Goal: Task Accomplishment & Management: Manage account settings

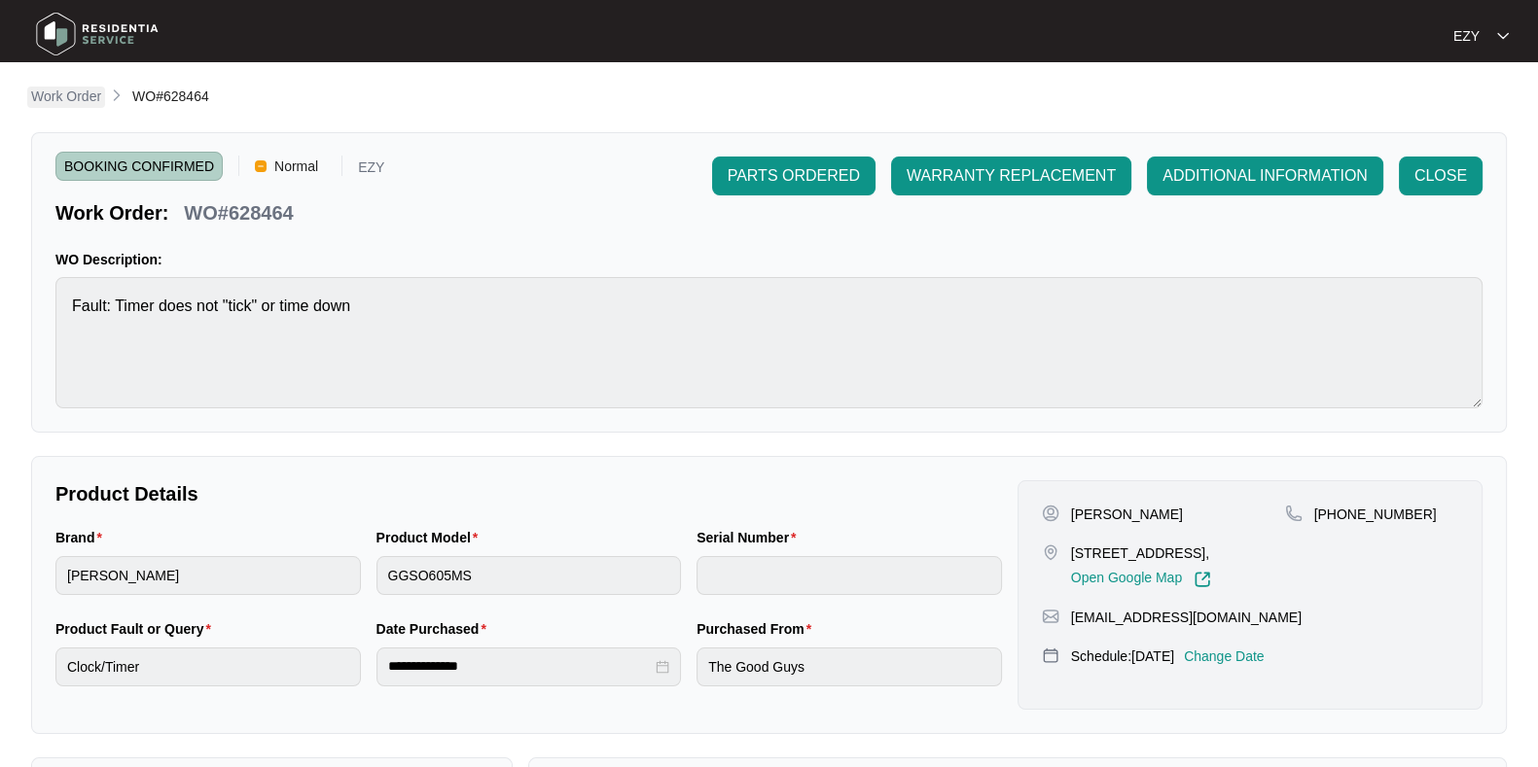
click at [69, 104] on p "Work Order" at bounding box center [66, 96] width 70 height 19
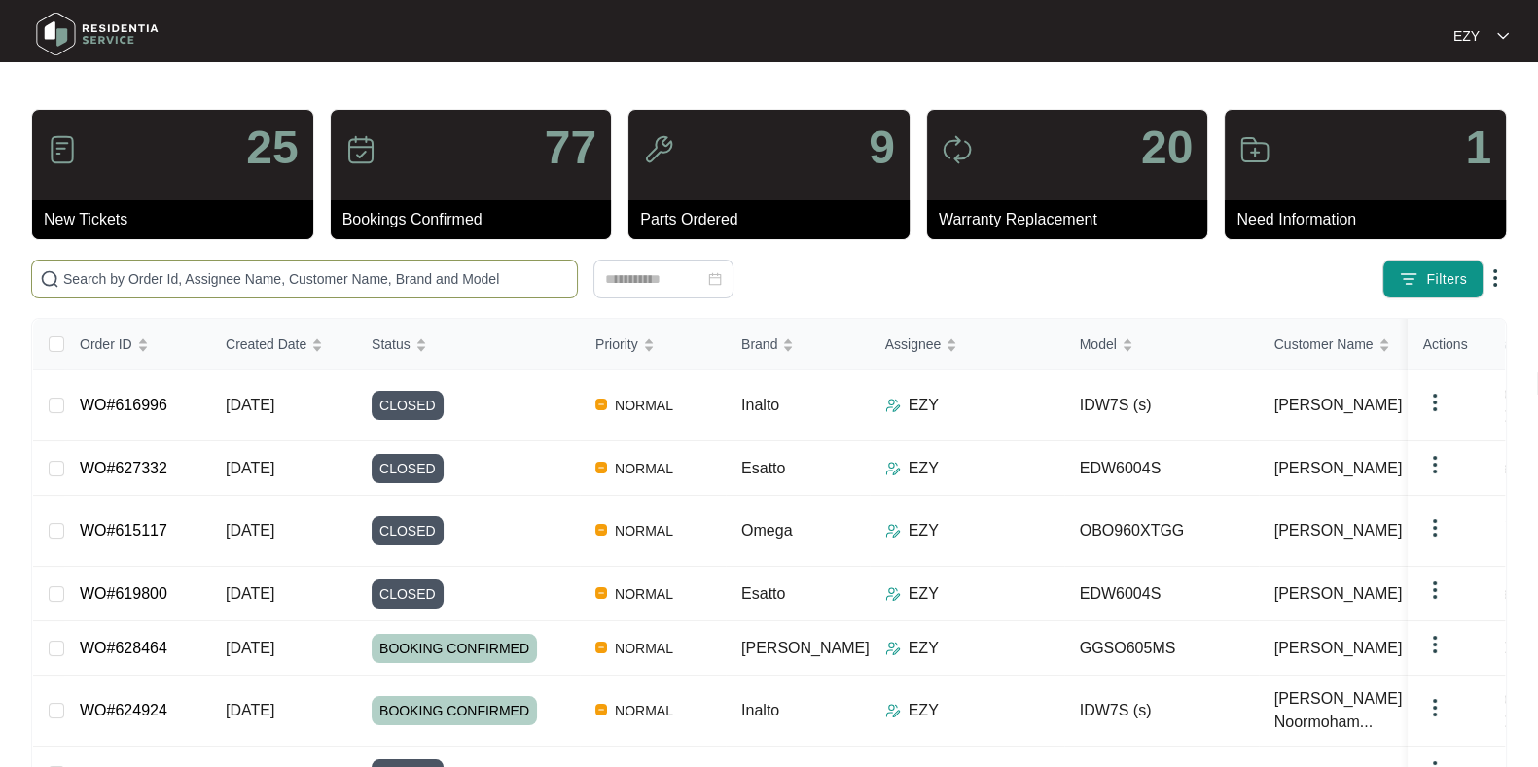
click at [336, 283] on input "text" at bounding box center [316, 278] width 506 height 21
paste input "624924"
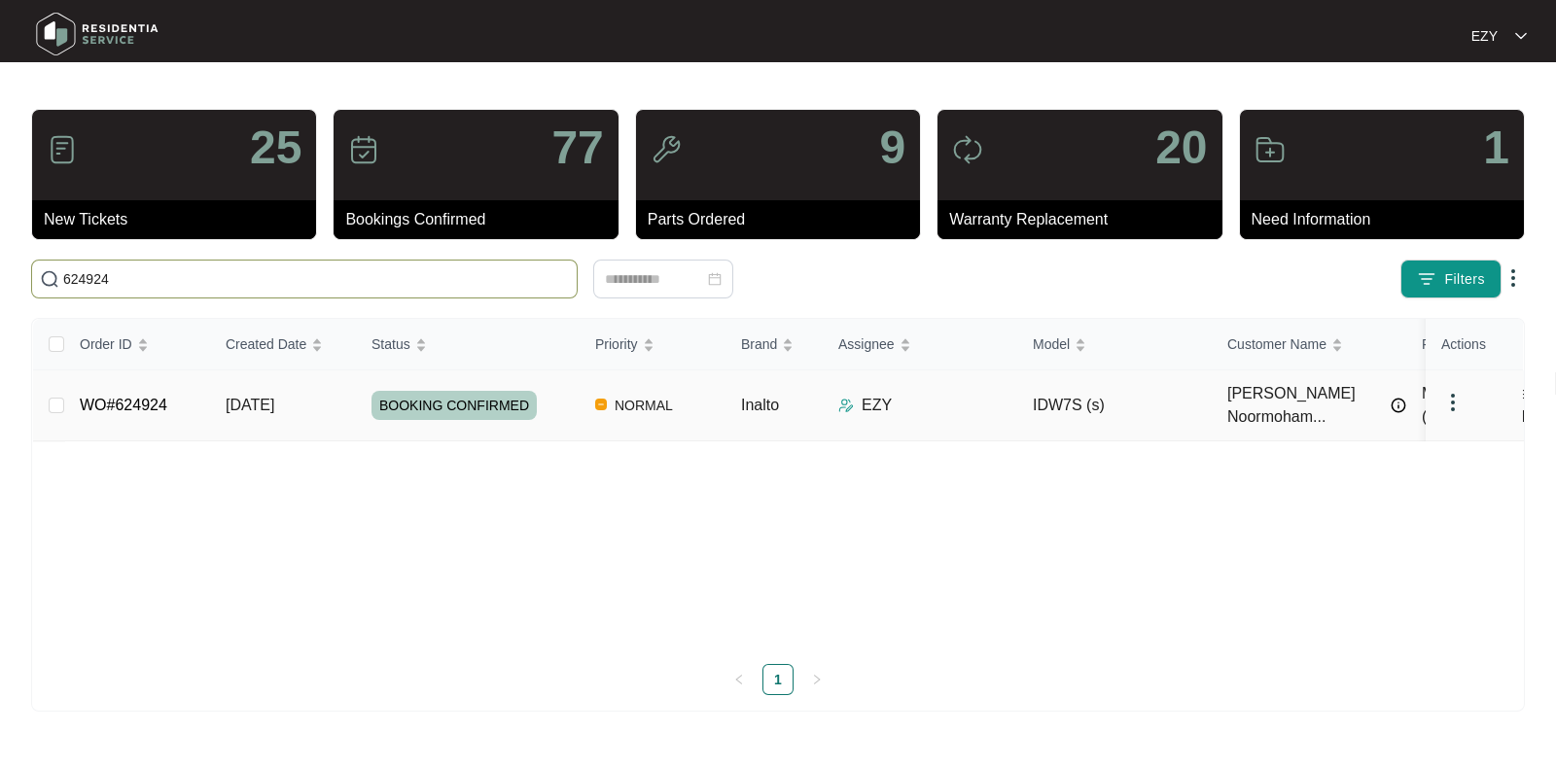
type input "624924"
click at [561, 400] on div "BOOKING CONFIRMED" at bounding box center [476, 405] width 208 height 29
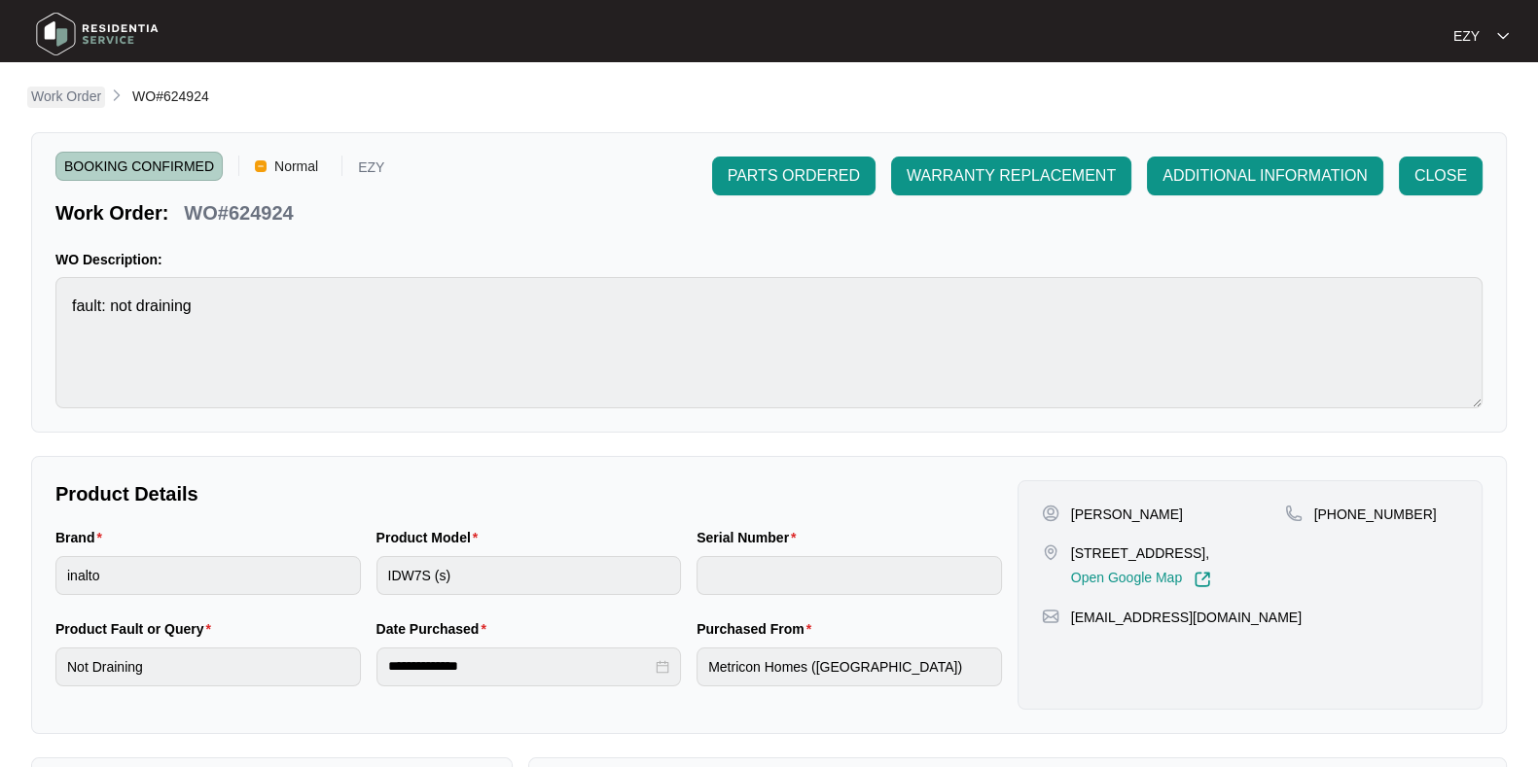
click at [57, 93] on p "Work Order" at bounding box center [66, 96] width 70 height 19
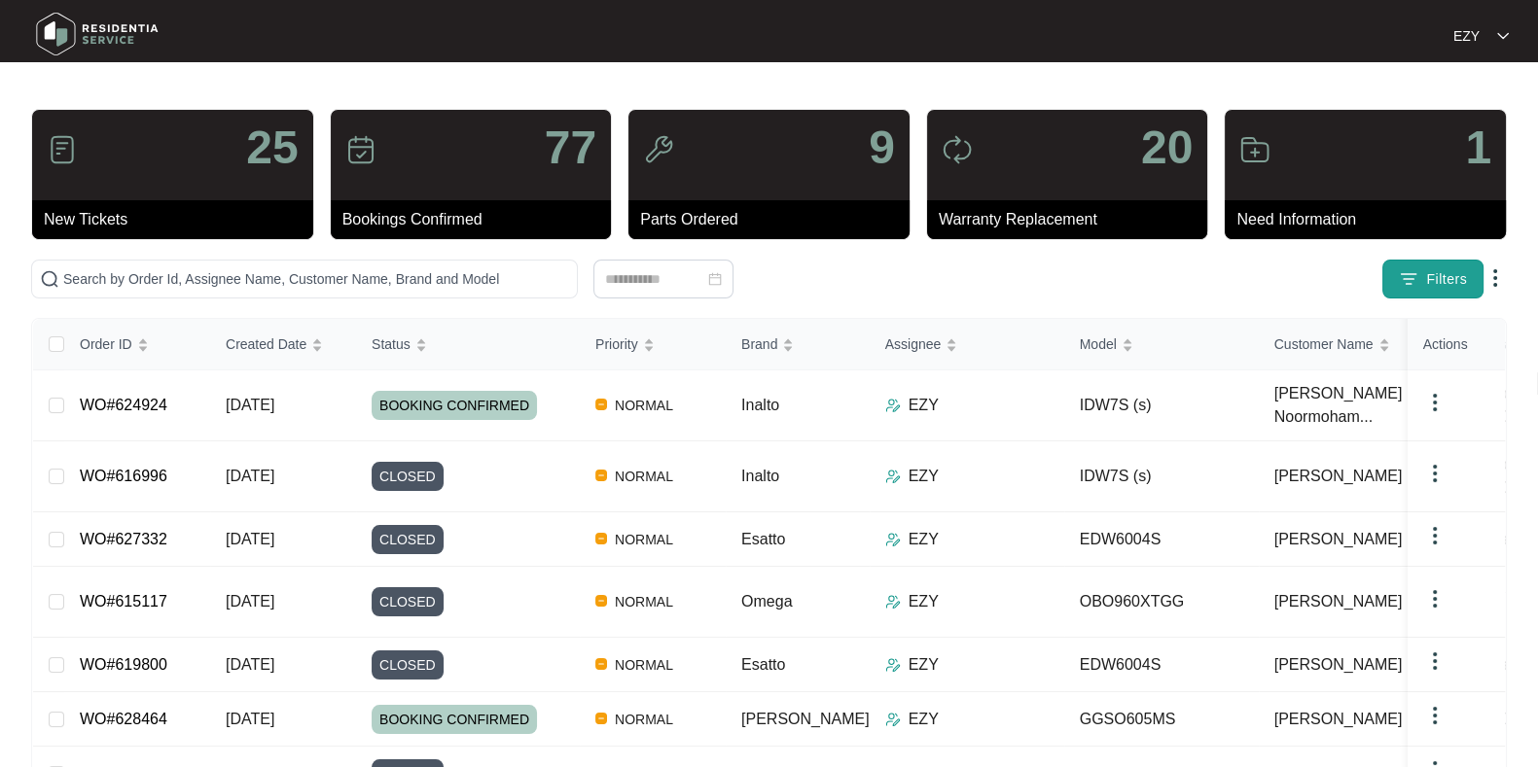
click at [1454, 263] on button "Filters" at bounding box center [1432, 279] width 101 height 39
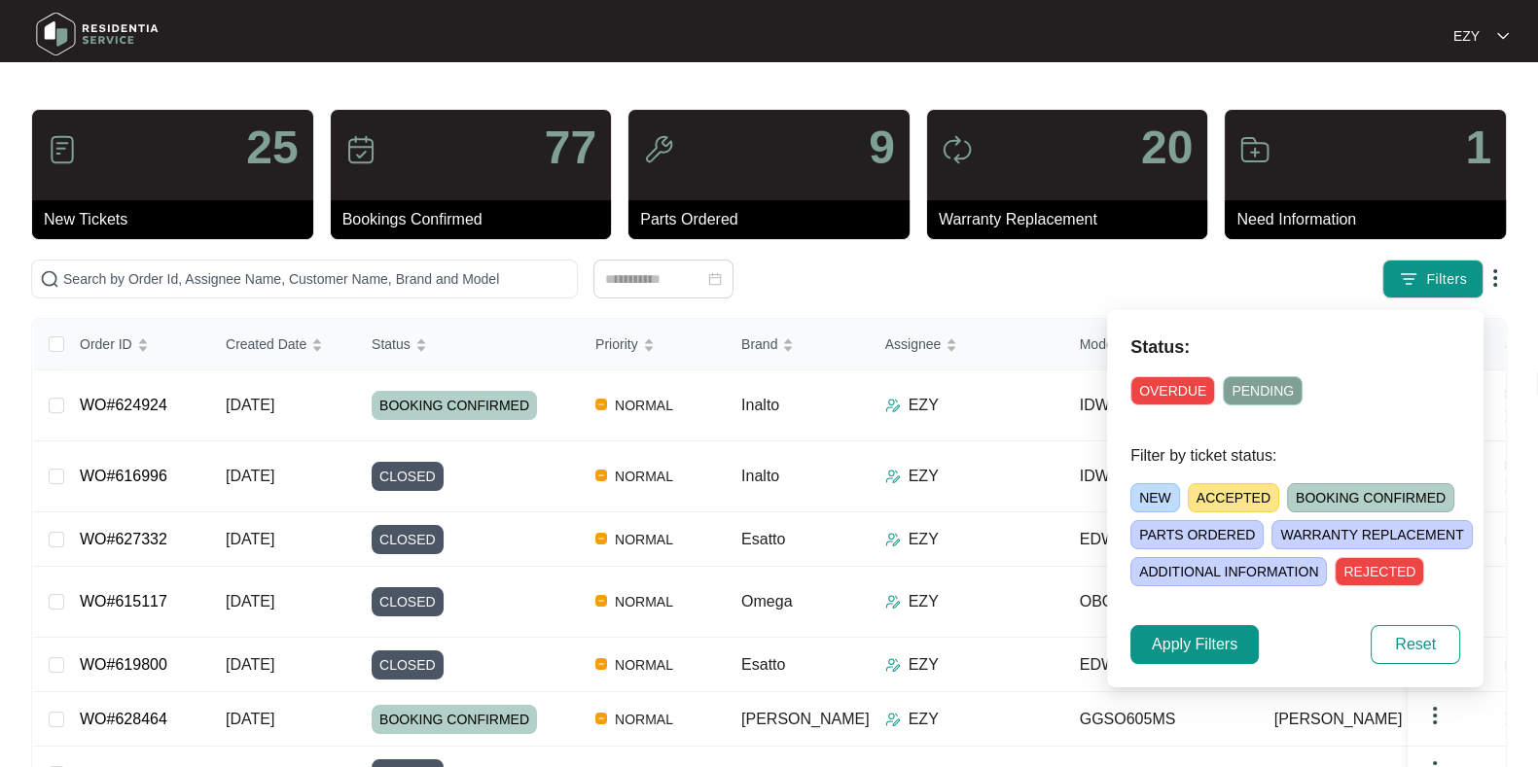
click at [1149, 492] on span "NEW" at bounding box center [1155, 497] width 50 height 29
click at [1171, 642] on span "Apply Filters" at bounding box center [1195, 644] width 86 height 23
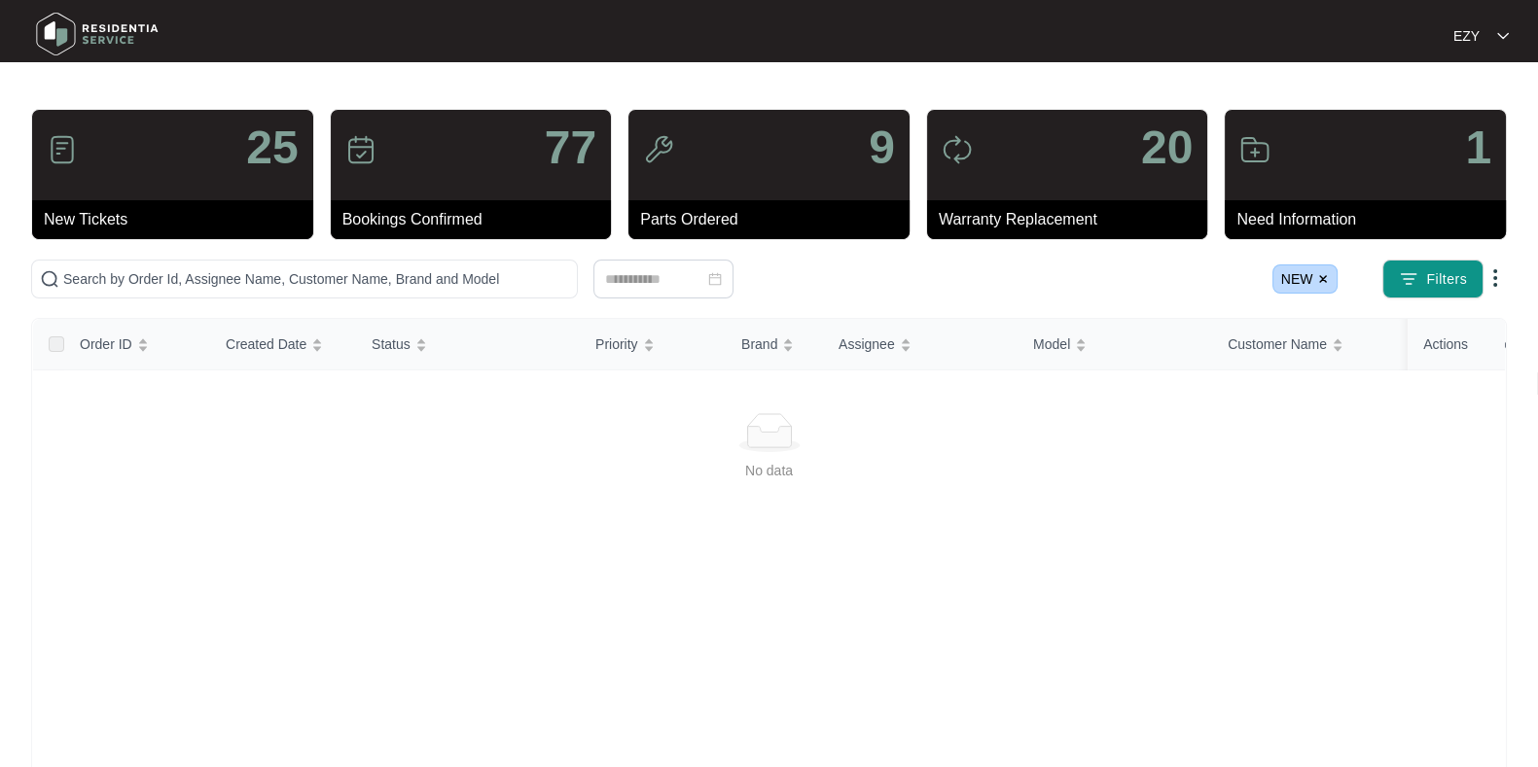
click at [1319, 281] on img at bounding box center [1323, 279] width 12 height 12
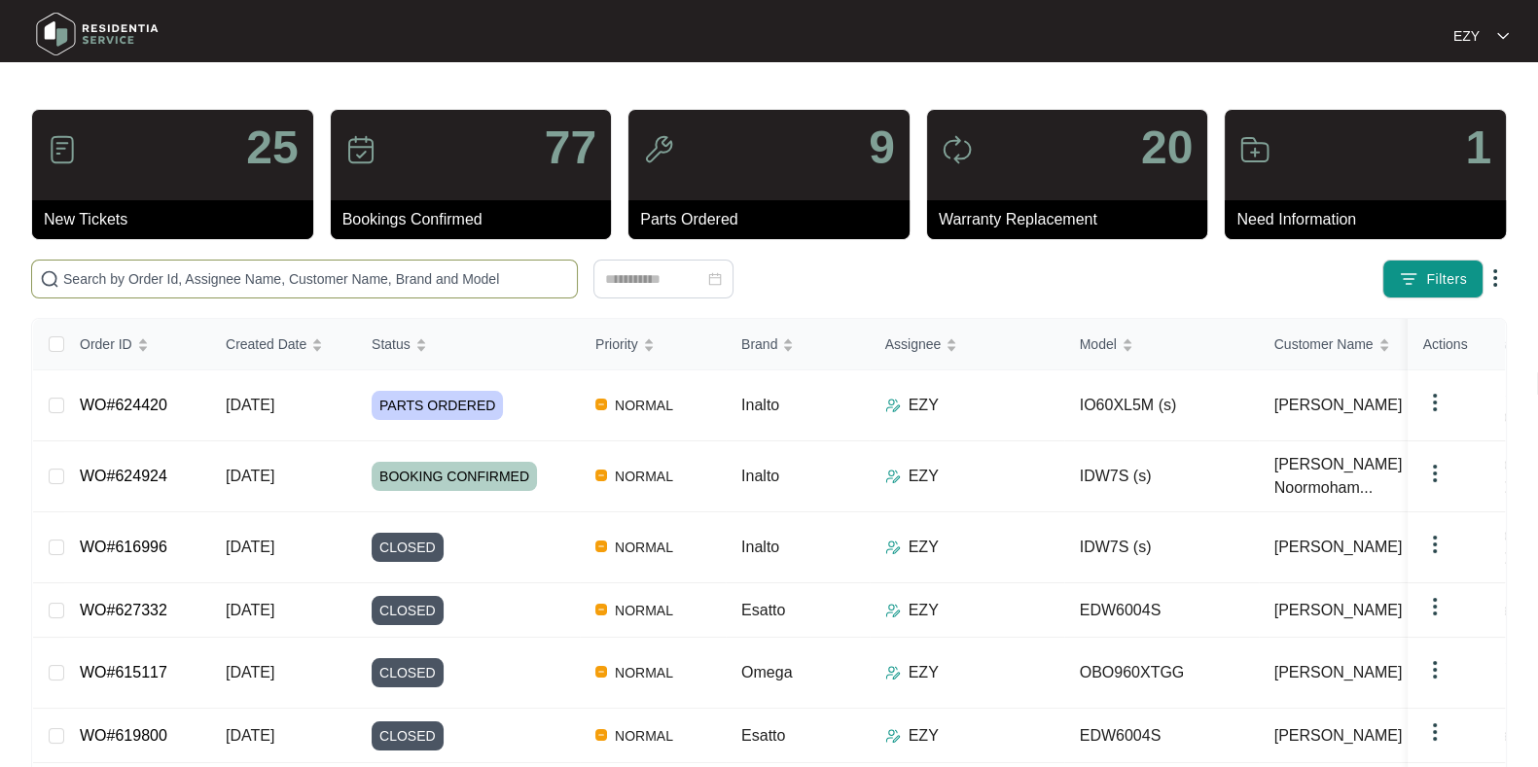
click at [171, 281] on input "text" at bounding box center [316, 278] width 506 height 21
paste input "627129"
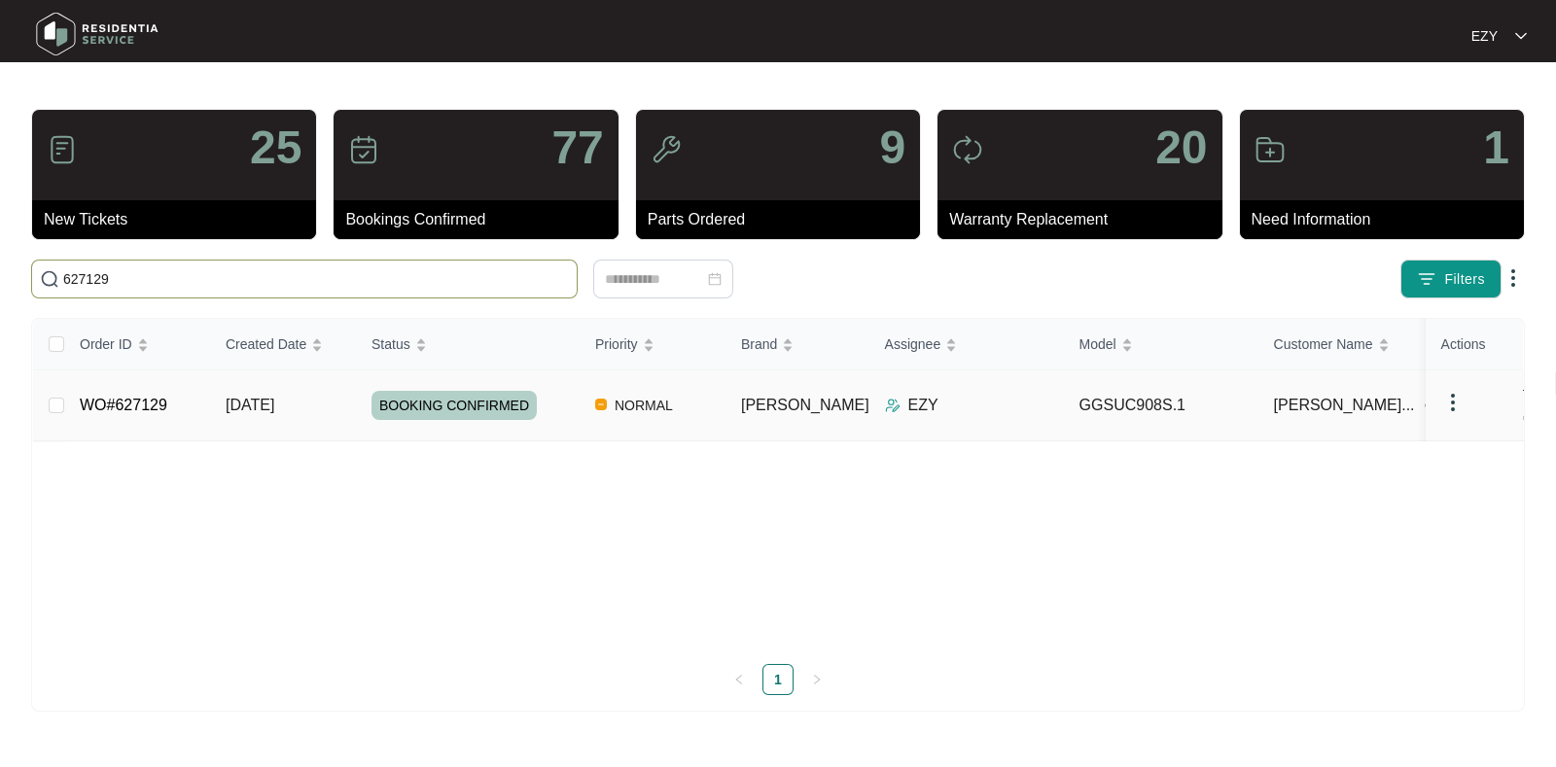
type input "627129"
click at [181, 394] on td "WO#627129" at bounding box center [137, 406] width 146 height 71
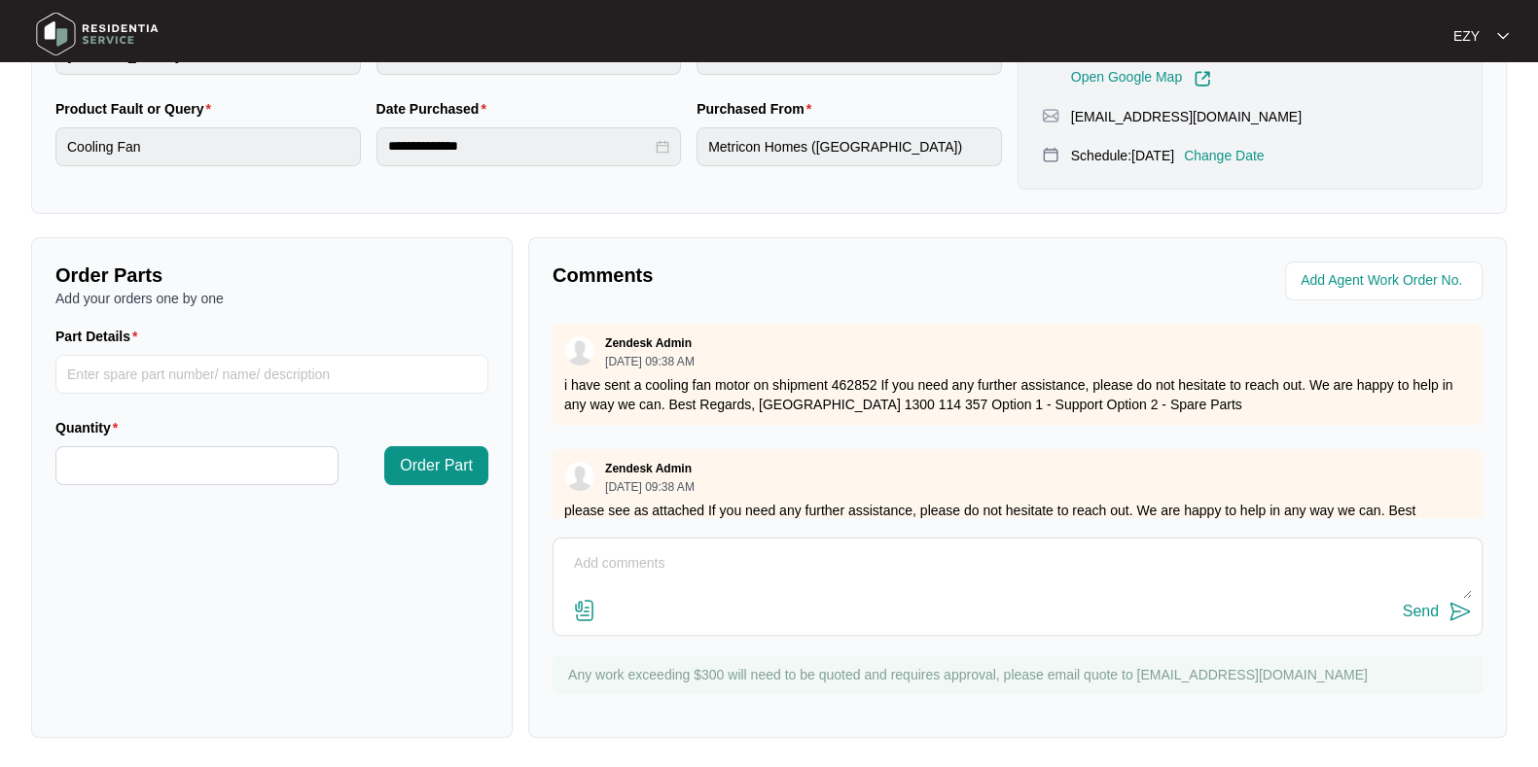
scroll to position [277, 0]
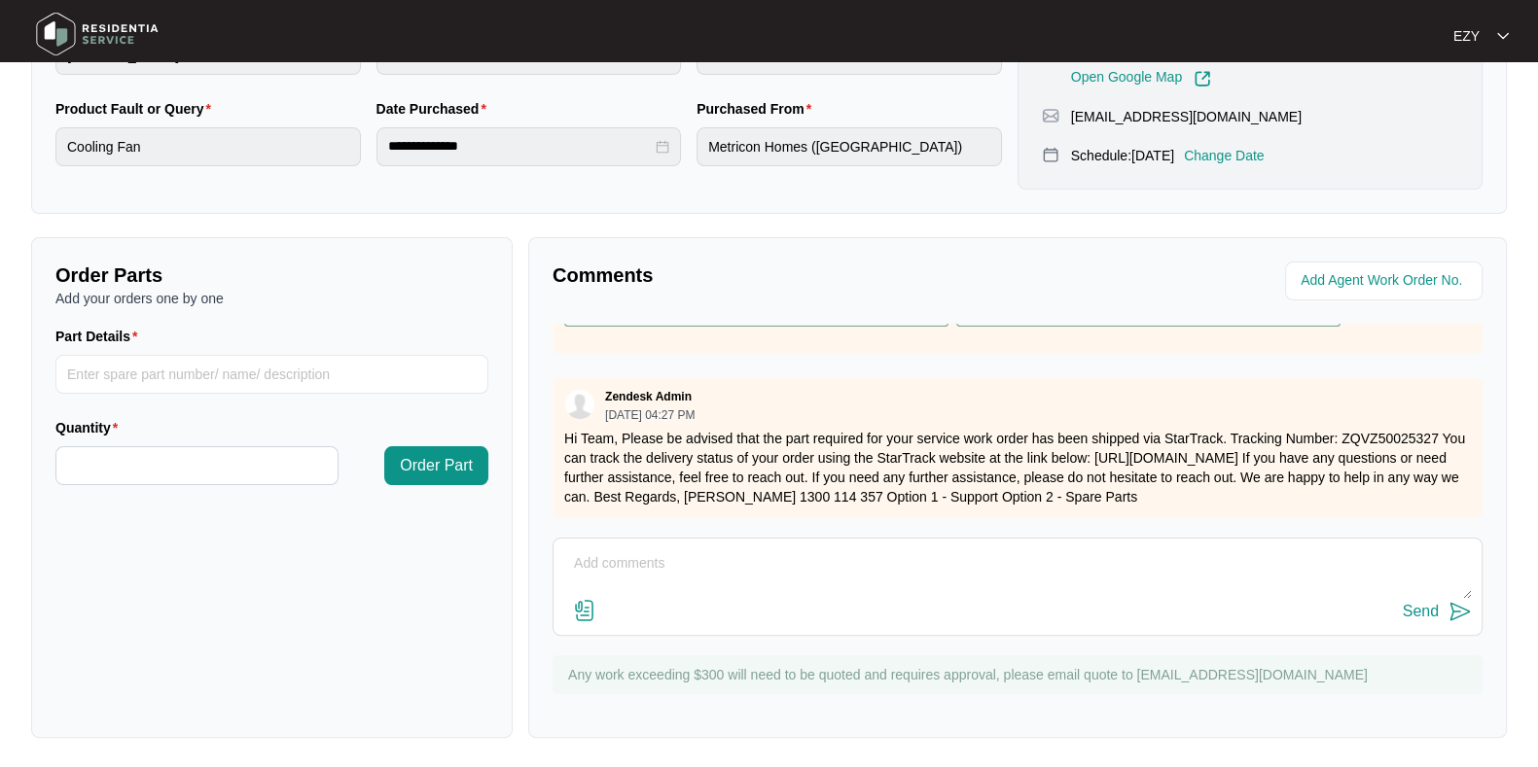
click at [721, 610] on div "Send" at bounding box center [1017, 612] width 908 height 26
click at [702, 587] on textarea at bounding box center [1017, 574] width 908 height 51
paste textarea "Checked and confirmed fault. Cooling fan had a cable stuck in it which was caus…"
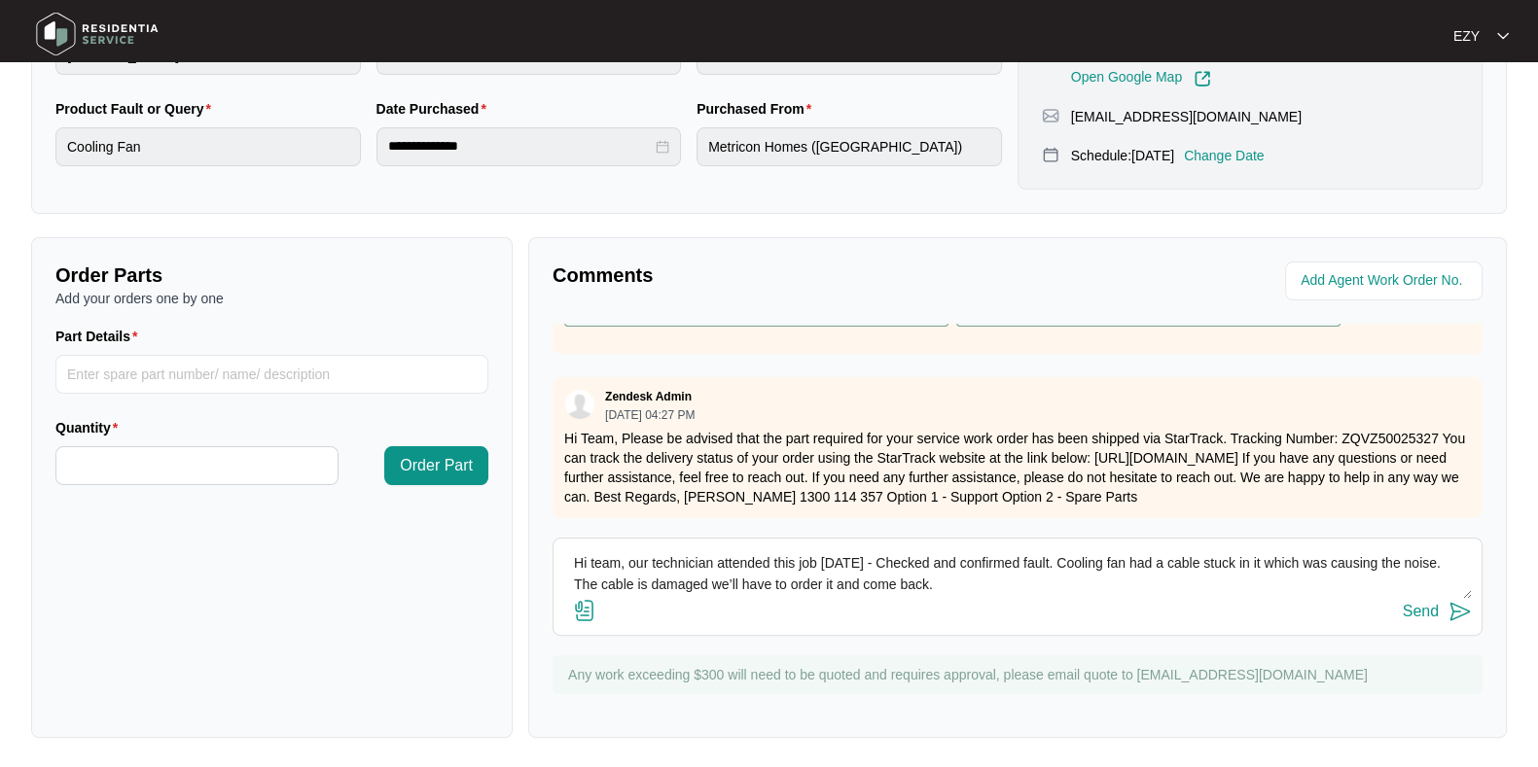
click at [870, 563] on textarea "Hi team, our technician attended this job [DATE] - Checked and confirmed fault.…" at bounding box center [1017, 574] width 908 height 51
drag, startPoint x: 1030, startPoint y: 595, endPoint x: 555, endPoint y: 614, distance: 475.0
click at [555, 614] on div "Hi team, our technician attended this job [DATE] - Checked and confirmed fault.…" at bounding box center [1017, 587] width 930 height 98
click at [717, 595] on textarea "Hi team, our technician attended this job [DATE] - Checked and confirmed fault.…" at bounding box center [1017, 574] width 908 height 51
drag, startPoint x: 708, startPoint y: 585, endPoint x: 953, endPoint y: 599, distance: 245.5
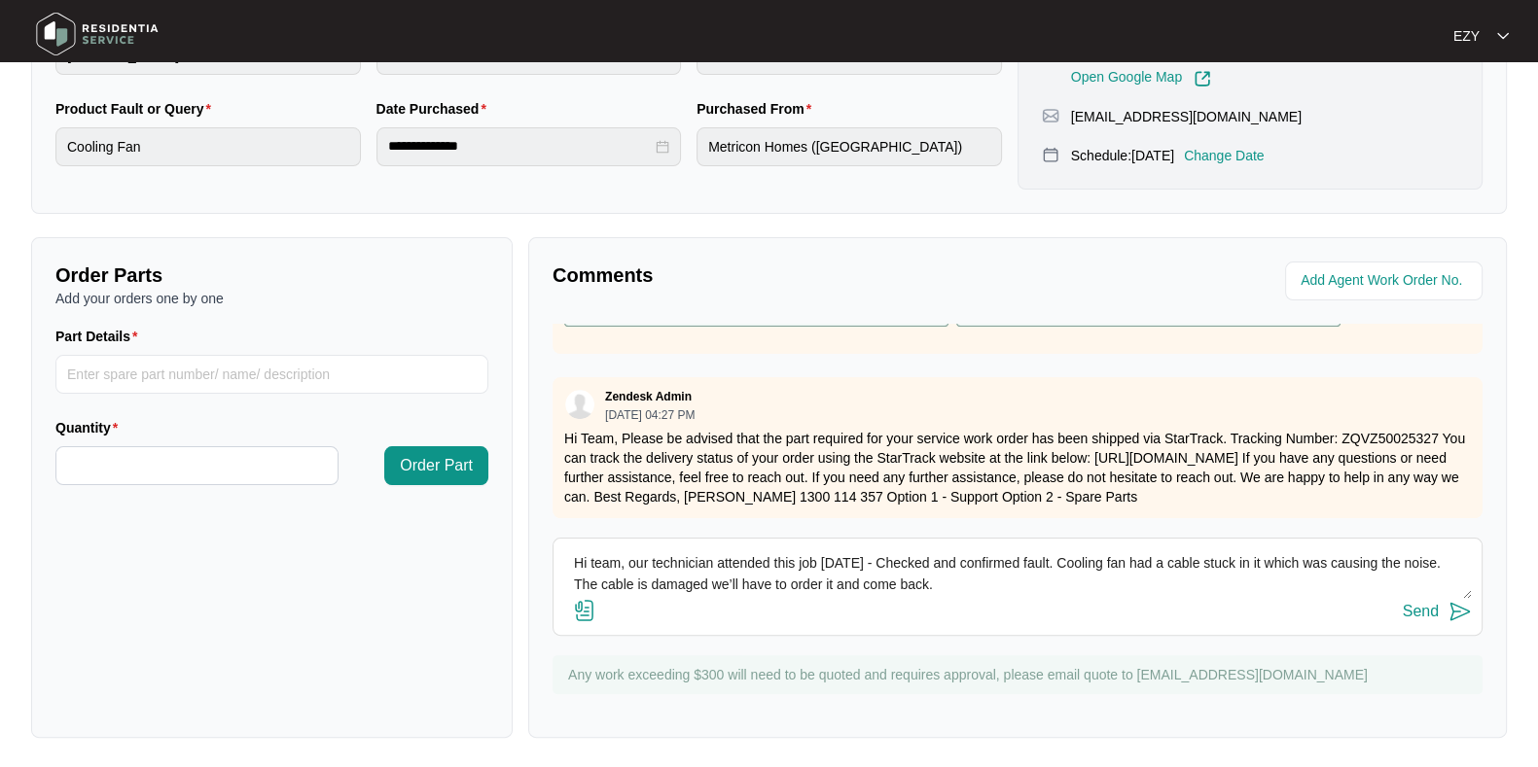
click at [953, 599] on div "Hi team, our technician attended this job [DATE] - Checked and confirmed fault.…" at bounding box center [1017, 587] width 930 height 98
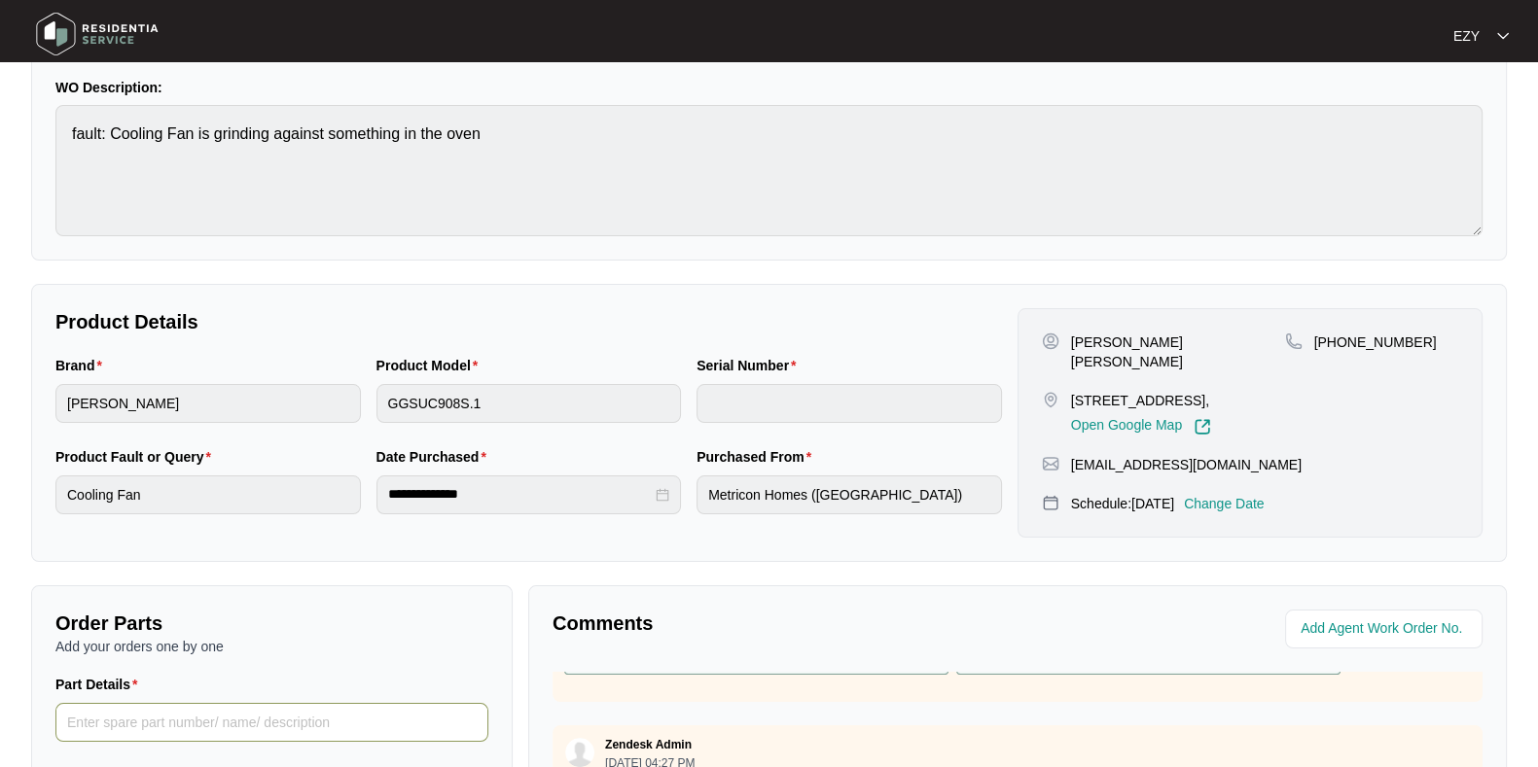
scroll to position [520, 0]
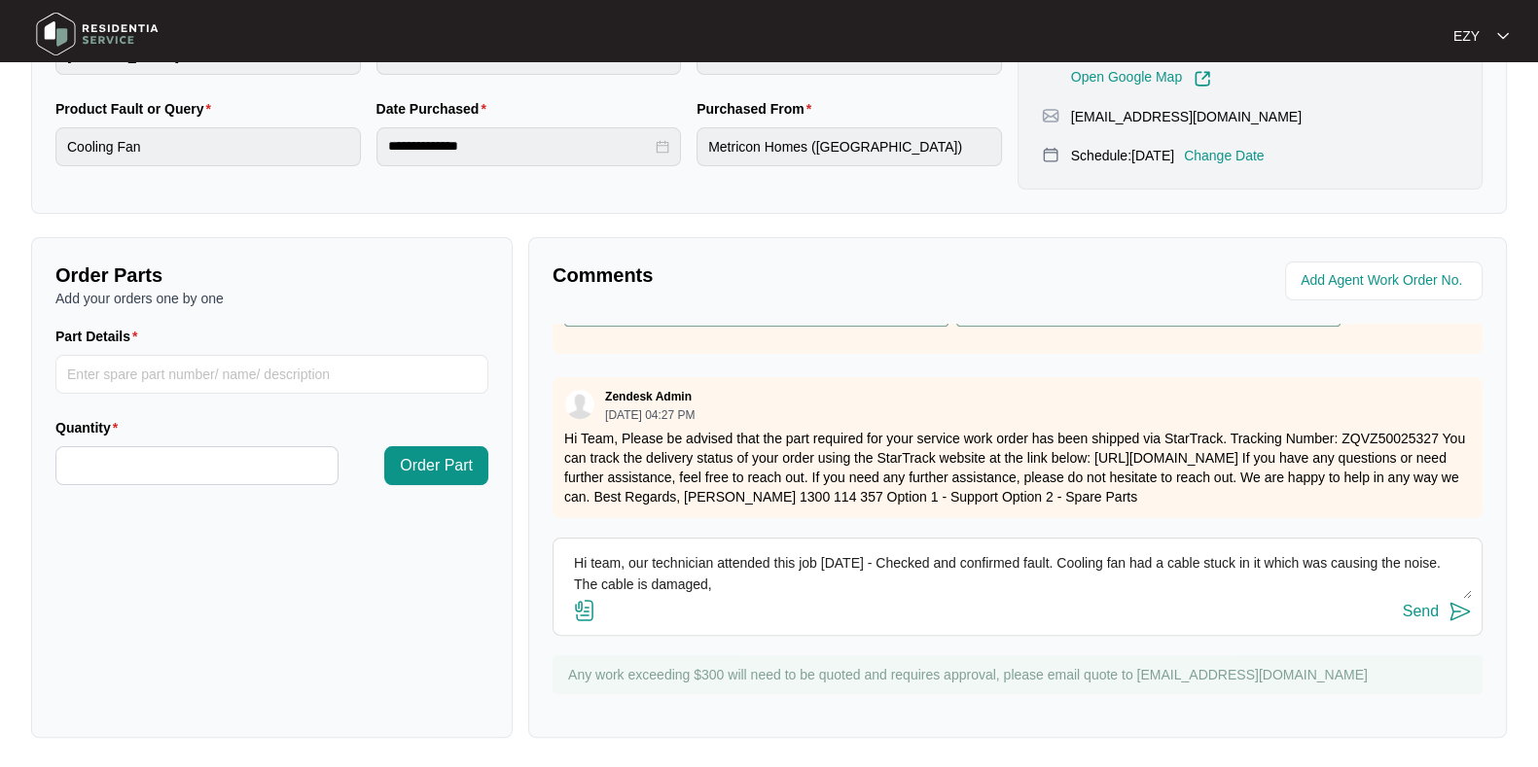
paste textarea "Part NO F10 there’s a few different sizes it says on the exploded view please o…"
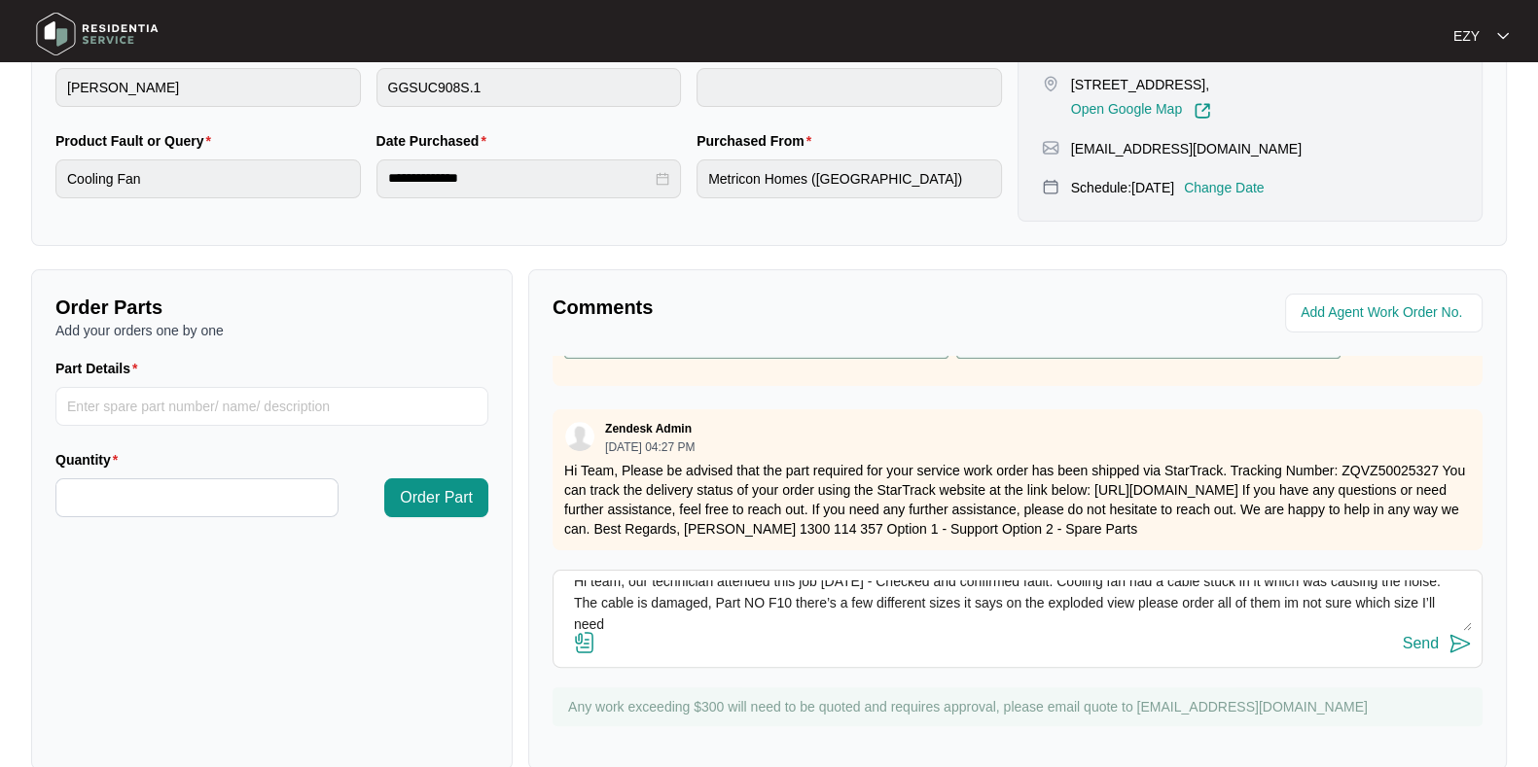
scroll to position [0, 0]
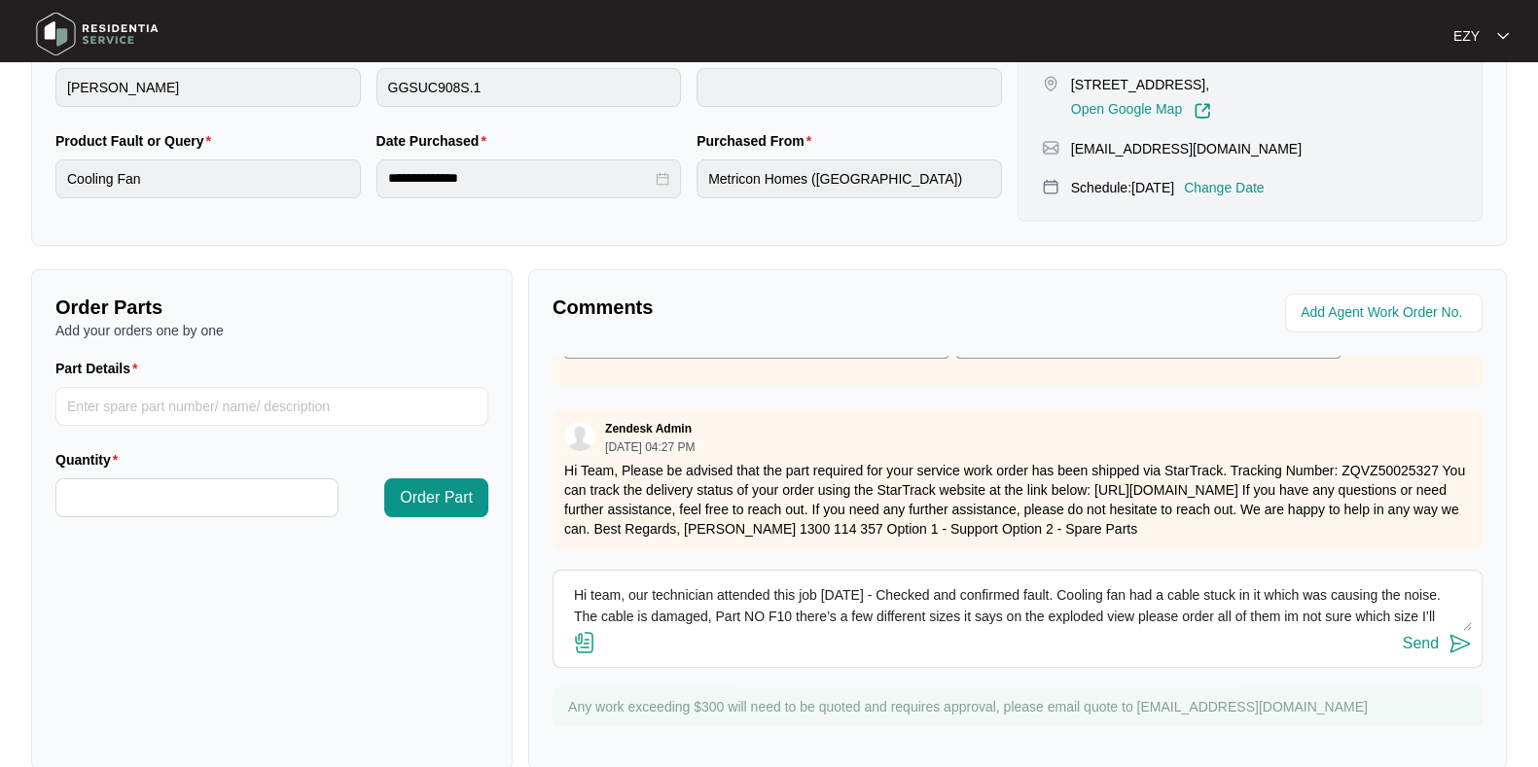
click at [754, 610] on textarea "Hi team, our technician attended this job [DATE] - Checked and confirmed fault.…" at bounding box center [1017, 606] width 908 height 51
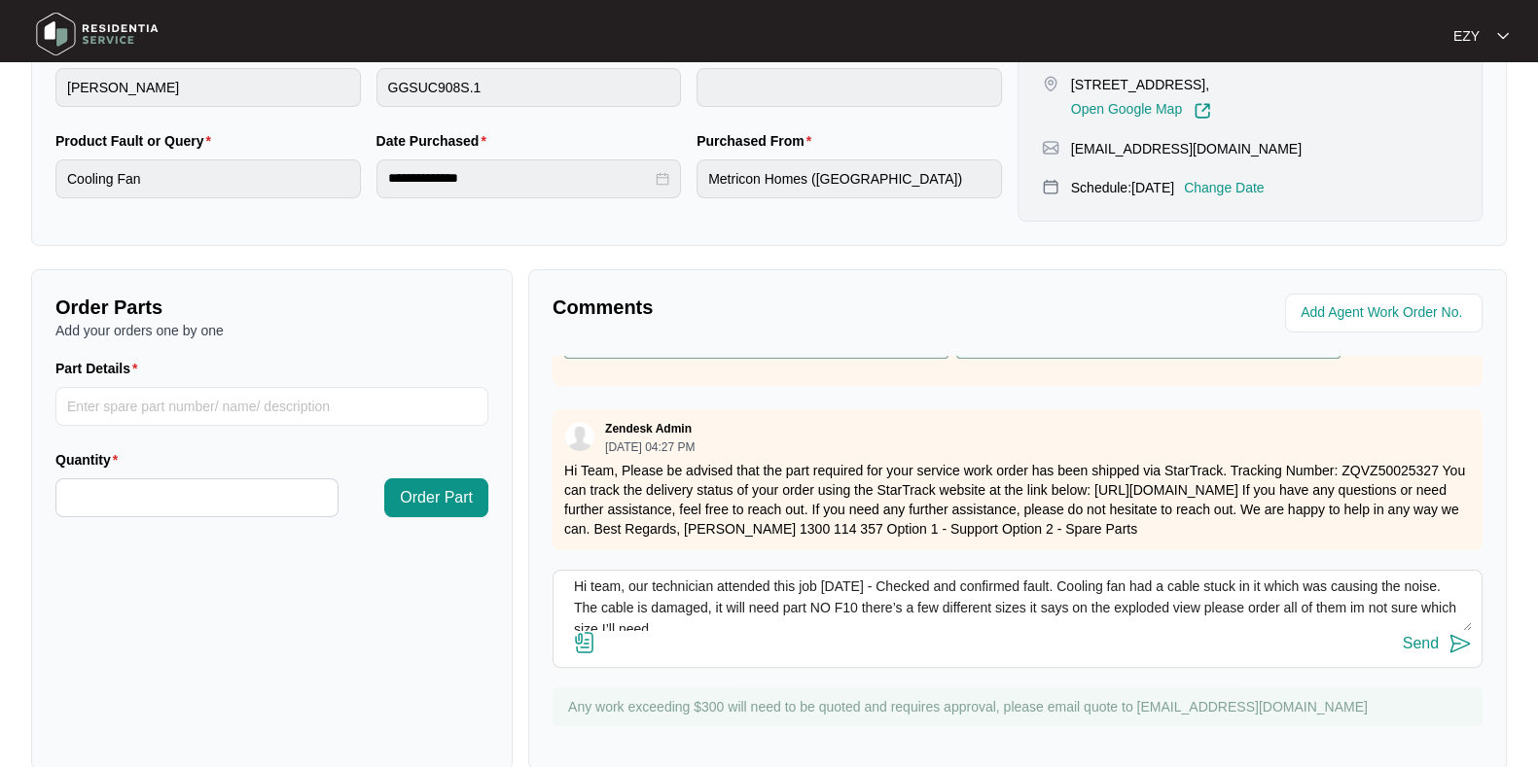
scroll to position [21, 0]
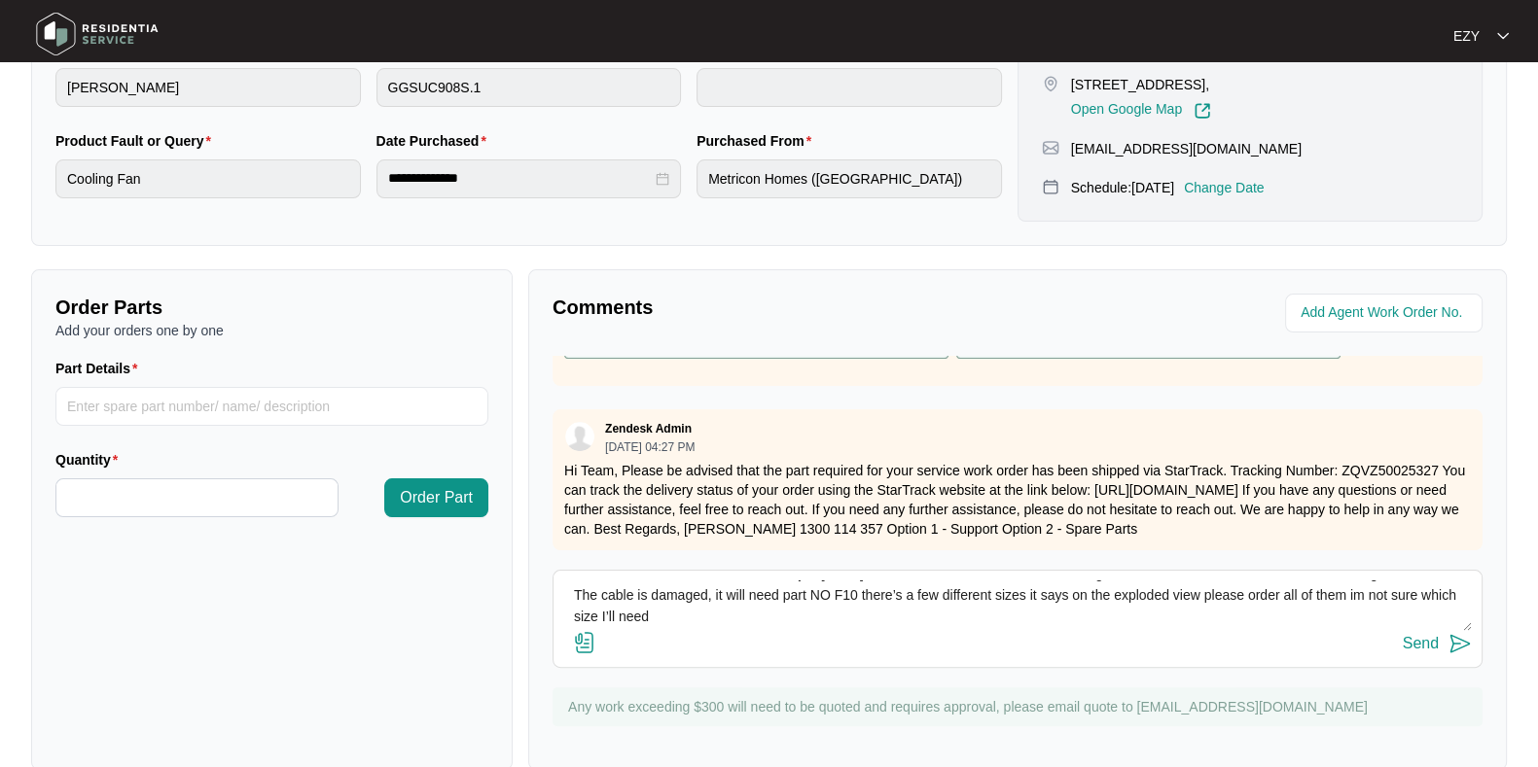
drag, startPoint x: 906, startPoint y: 619, endPoint x: 1275, endPoint y: 634, distance: 368.9
click at [1275, 634] on div "Hi team, our technician attended this job [DATE] - Checked and confirmed fault.…" at bounding box center [1017, 619] width 930 height 98
type textarea "Hi team, our technician attended this job [DATE] - Checked and confirmed fault.…"
click at [1435, 640] on div "Send" at bounding box center [1420, 644] width 36 height 18
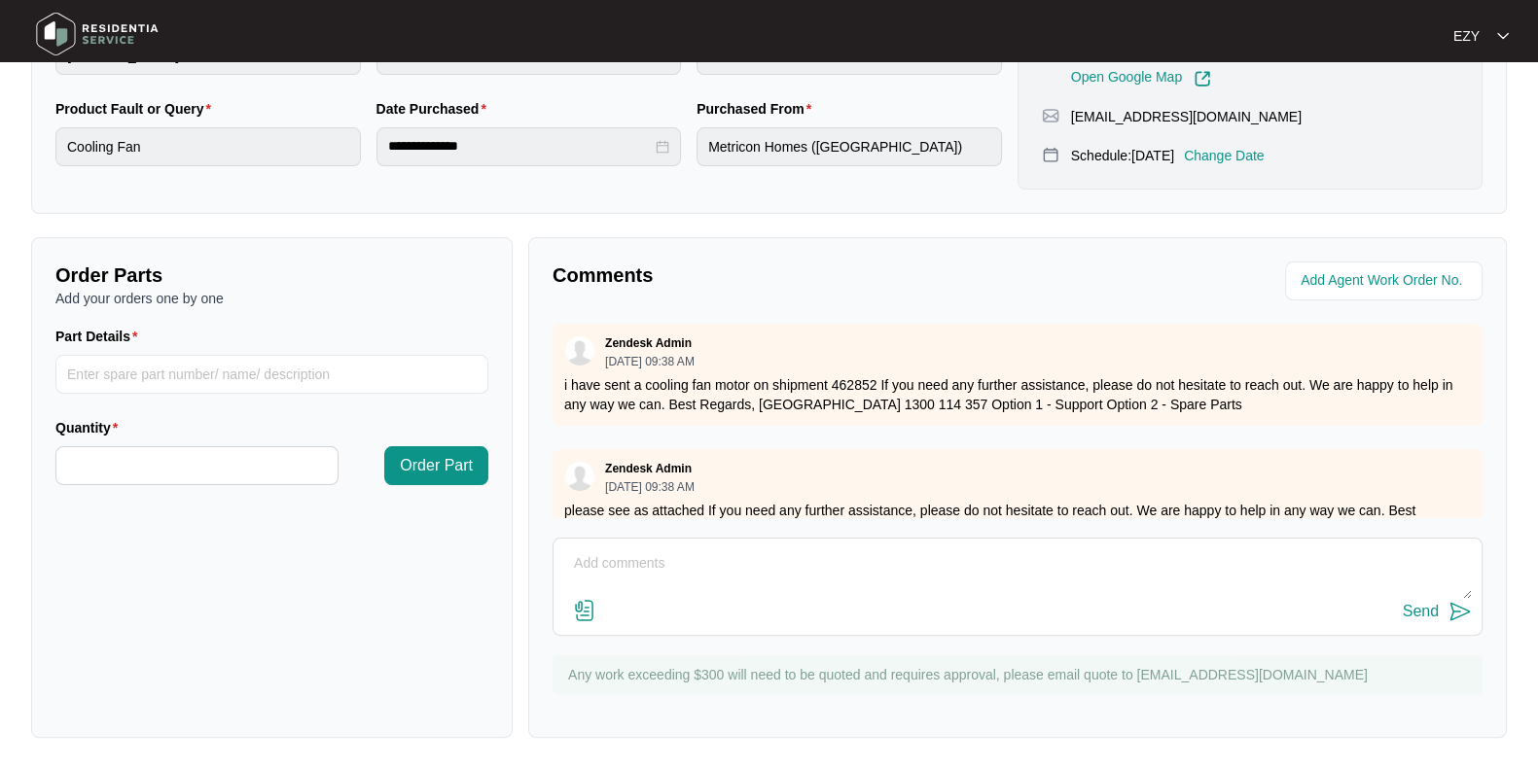
scroll to position [0, 0]
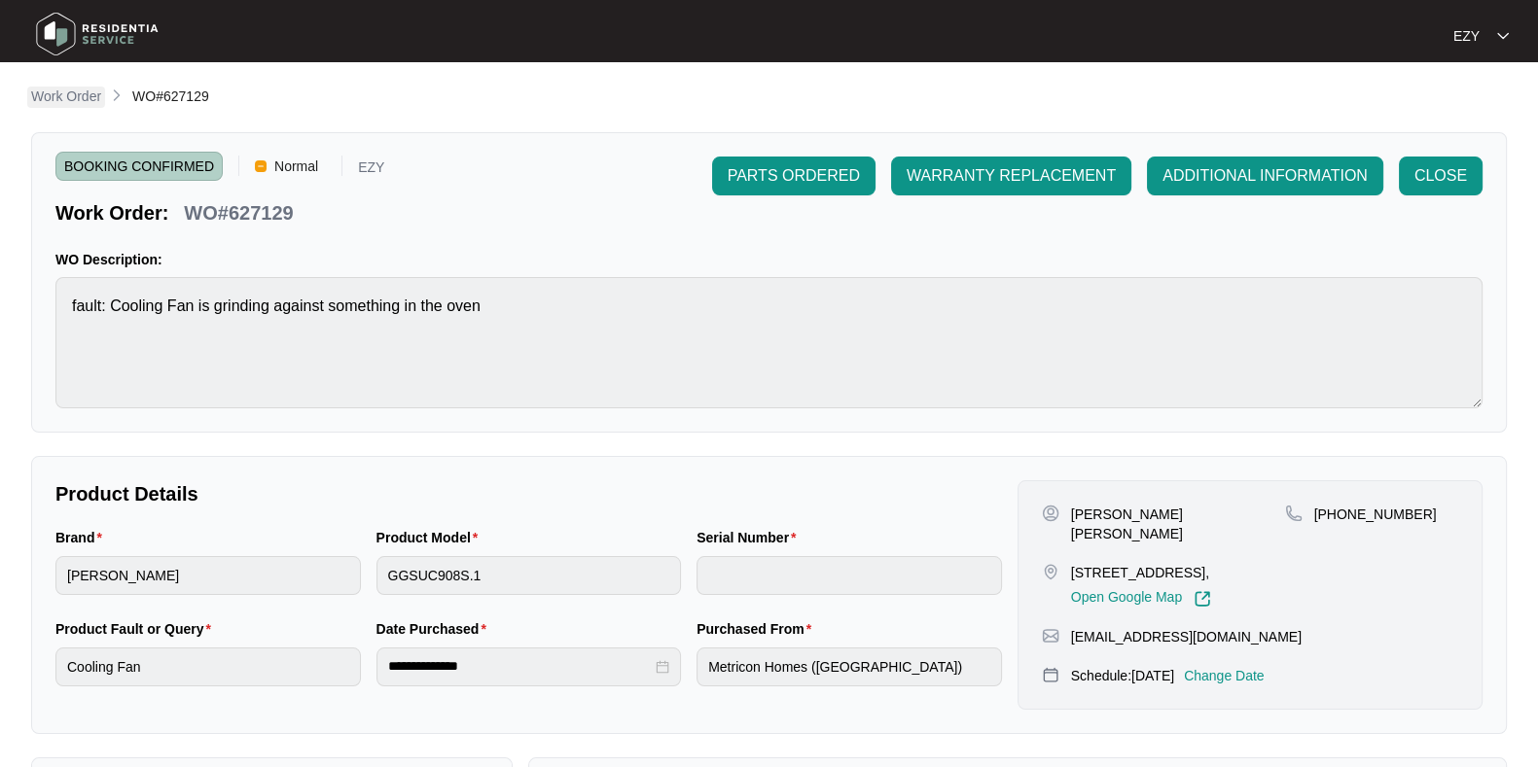
click at [81, 97] on p "Work Order" at bounding box center [66, 96] width 70 height 19
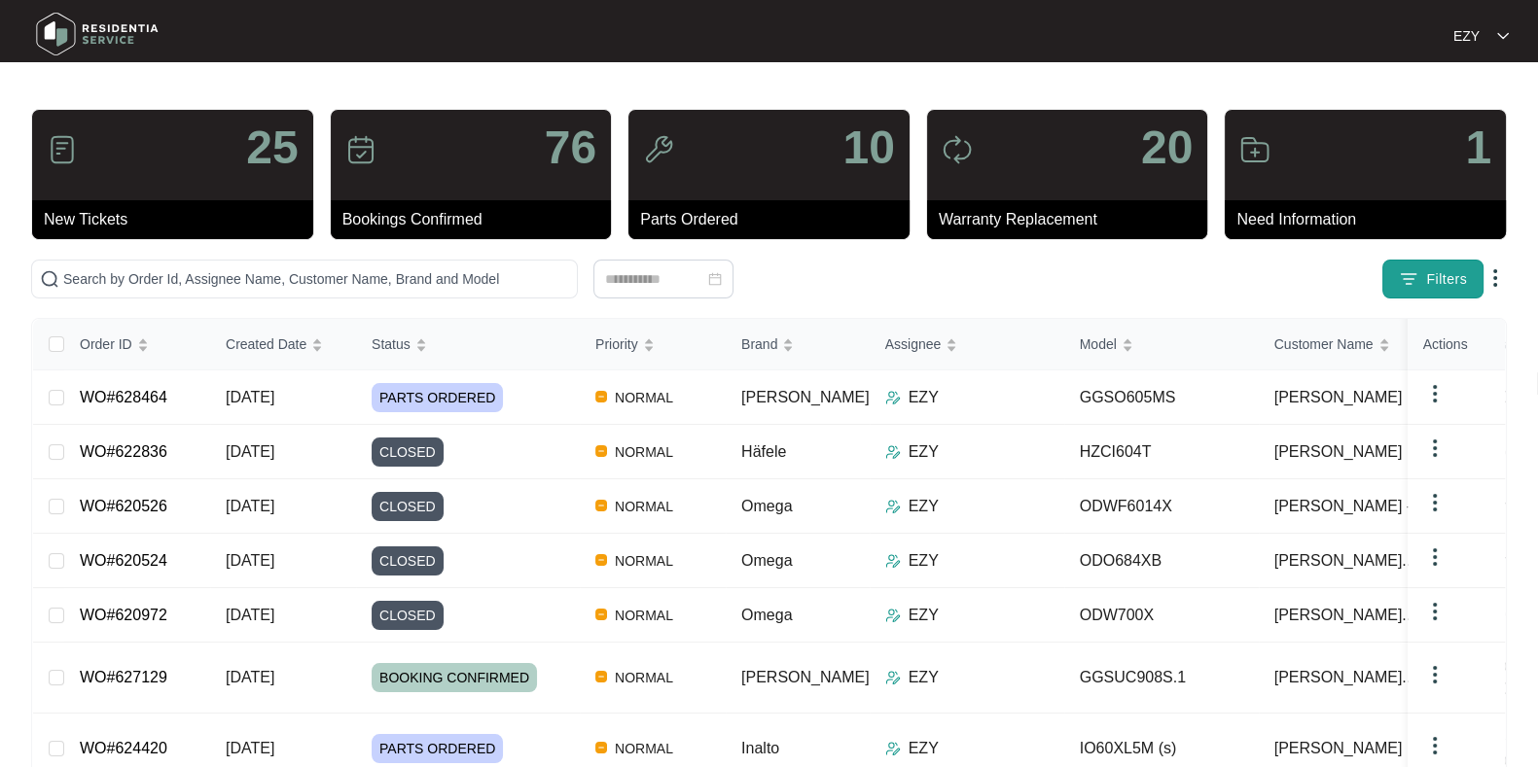
click at [1429, 276] on span "Filters" at bounding box center [1446, 279] width 41 height 20
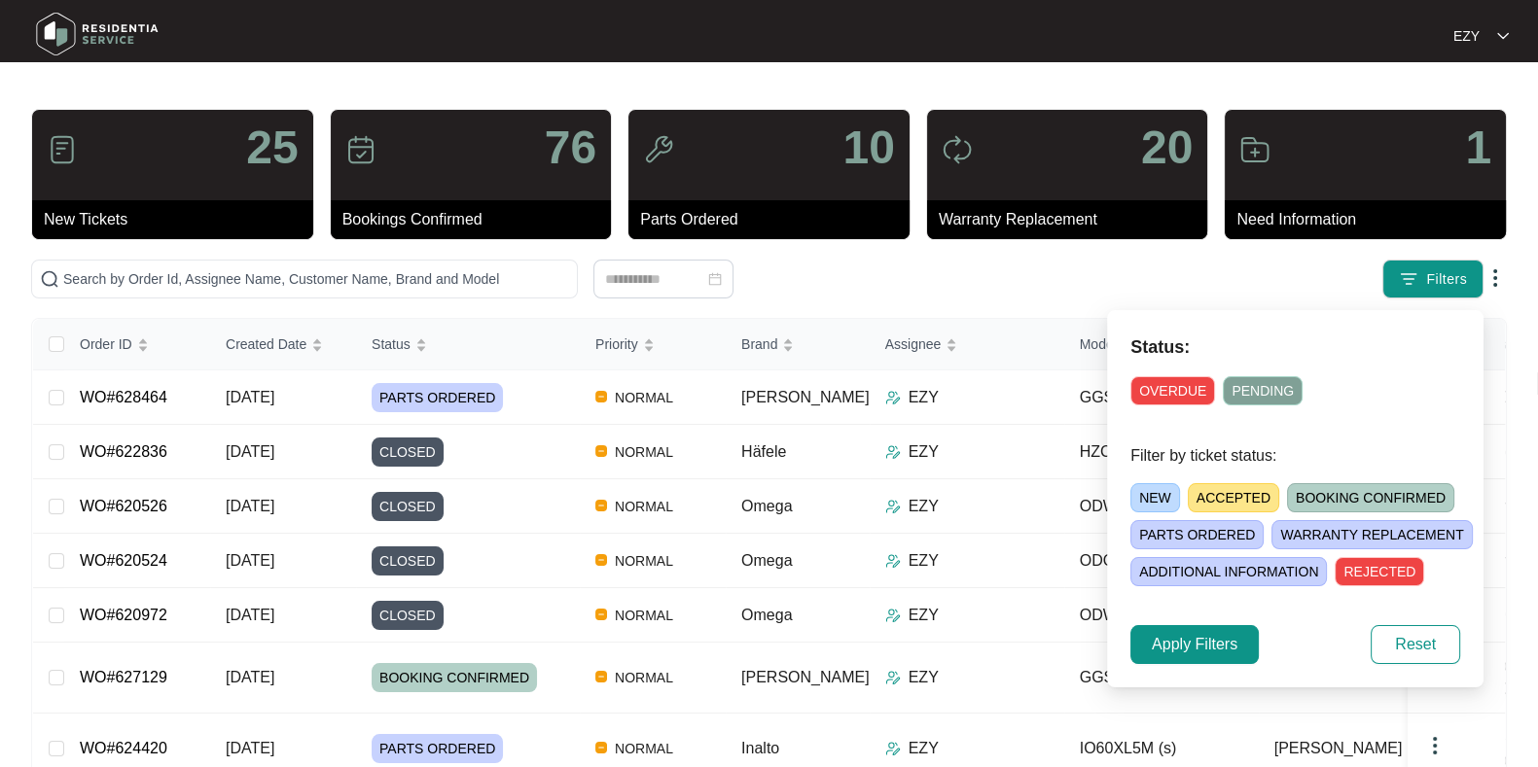
click at [1238, 481] on div "NEW ACCEPTED BOOKING CONFIRMED [PERSON_NAME] ORDERED [PERSON_NAME] REPLACEMENT …" at bounding box center [1318, 531] width 376 height 111
click at [1235, 492] on span "ACCEPTED" at bounding box center [1233, 497] width 91 height 29
click at [1177, 638] on span "Apply Filters" at bounding box center [1195, 644] width 86 height 23
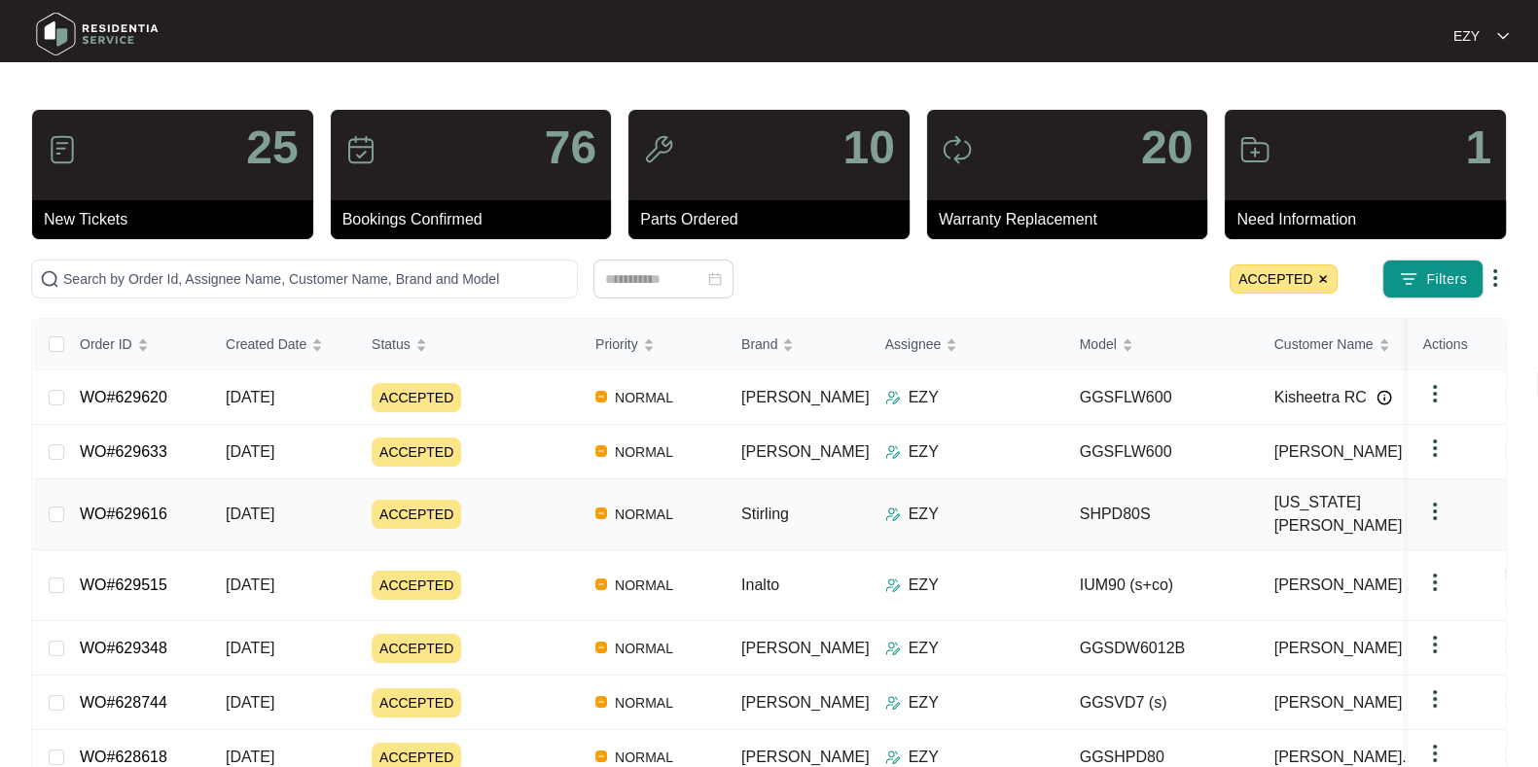
scroll to position [195, 0]
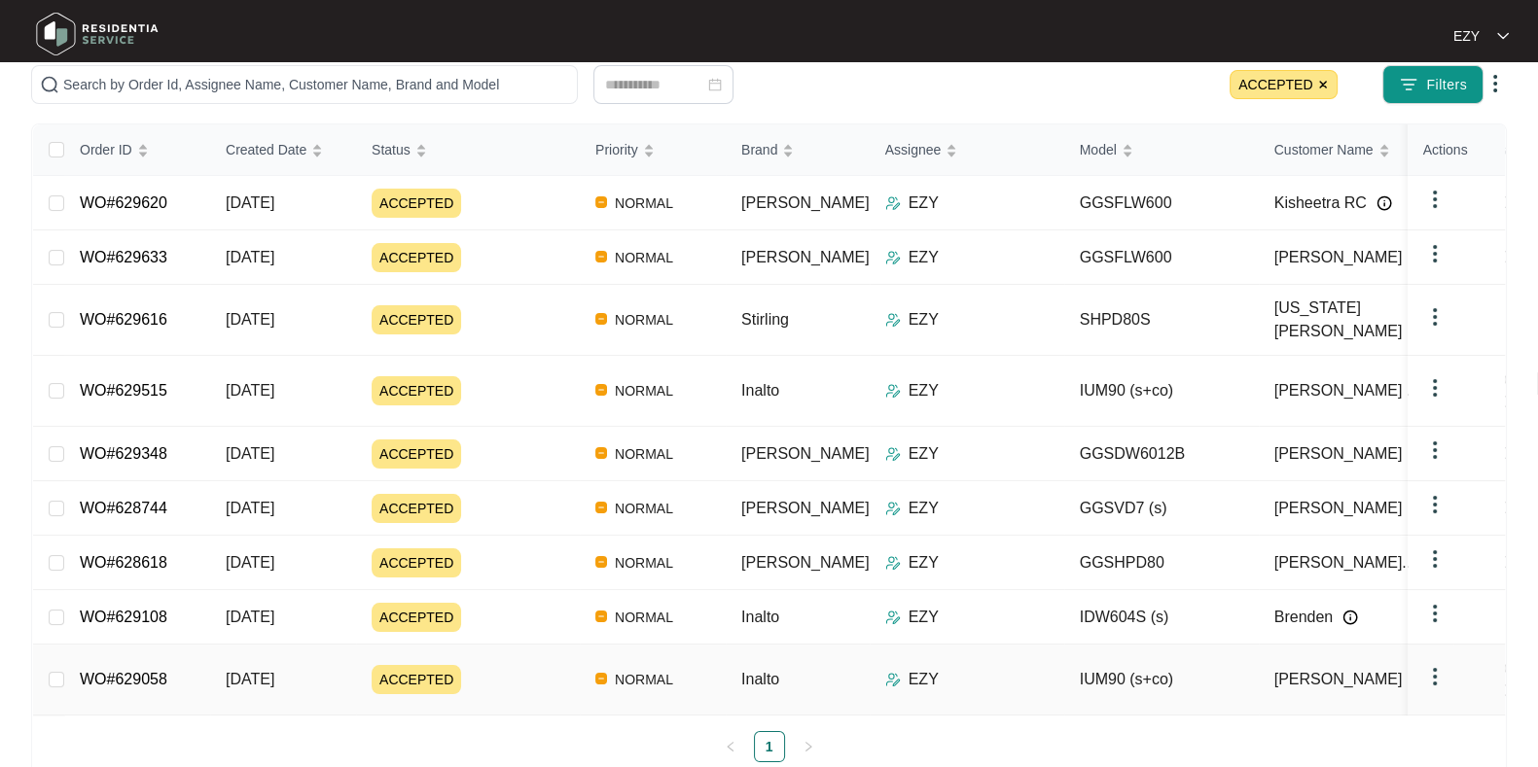
click at [538, 665] on div "ACCEPTED" at bounding box center [476, 679] width 208 height 29
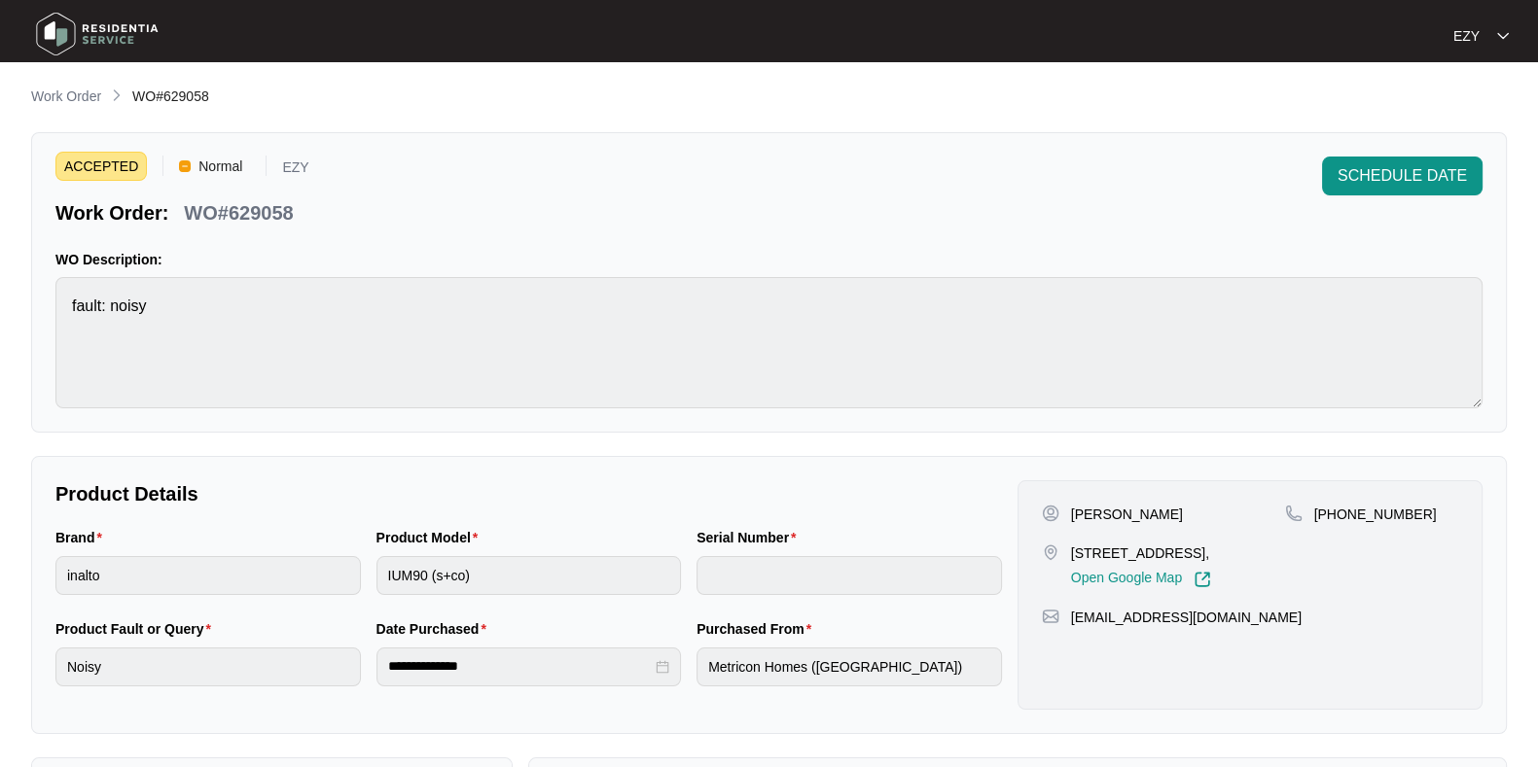
click at [251, 201] on p "WO#629058" at bounding box center [238, 212] width 109 height 27
copy p "629058"
click at [1390, 167] on span "SCHEDULE DATE" at bounding box center [1401, 175] width 129 height 23
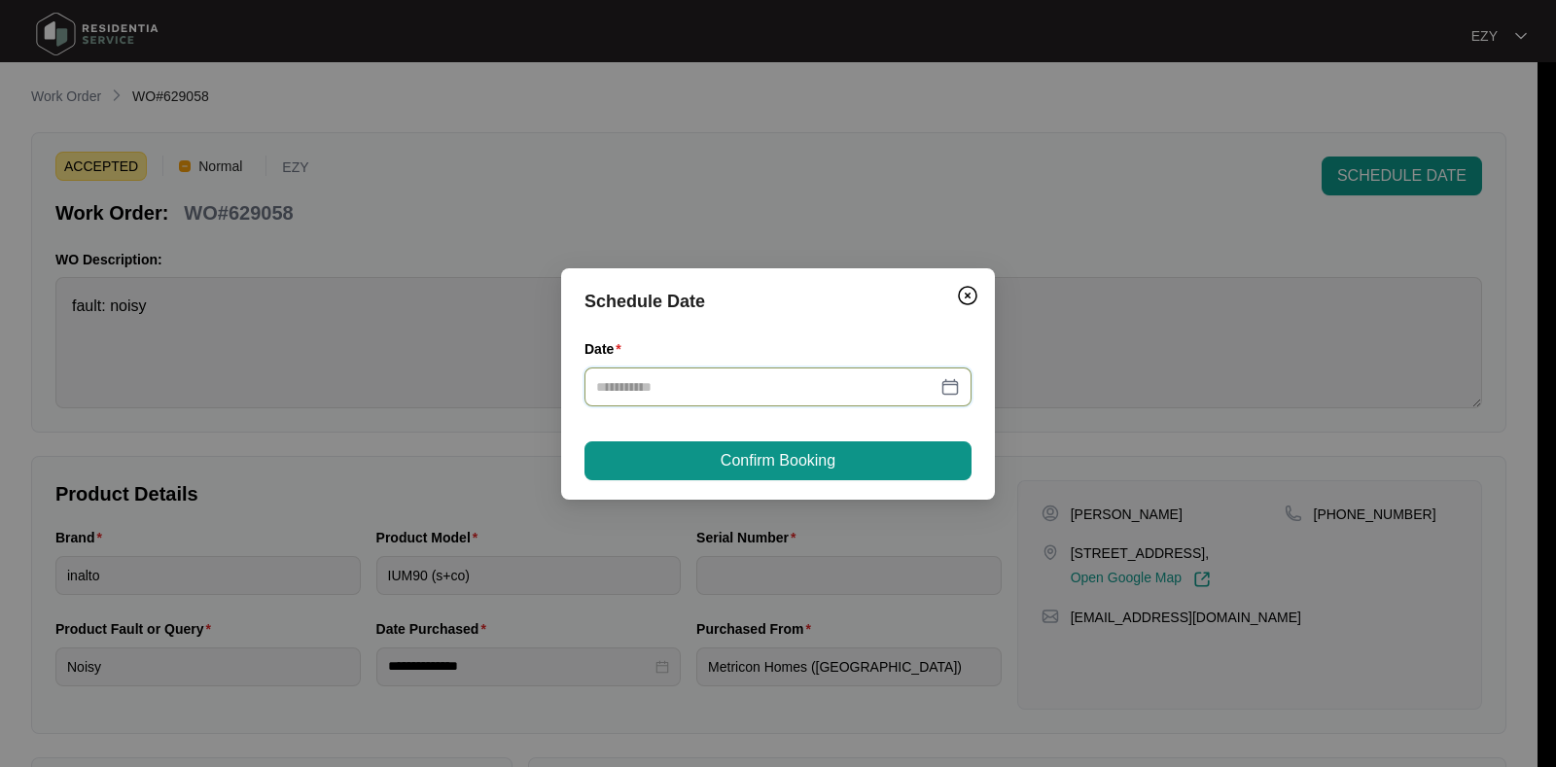
click at [824, 396] on input "Date" at bounding box center [766, 386] width 340 height 21
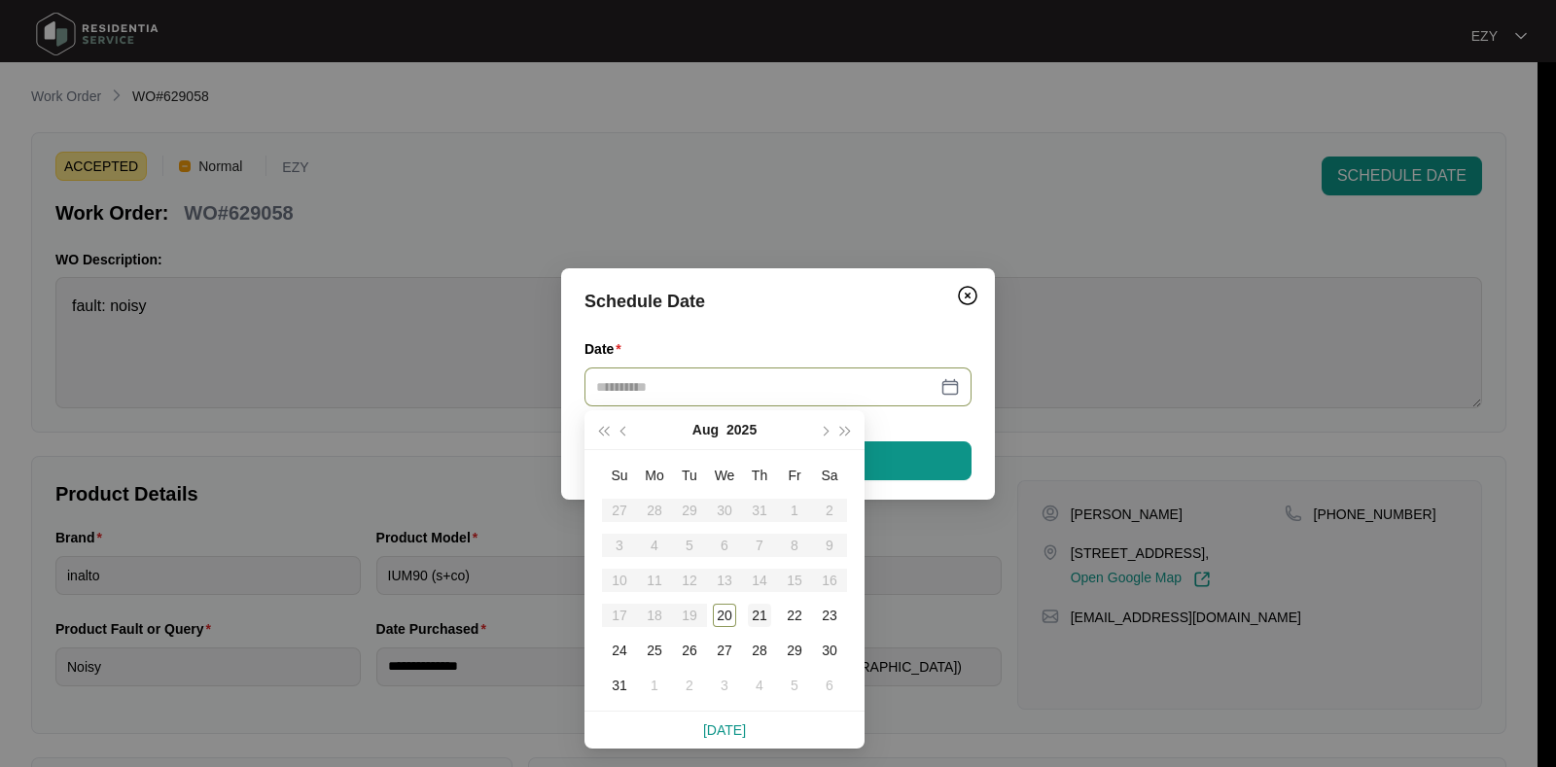
type input "**********"
click at [763, 621] on div "21" at bounding box center [759, 615] width 23 height 23
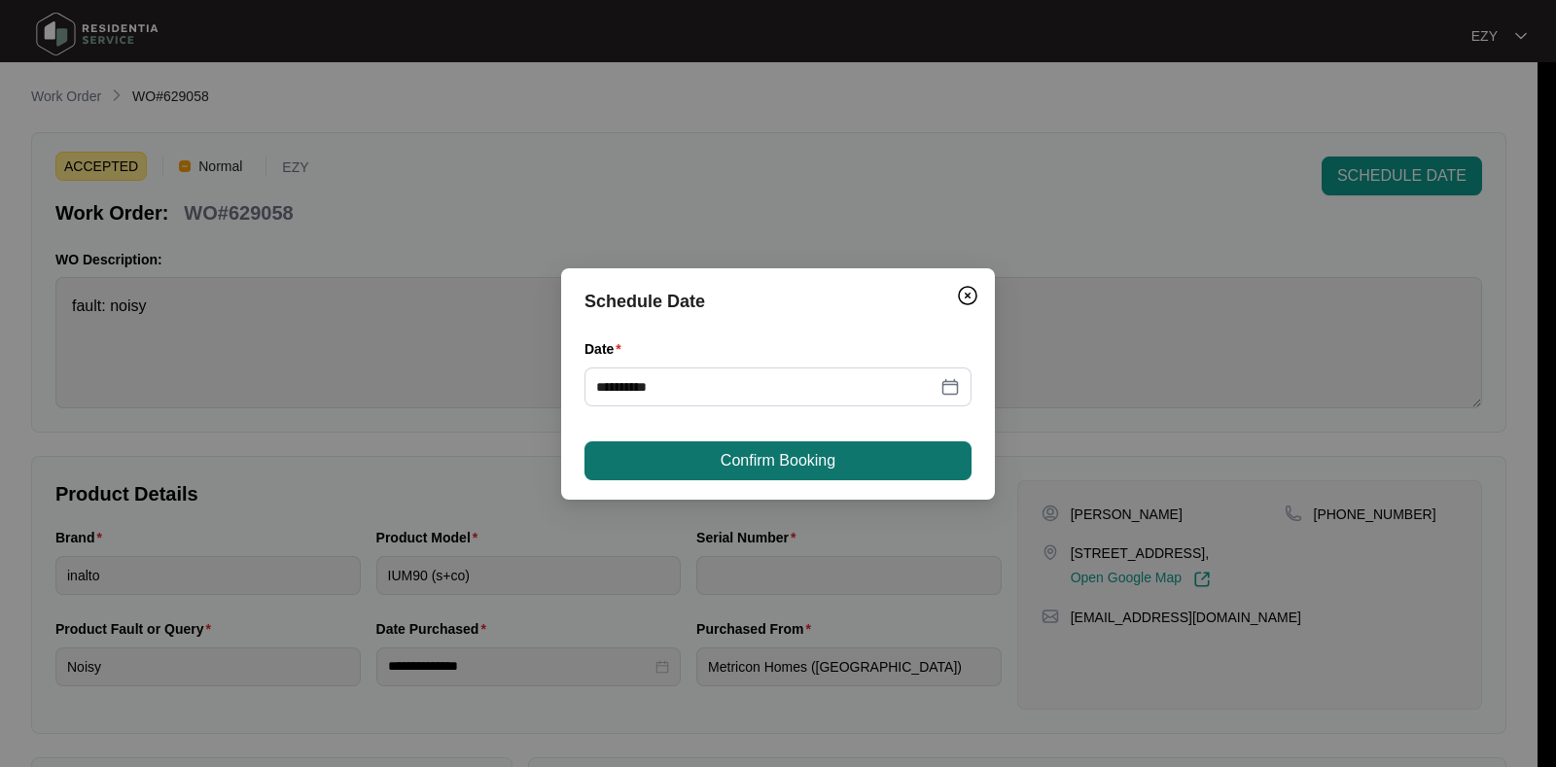
click at [783, 469] on span "Confirm Booking" at bounding box center [778, 460] width 115 height 23
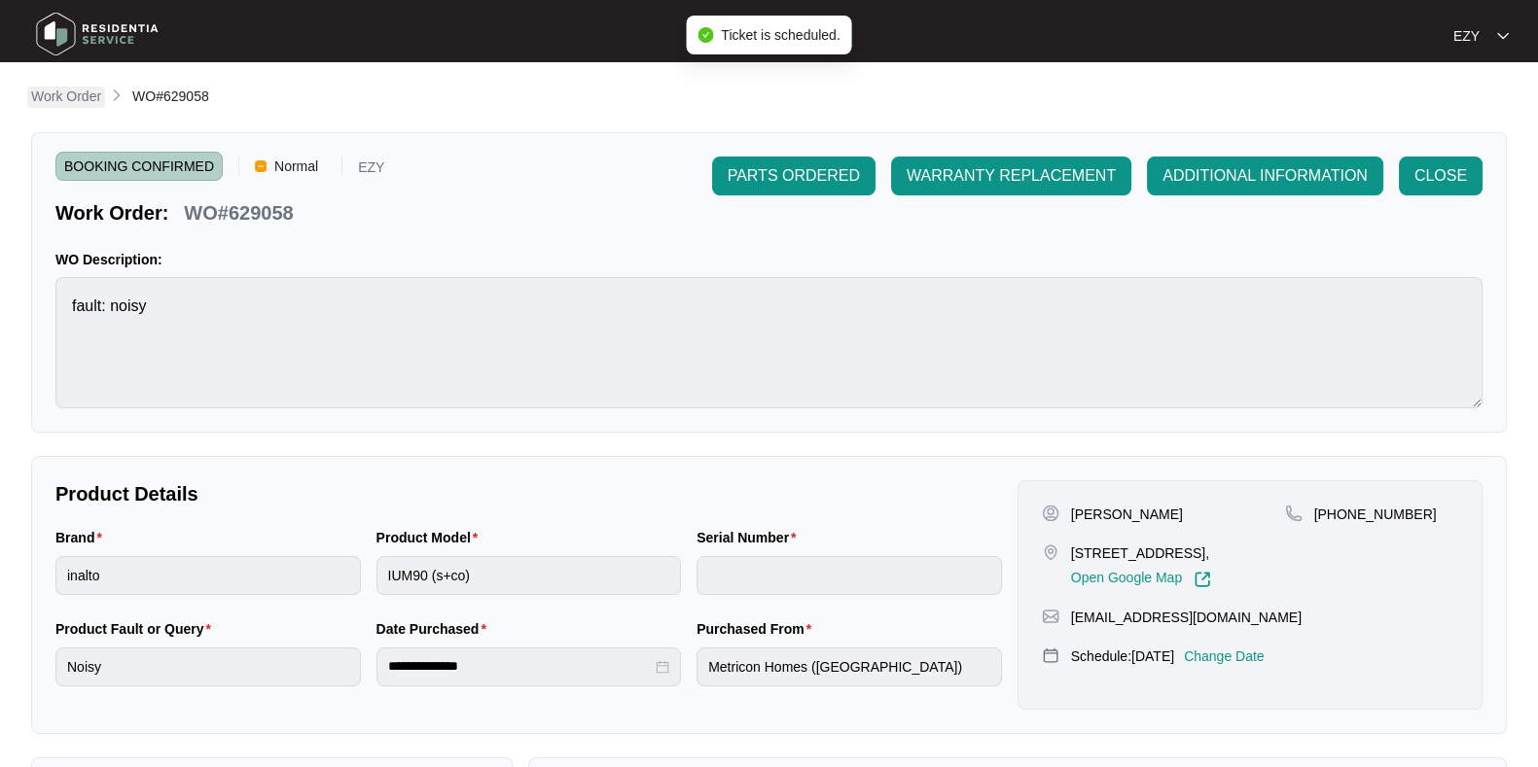
click at [79, 94] on p "Work Order" at bounding box center [66, 96] width 70 height 19
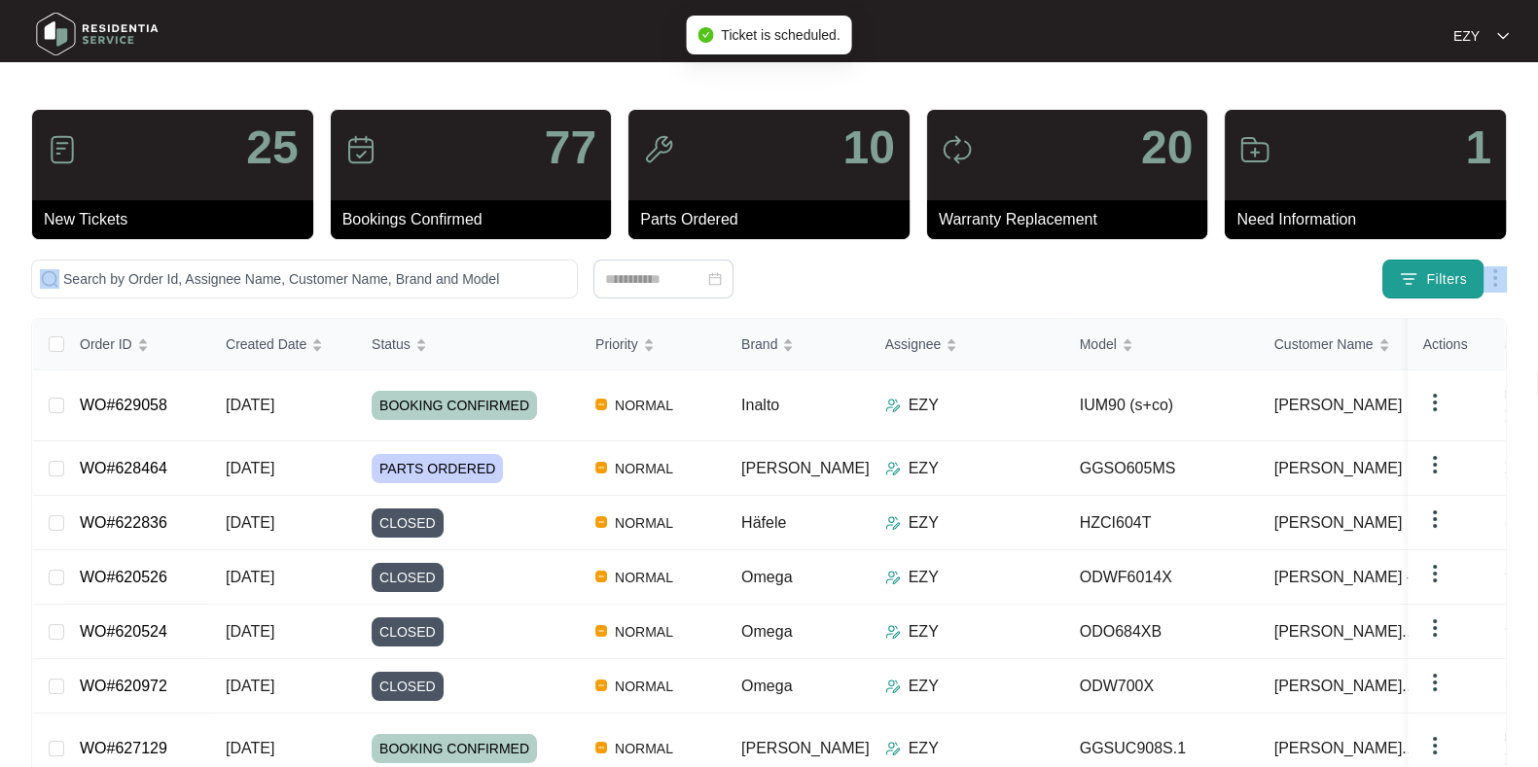
drag, startPoint x: 1376, startPoint y: 212, endPoint x: 1460, endPoint y: 273, distance: 103.7
click at [1460, 273] on div "25 New Tickets 77 Bookings Confirmed 10 Parts Ordered 20 Warranty Replacement 1…" at bounding box center [768, 585] width 1475 height 952
click at [1400, 282] on img "button" at bounding box center [1408, 278] width 19 height 19
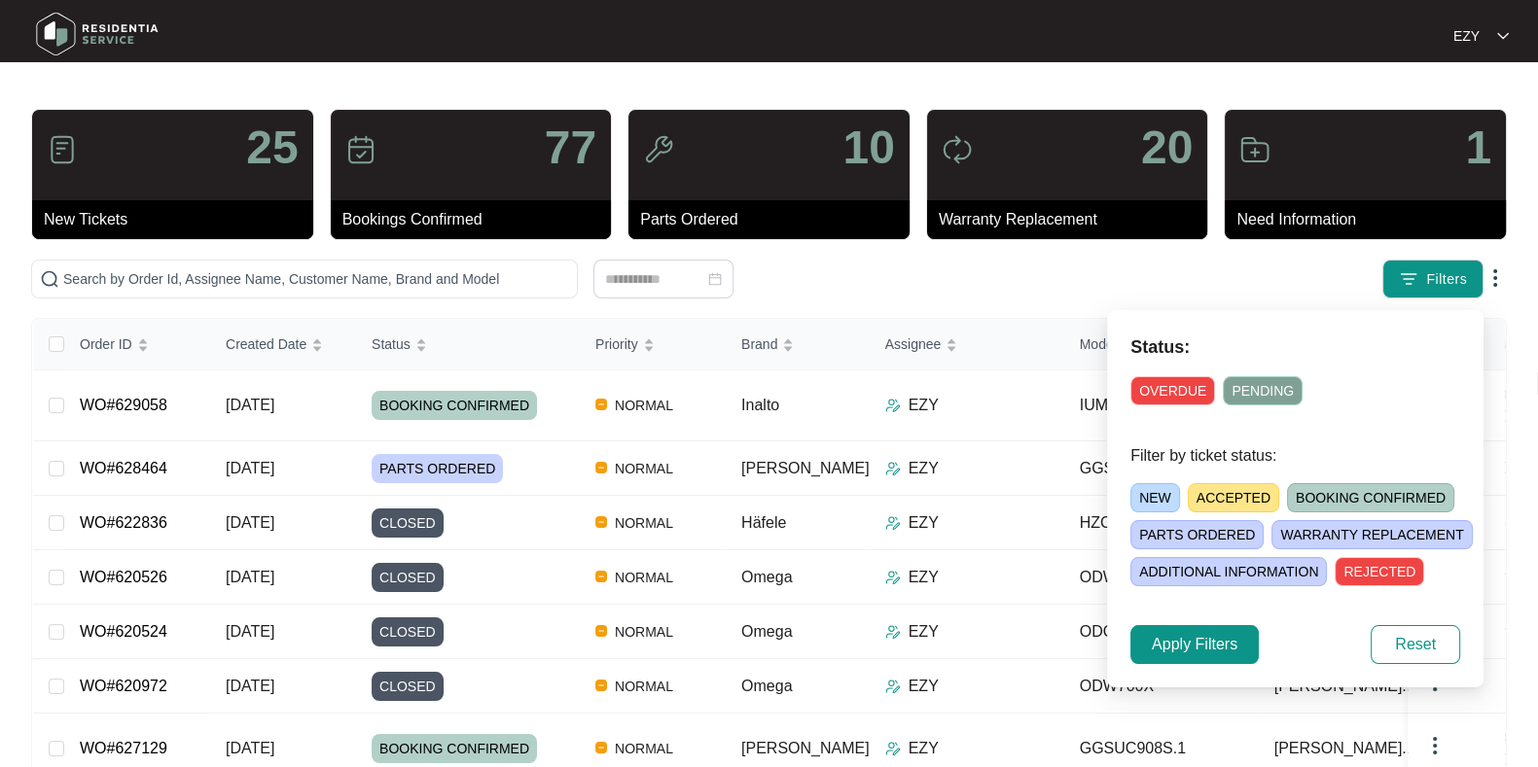
click at [1222, 494] on span "ACCEPTED" at bounding box center [1233, 497] width 91 height 29
click at [1187, 638] on span "Apply Filters" at bounding box center [1195, 644] width 86 height 23
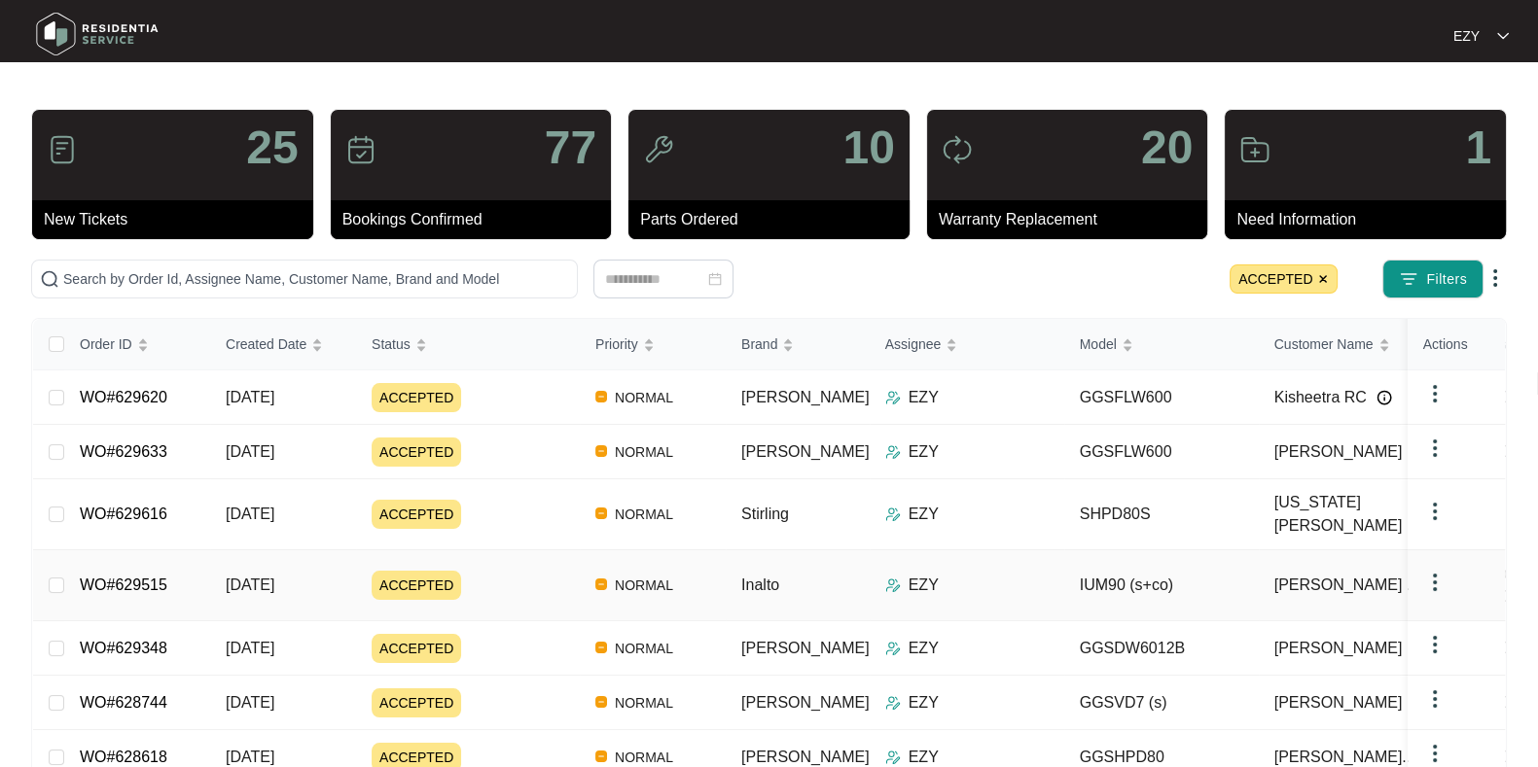
scroll to position [141, 0]
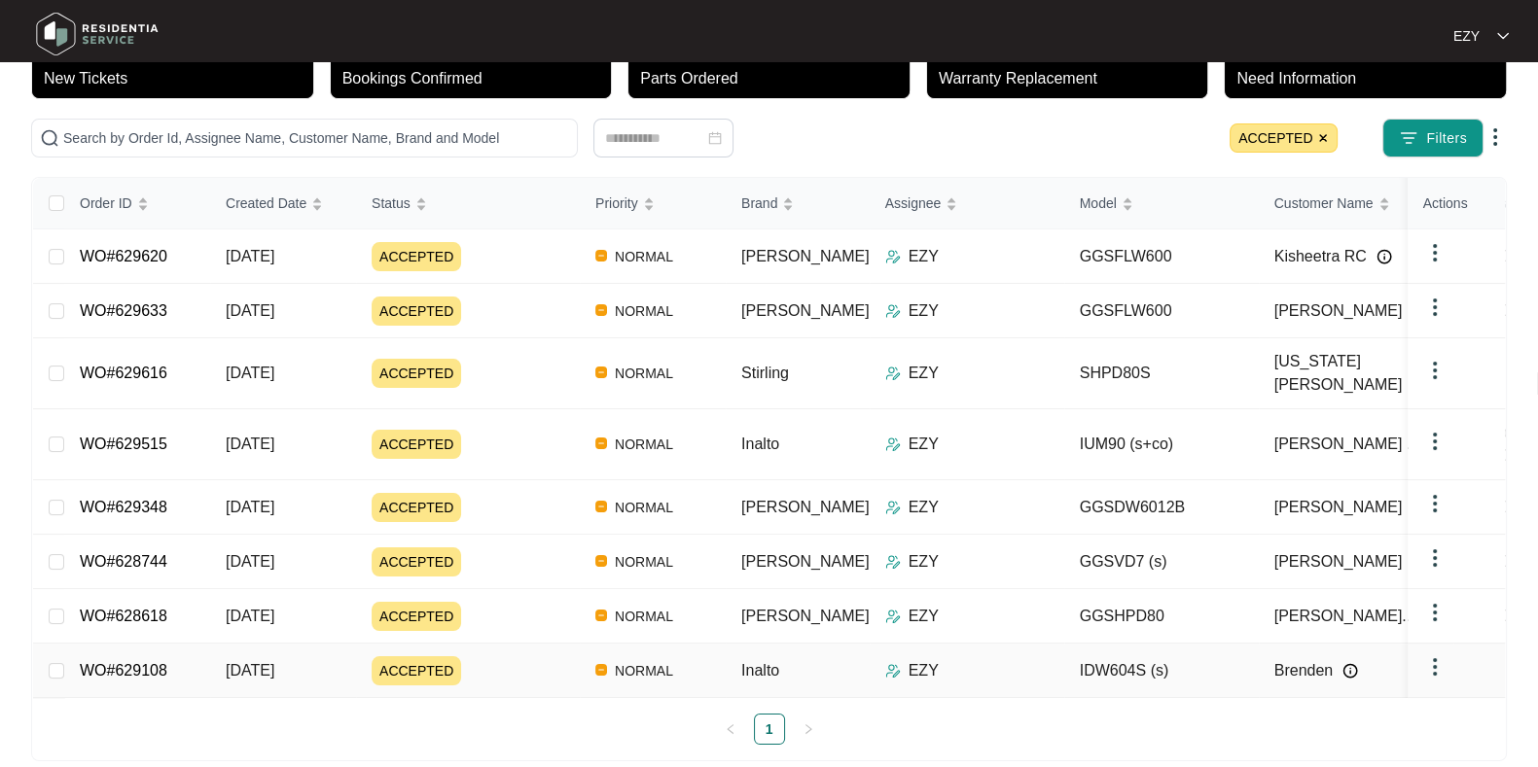
click at [515, 656] on div "ACCEPTED" at bounding box center [476, 670] width 208 height 29
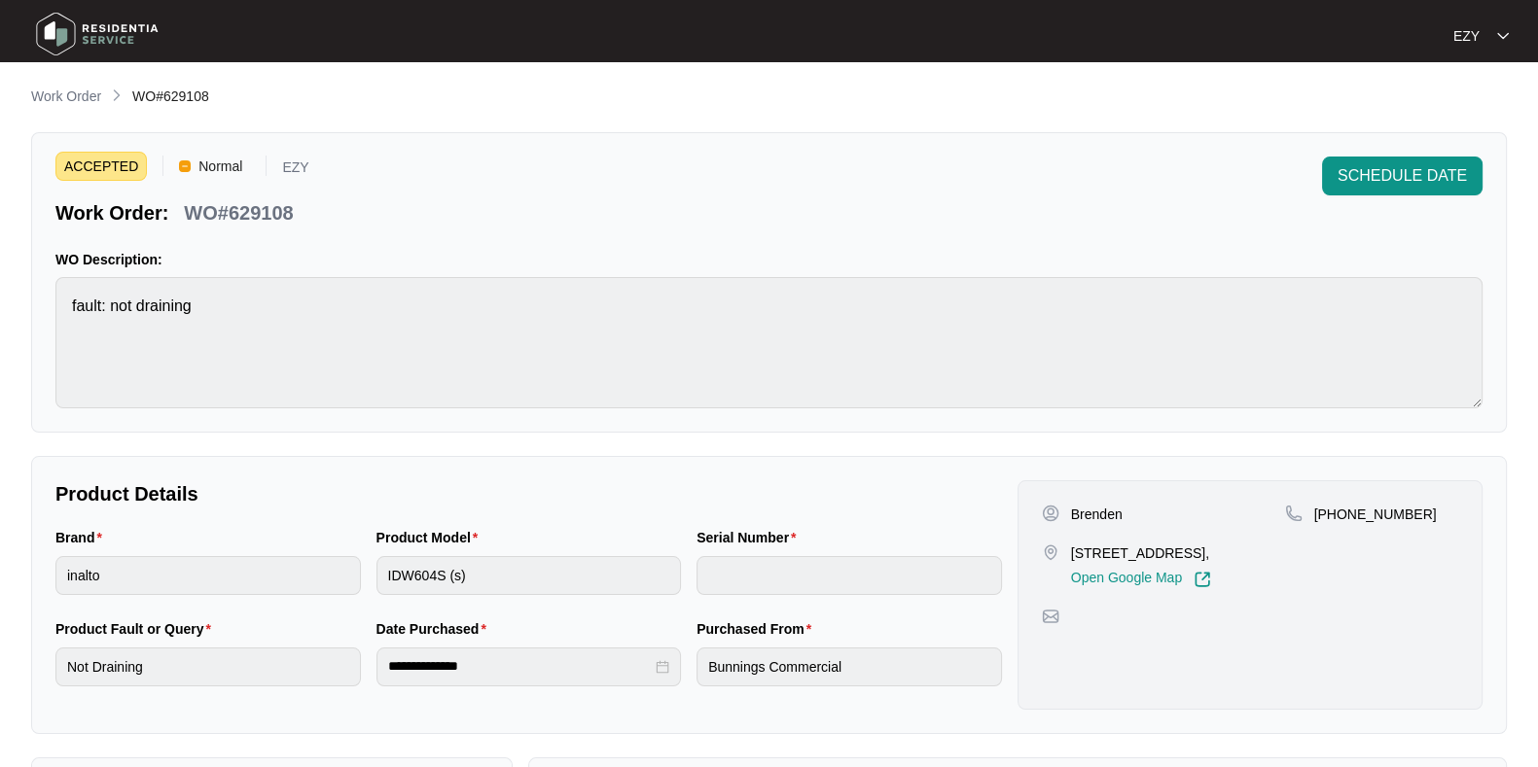
click at [272, 206] on p "WO#629108" at bounding box center [238, 212] width 109 height 27
copy p "629108"
click at [1401, 171] on span "SCHEDULE DATE" at bounding box center [1401, 175] width 129 height 23
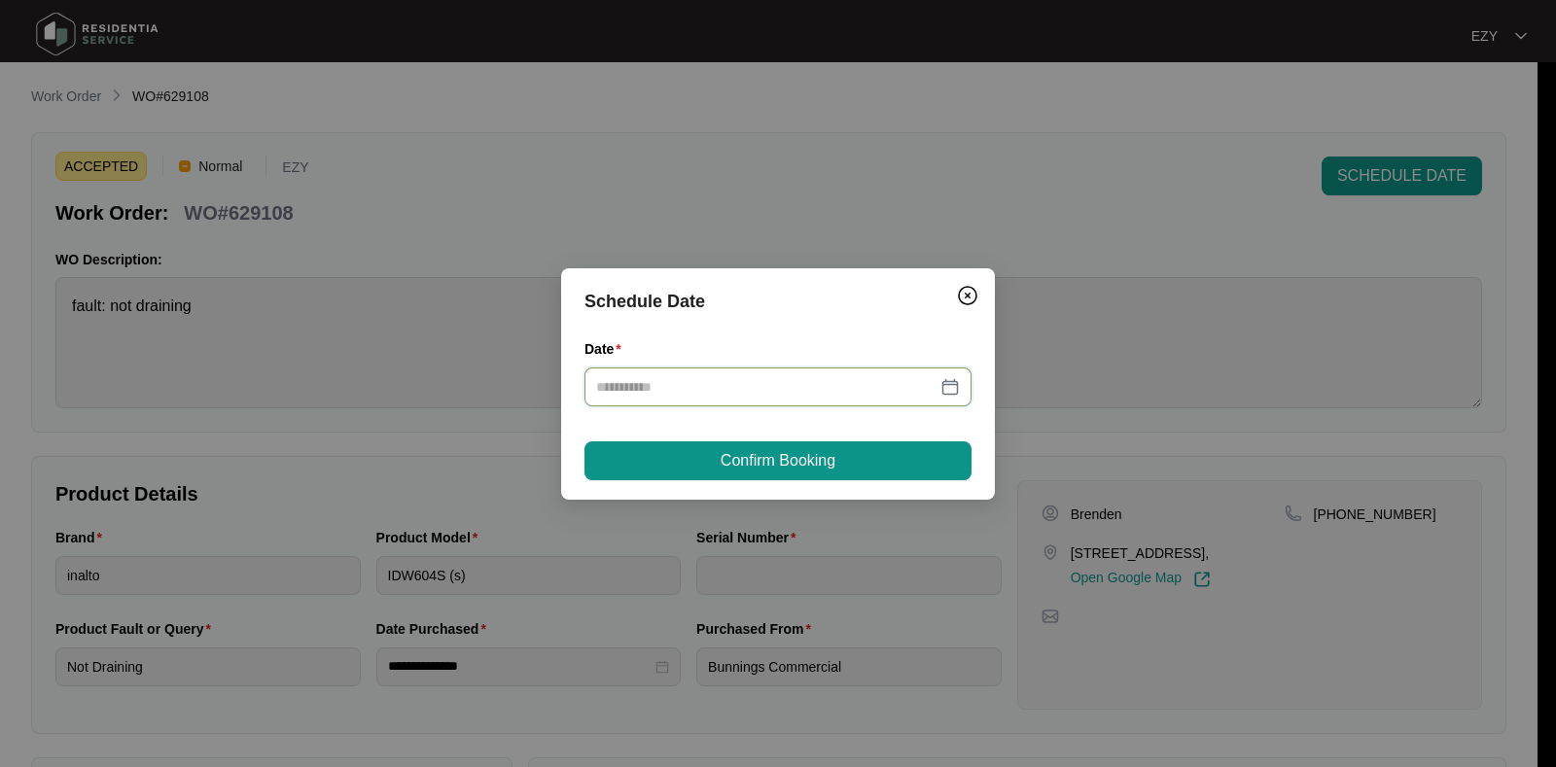
click at [705, 390] on input "Date" at bounding box center [766, 386] width 340 height 21
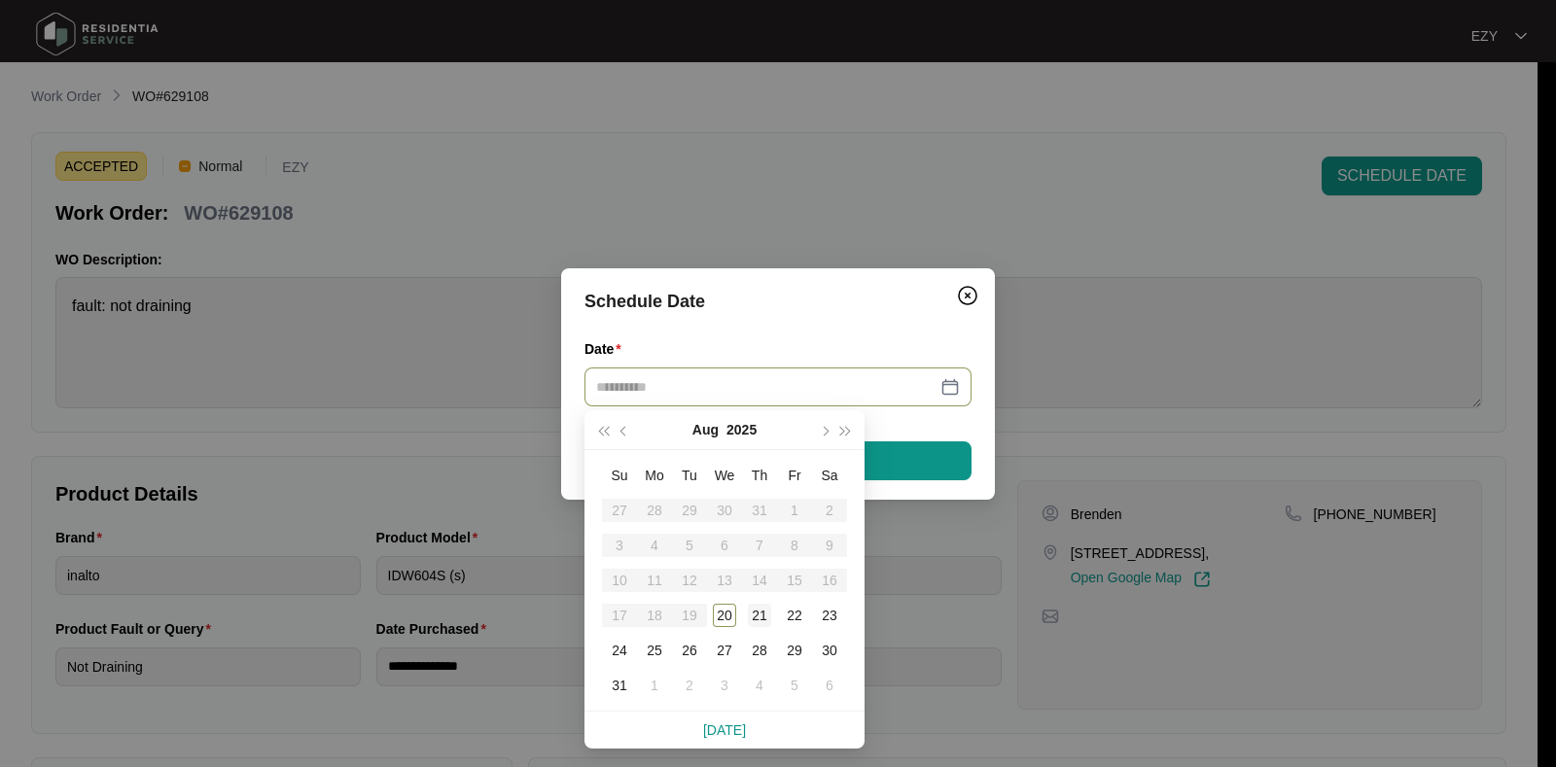
type input "**********"
click at [768, 617] on div "21" at bounding box center [759, 615] width 23 height 23
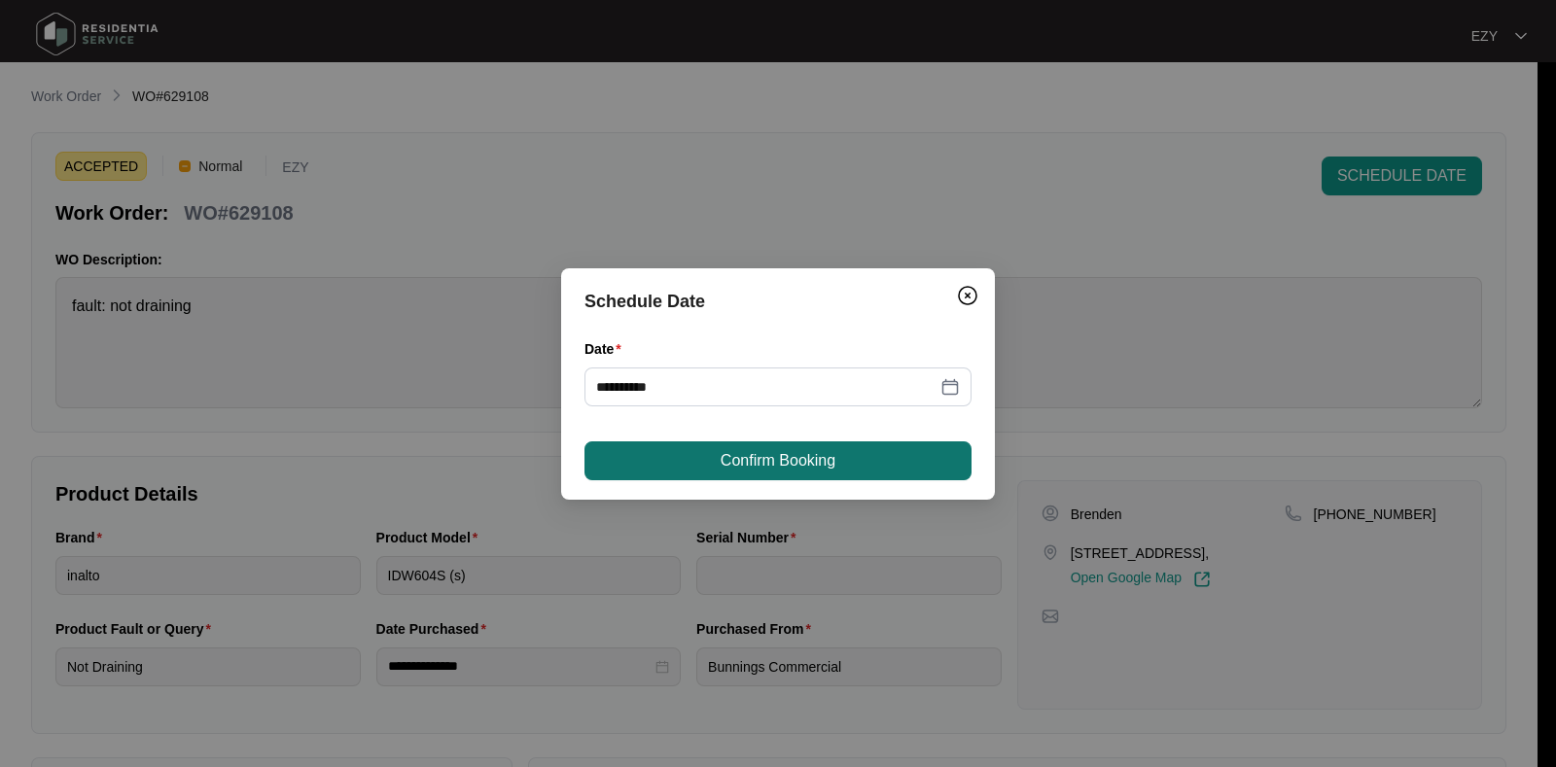
click at [828, 459] on span "Confirm Booking" at bounding box center [778, 460] width 115 height 23
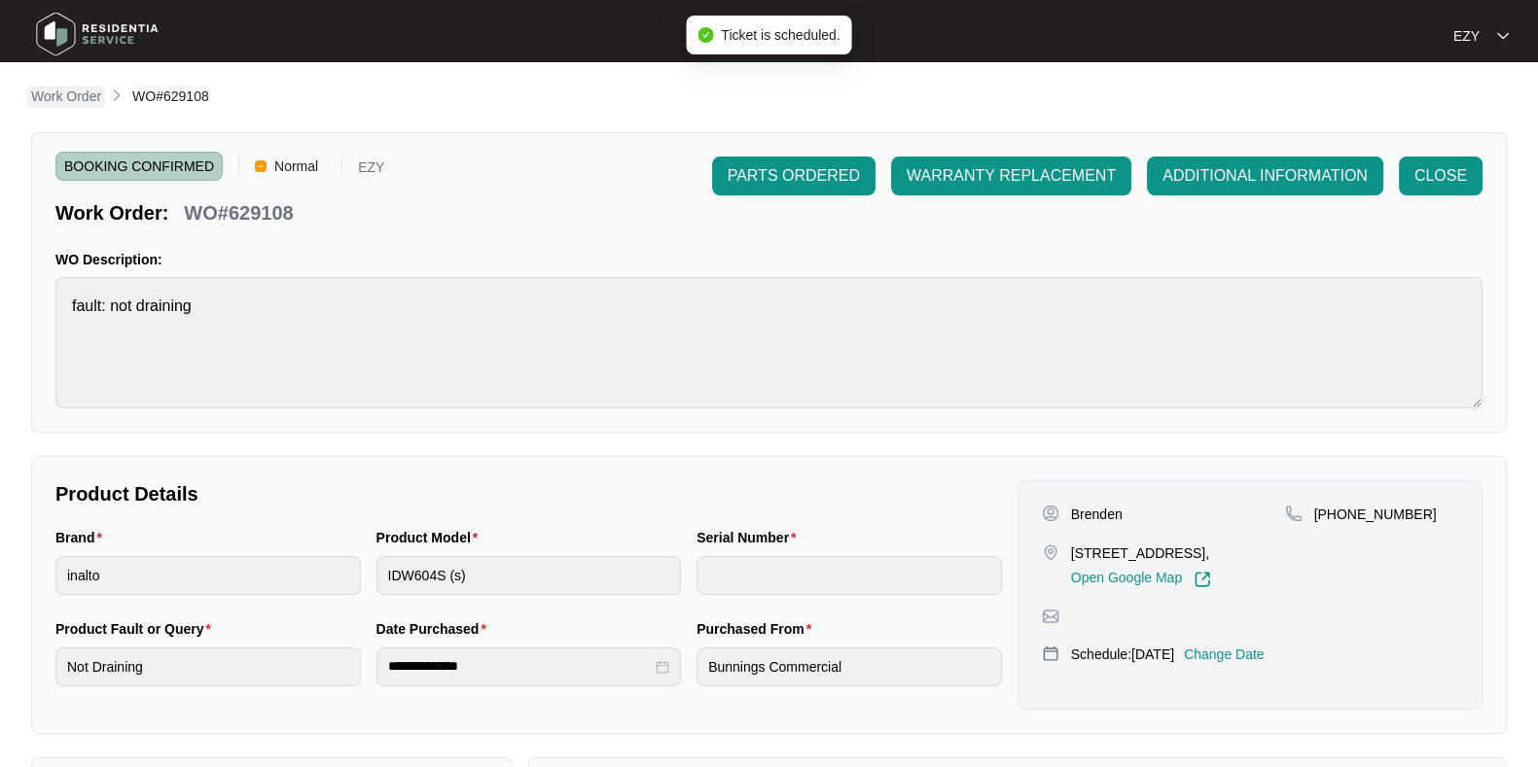
click at [64, 92] on p "Work Order" at bounding box center [66, 96] width 70 height 19
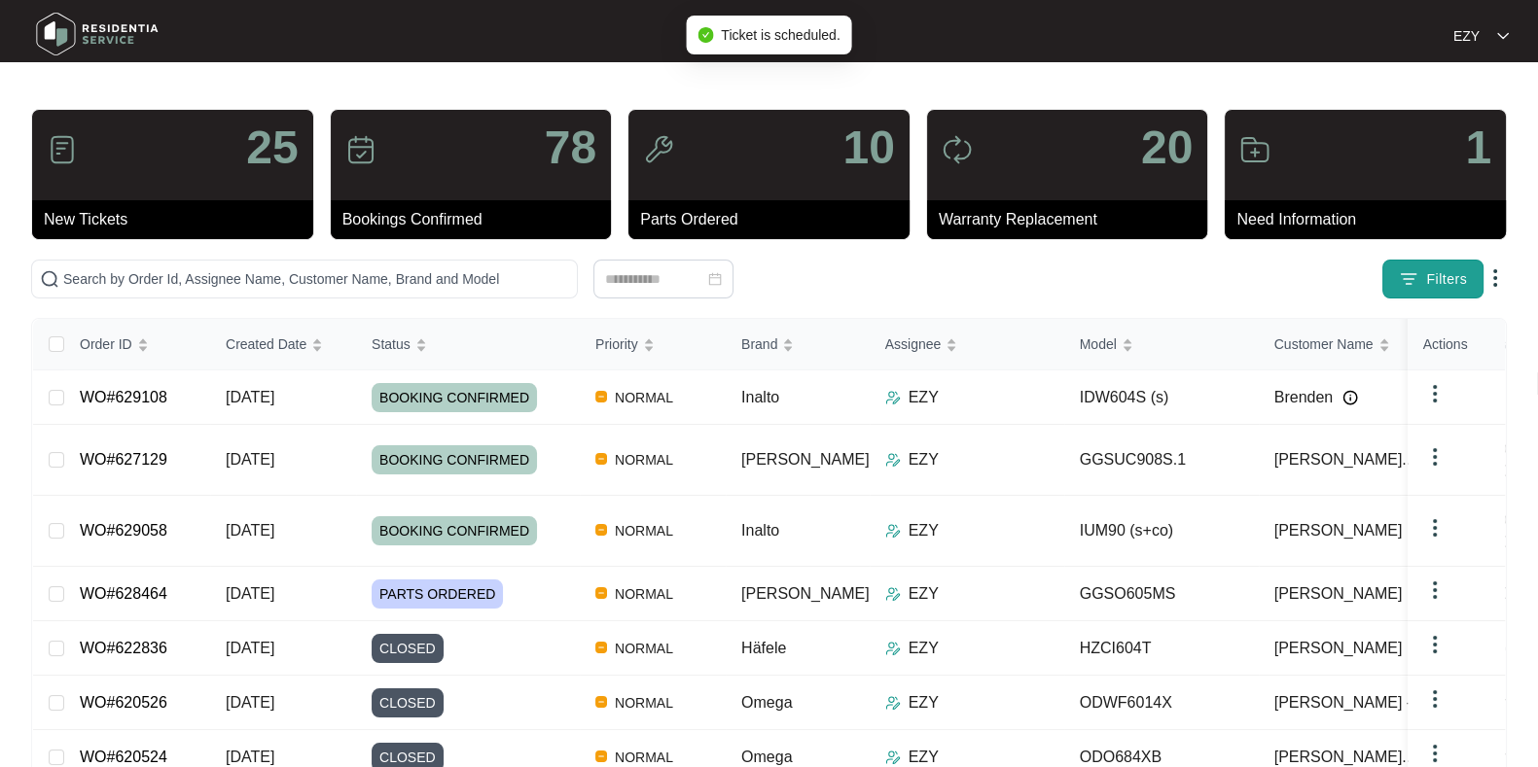
click at [1469, 274] on button "Filters" at bounding box center [1432, 279] width 101 height 39
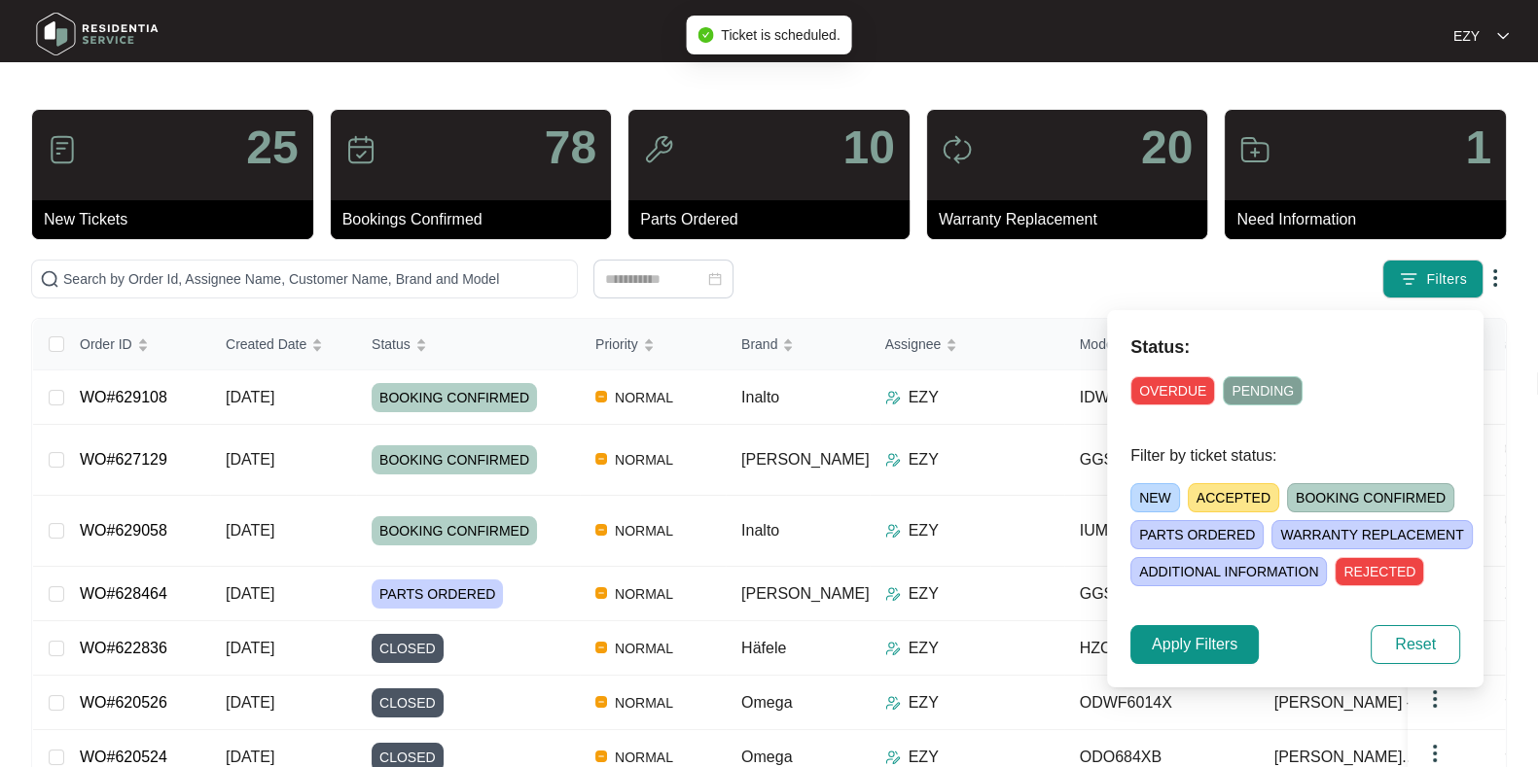
click at [1242, 497] on span "ACCEPTED" at bounding box center [1233, 497] width 91 height 29
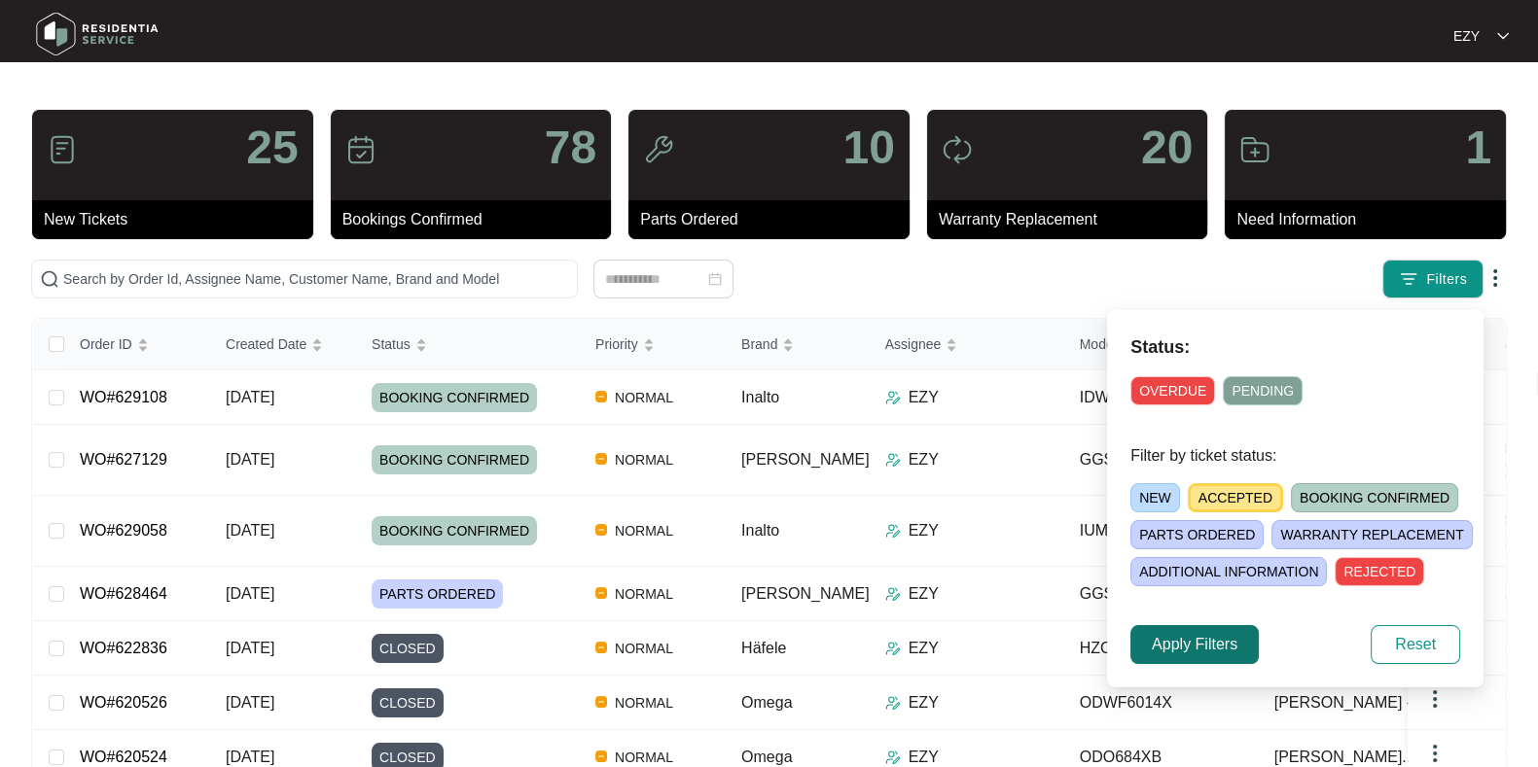
click at [1213, 648] on span "Apply Filters" at bounding box center [1195, 644] width 86 height 23
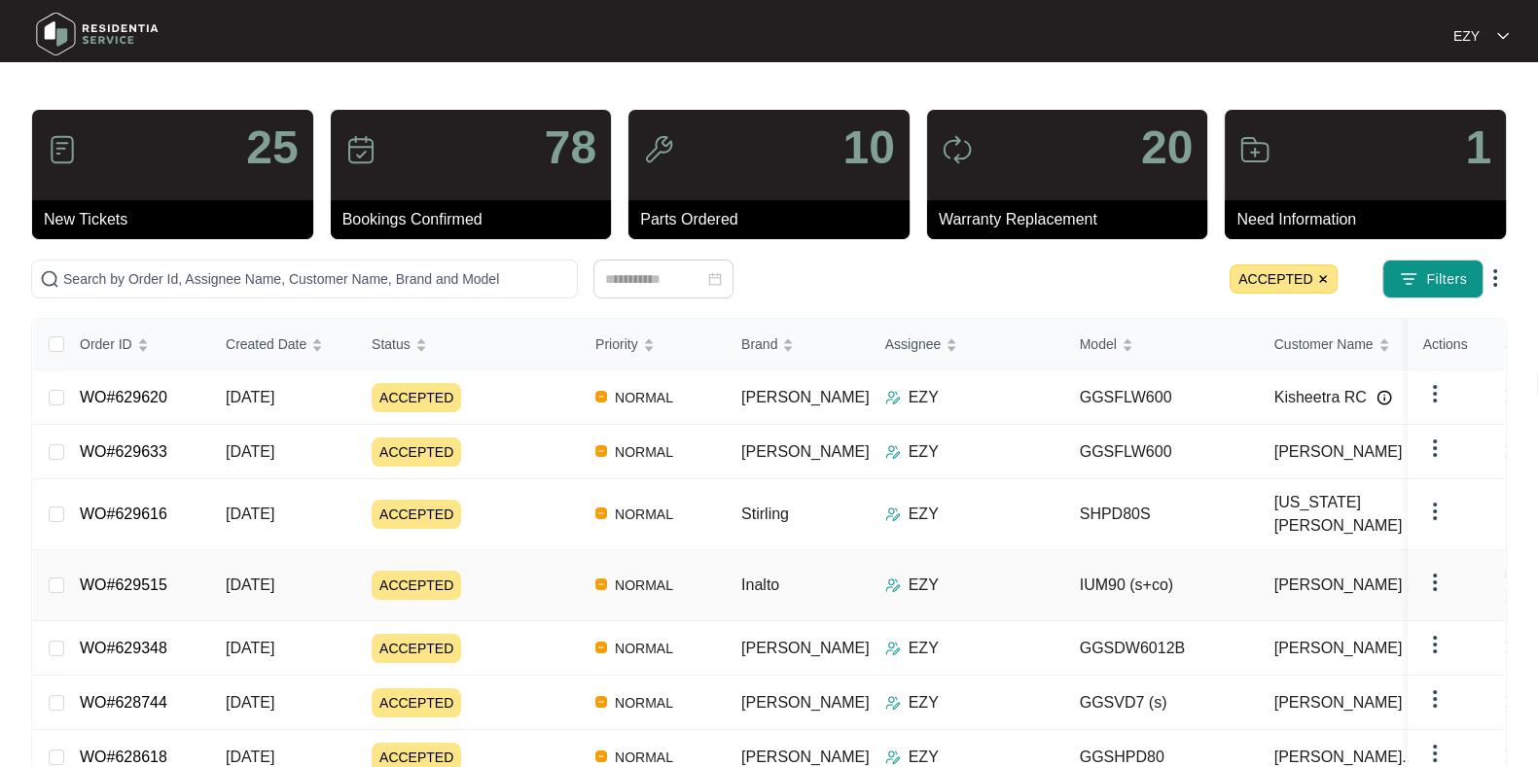
scroll to position [88, 0]
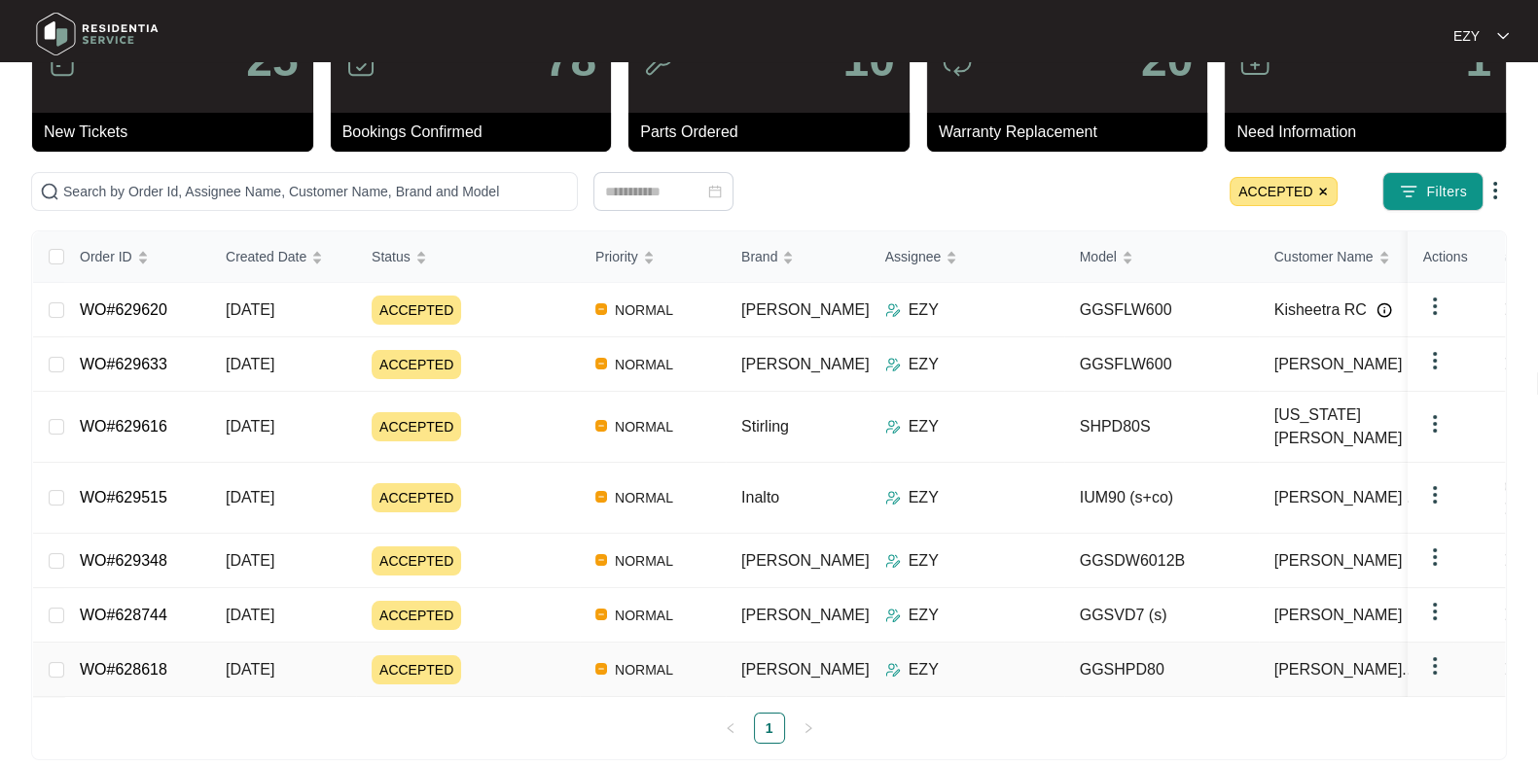
click at [496, 656] on div "ACCEPTED" at bounding box center [476, 670] width 208 height 29
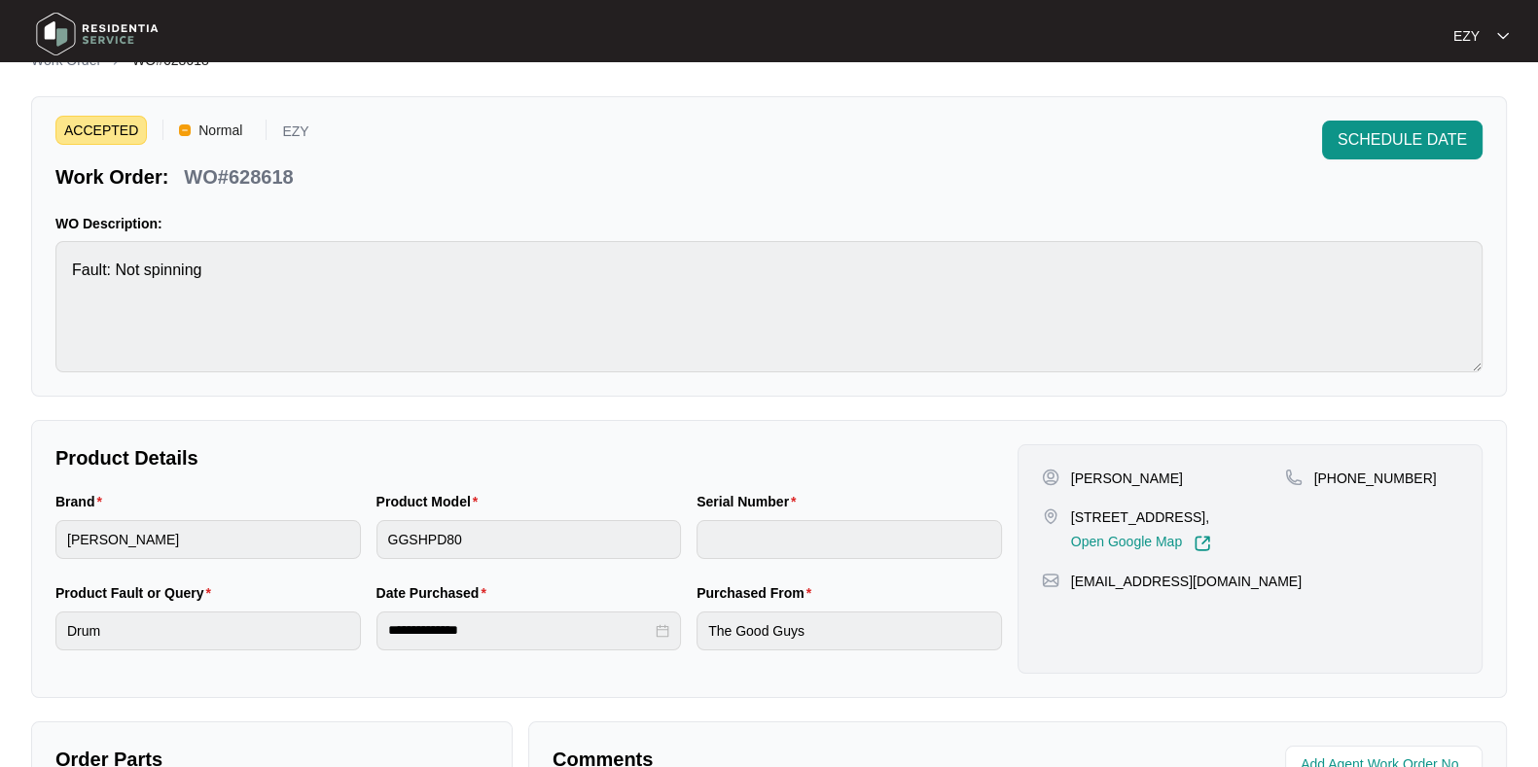
scroll to position [38, 0]
click at [253, 184] on p "WO#628618" at bounding box center [238, 174] width 109 height 27
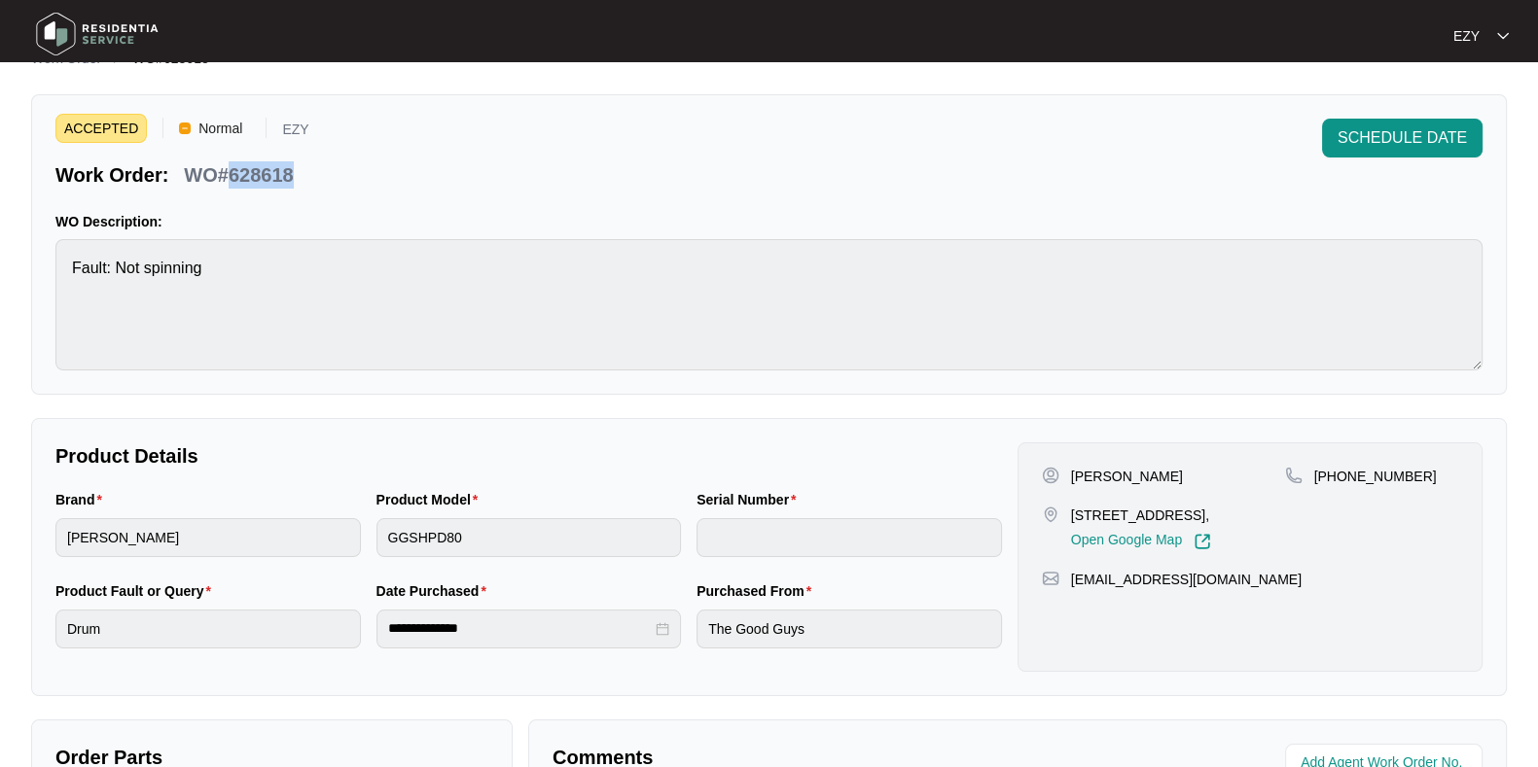
click at [253, 184] on p "WO#628618" at bounding box center [238, 174] width 109 height 27
copy p "628618"
click at [1376, 144] on span "SCHEDULE DATE" at bounding box center [1401, 137] width 129 height 23
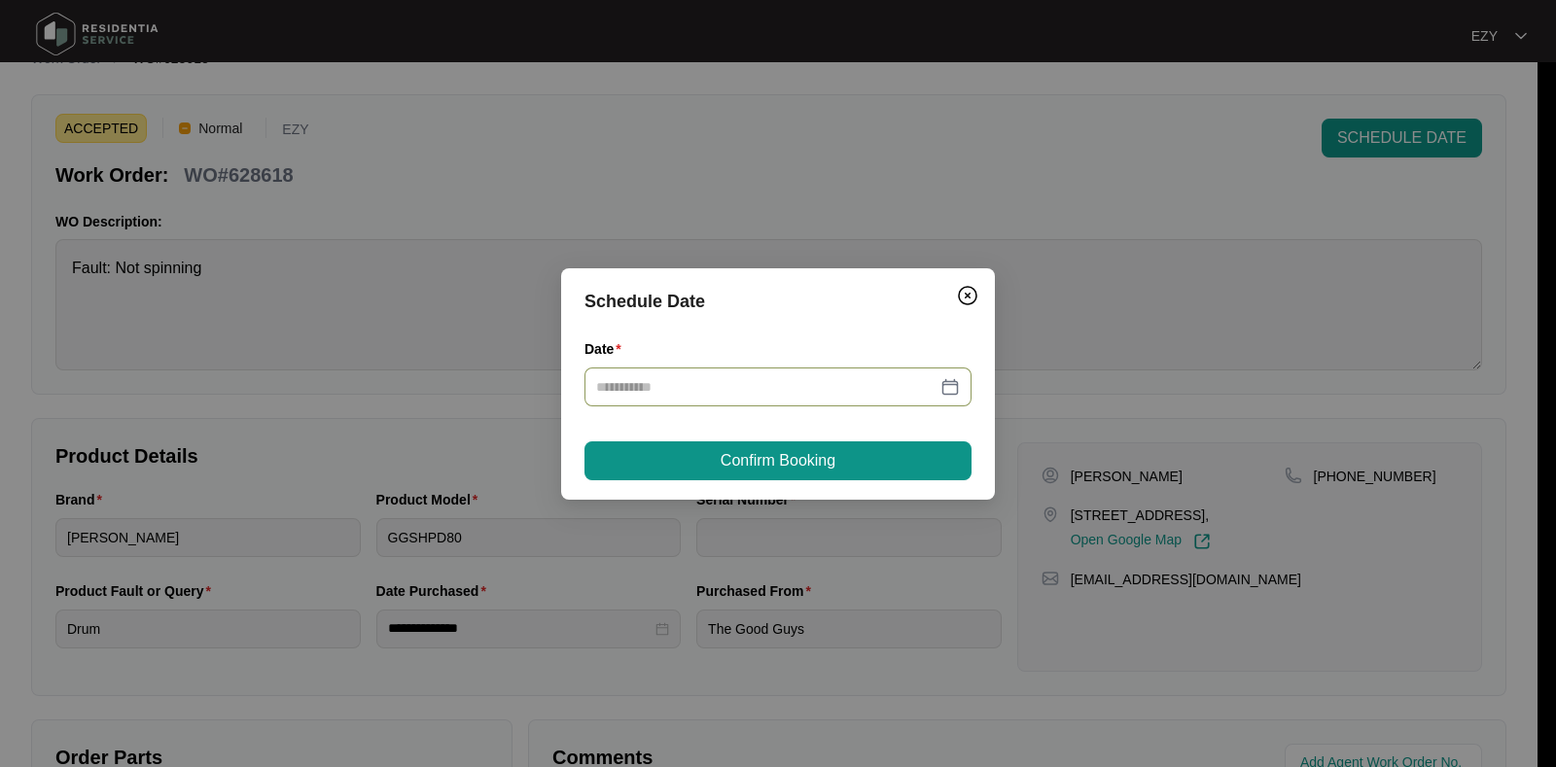
click at [811, 393] on input "Date" at bounding box center [766, 386] width 340 height 21
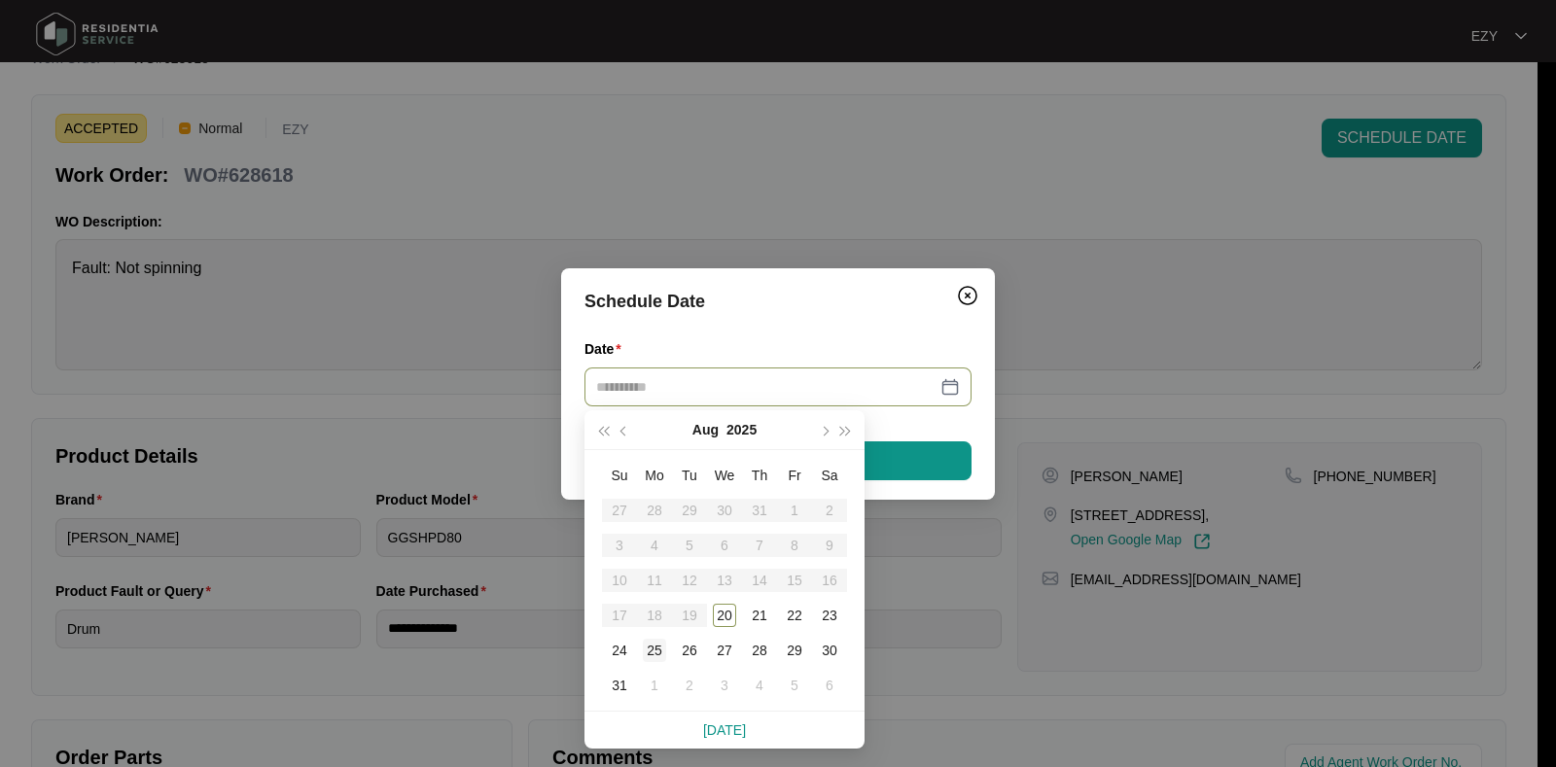
type input "**********"
click at [690, 658] on div "26" at bounding box center [689, 650] width 23 height 23
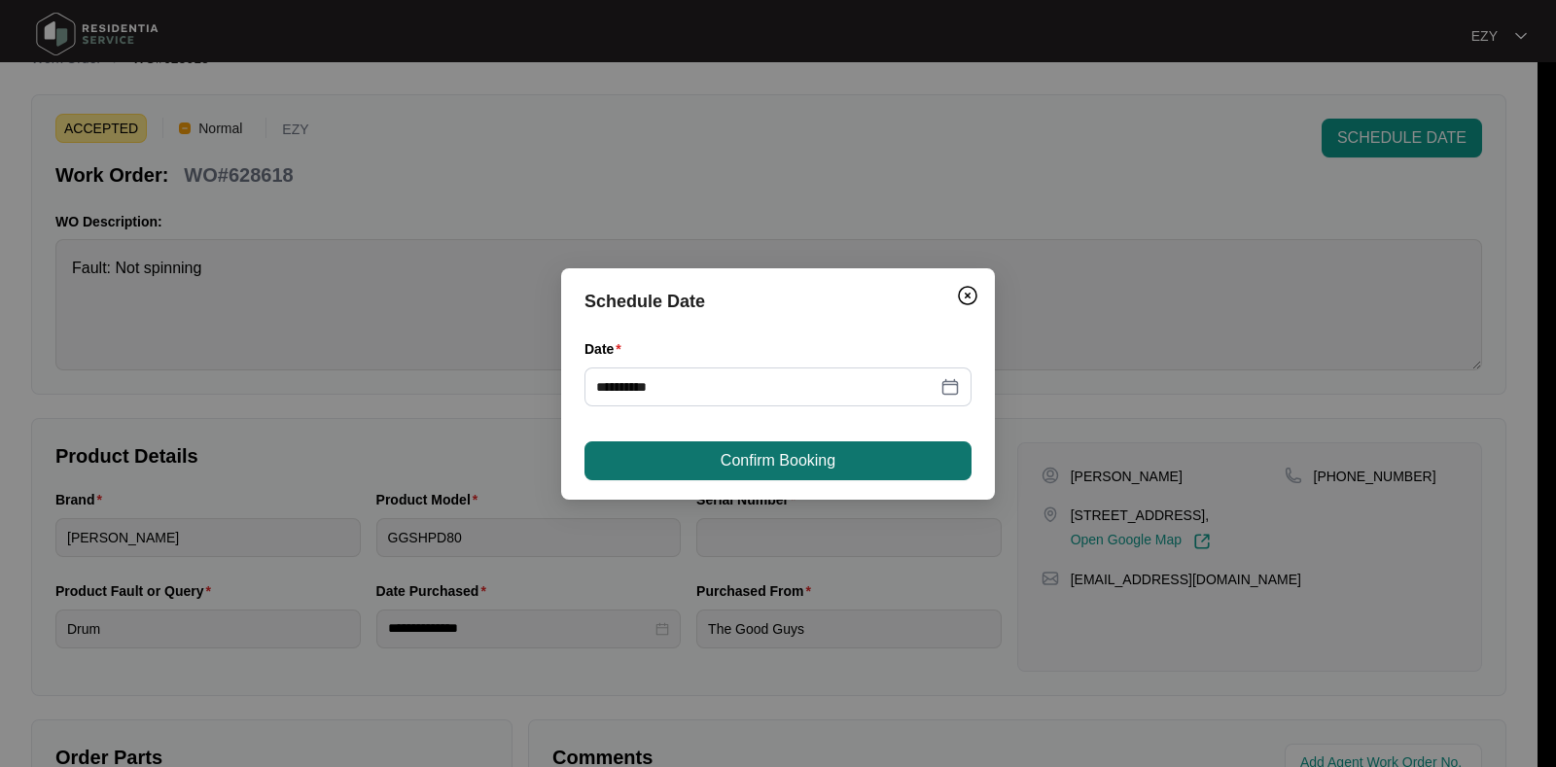
click at [725, 461] on span "Confirm Booking" at bounding box center [778, 460] width 115 height 23
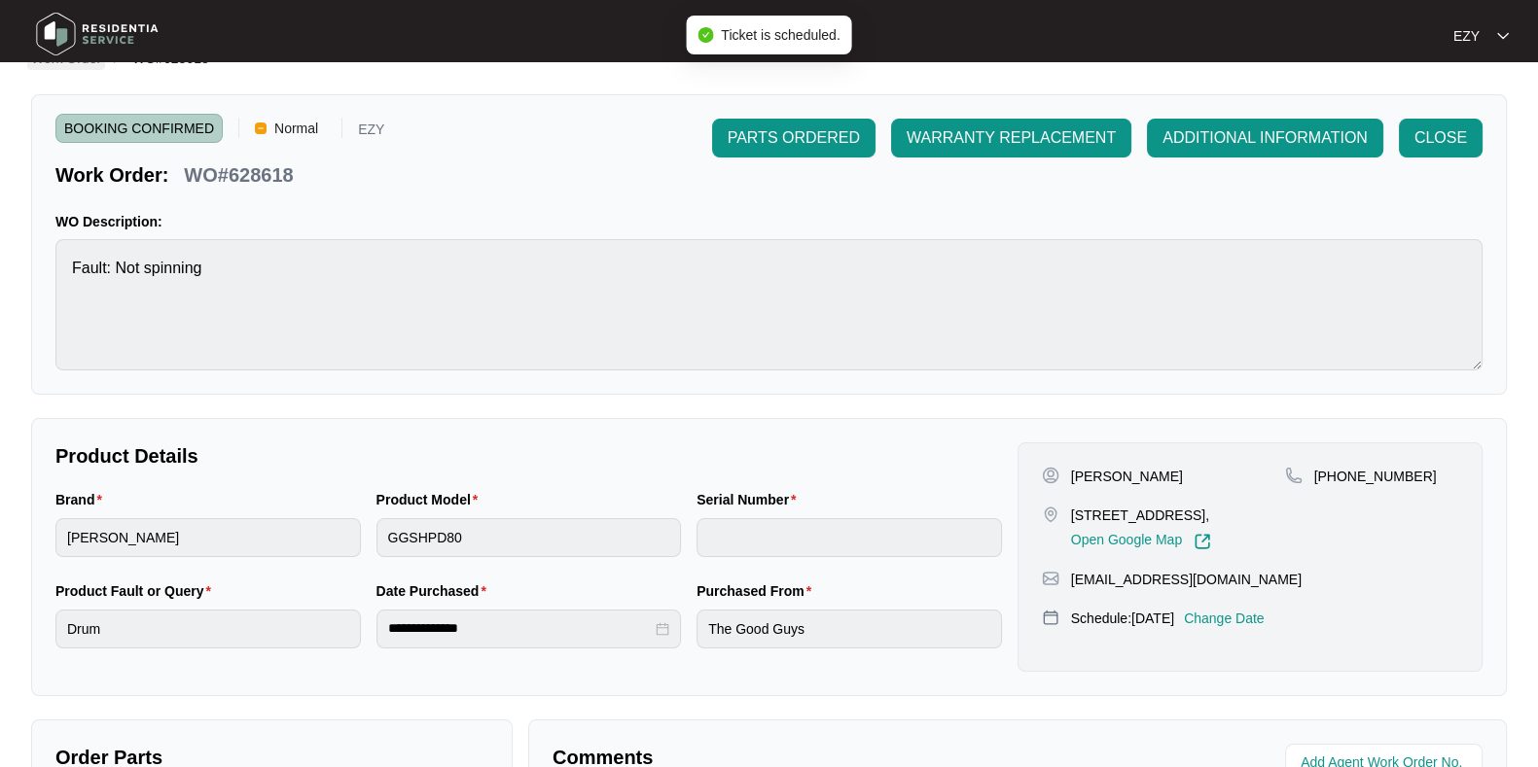
click at [73, 70] on link "Work Order" at bounding box center [66, 59] width 78 height 21
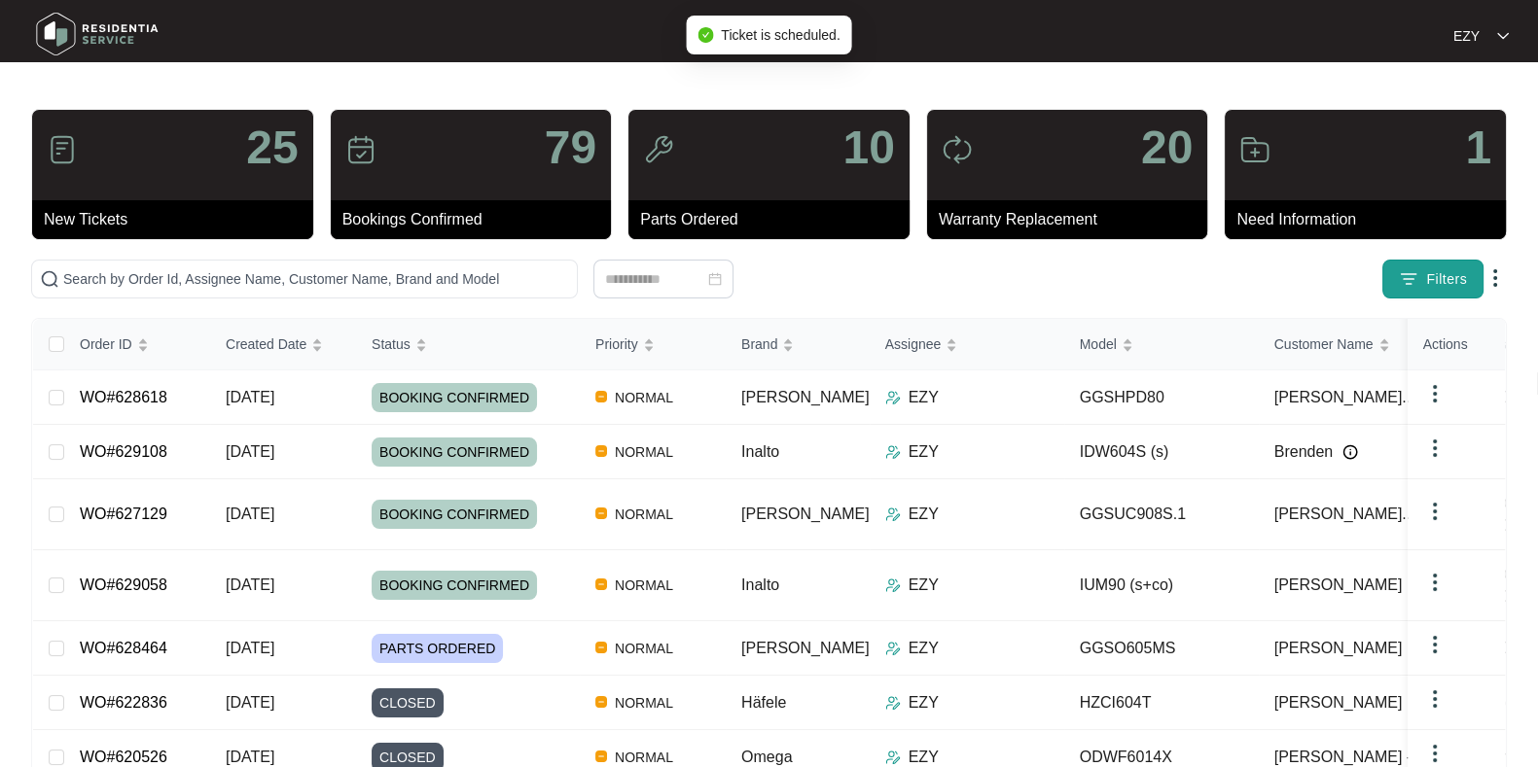
click at [1428, 280] on span "Filters" at bounding box center [1446, 279] width 41 height 20
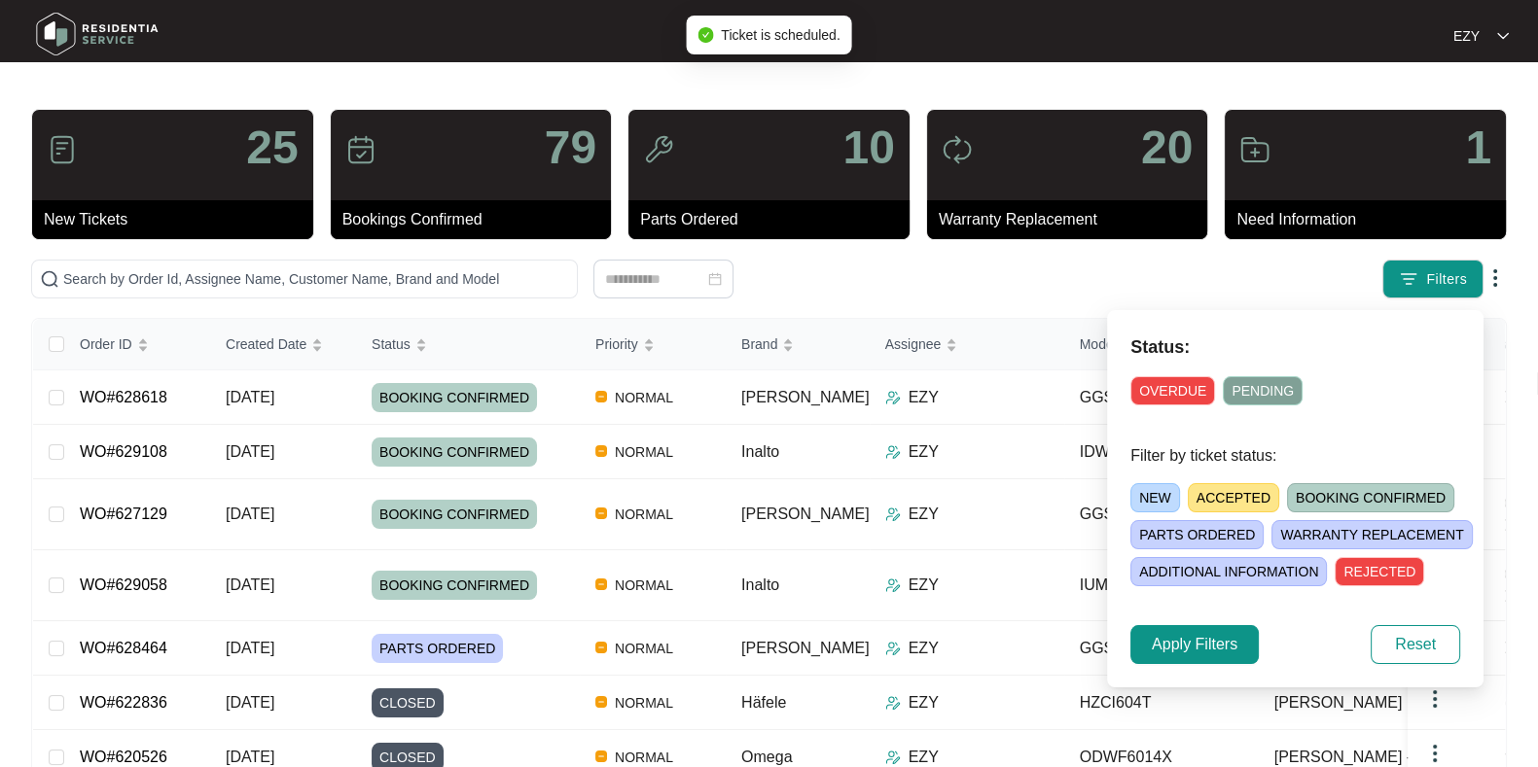
click at [1250, 491] on span "ACCEPTED" at bounding box center [1233, 497] width 91 height 29
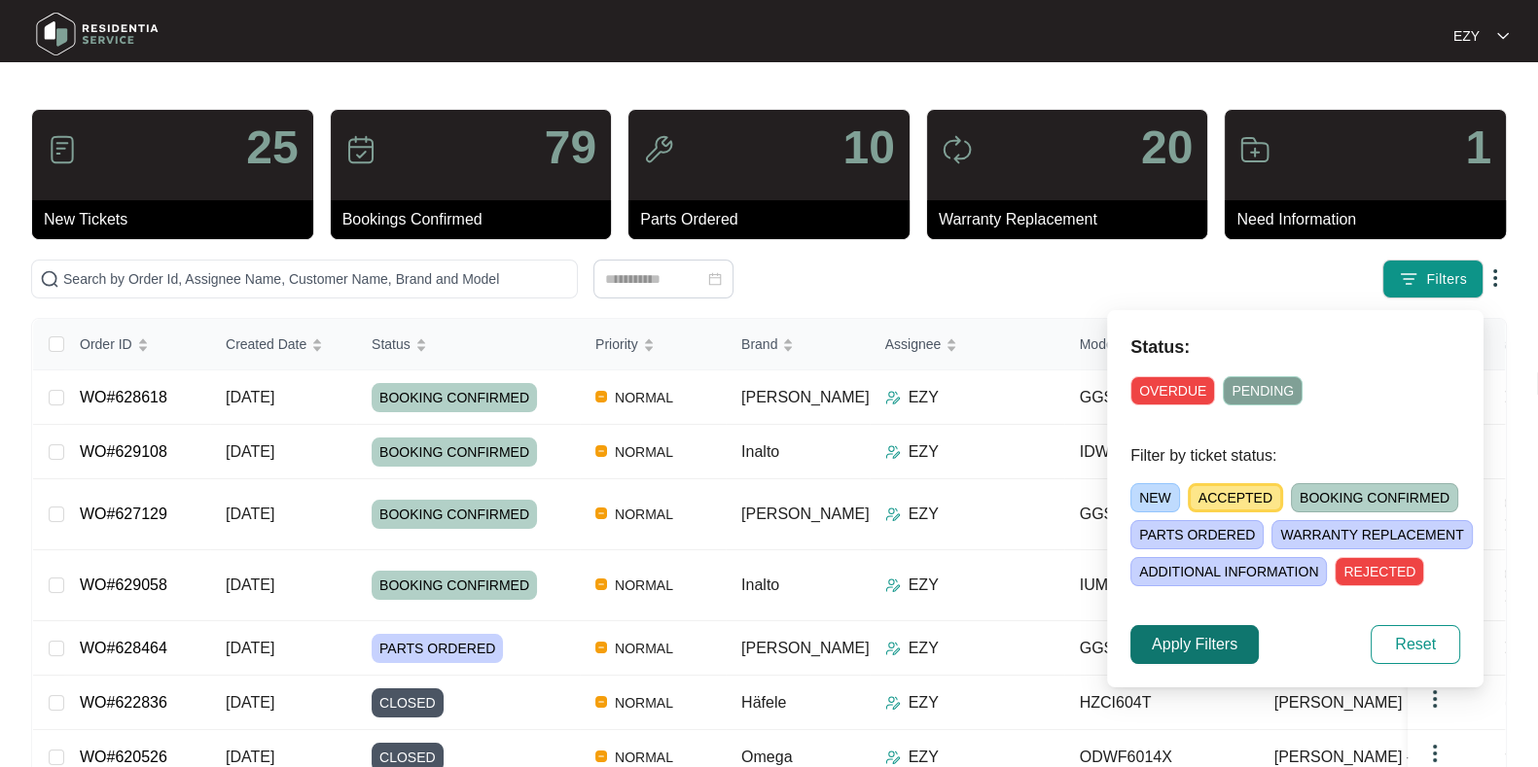
click at [1212, 634] on span "Apply Filters" at bounding box center [1195, 644] width 86 height 23
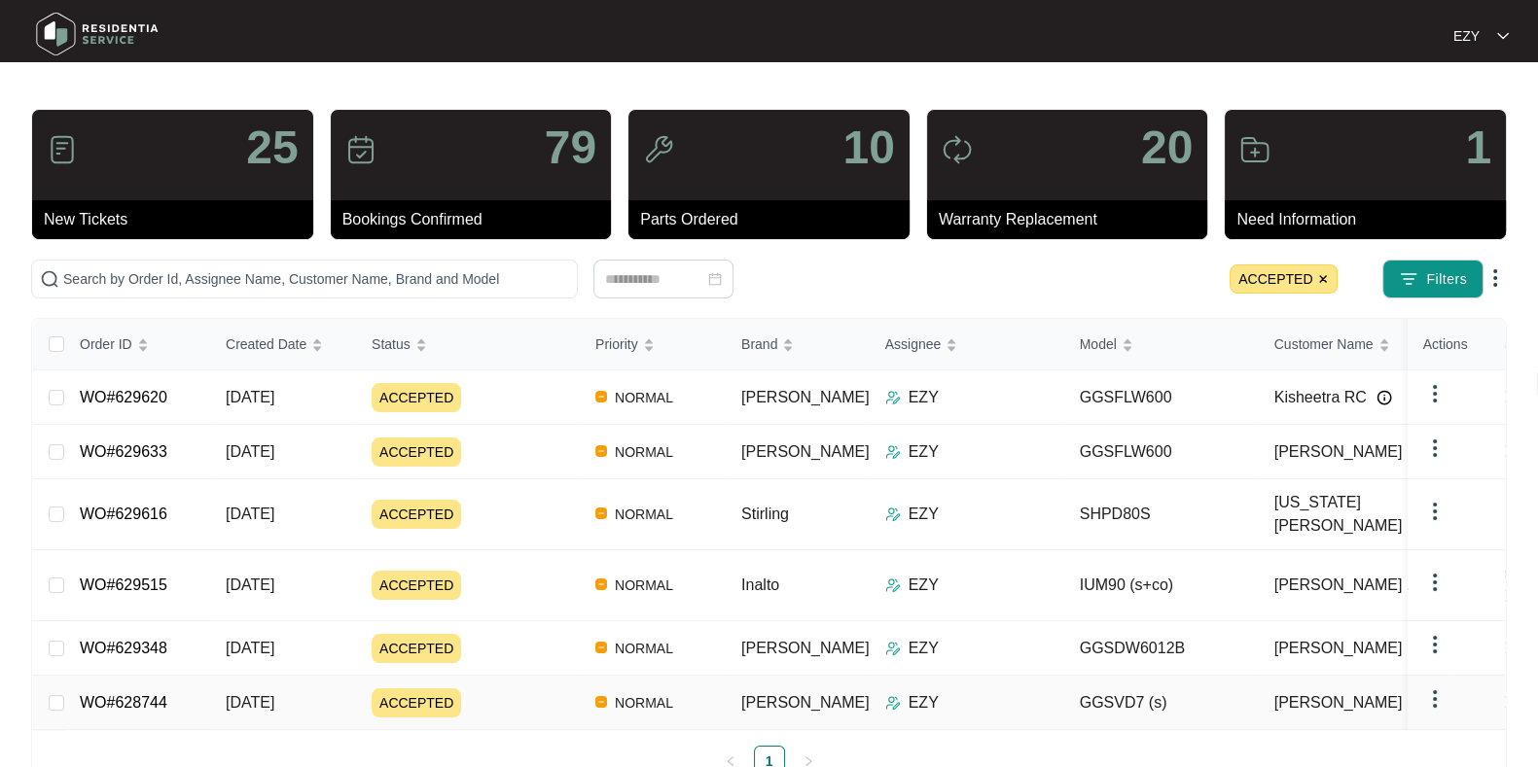
click at [549, 689] on div "ACCEPTED" at bounding box center [476, 703] width 208 height 29
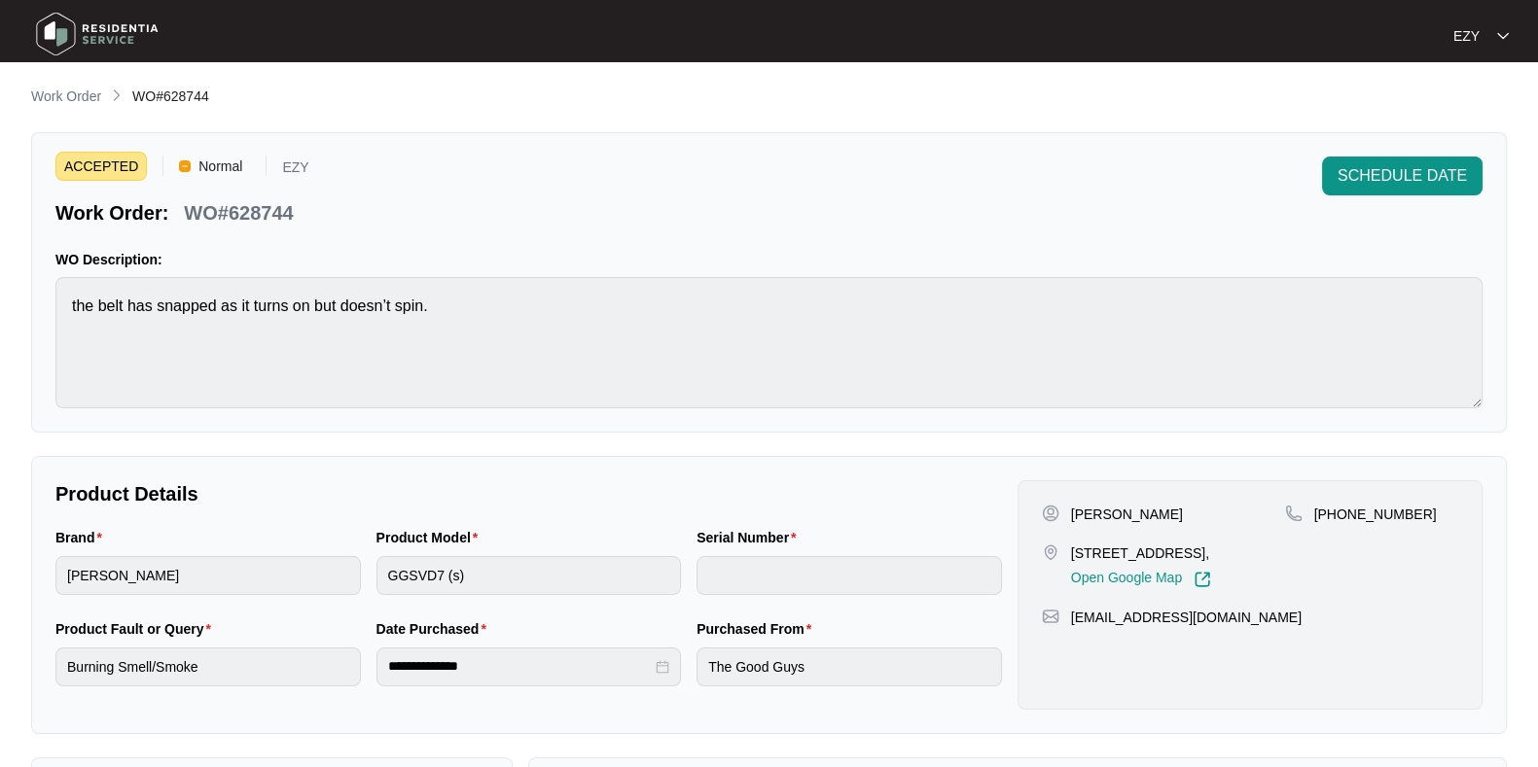
click at [282, 211] on p "WO#628744" at bounding box center [238, 212] width 109 height 27
copy p "628744"
click at [1347, 181] on span "SCHEDULE DATE" at bounding box center [1401, 175] width 129 height 23
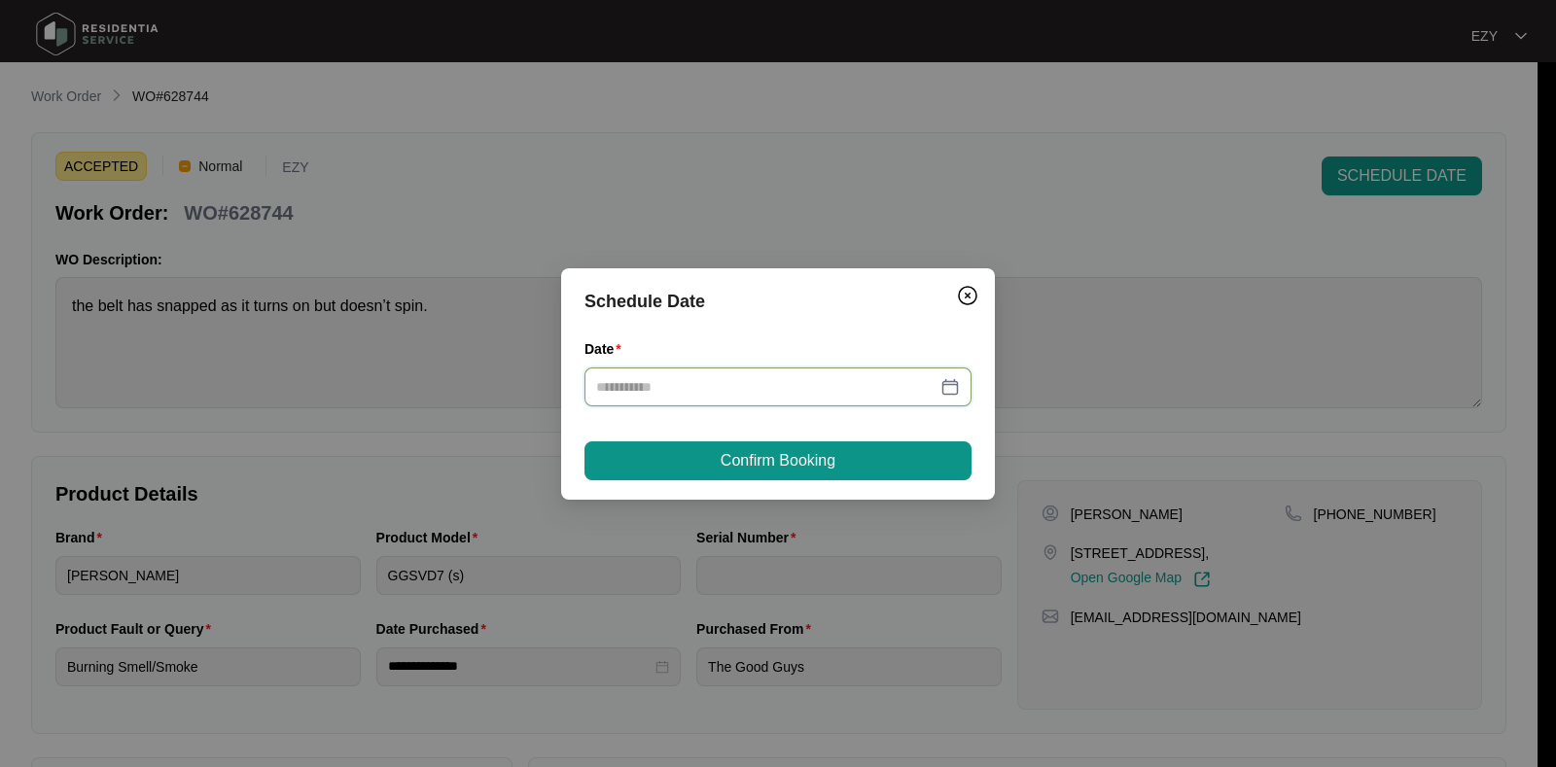
click at [796, 391] on input "Date" at bounding box center [766, 386] width 340 height 21
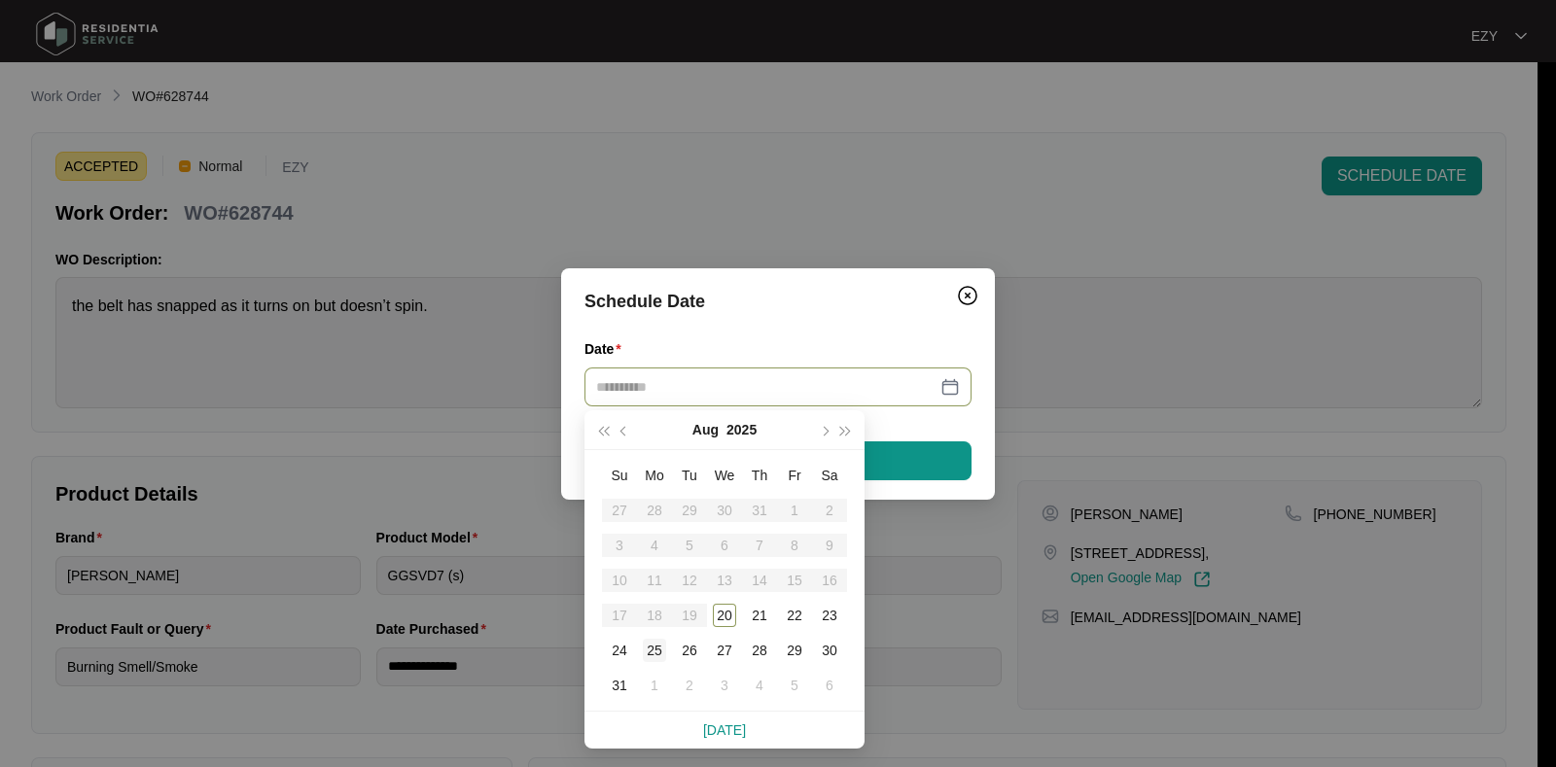
type input "**********"
click at [652, 653] on div "25" at bounding box center [654, 650] width 23 height 23
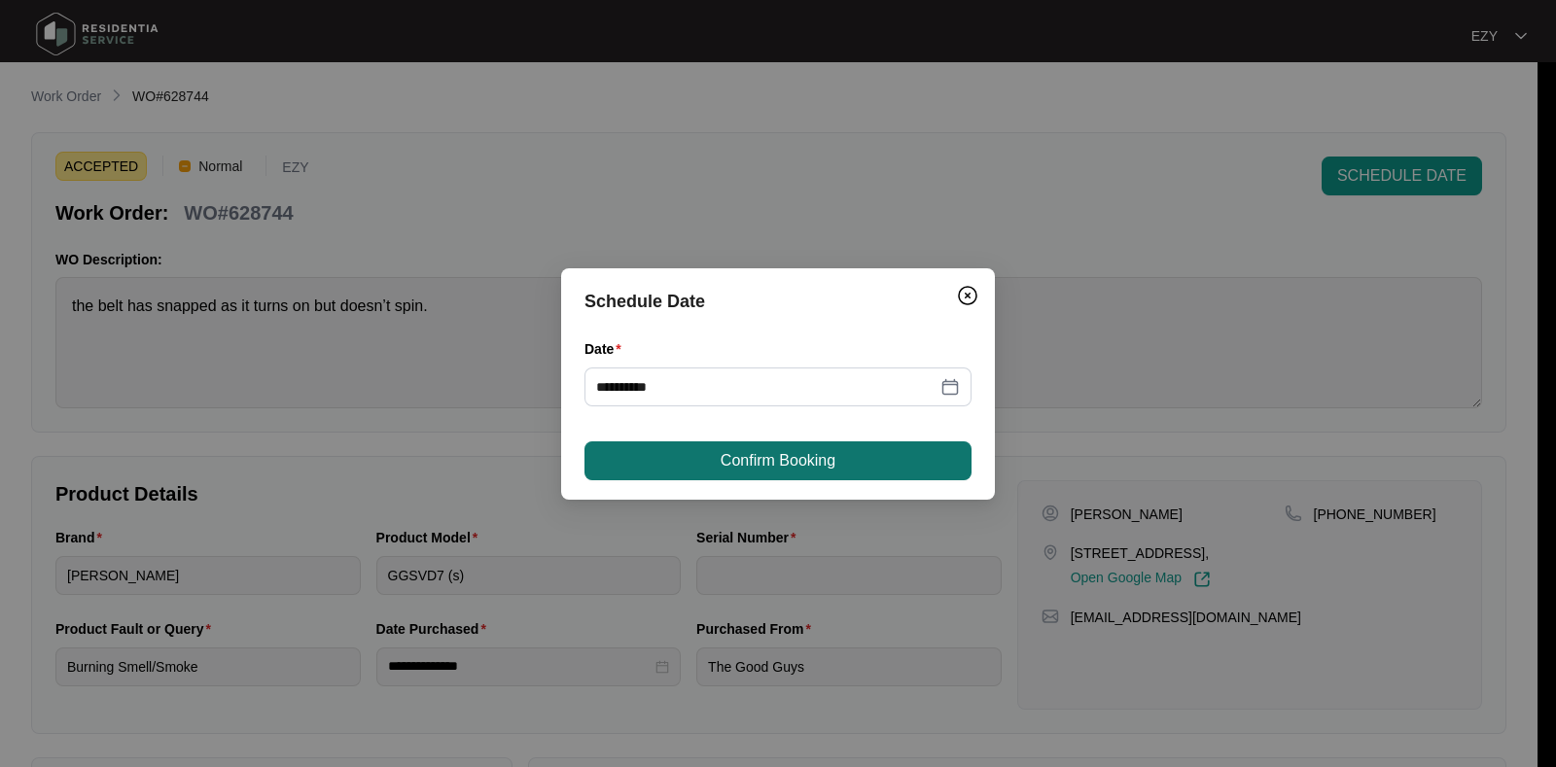
click at [802, 462] on span "Confirm Booking" at bounding box center [778, 460] width 115 height 23
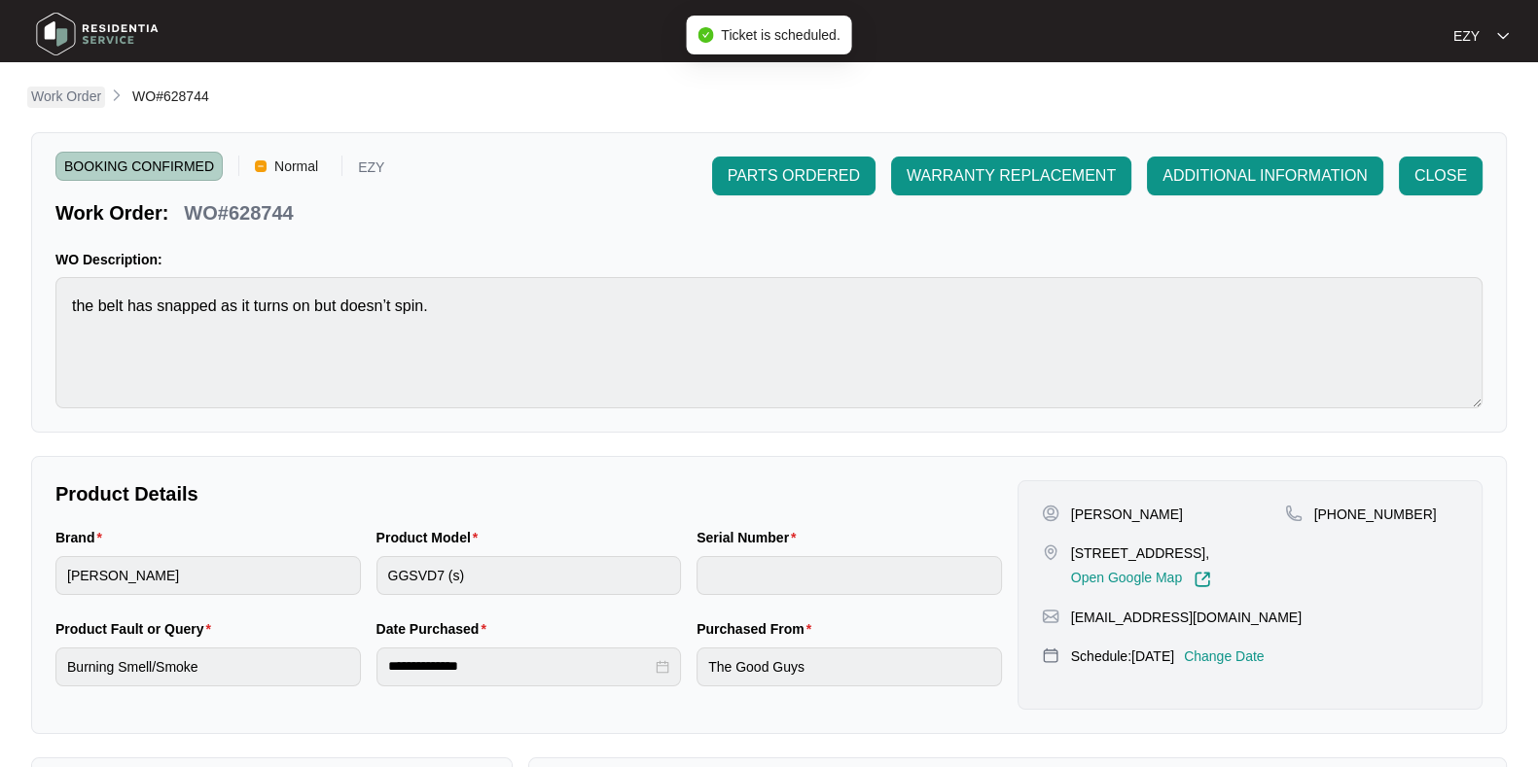
click at [76, 104] on p "Work Order" at bounding box center [66, 96] width 70 height 19
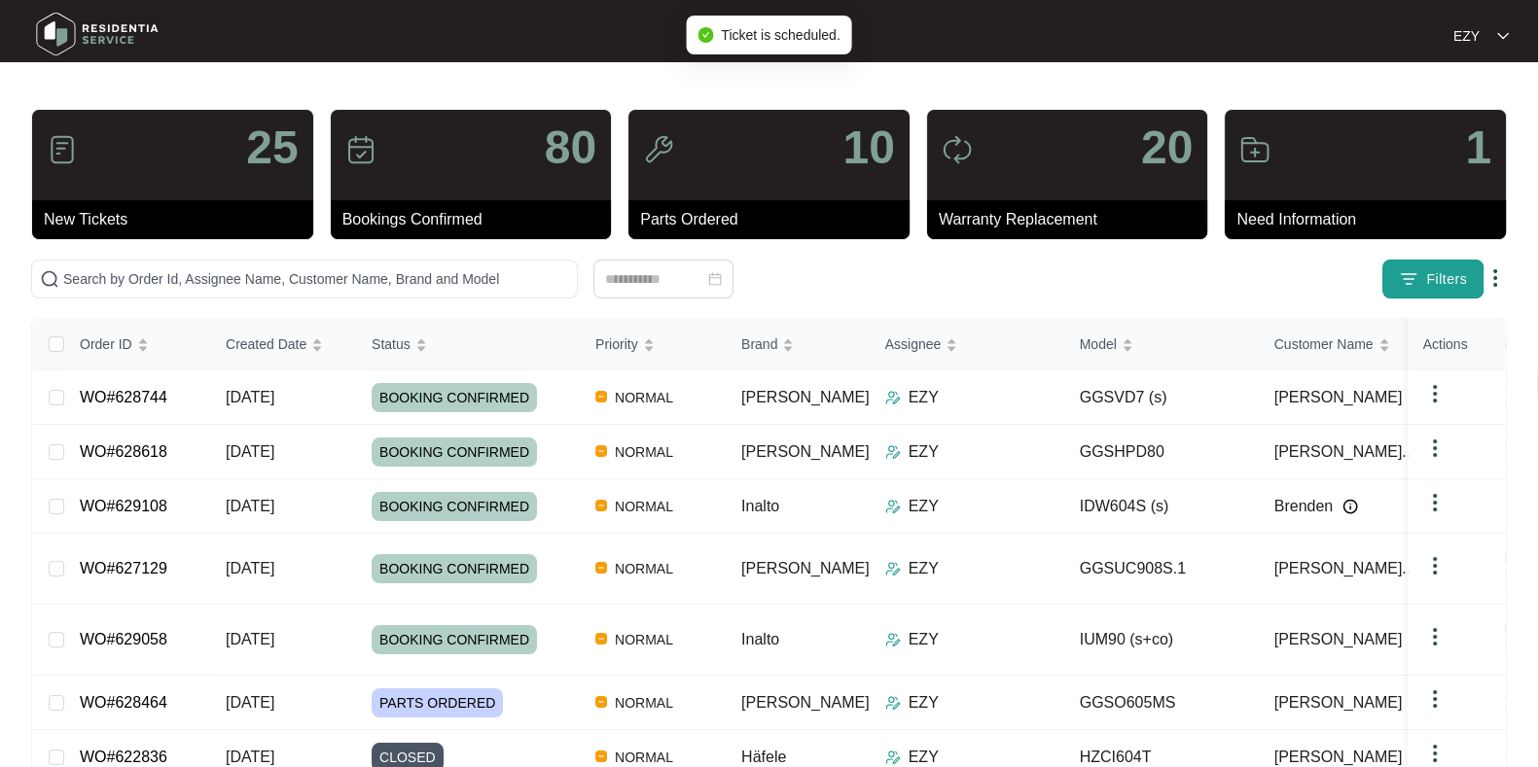
click at [1391, 267] on button "Filters" at bounding box center [1432, 279] width 101 height 39
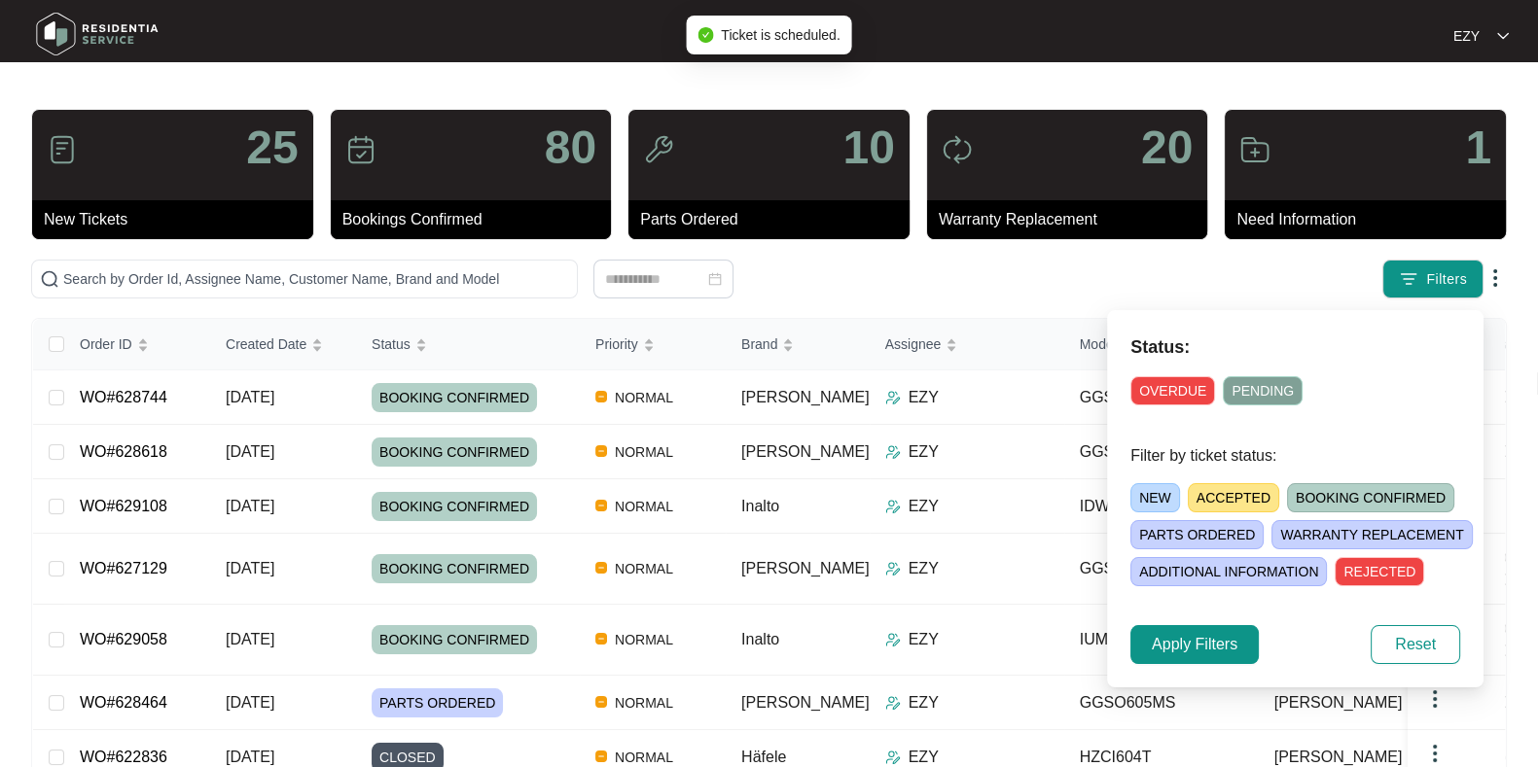
click at [1245, 496] on span "ACCEPTED" at bounding box center [1233, 497] width 91 height 29
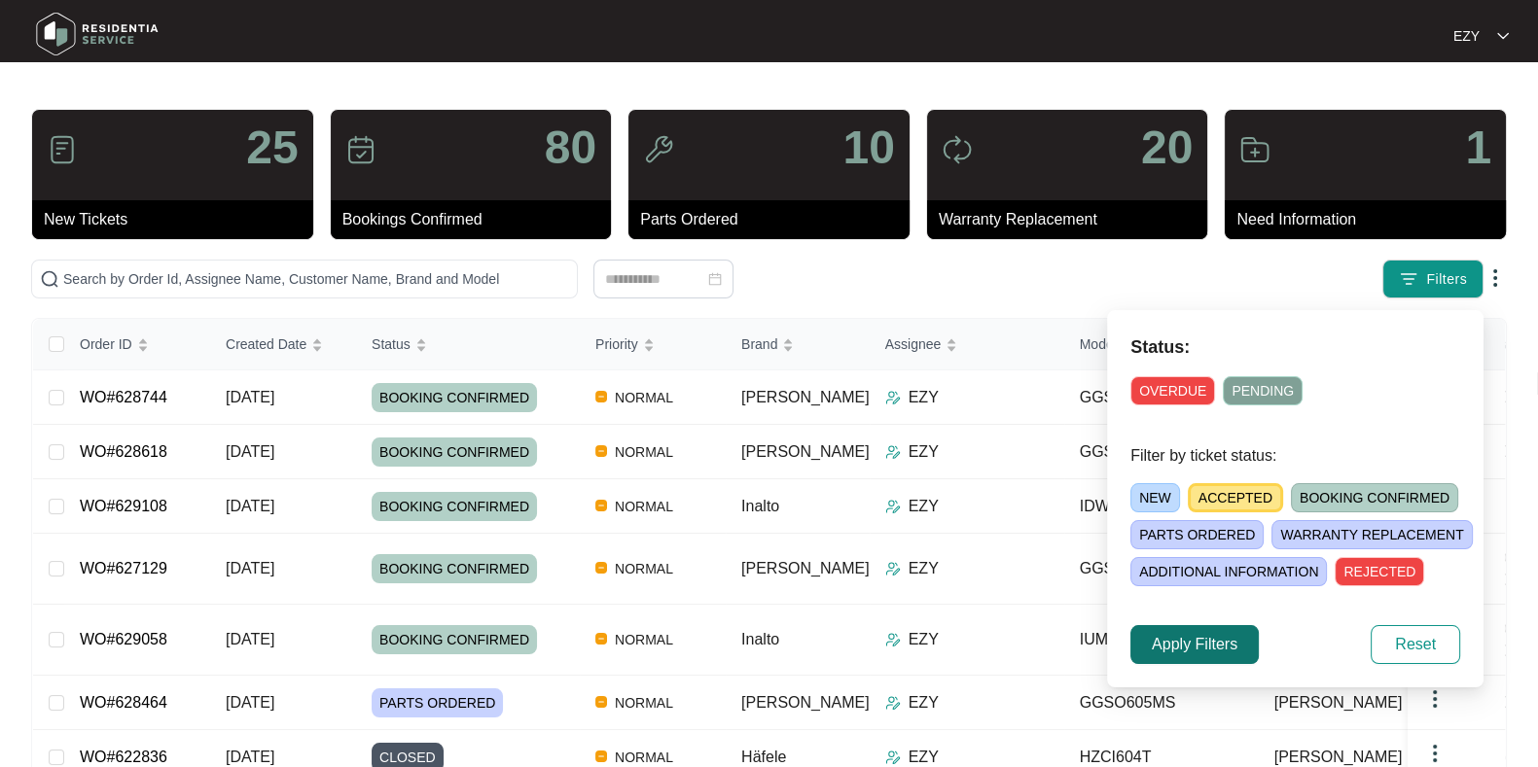
click at [1206, 646] on span "Apply Filters" at bounding box center [1195, 644] width 86 height 23
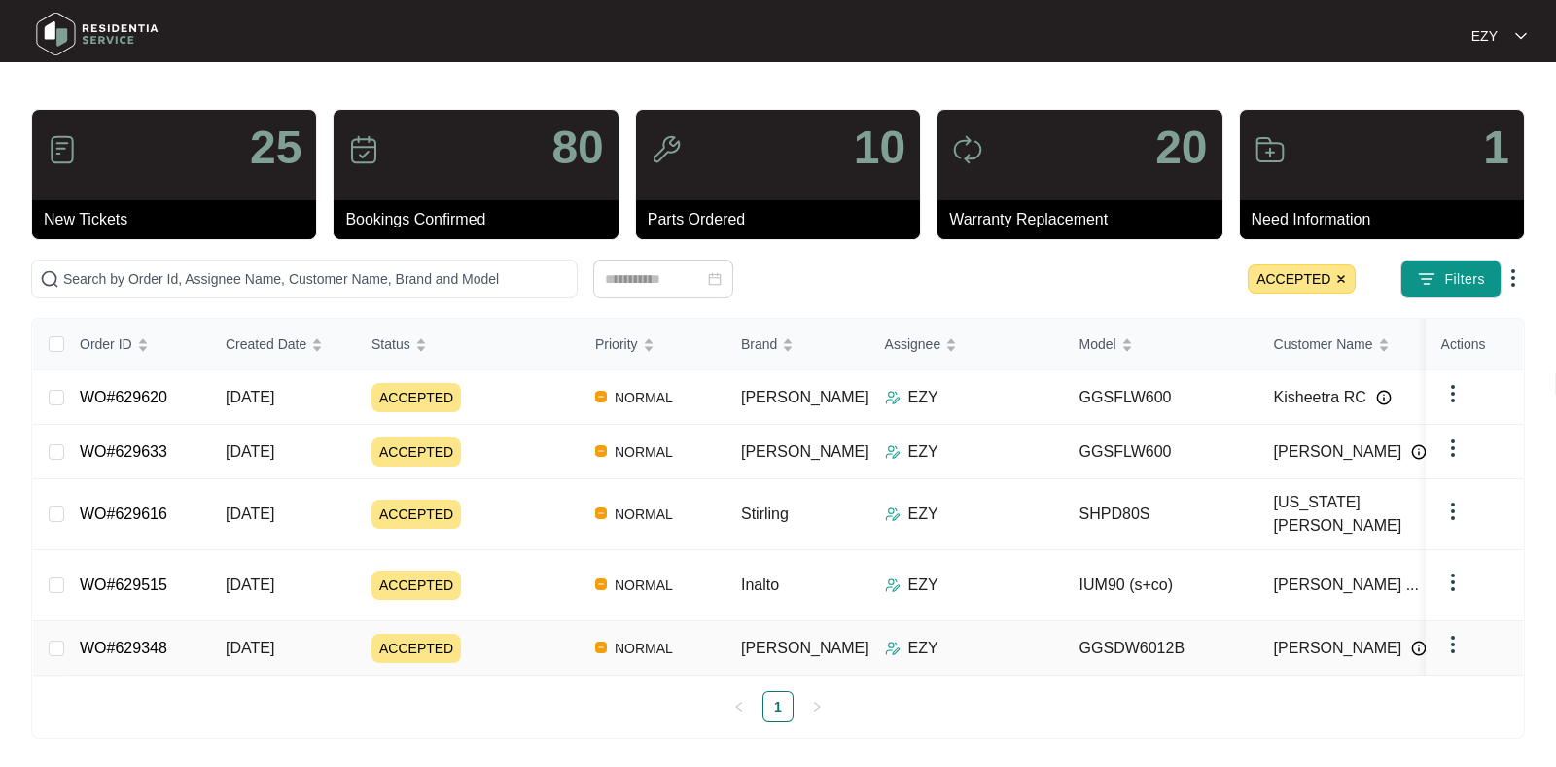
click at [495, 629] on td "ACCEPTED" at bounding box center [468, 648] width 224 height 54
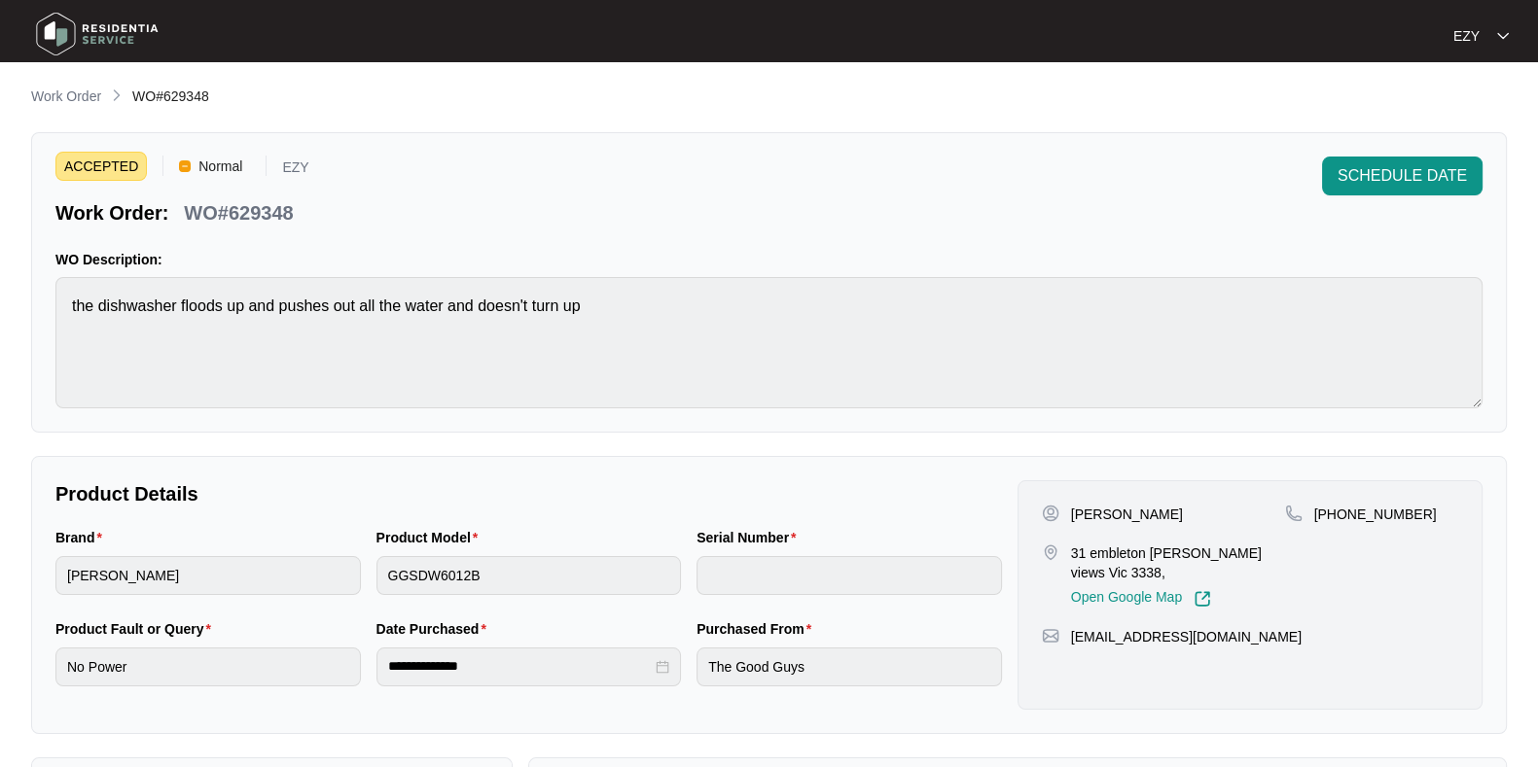
click at [284, 205] on p "WO#629348" at bounding box center [238, 212] width 109 height 27
copy p "629348"
click at [1411, 172] on span "SCHEDULE DATE" at bounding box center [1401, 175] width 129 height 23
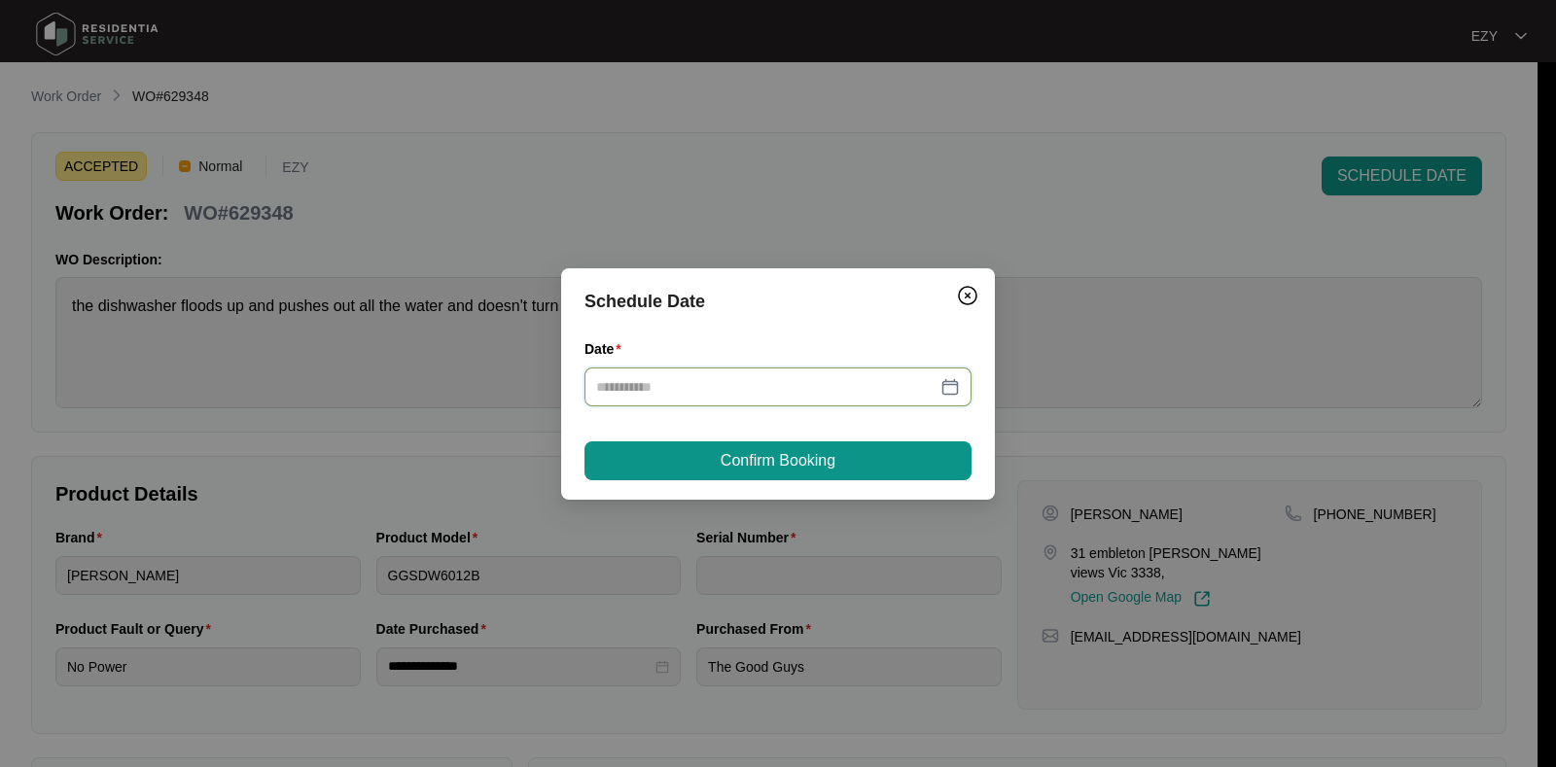
click at [904, 390] on input "Date" at bounding box center [766, 386] width 340 height 21
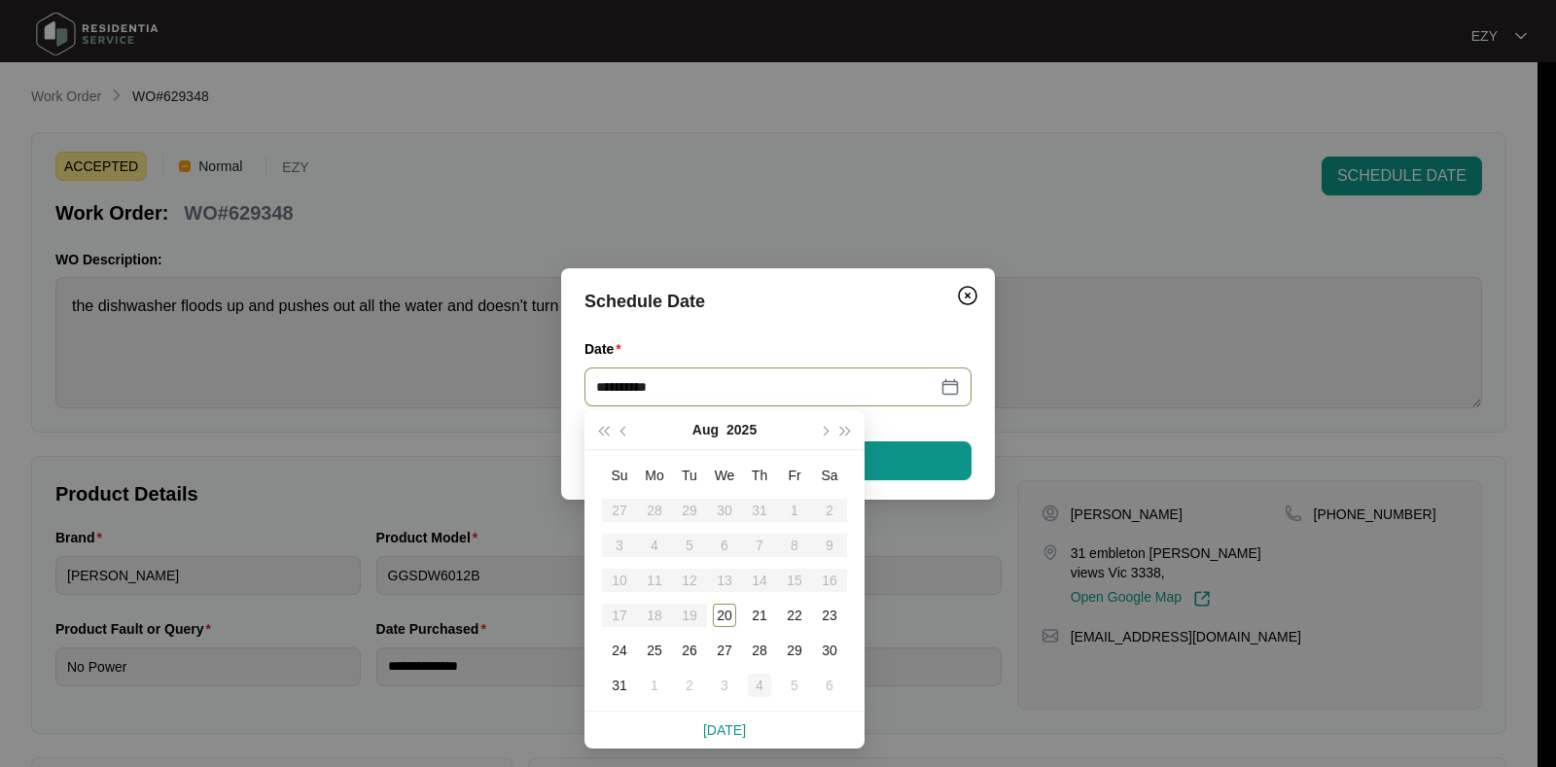
type input "**********"
click at [692, 656] on div "26" at bounding box center [689, 650] width 23 height 23
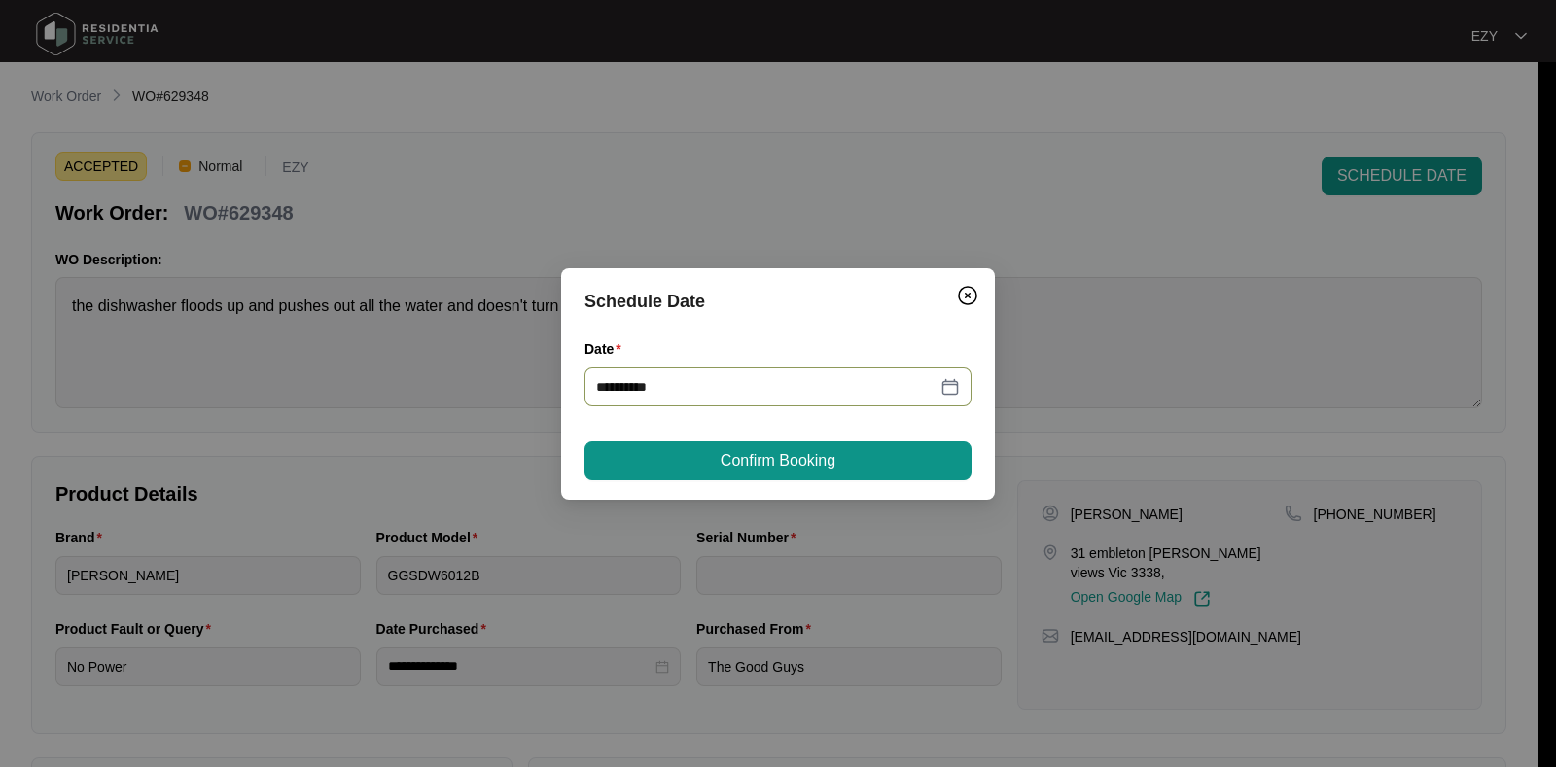
type input "**********"
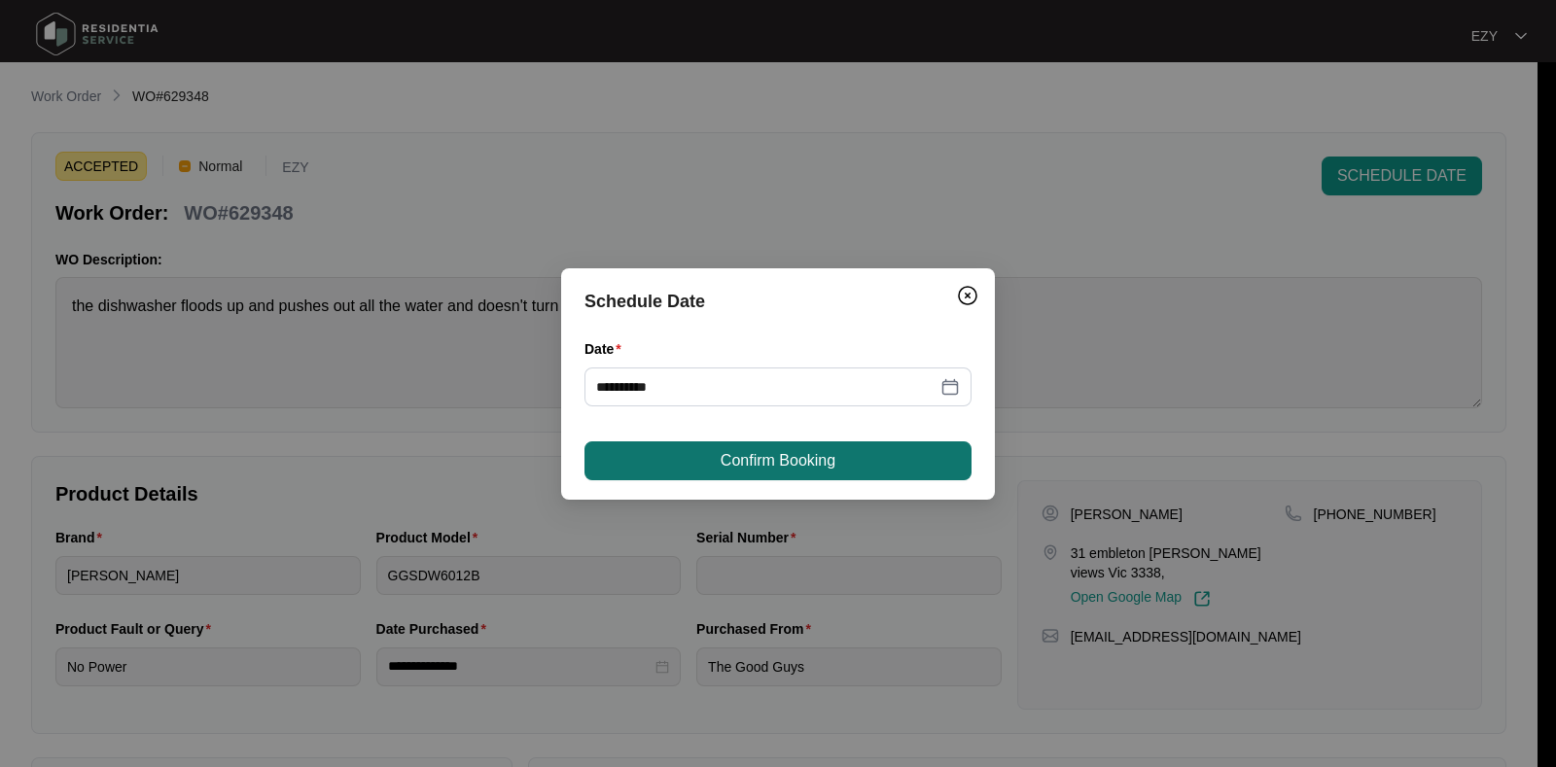
click at [766, 456] on span "Confirm Booking" at bounding box center [778, 460] width 115 height 23
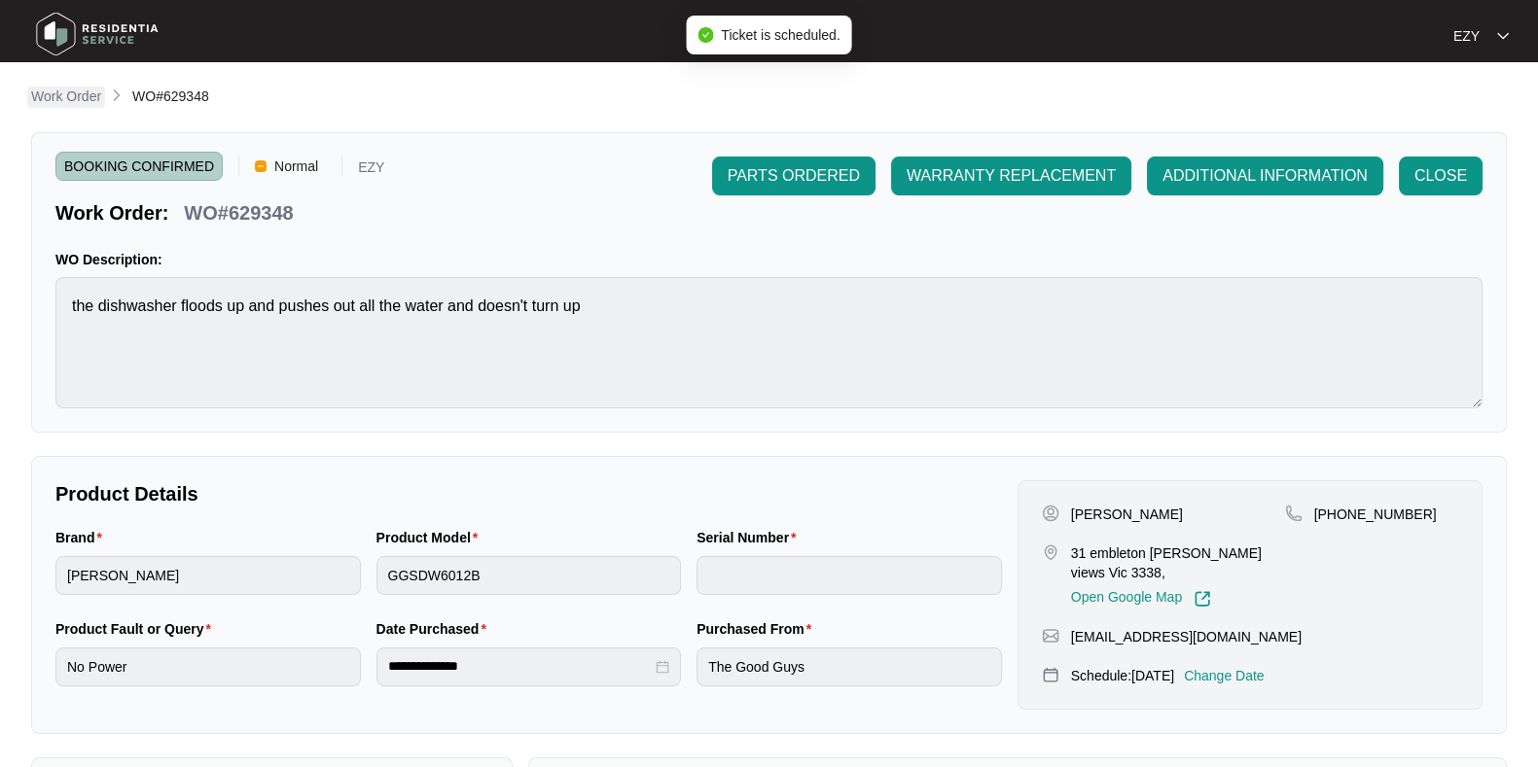
click at [85, 90] on p "Work Order" at bounding box center [66, 96] width 70 height 19
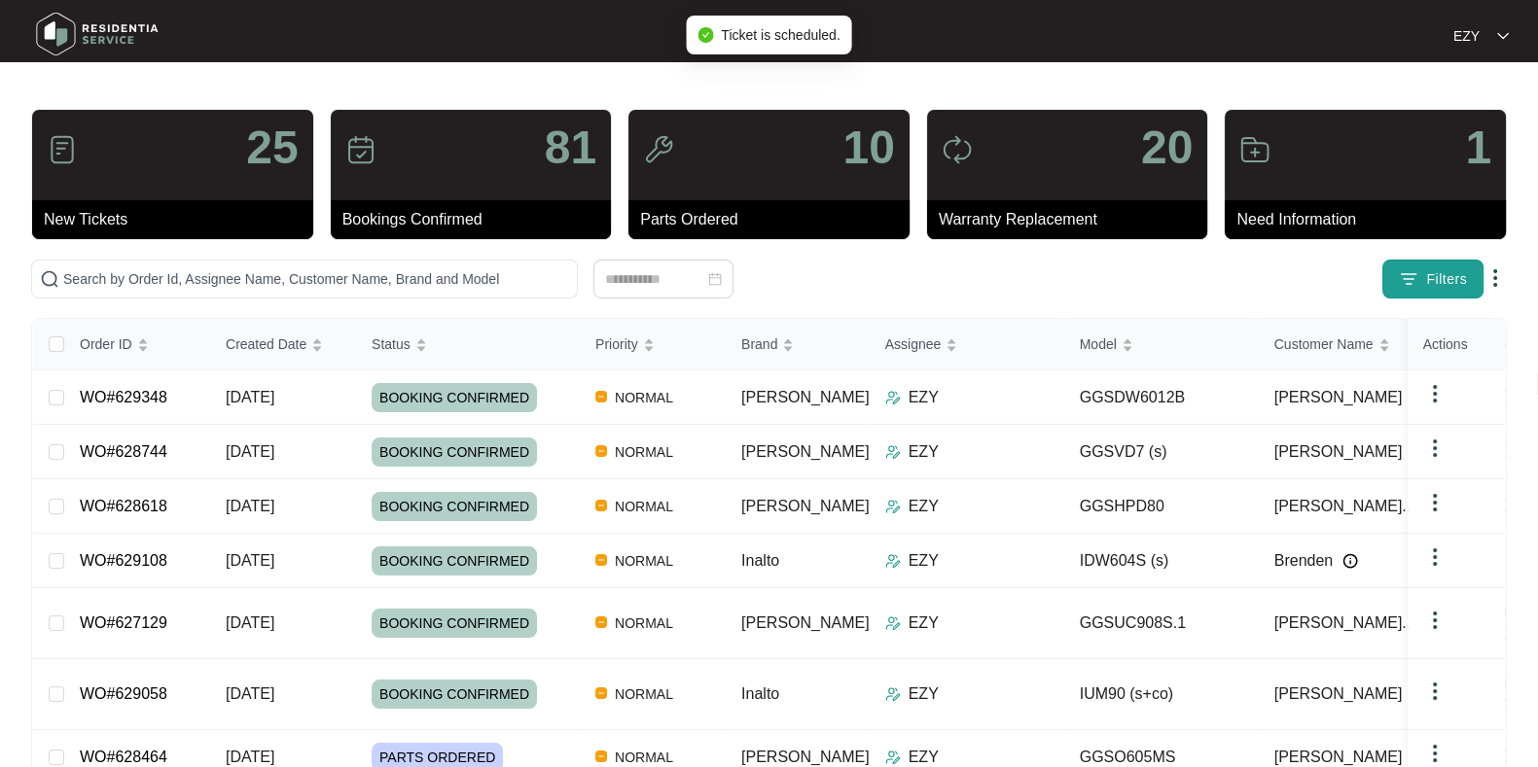
click at [1440, 269] on span "Filters" at bounding box center [1446, 279] width 41 height 20
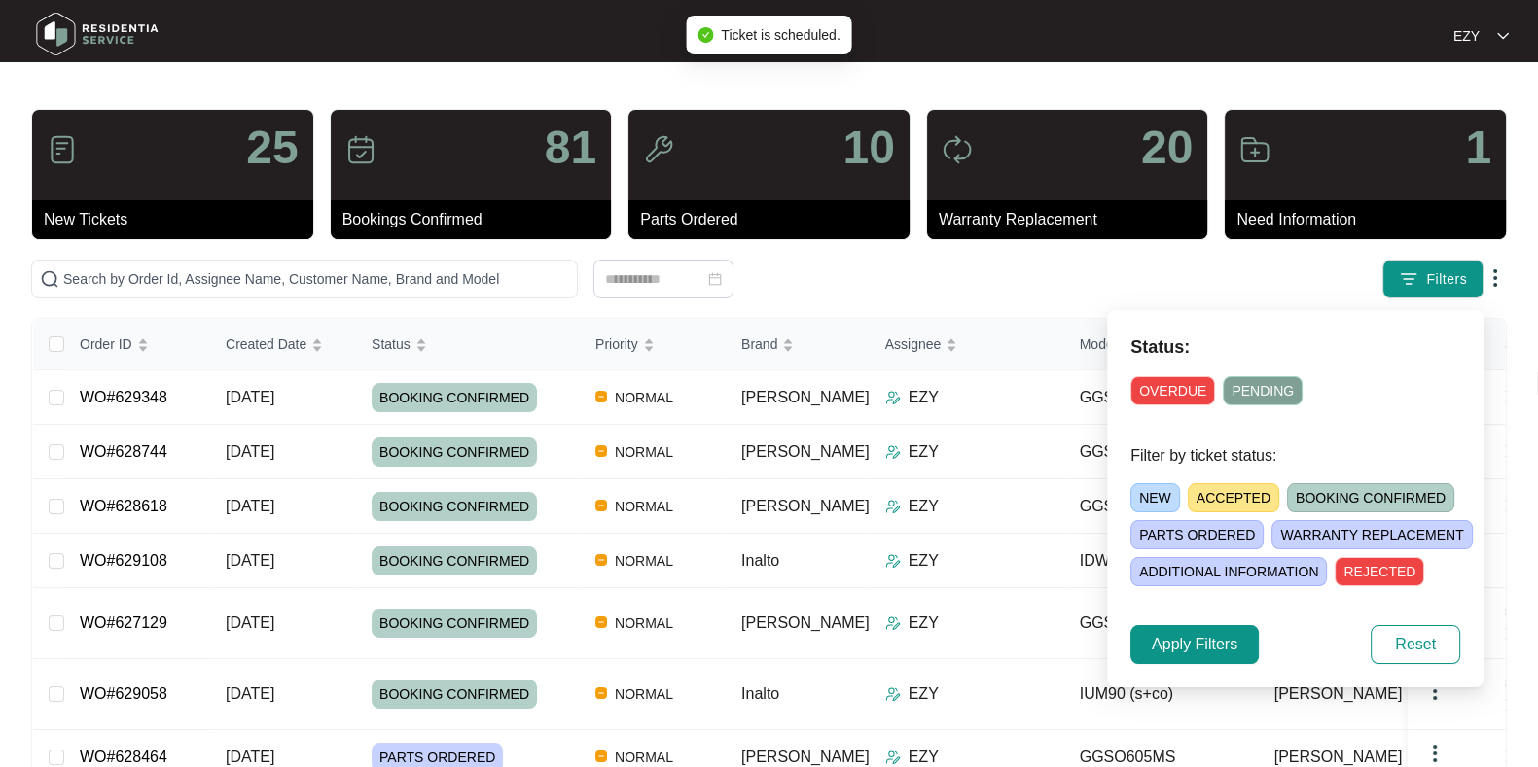
click at [1222, 503] on span "ACCEPTED" at bounding box center [1233, 497] width 91 height 29
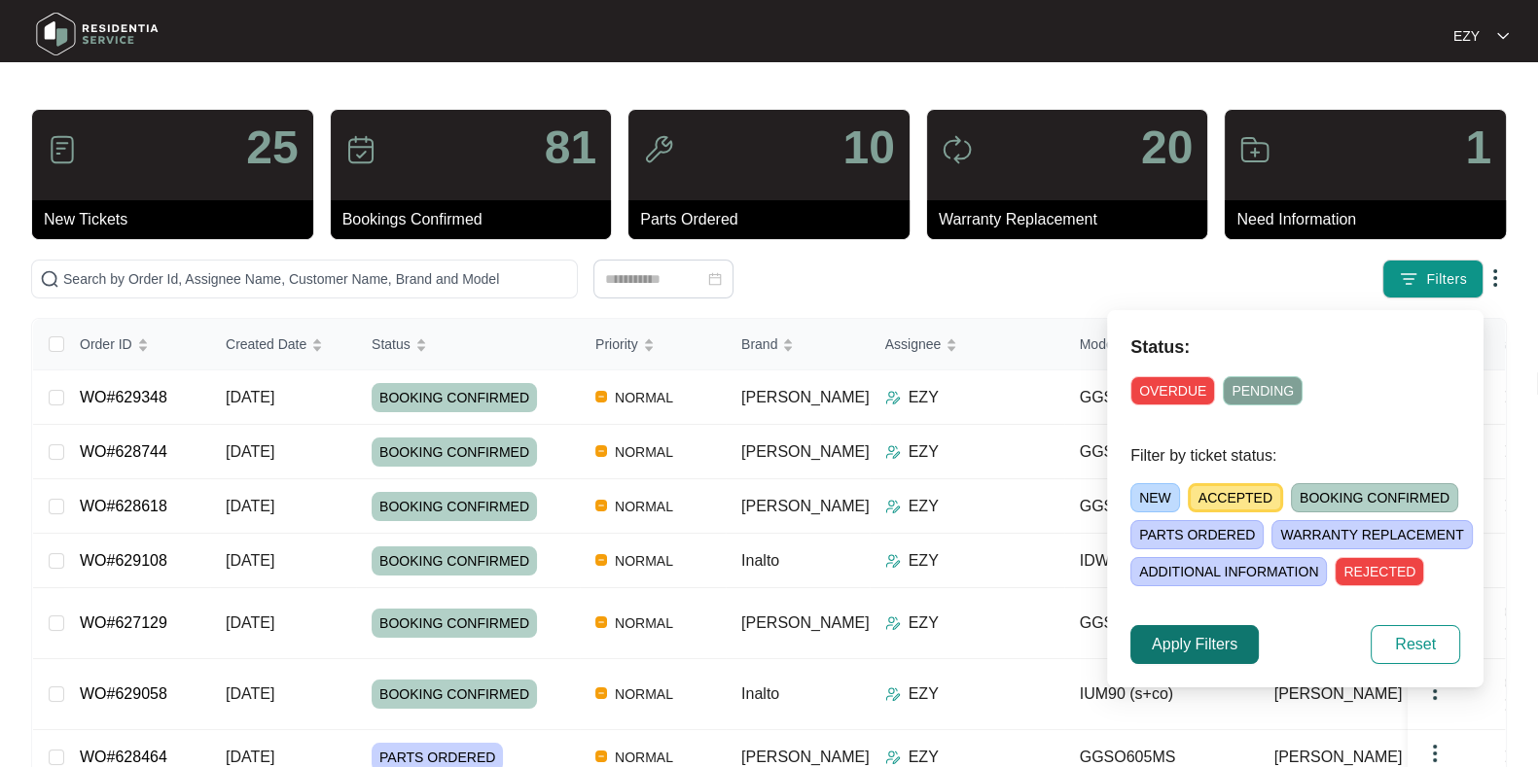
click at [1186, 642] on span "Apply Filters" at bounding box center [1195, 644] width 86 height 23
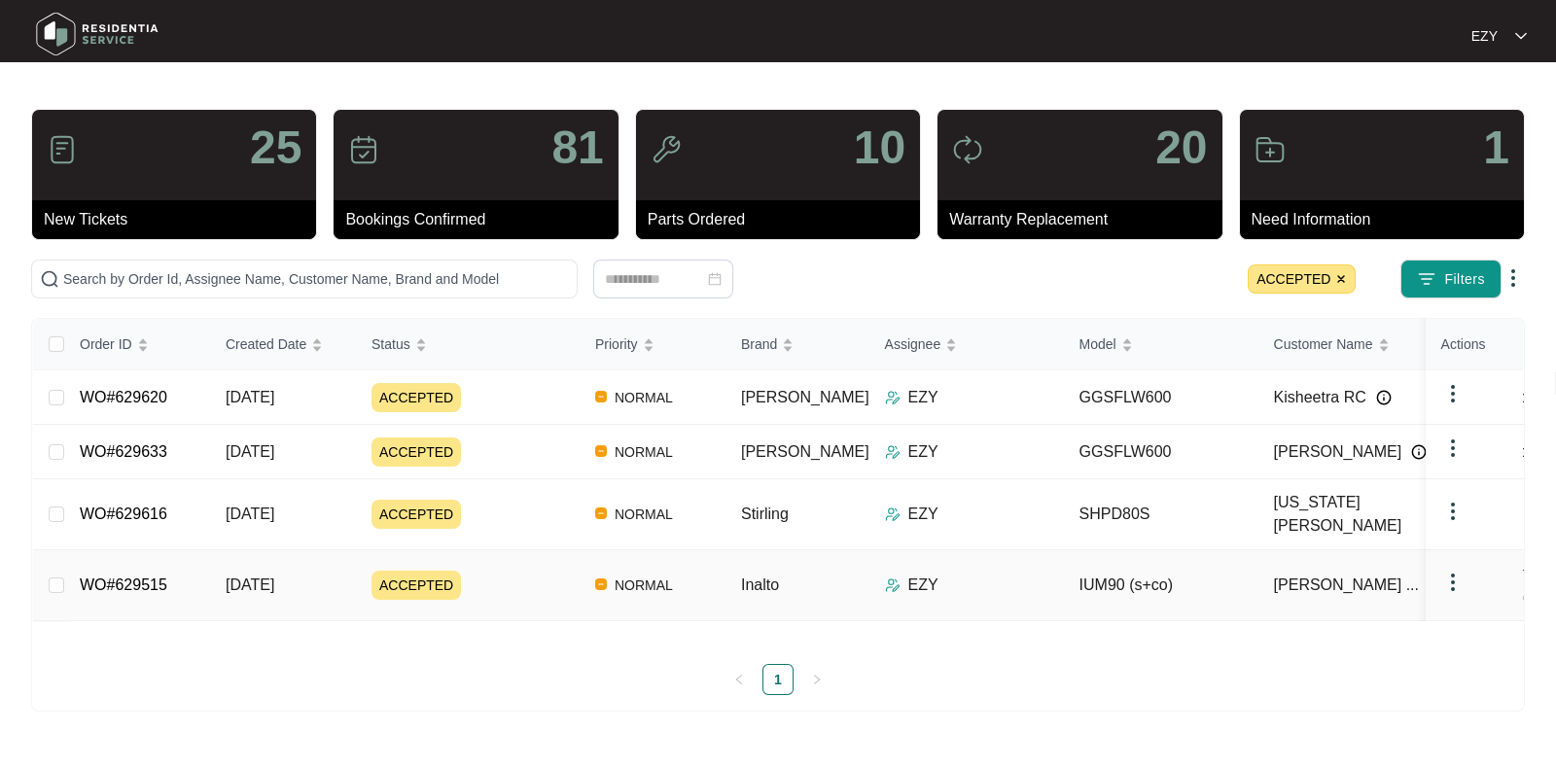
click at [533, 571] on div "ACCEPTED" at bounding box center [476, 585] width 208 height 29
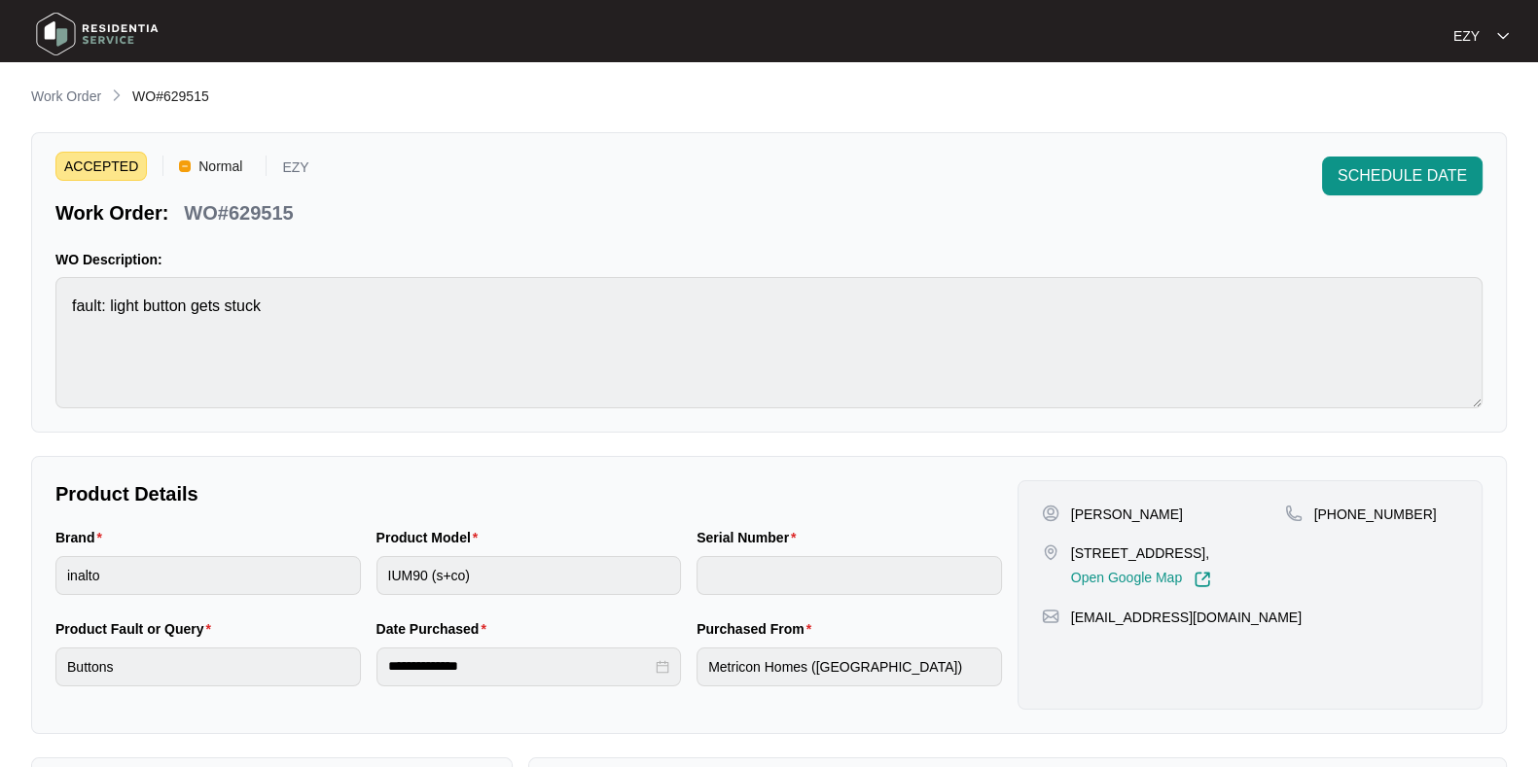
click at [251, 204] on p "WO#629515" at bounding box center [238, 212] width 109 height 27
copy p "629515"
click at [1383, 195] on button "SCHEDULE DATE" at bounding box center [1402, 176] width 160 height 39
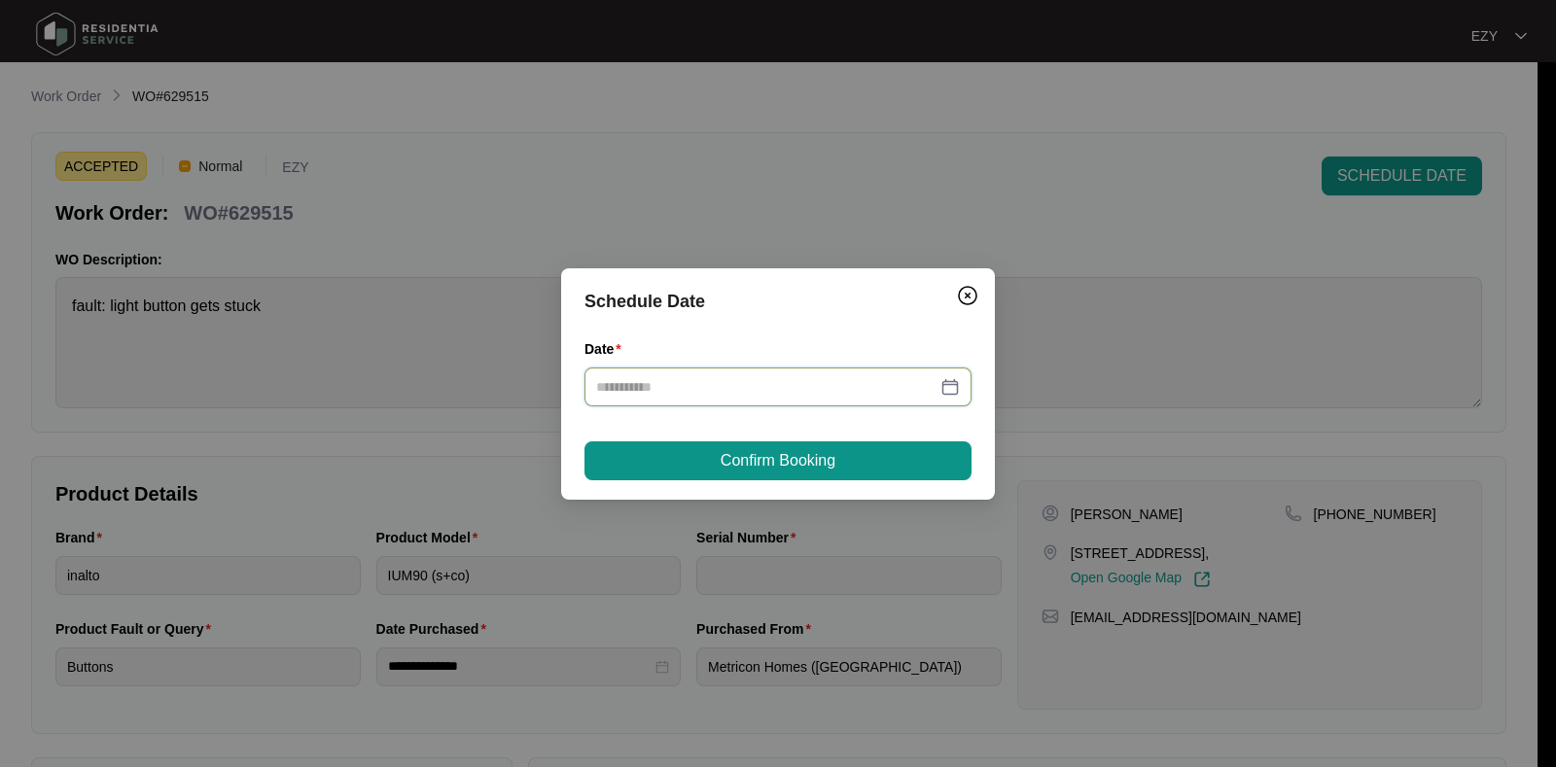
click at [674, 389] on input "Date" at bounding box center [766, 386] width 340 height 21
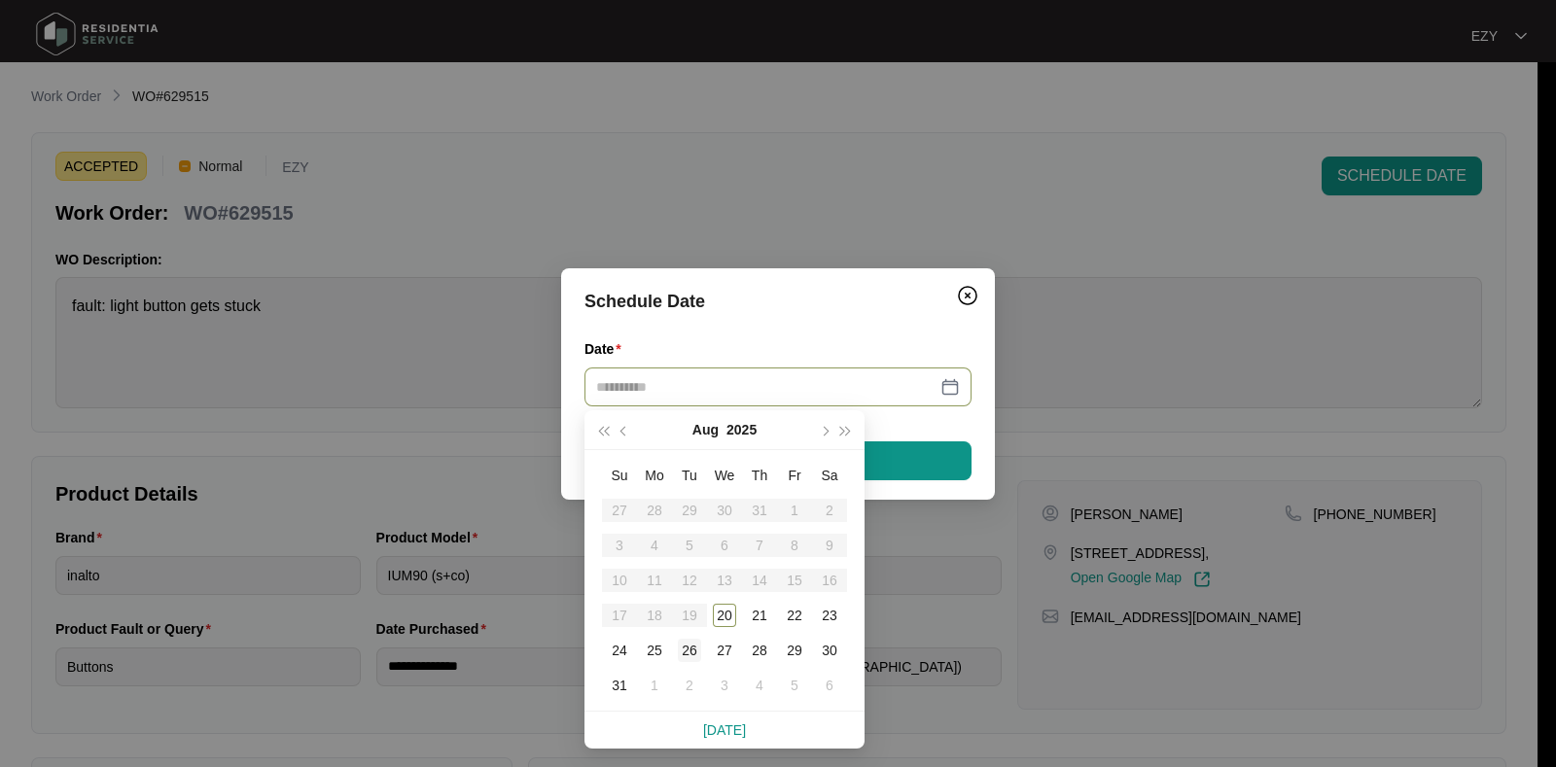
type input "**********"
click at [678, 643] on div "26" at bounding box center [689, 650] width 23 height 23
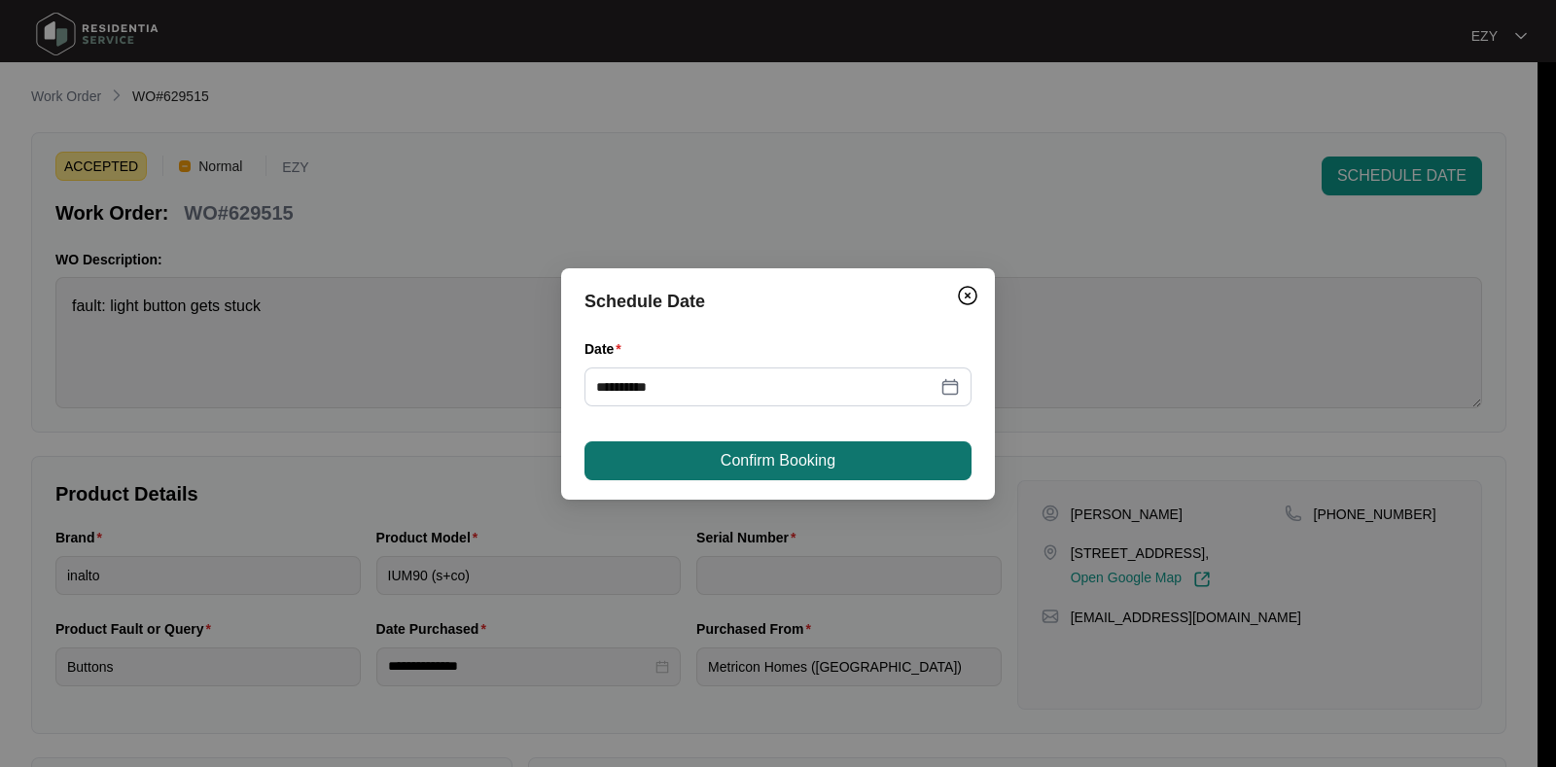
click at [749, 456] on span "Confirm Booking" at bounding box center [778, 460] width 115 height 23
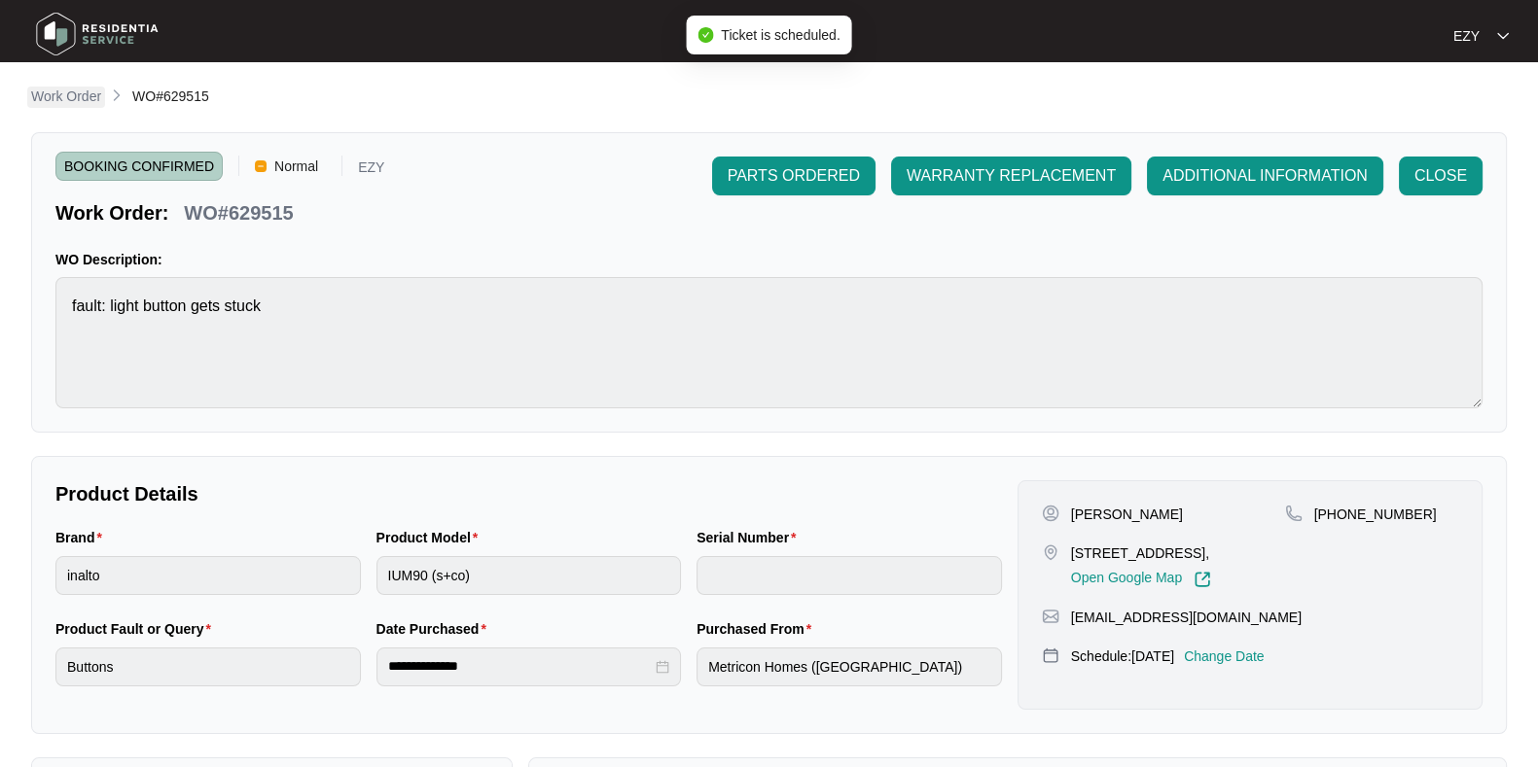
click at [86, 91] on p "Work Order" at bounding box center [66, 96] width 70 height 19
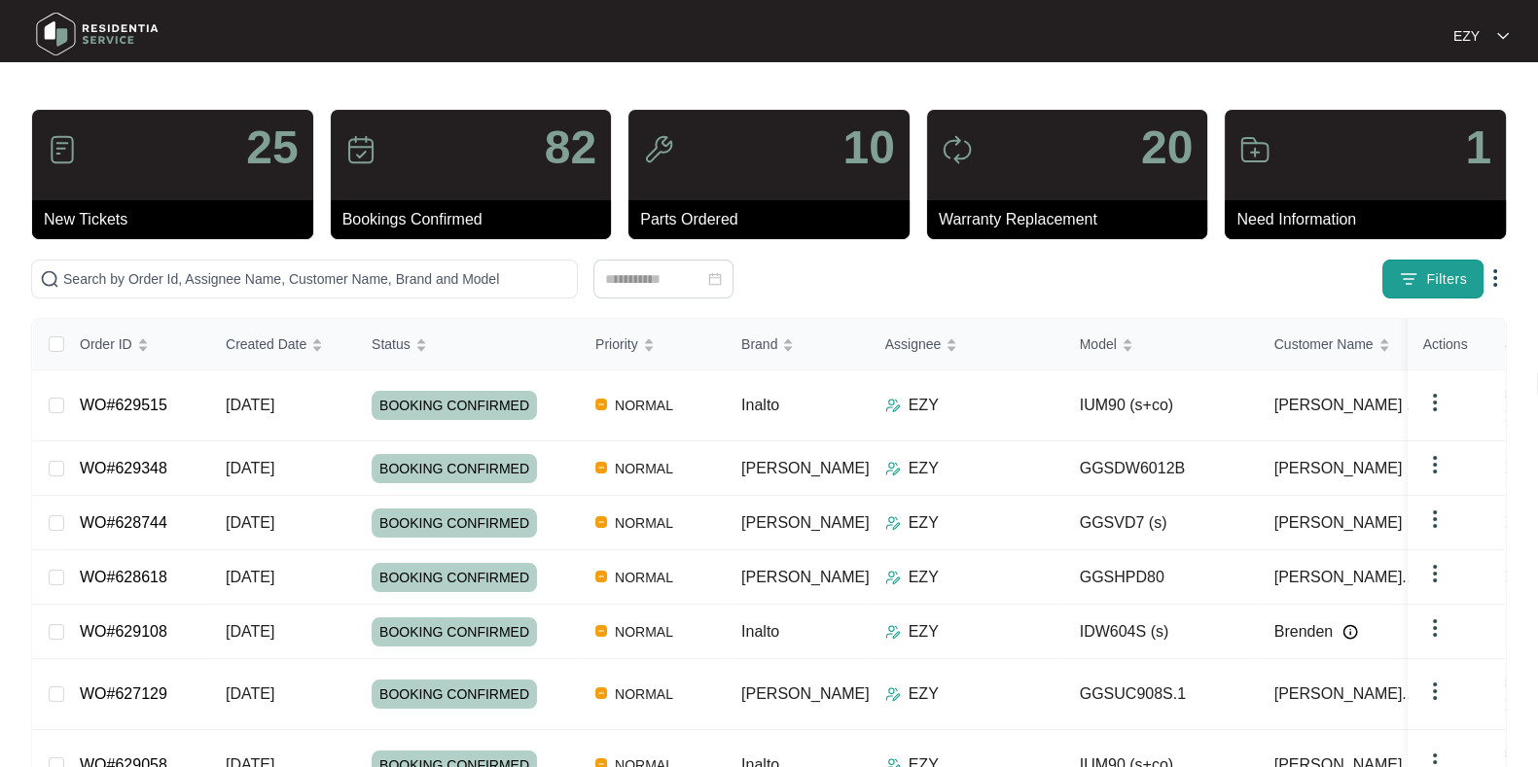
click at [1447, 275] on span "Filters" at bounding box center [1446, 279] width 41 height 20
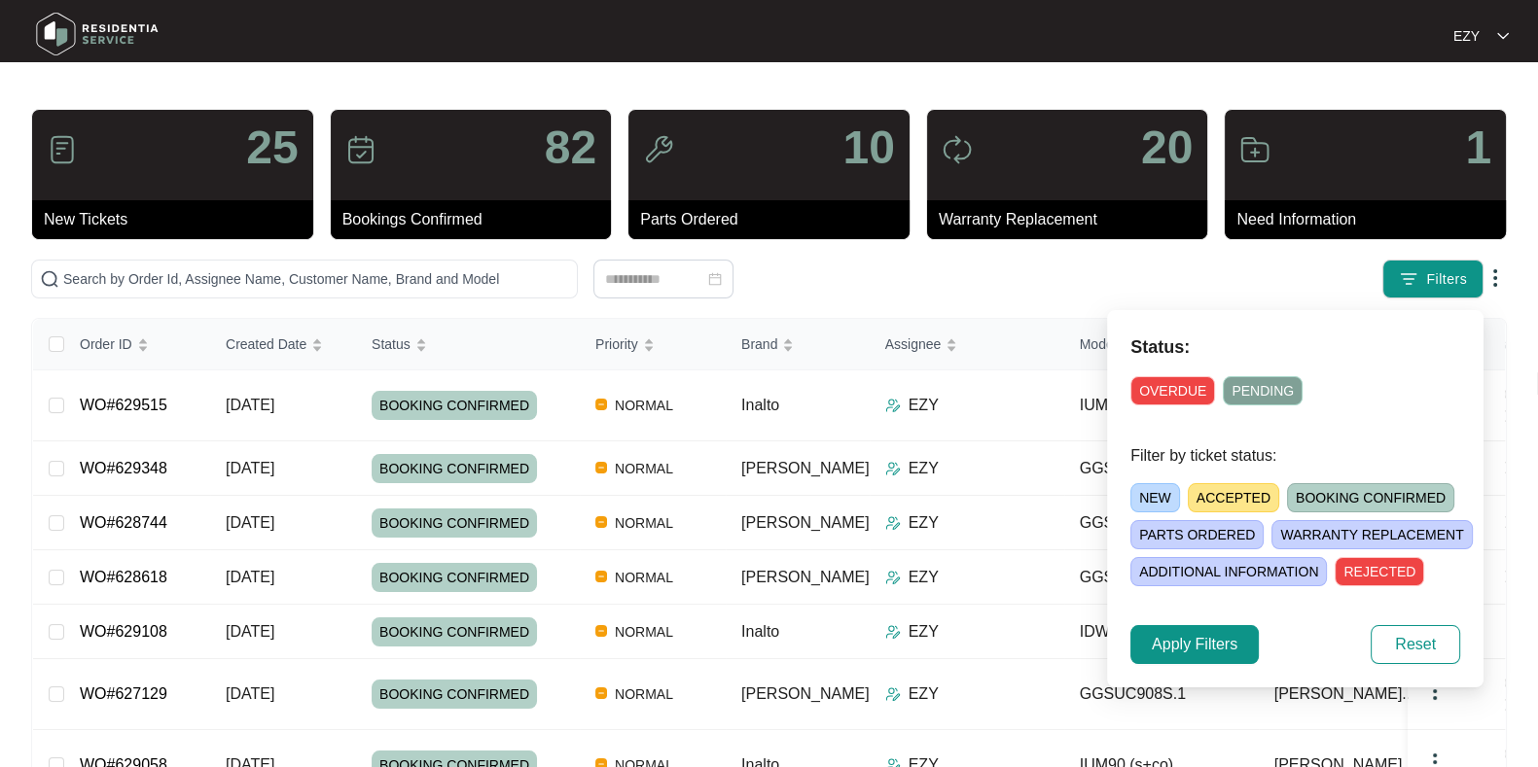
click at [1228, 493] on span "ACCEPTED" at bounding box center [1233, 497] width 91 height 29
click at [1188, 659] on button "Apply Filters" at bounding box center [1194, 644] width 128 height 39
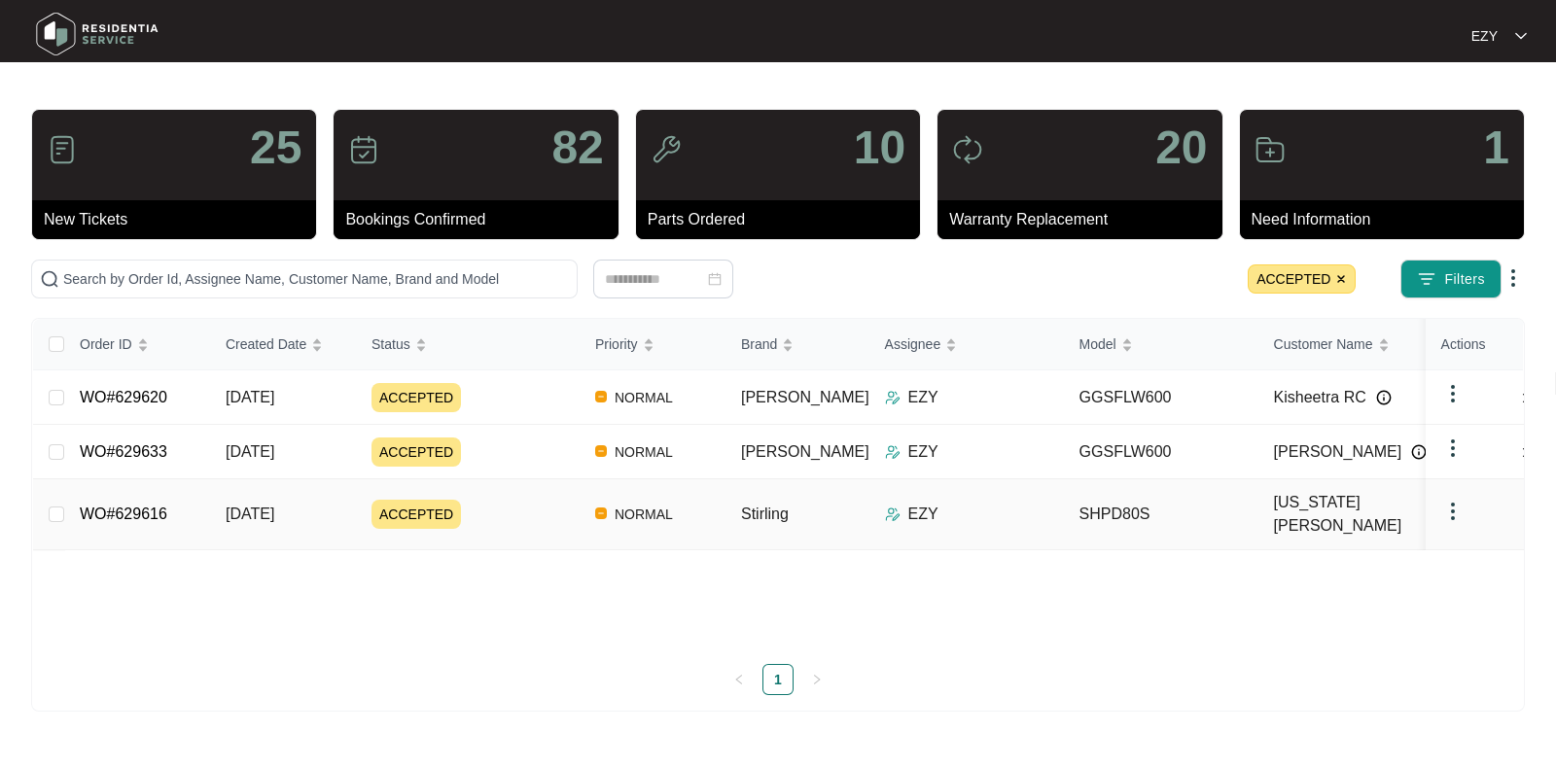
click at [519, 487] on td "ACCEPTED" at bounding box center [468, 514] width 224 height 71
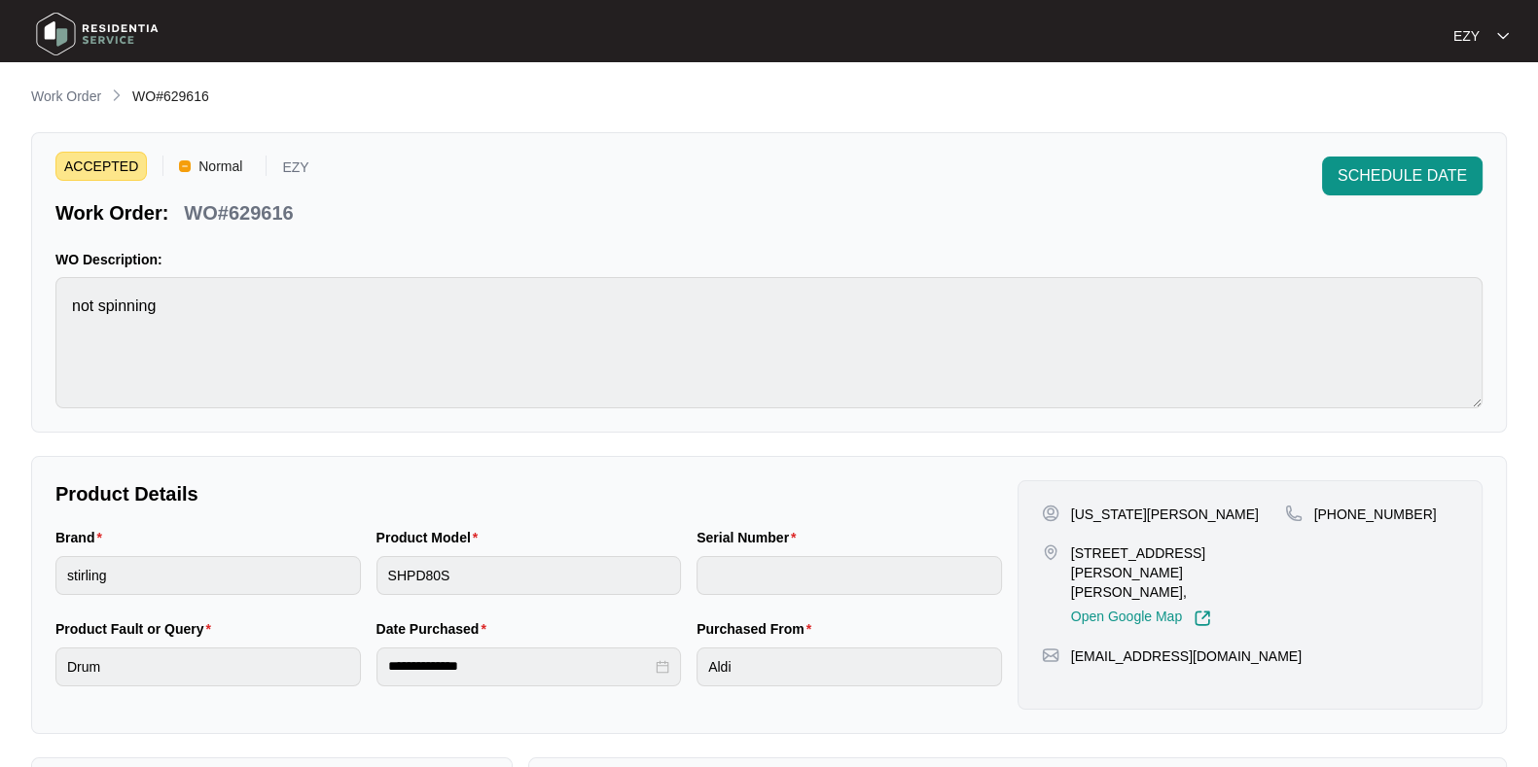
click at [261, 215] on p "WO#629616" at bounding box center [238, 212] width 109 height 27
copy p "629616"
click at [89, 95] on p "Work Order" at bounding box center [66, 96] width 70 height 19
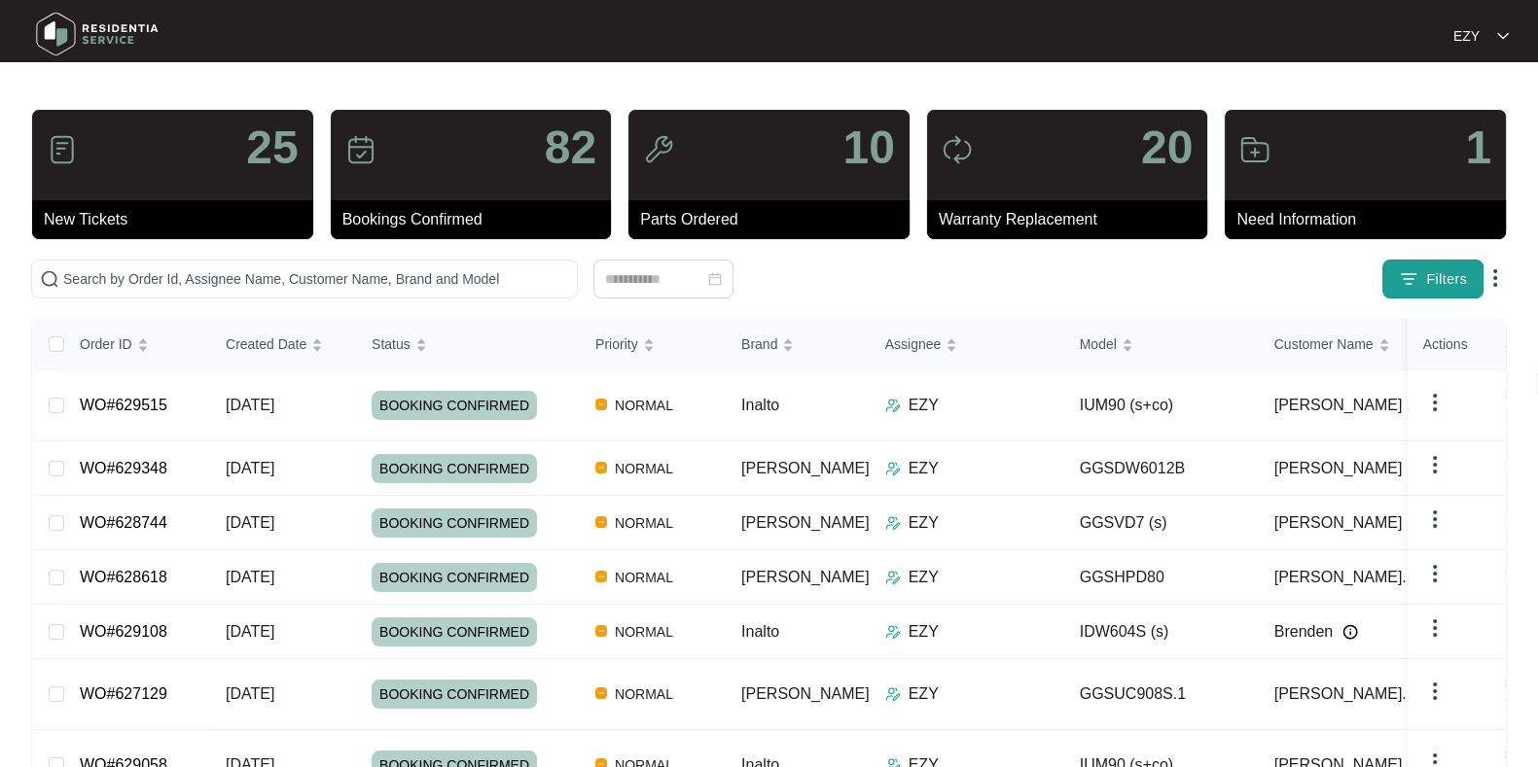
click at [1431, 295] on button "Filters" at bounding box center [1432, 279] width 101 height 39
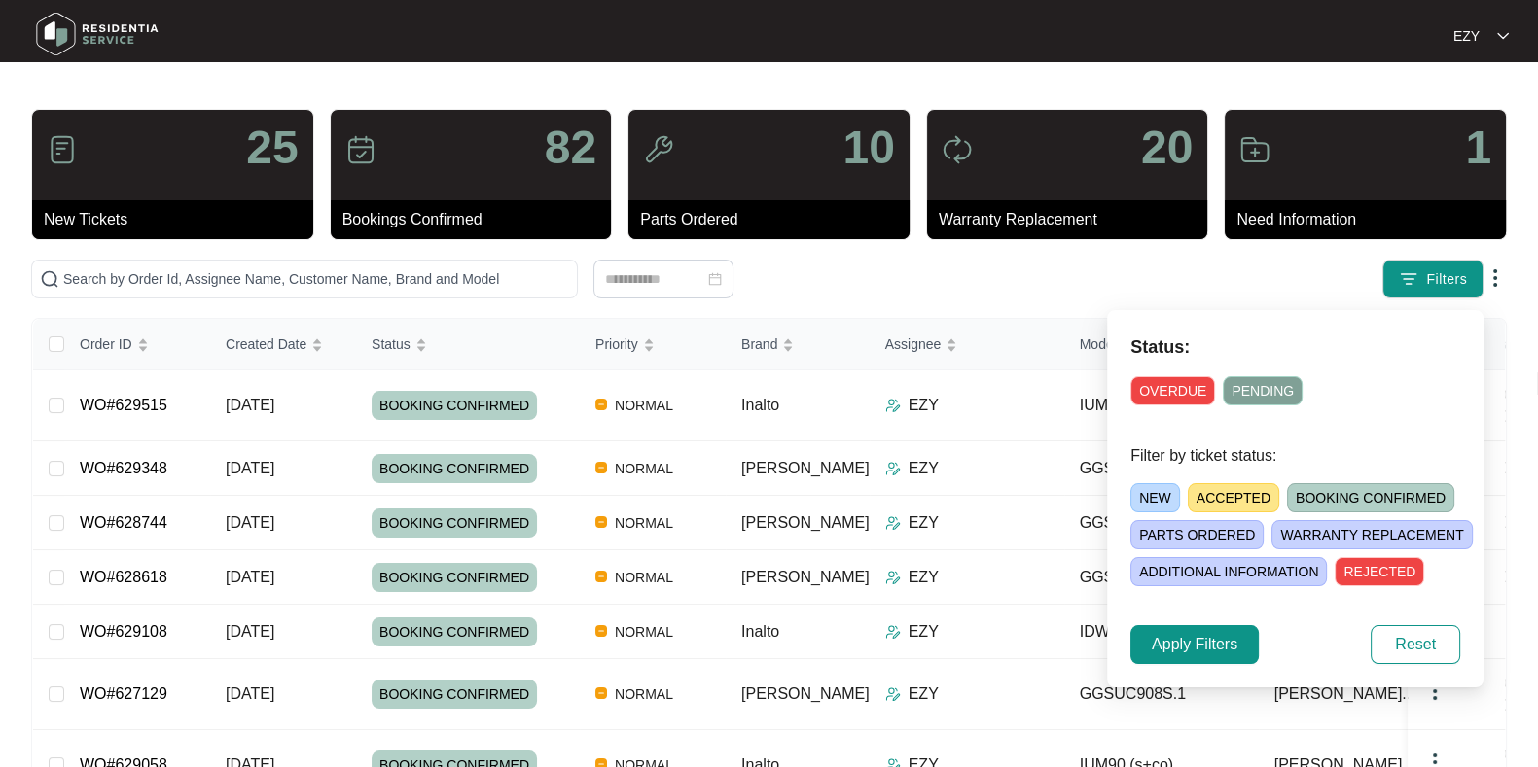
click at [1243, 494] on span "ACCEPTED" at bounding box center [1233, 497] width 91 height 29
click at [1203, 653] on span "Apply Filters" at bounding box center [1195, 644] width 86 height 23
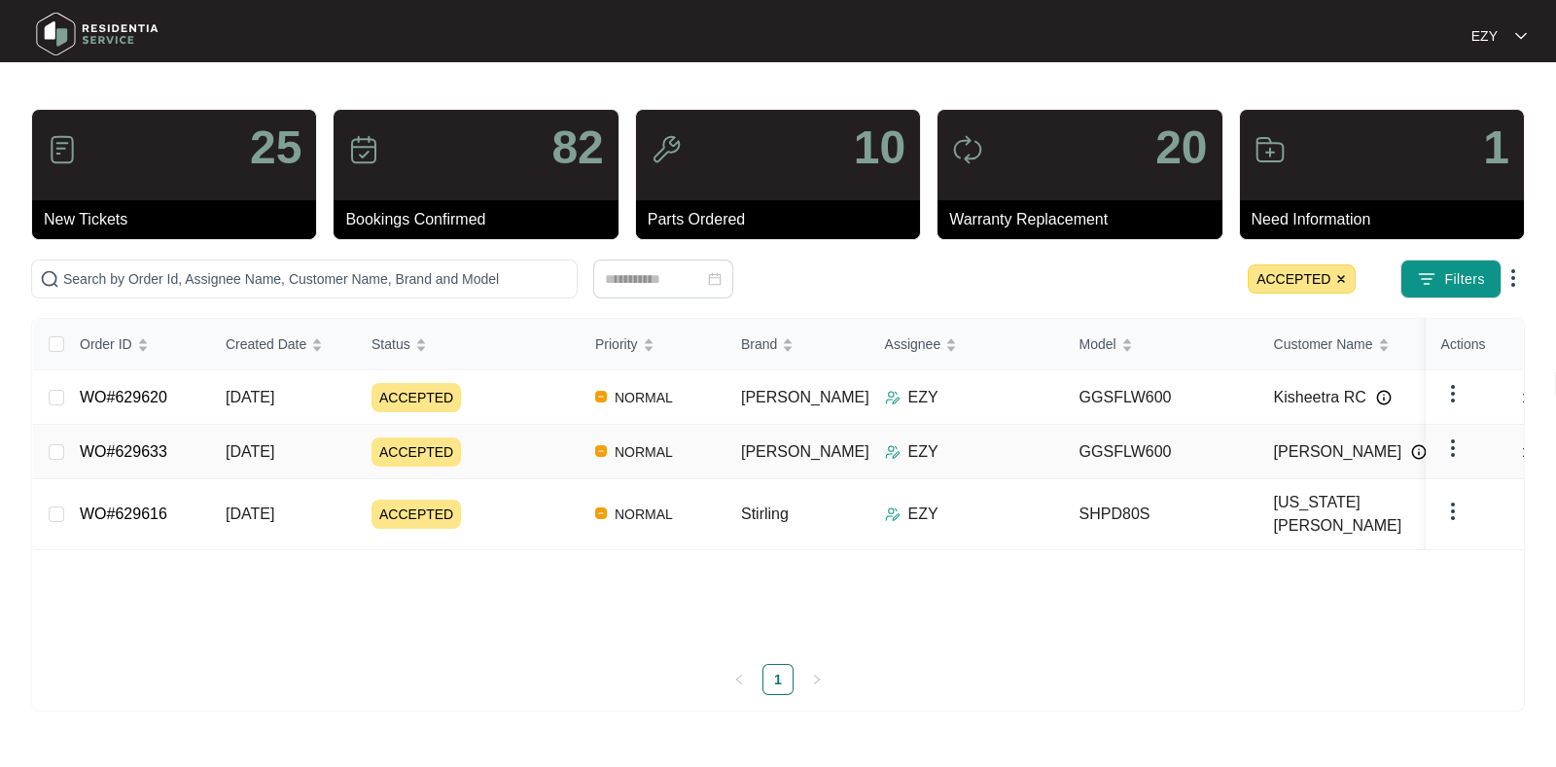
click at [506, 468] on td "ACCEPTED" at bounding box center [468, 452] width 224 height 54
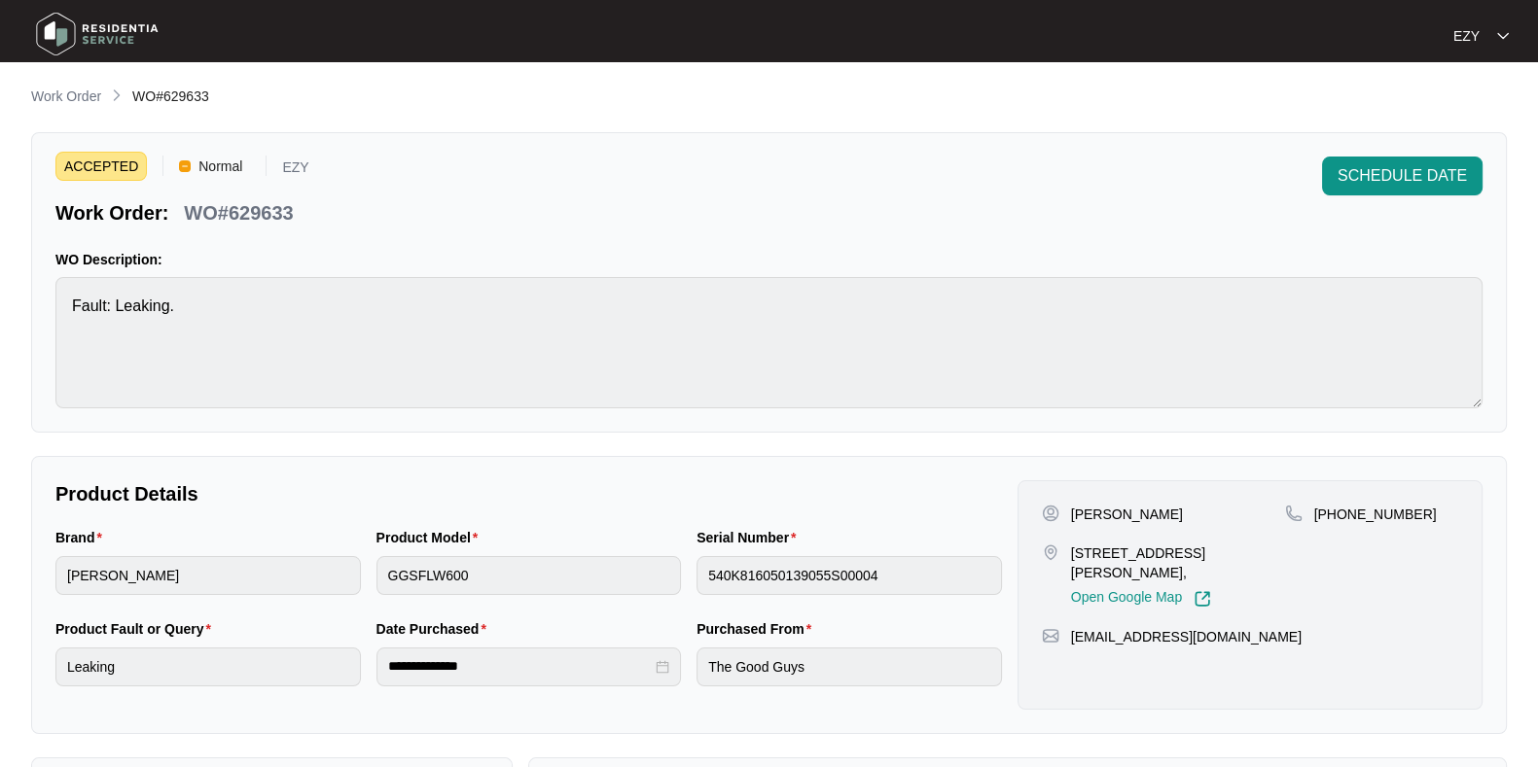
click at [264, 213] on p "WO#629633" at bounding box center [238, 212] width 109 height 27
copy p "629633"
click at [1400, 187] on span "SCHEDULE DATE" at bounding box center [1401, 175] width 129 height 23
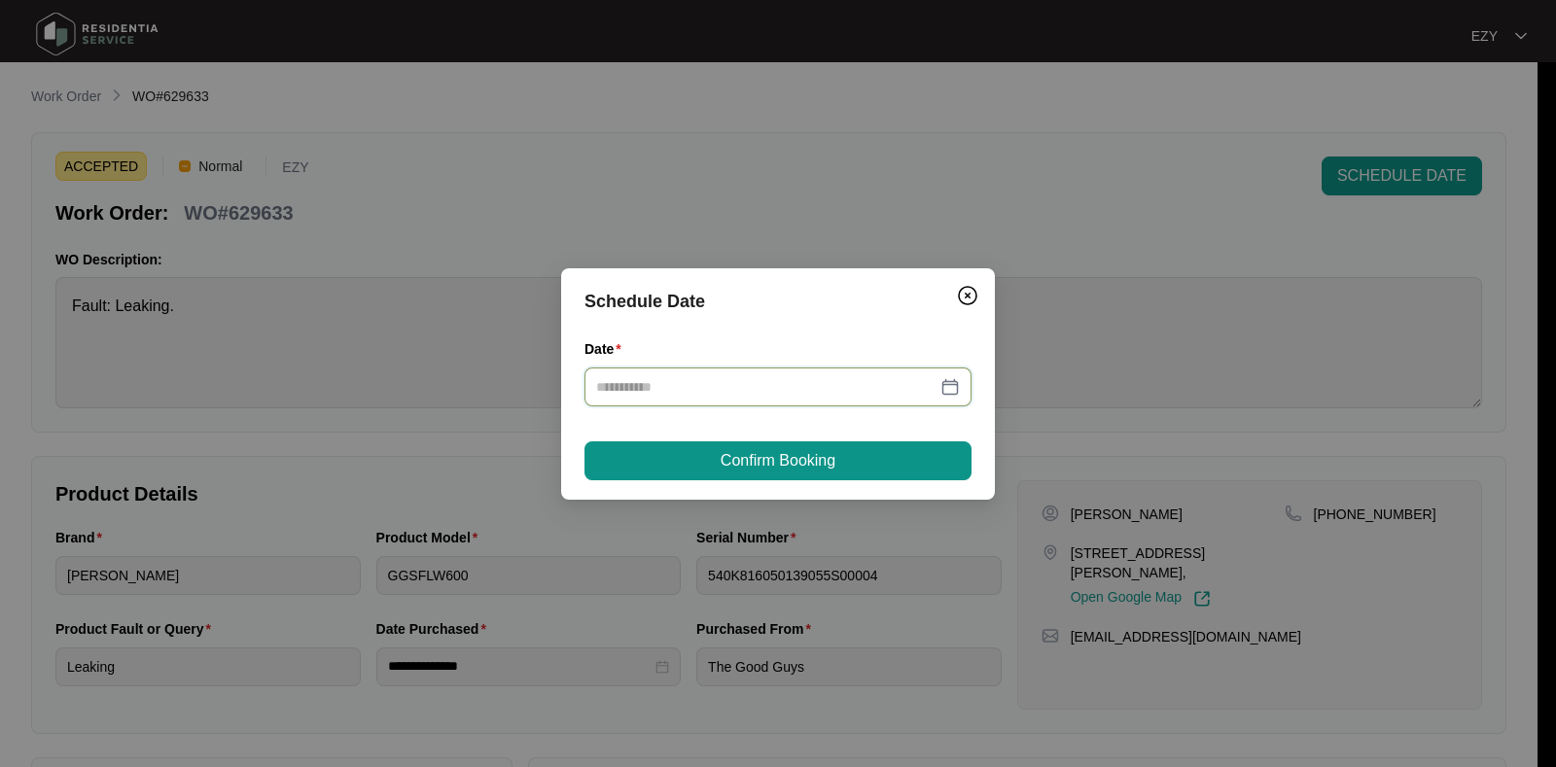
click at [857, 391] on input "Date" at bounding box center [766, 386] width 340 height 21
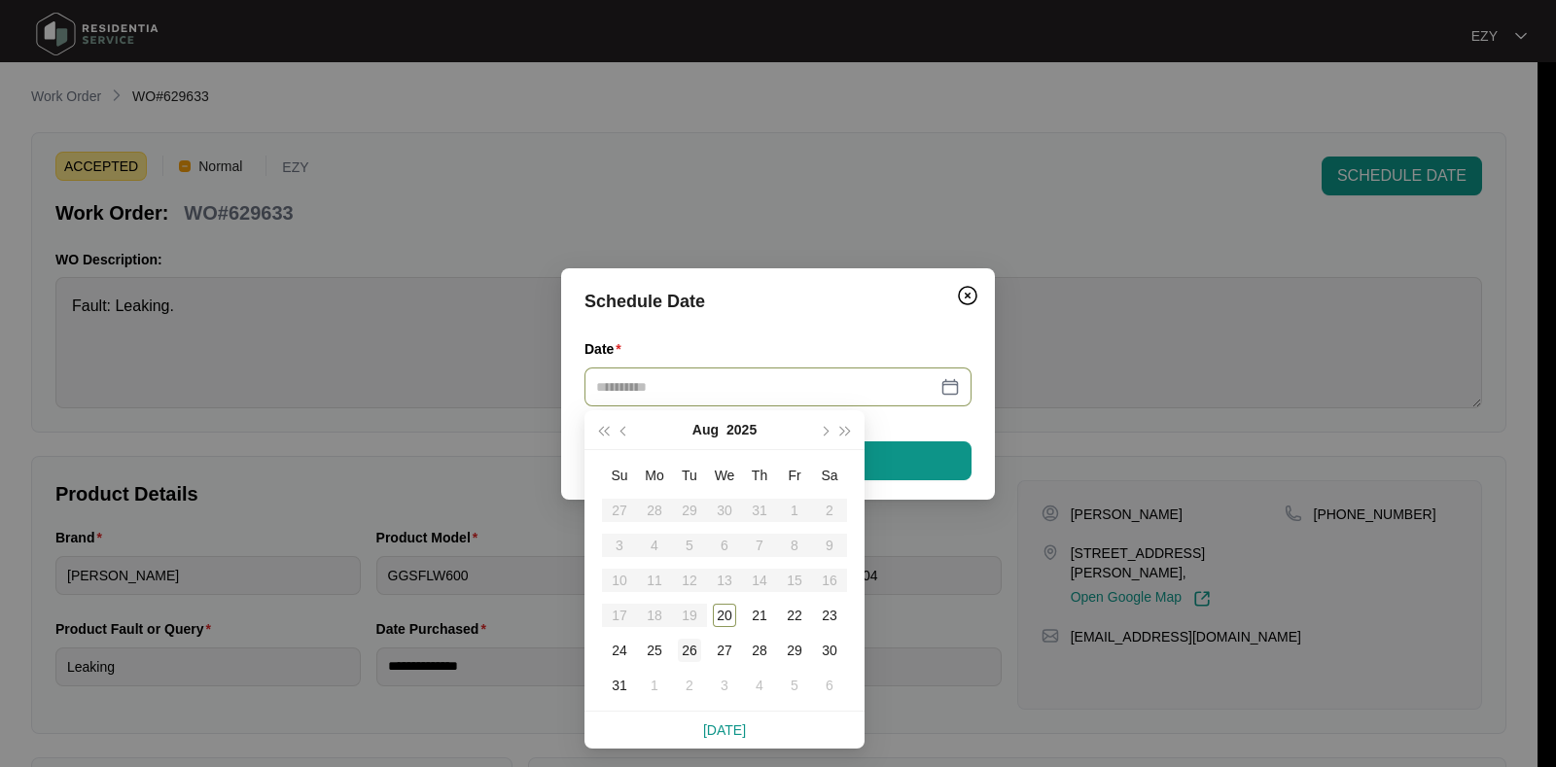
click at [695, 654] on div "26" at bounding box center [689, 650] width 23 height 23
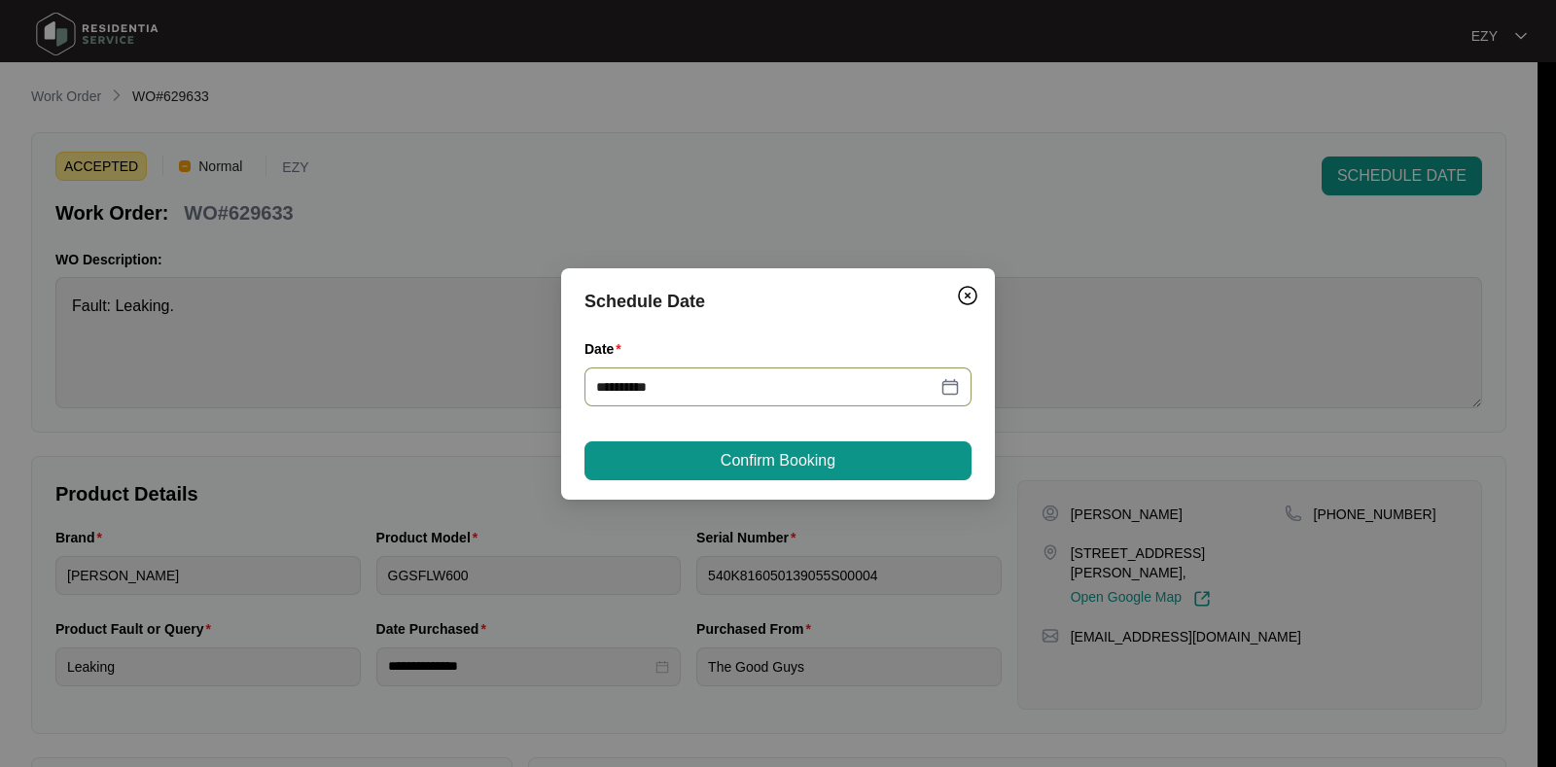
type input "**********"
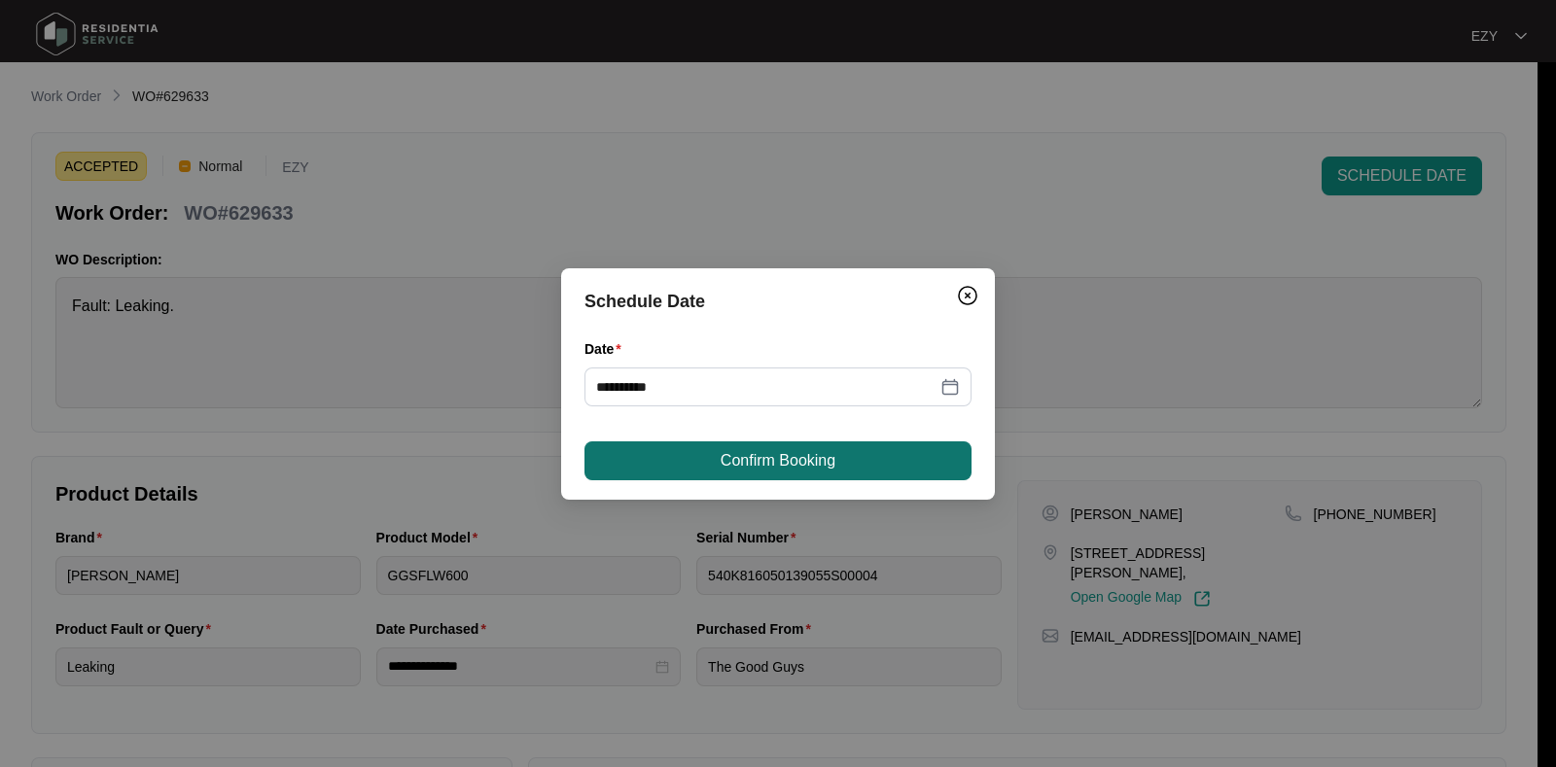
click at [784, 461] on span "Confirm Booking" at bounding box center [778, 460] width 115 height 23
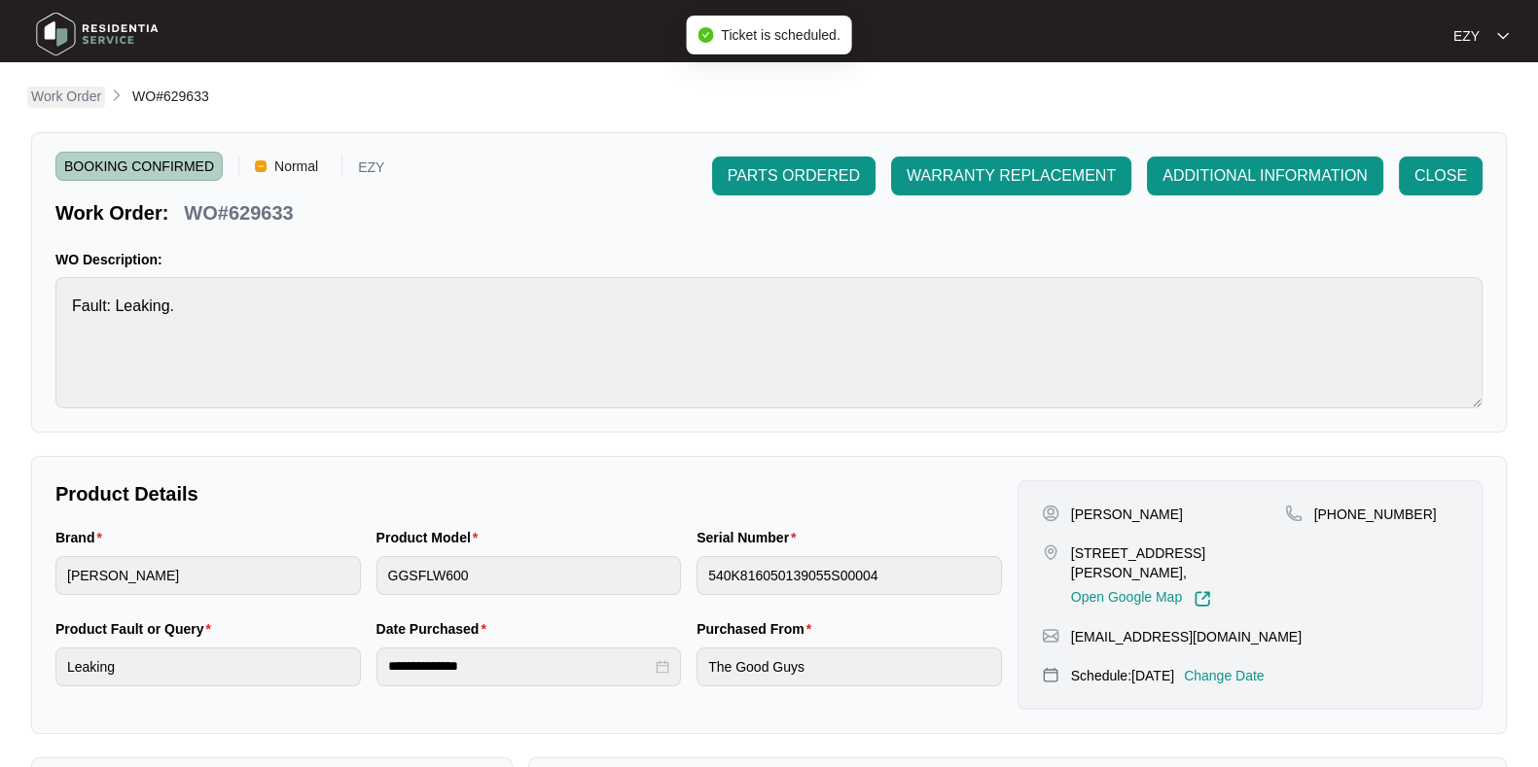
click at [81, 95] on p "Work Order" at bounding box center [66, 96] width 70 height 19
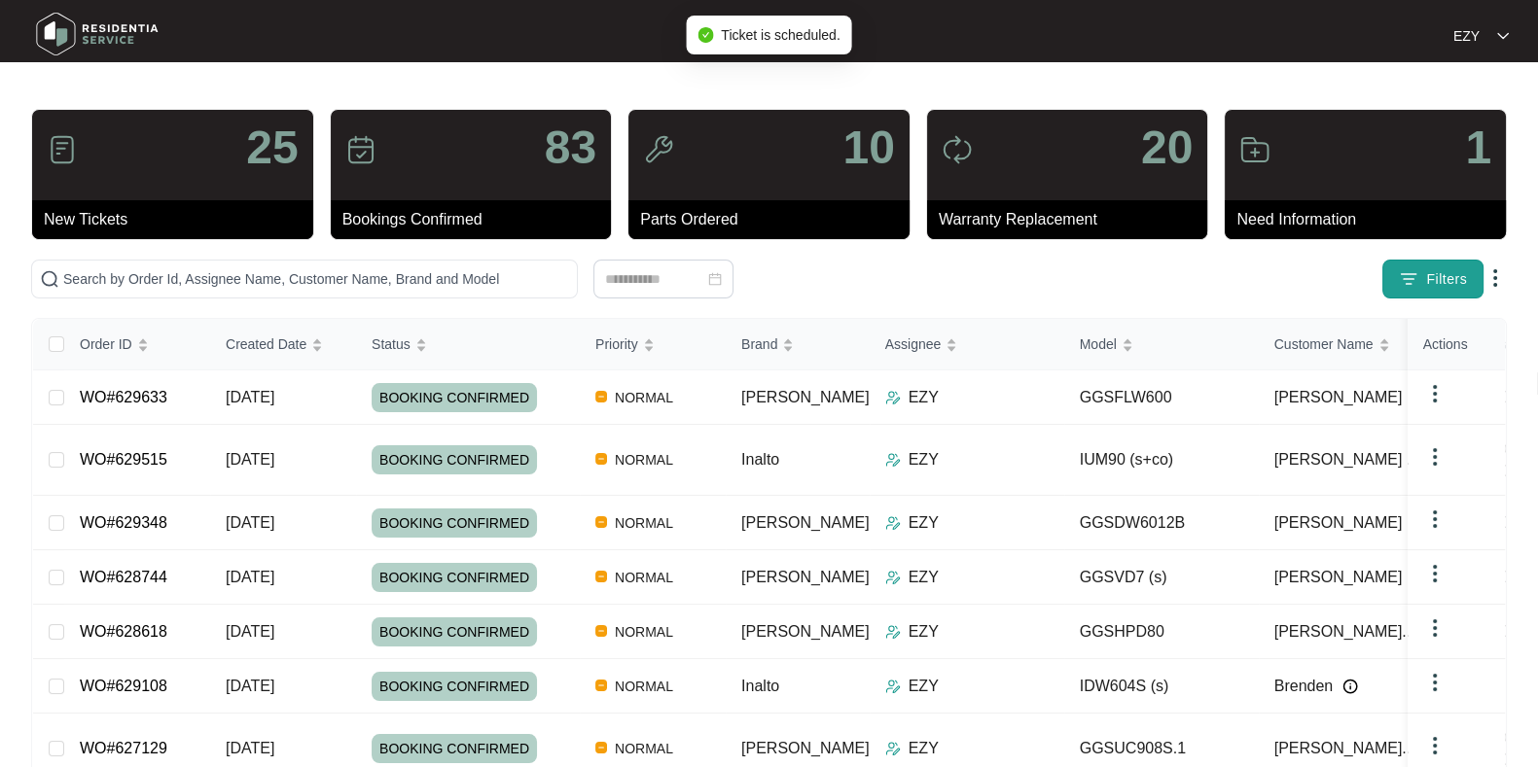
click at [1474, 278] on button "Filters" at bounding box center [1432, 279] width 101 height 39
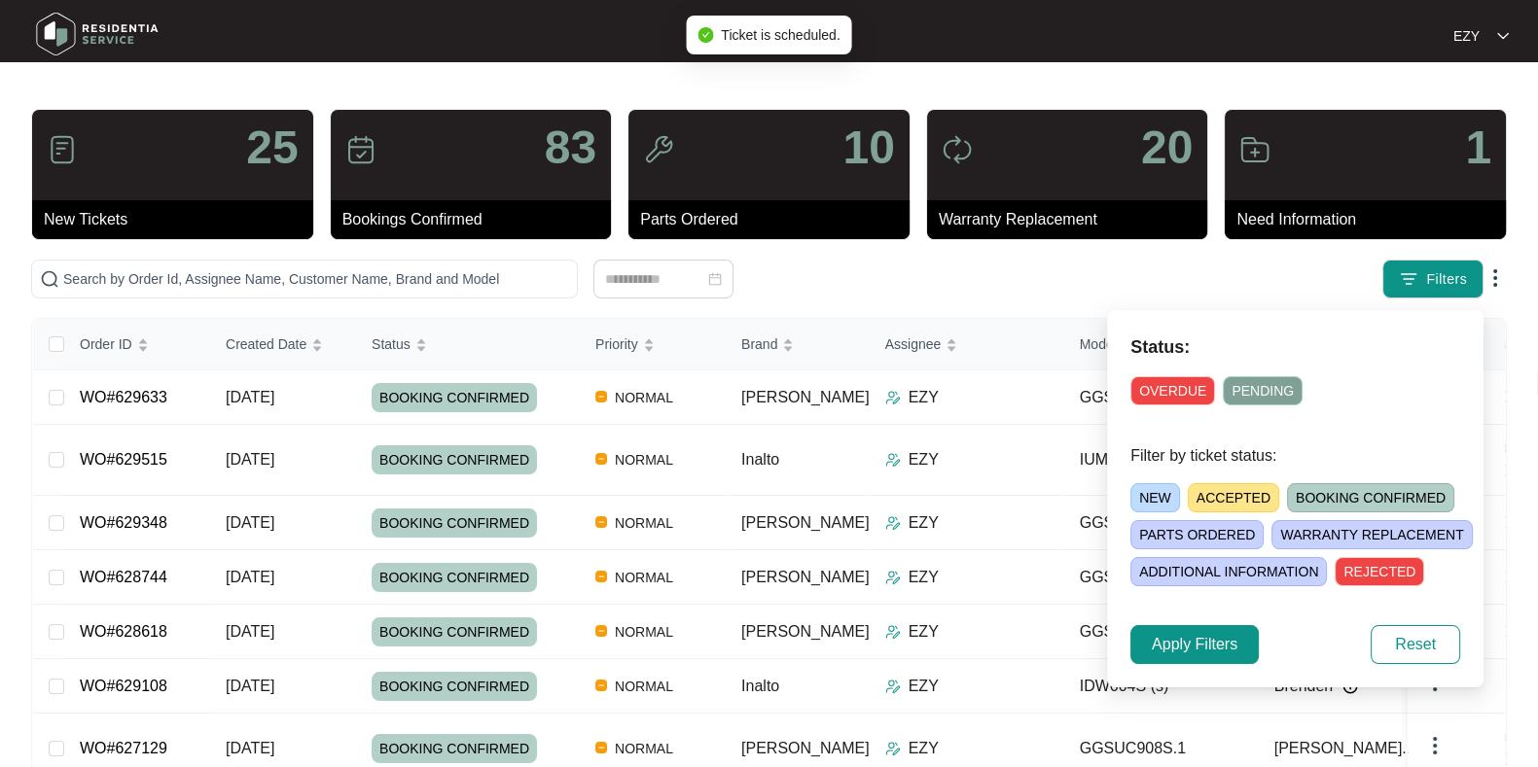
click at [1236, 488] on span "ACCEPTED" at bounding box center [1233, 497] width 91 height 29
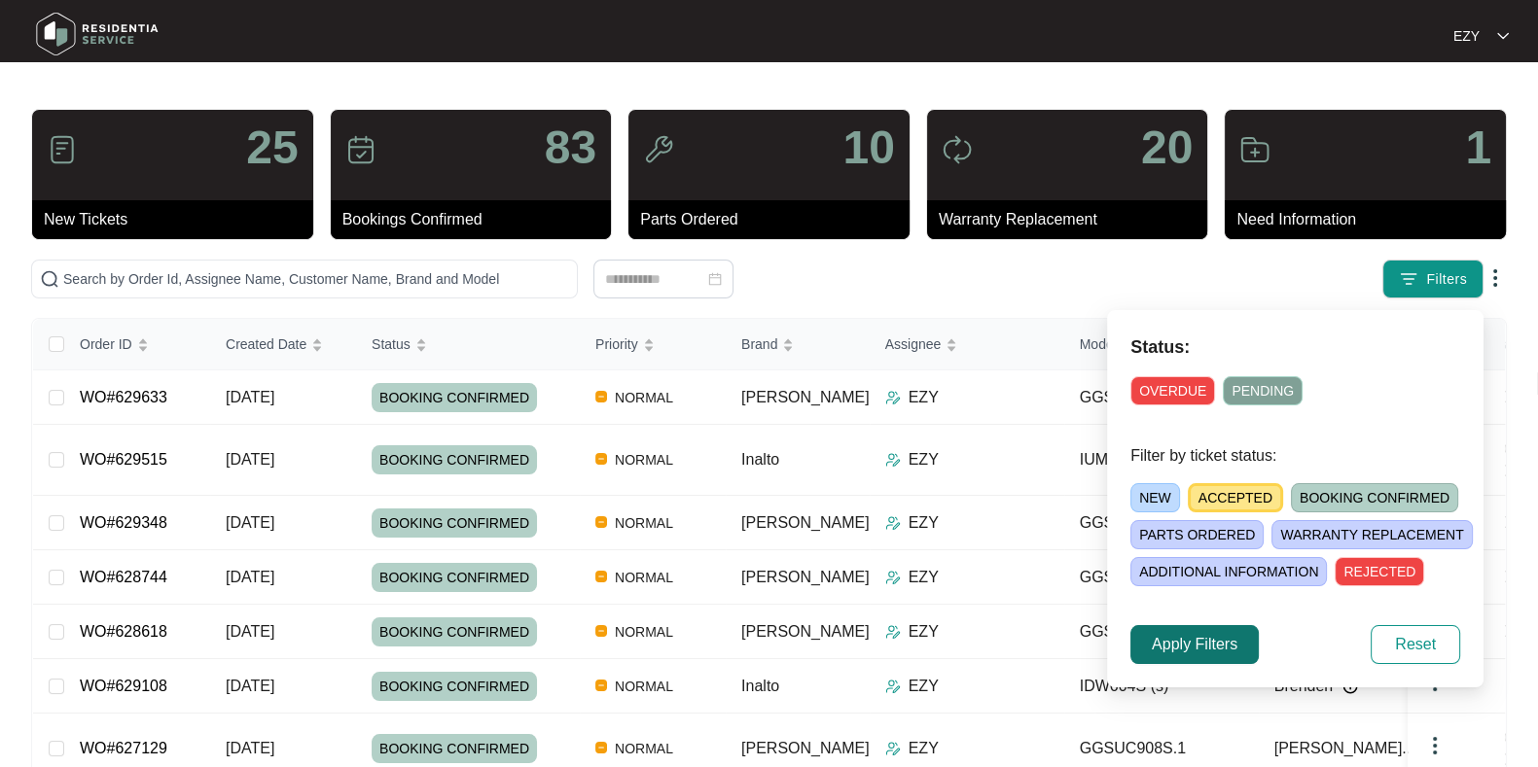
click at [1182, 639] on span "Apply Filters" at bounding box center [1195, 644] width 86 height 23
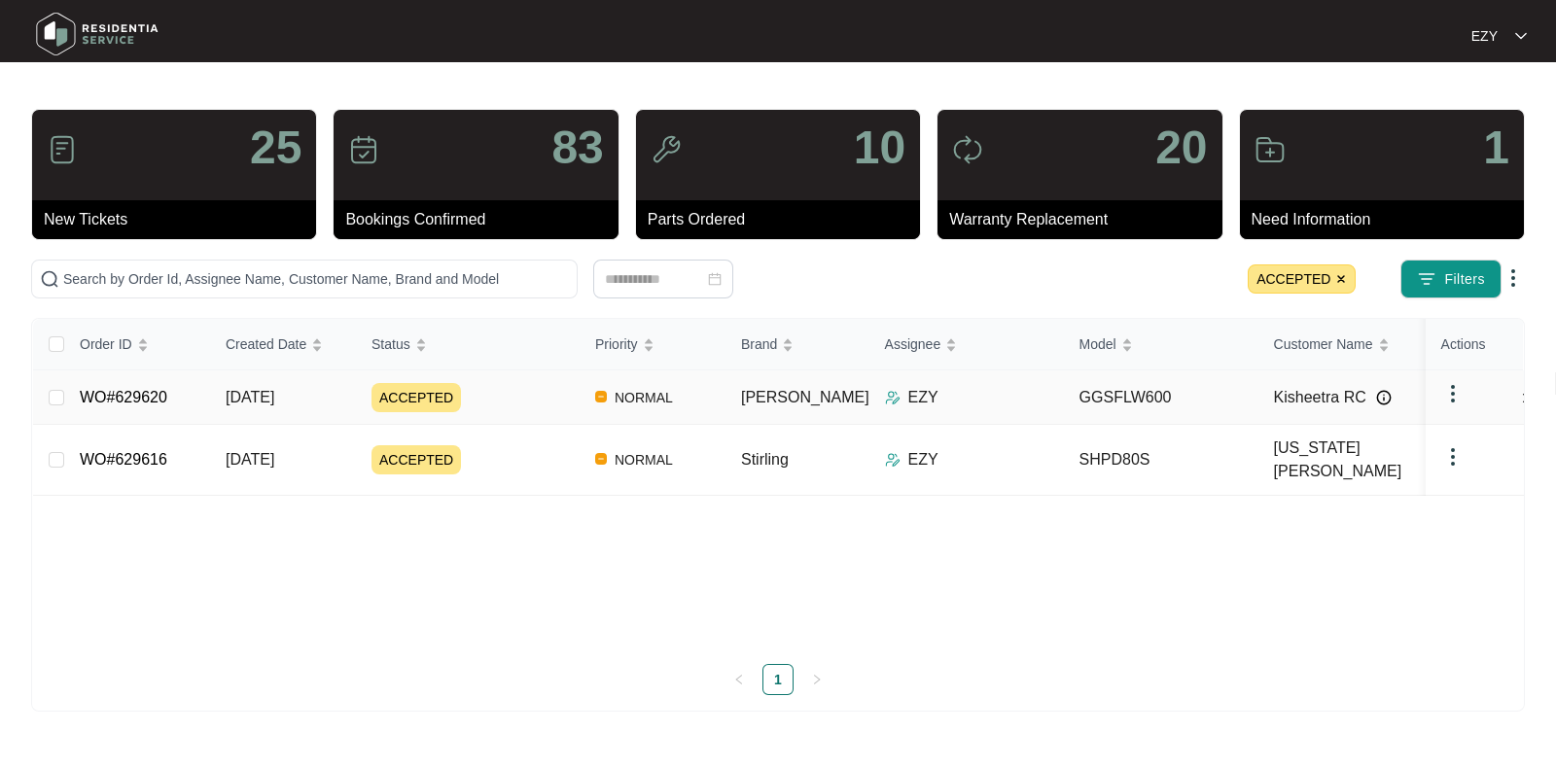
click at [527, 405] on div "ACCEPTED" at bounding box center [476, 397] width 208 height 29
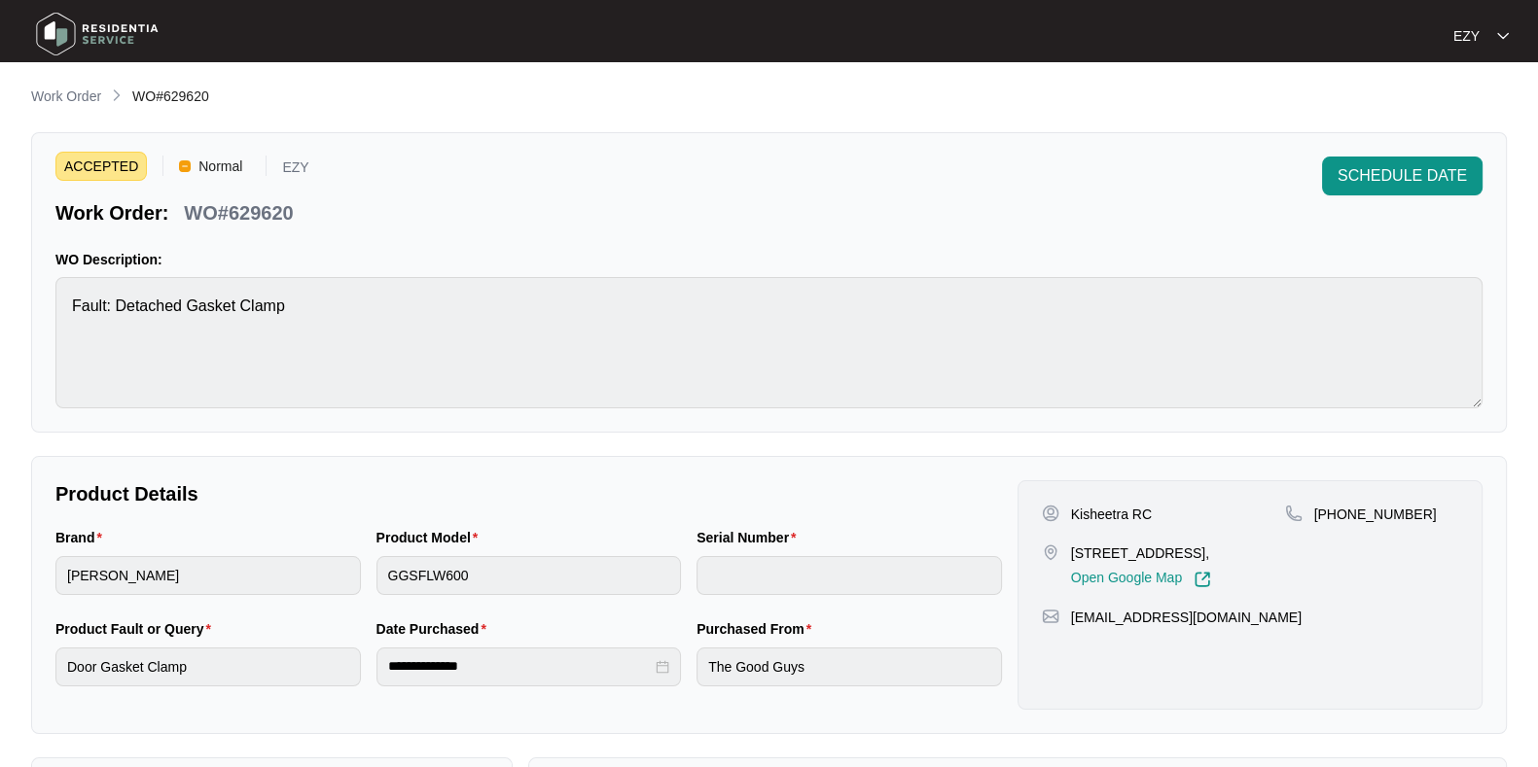
click at [274, 230] on div "ACCEPTED Normal EZY Work Order: WO#629620 SCHEDULE DATE WO Description: Fault: …" at bounding box center [768, 282] width 1475 height 301
click at [264, 216] on p "WO#629620" at bounding box center [238, 212] width 109 height 27
copy p "629620"
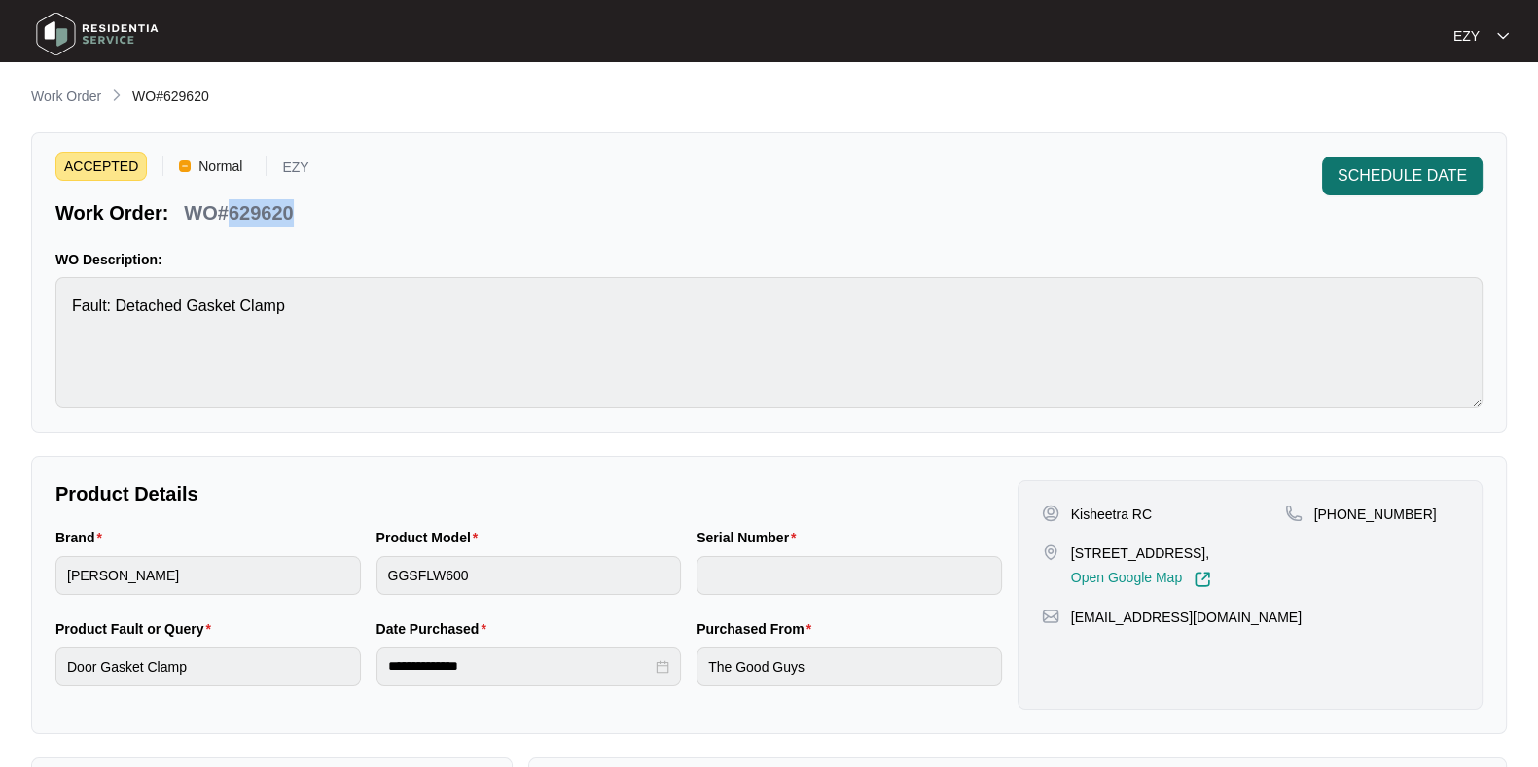
click at [1420, 158] on button "SCHEDULE DATE" at bounding box center [1402, 176] width 160 height 39
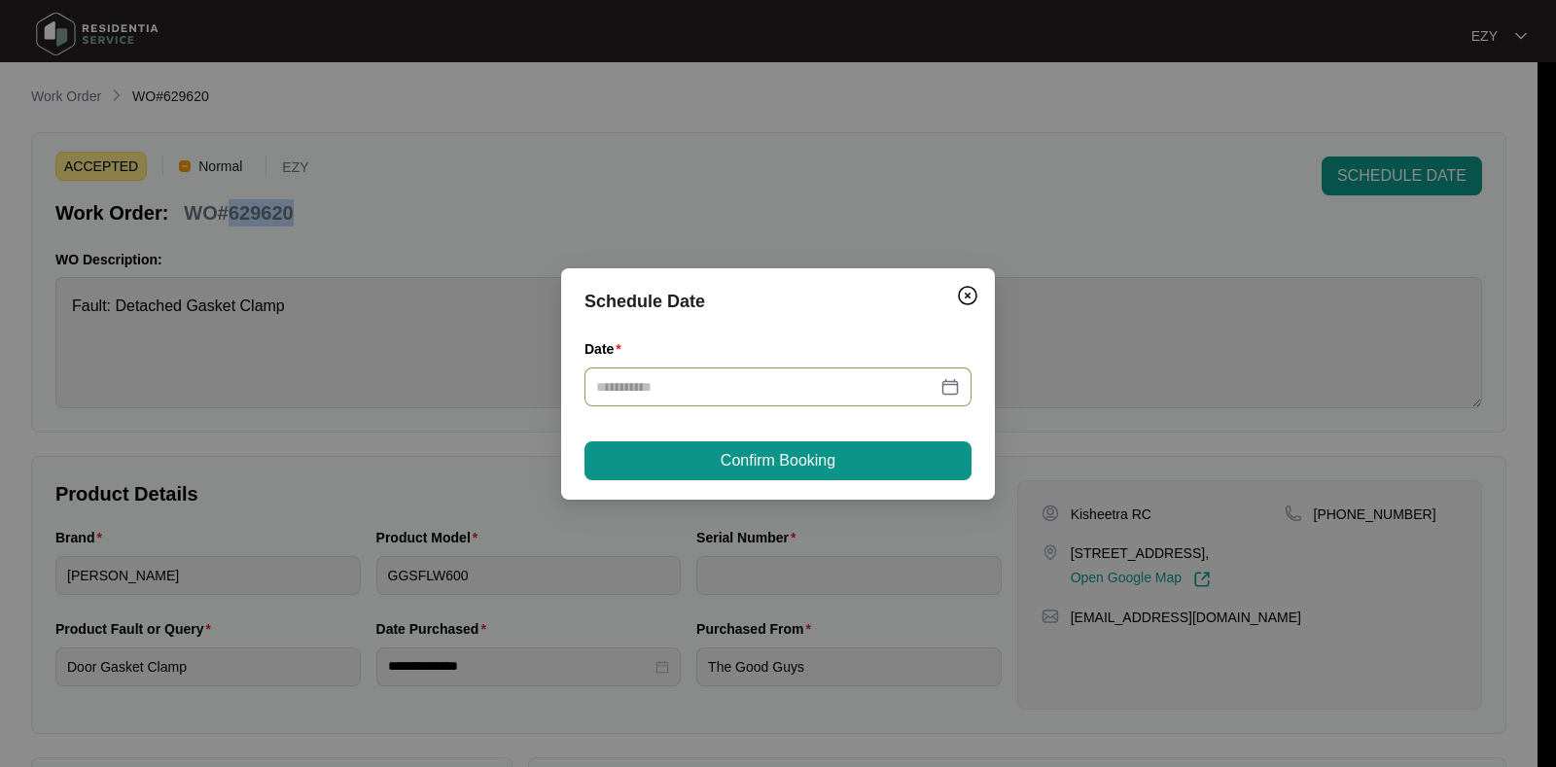
click at [719, 403] on div at bounding box center [778, 387] width 387 height 39
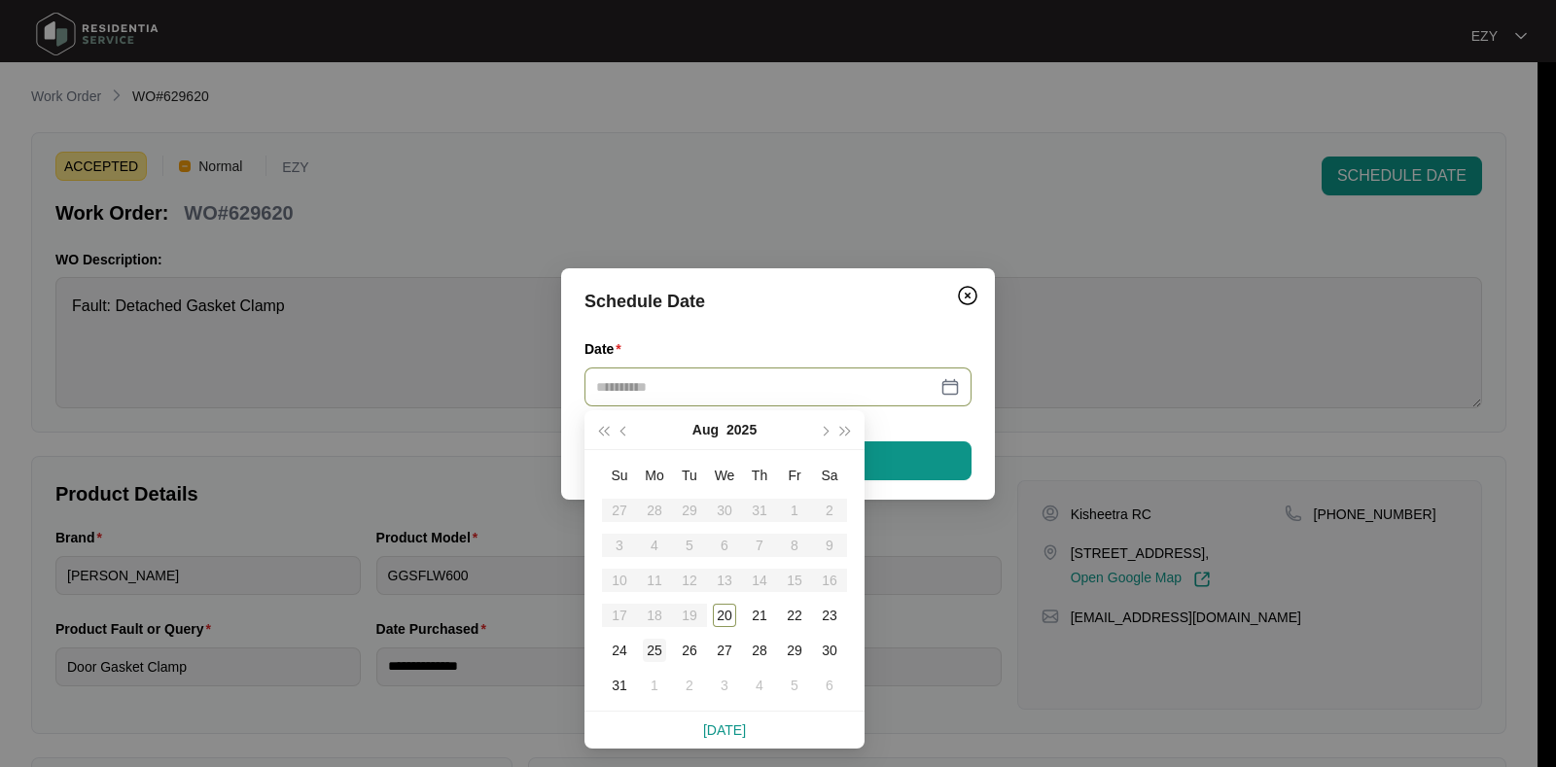
click at [656, 651] on div "25" at bounding box center [654, 650] width 23 height 23
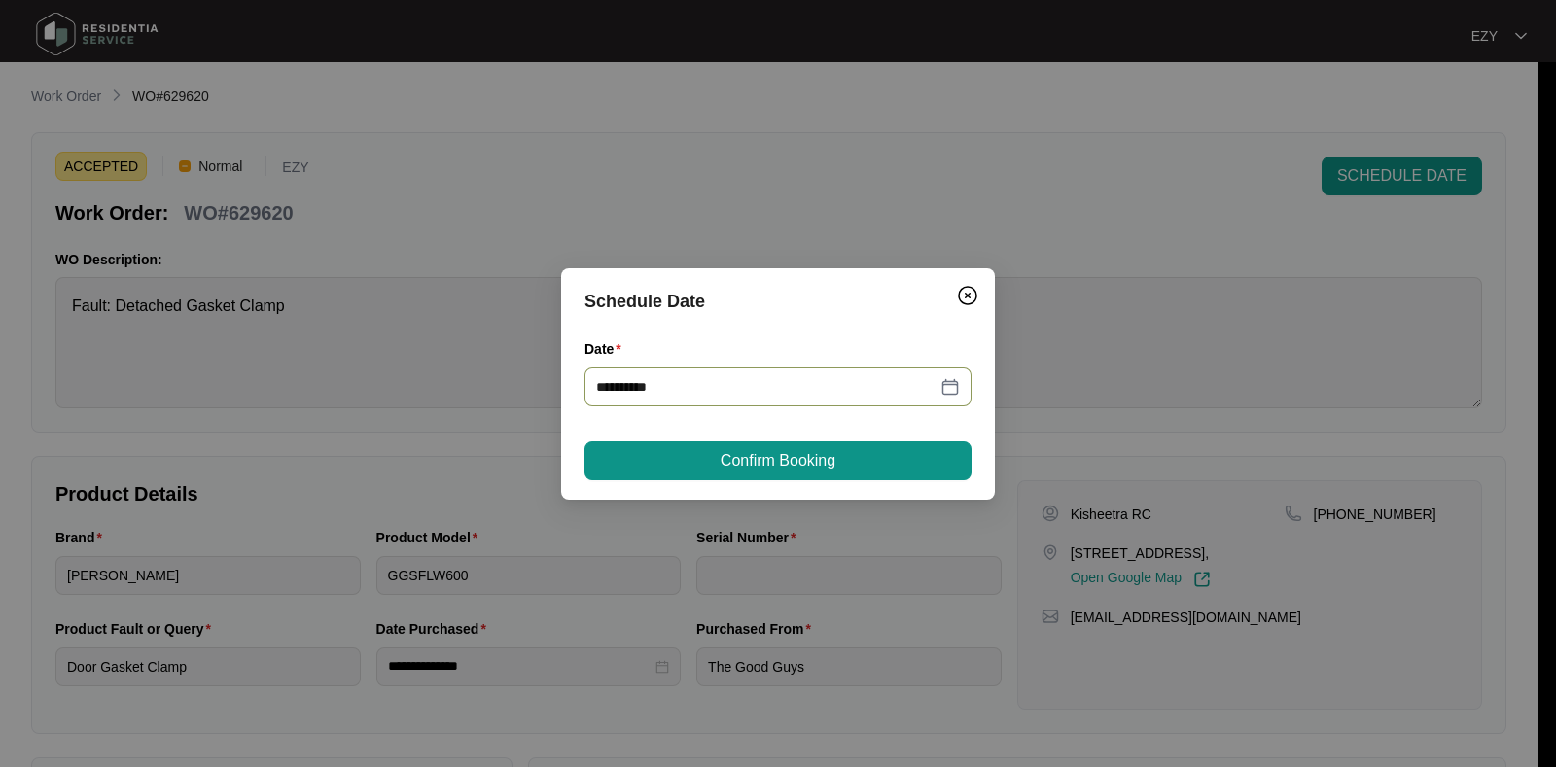
type input "**********"
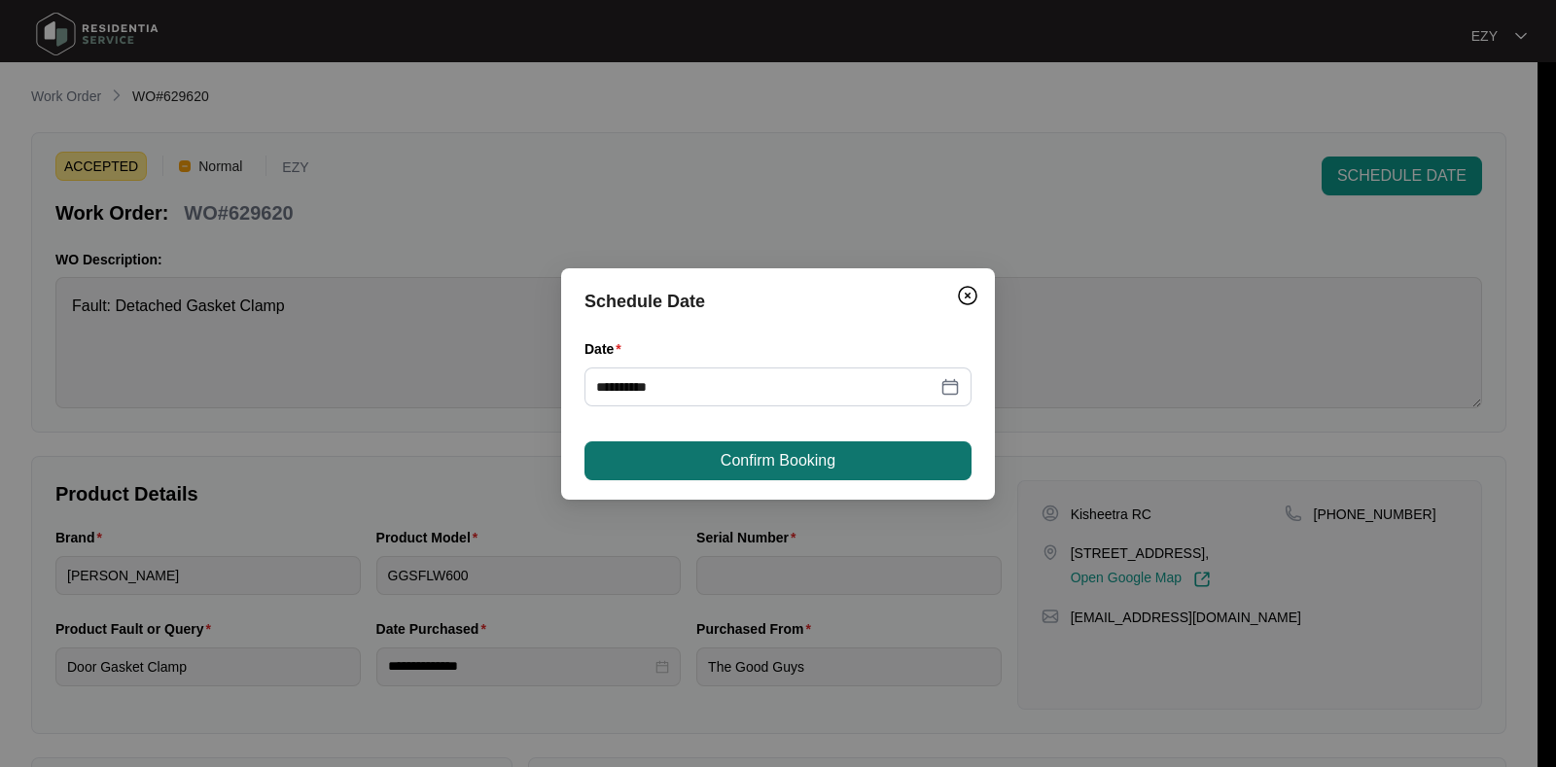
click at [762, 455] on span "Confirm Booking" at bounding box center [778, 460] width 115 height 23
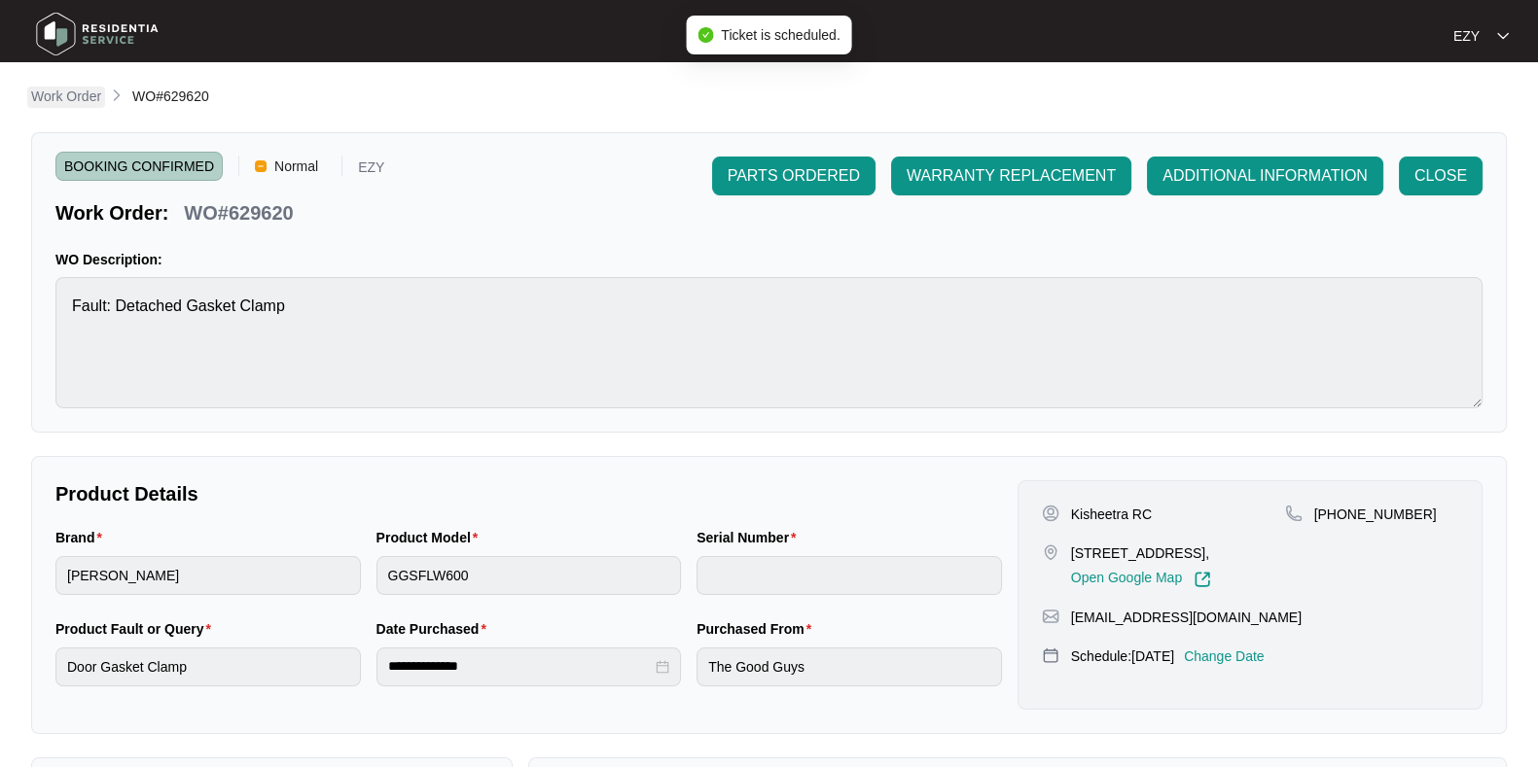
click at [46, 95] on p "Work Order" at bounding box center [66, 96] width 70 height 19
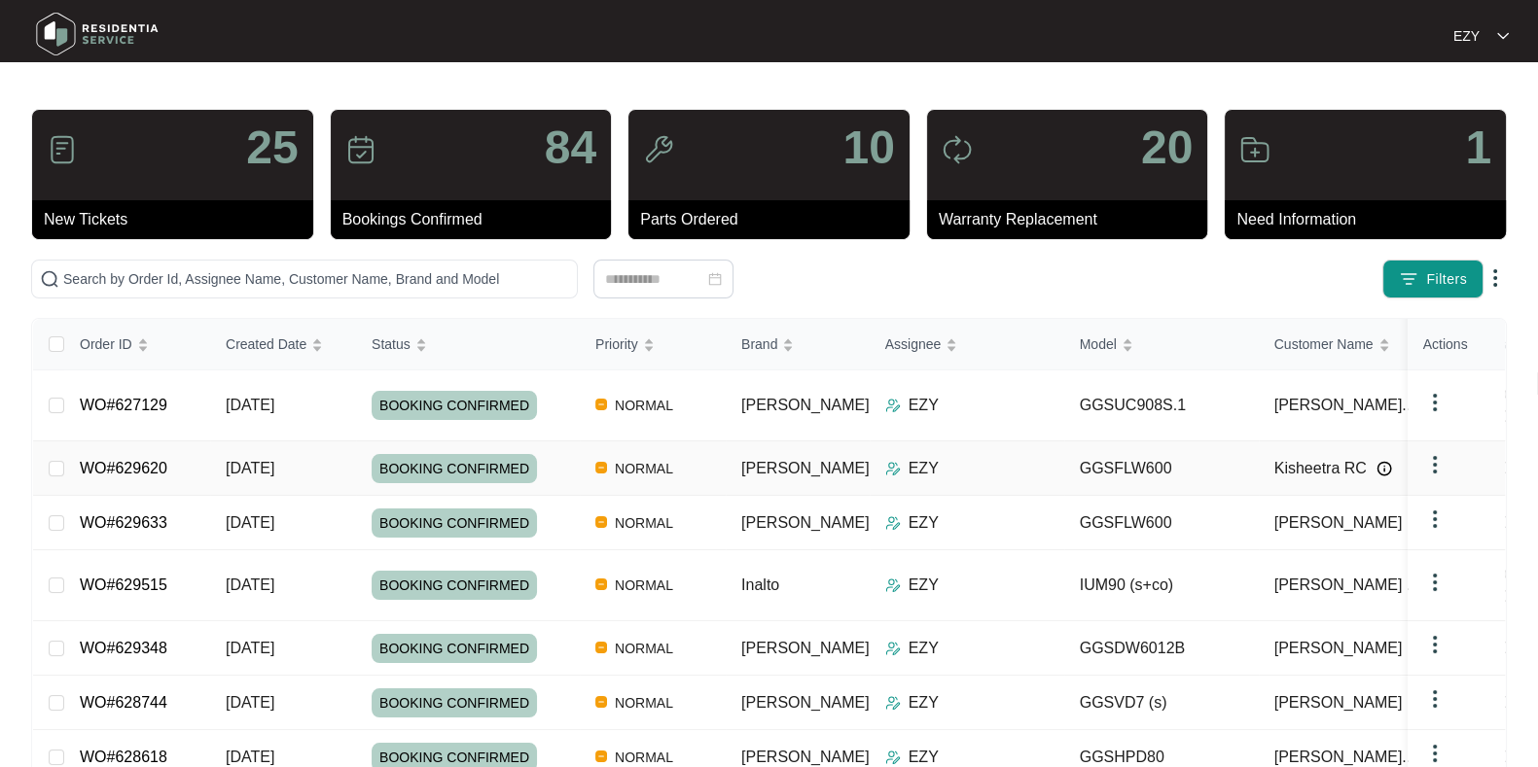
scroll to position [248, 0]
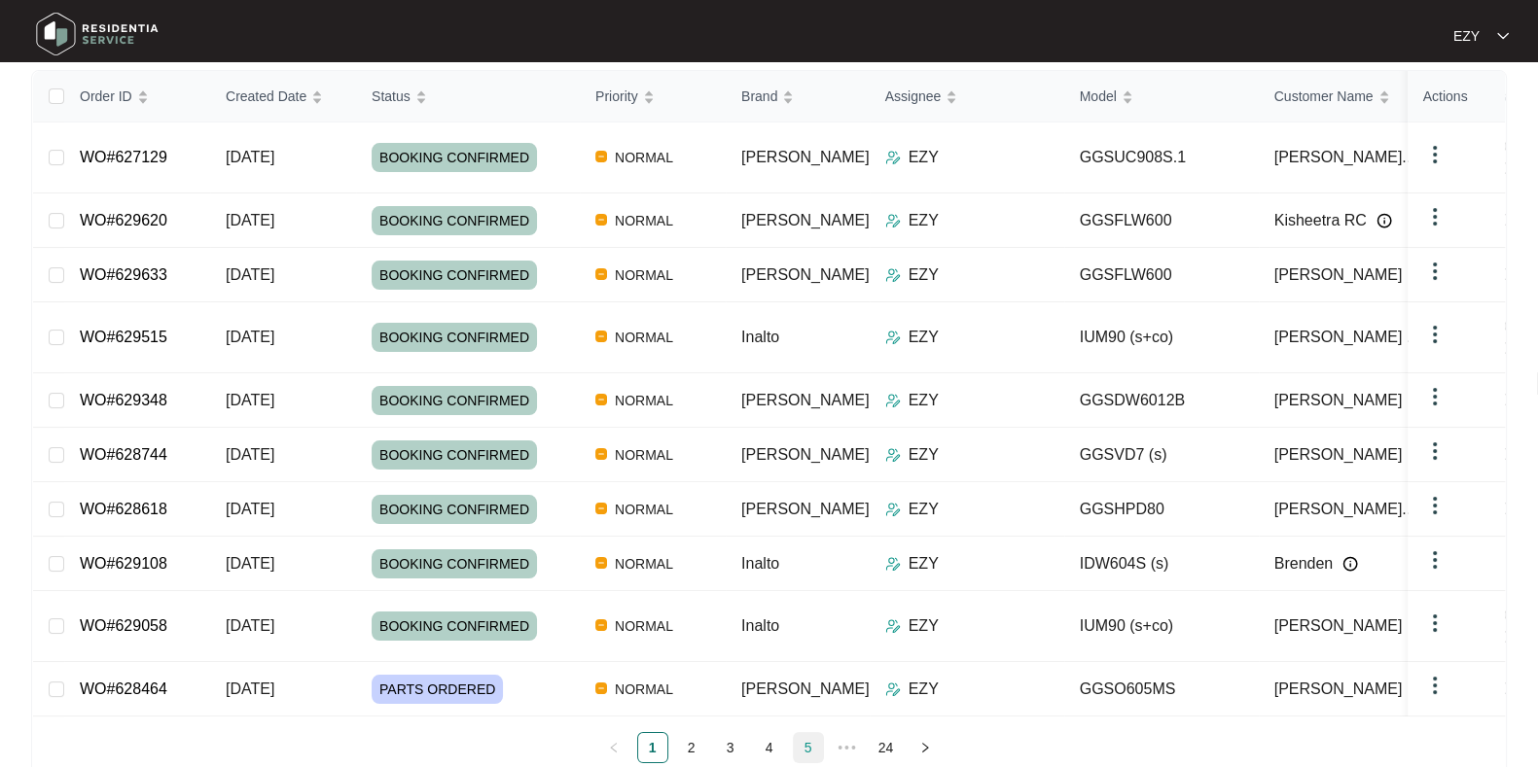
click at [804, 733] on link "5" at bounding box center [808, 747] width 29 height 29
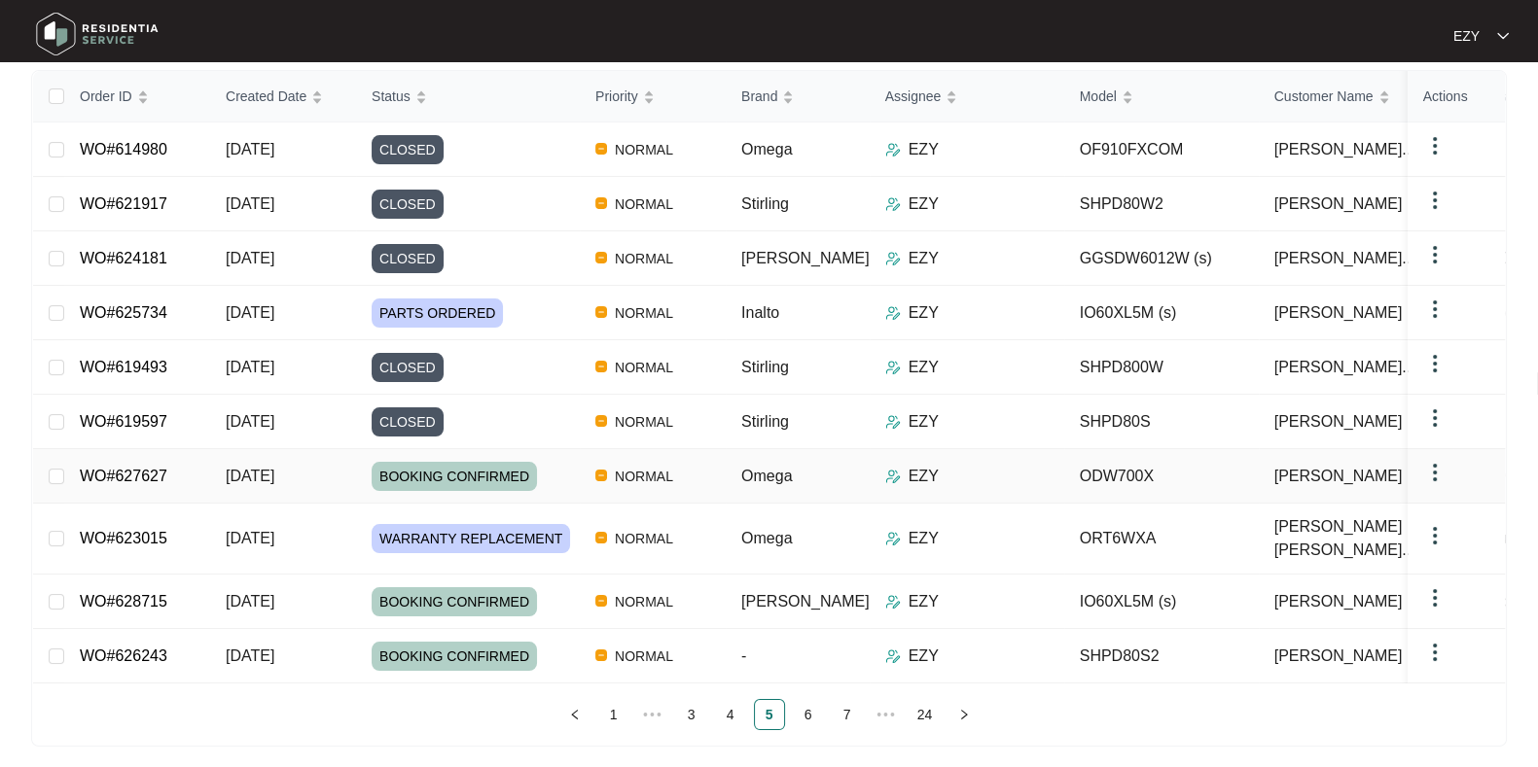
scroll to position [0, 0]
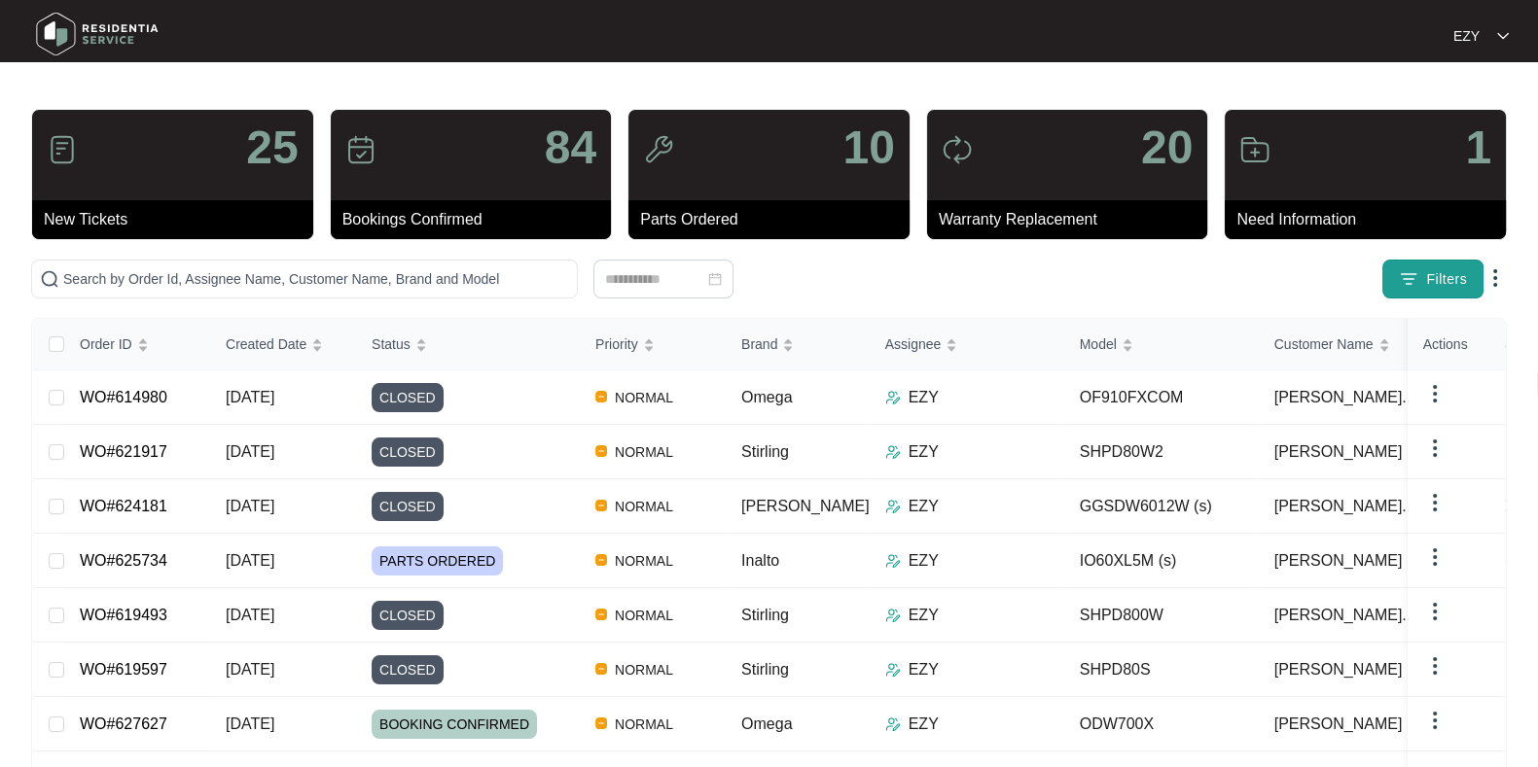
click at [1394, 264] on button "Filters" at bounding box center [1432, 279] width 101 height 39
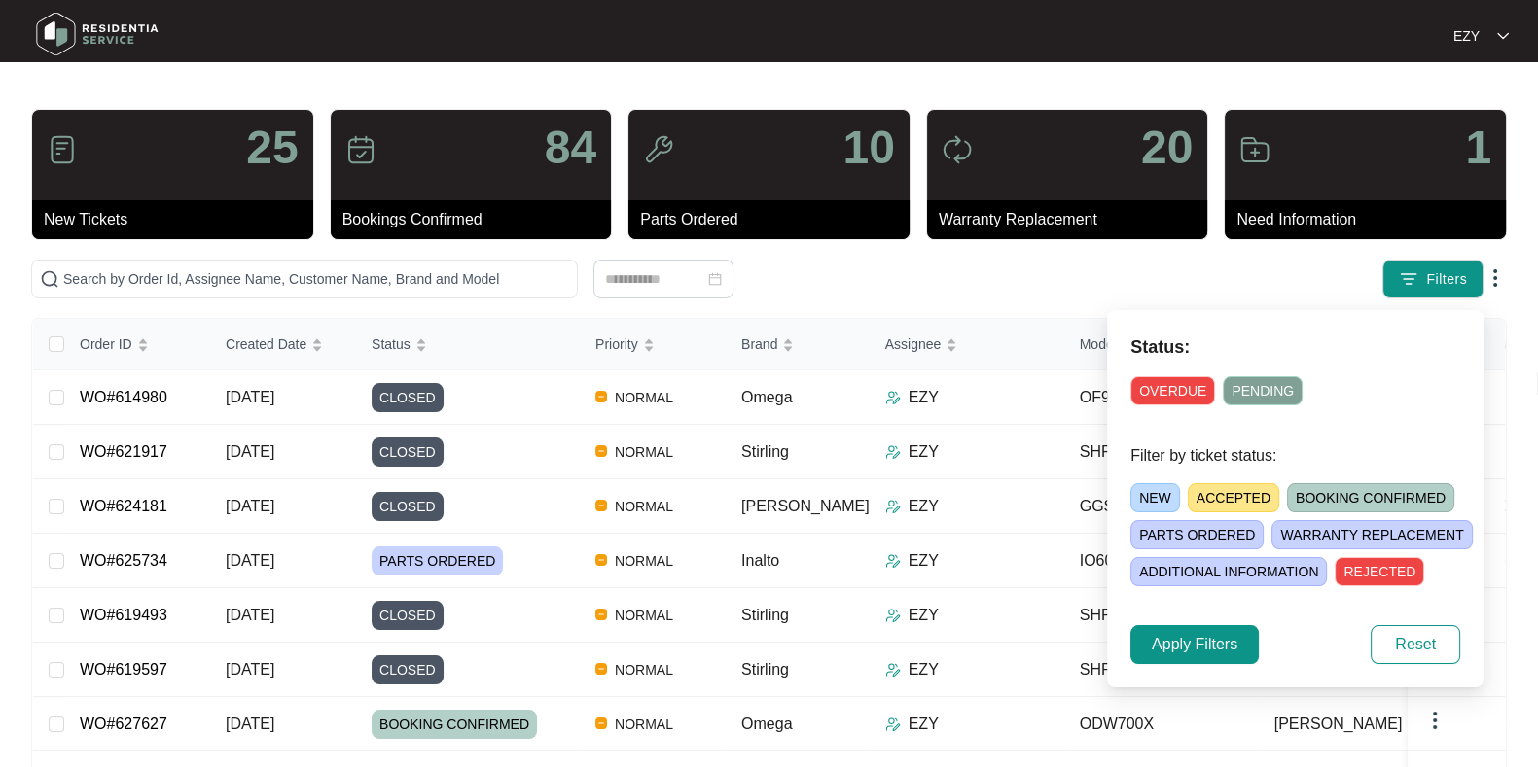
click at [1157, 500] on span "NEW" at bounding box center [1155, 497] width 50 height 29
click at [1204, 649] on span "Apply Filters" at bounding box center [1195, 644] width 86 height 23
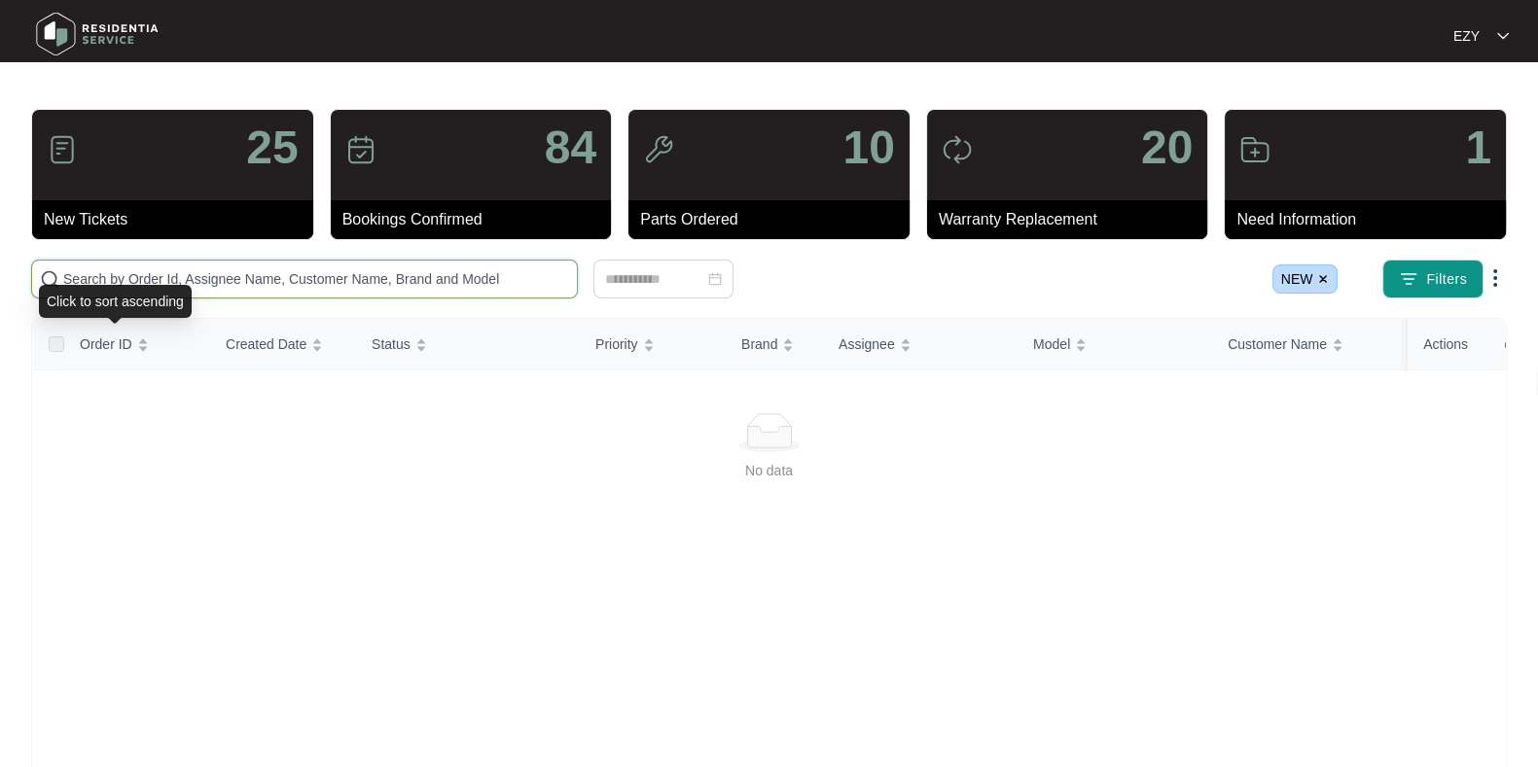
click at [157, 280] on input "text" at bounding box center [316, 278] width 506 height 21
paste input "617298"
click at [1328, 277] on img at bounding box center [1323, 279] width 12 height 12
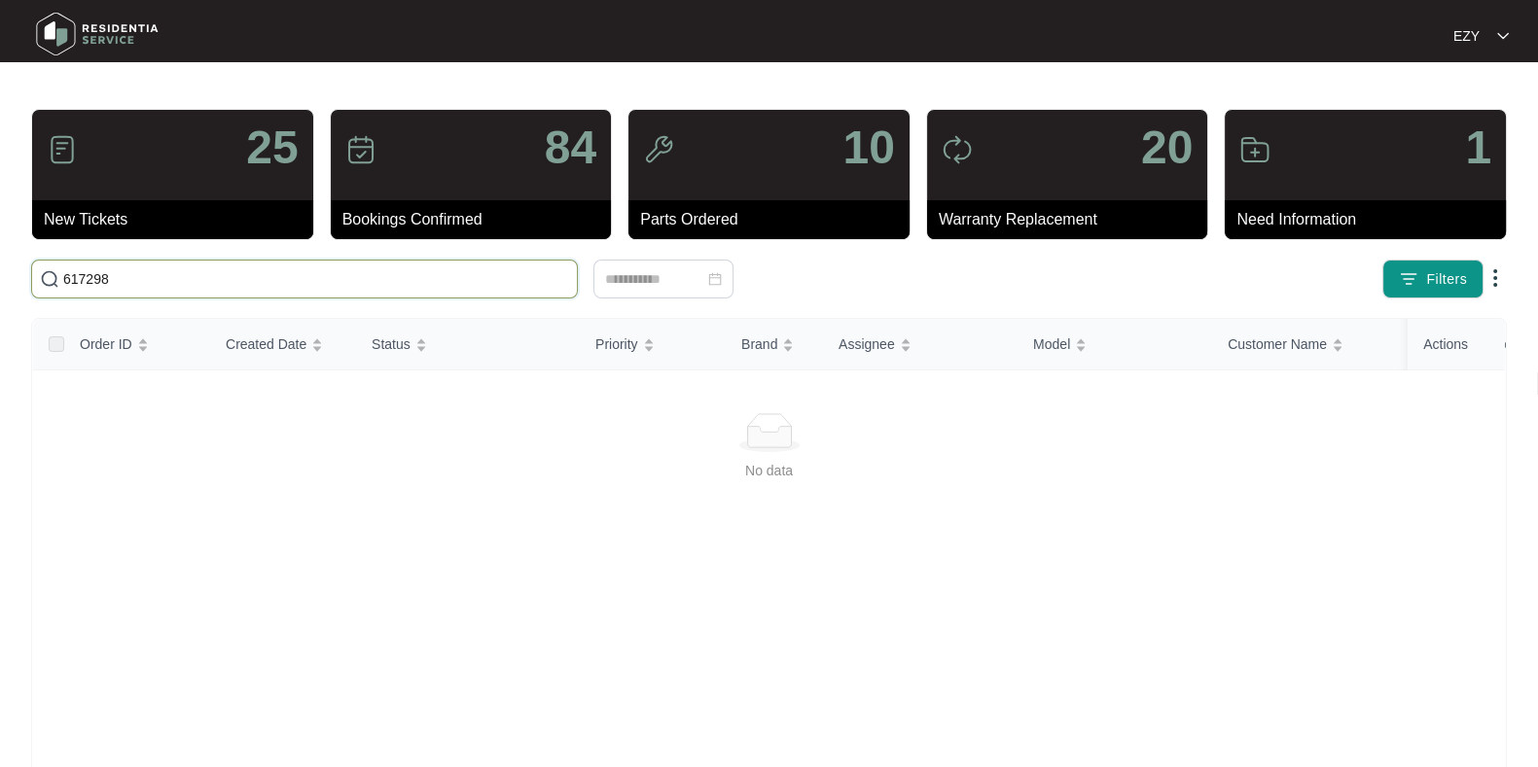
click at [413, 274] on input "617298" at bounding box center [316, 278] width 506 height 21
type input "617298"
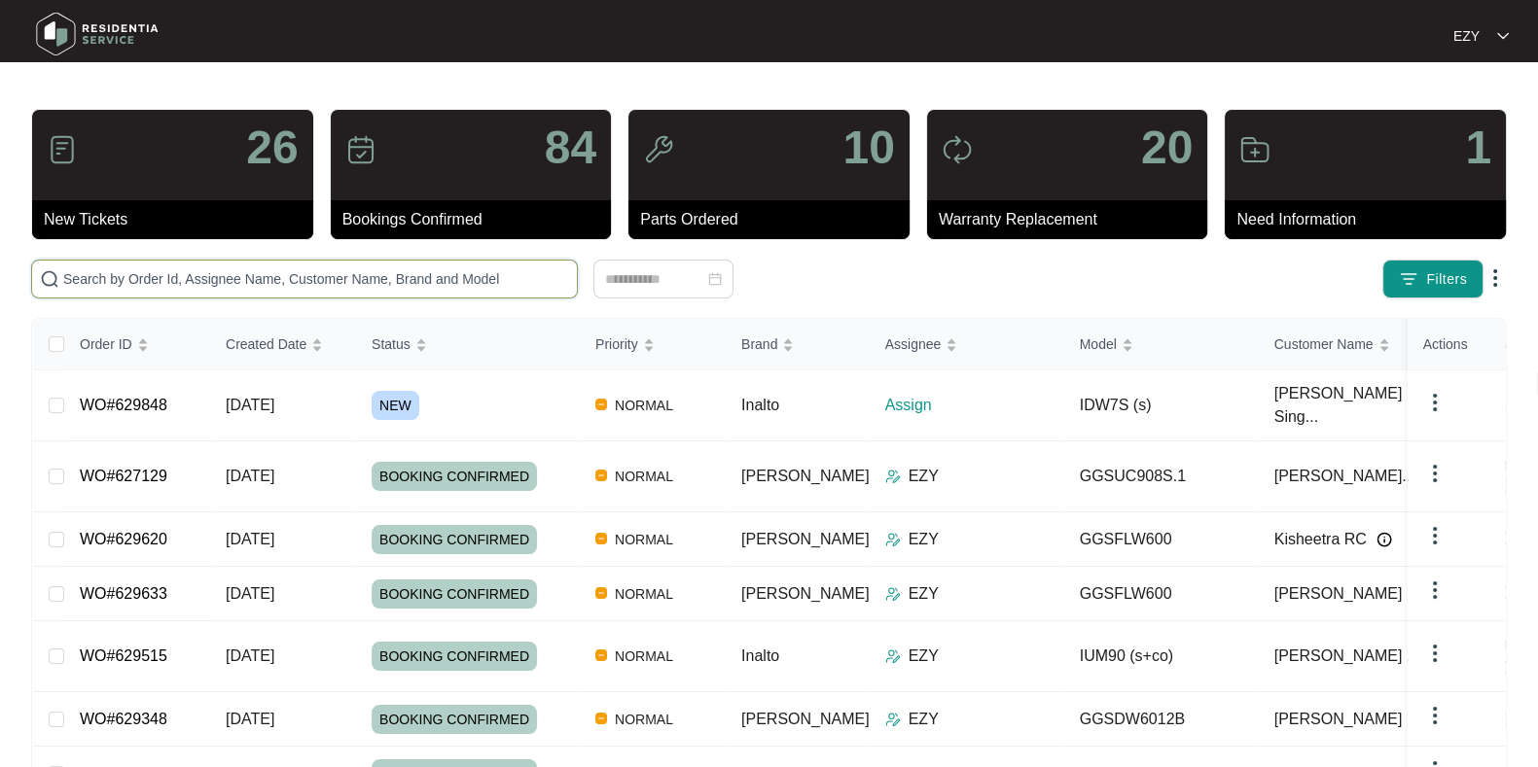
click at [256, 268] on input "text" at bounding box center [316, 278] width 506 height 21
paste input "617298"
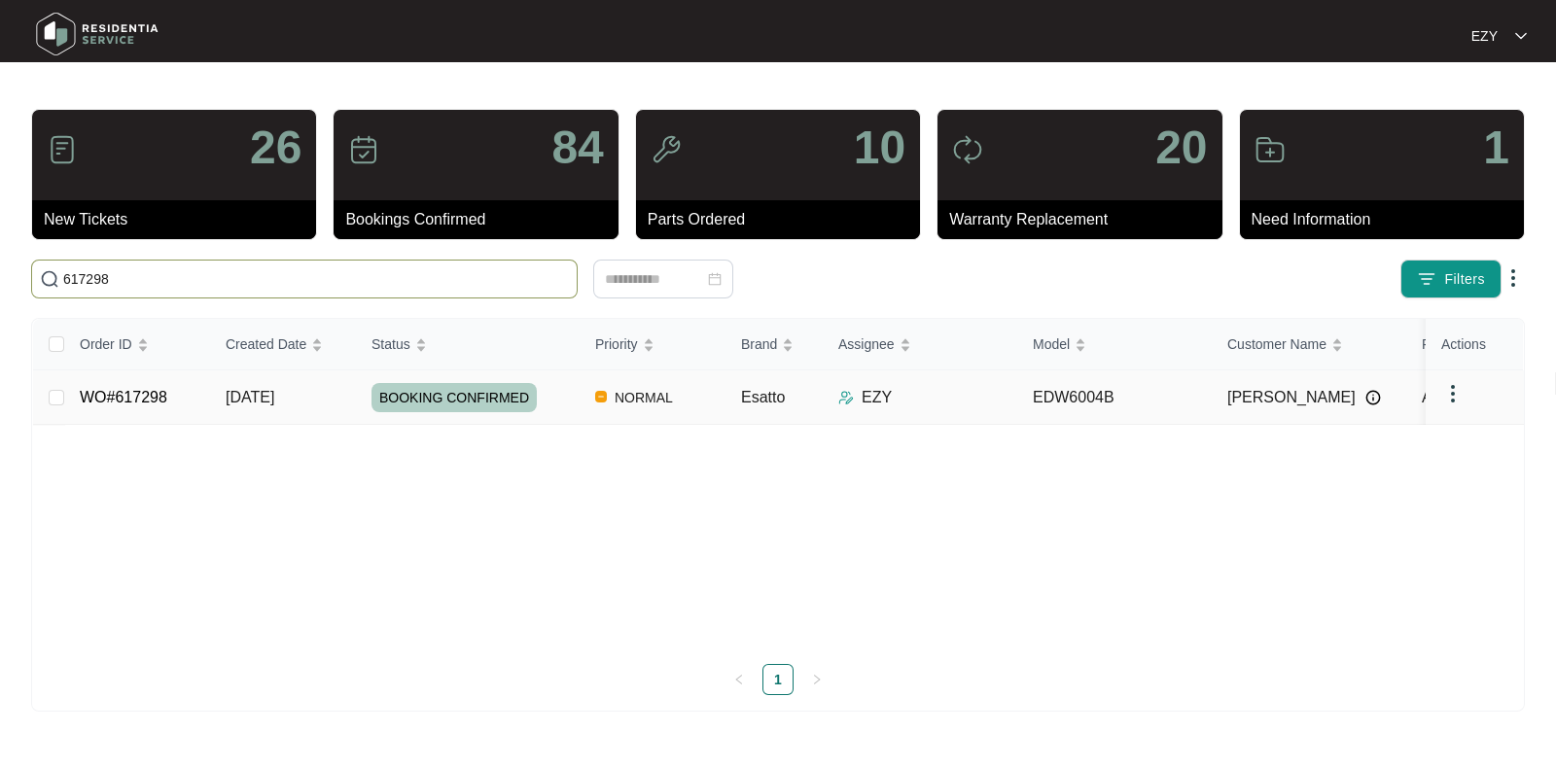
type input "617298"
click at [302, 408] on td "[DATE]" at bounding box center [283, 398] width 146 height 54
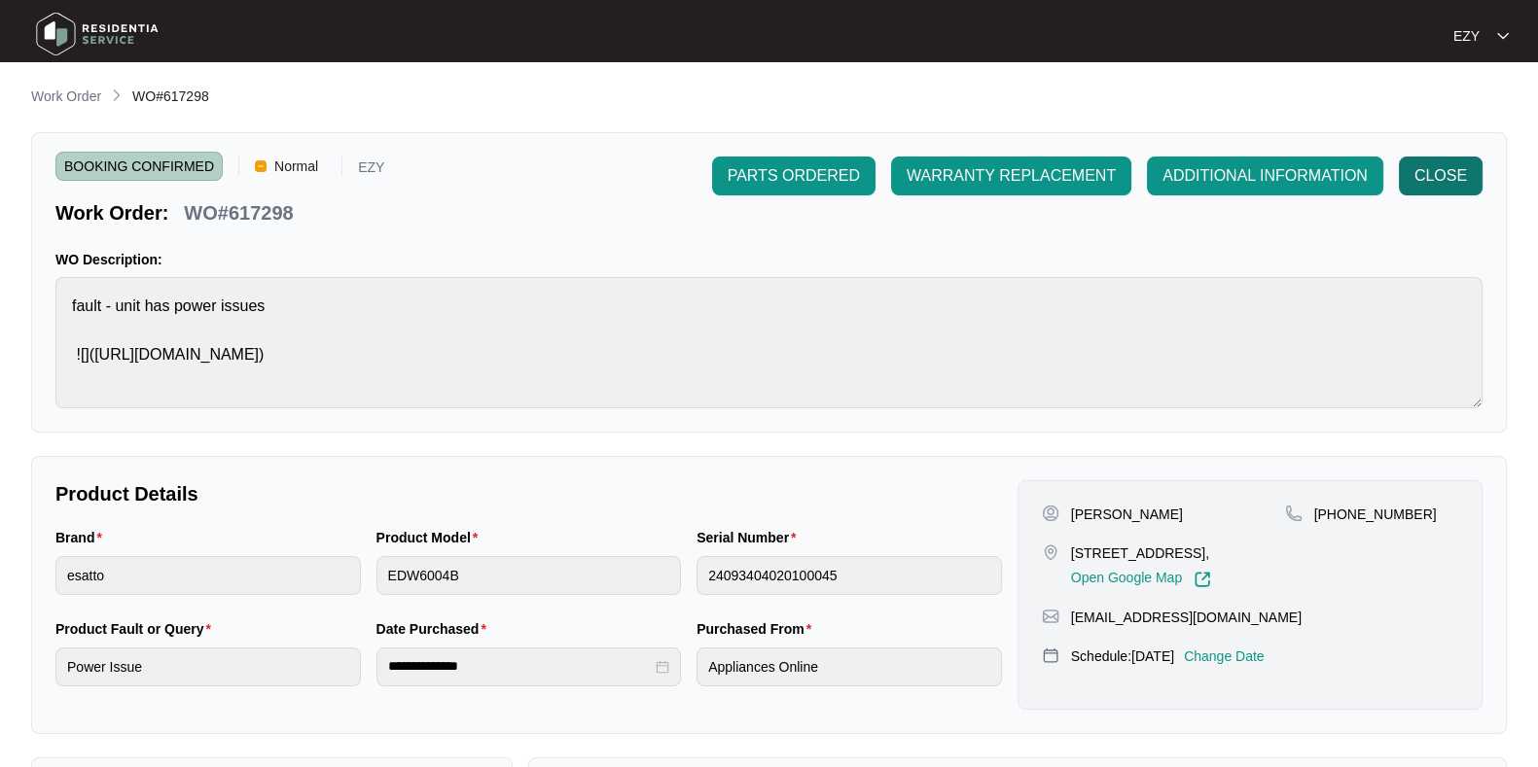
click at [1430, 180] on span "CLOSE" at bounding box center [1440, 175] width 53 height 23
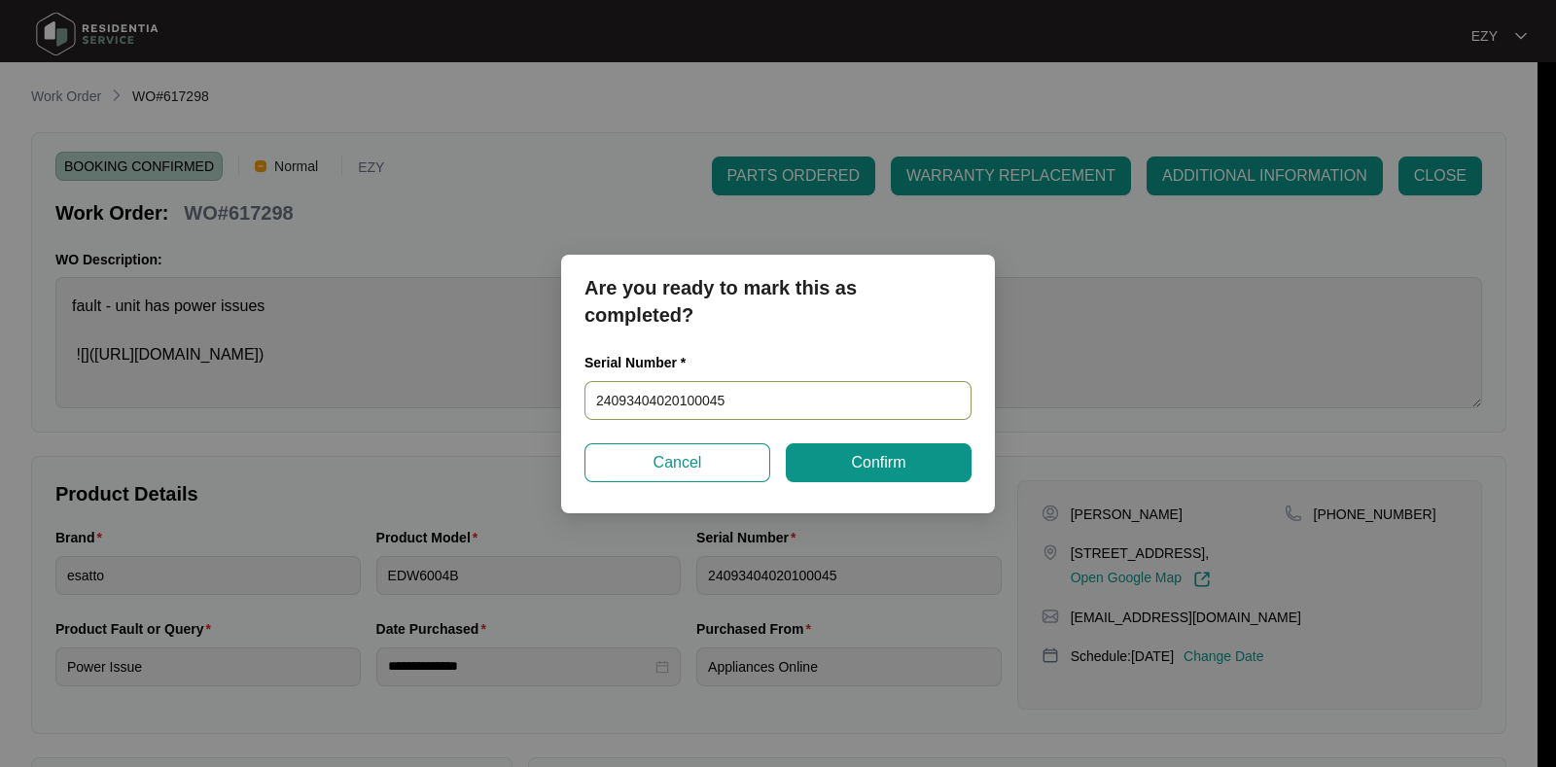
click at [809, 395] on input "24093404020100045" at bounding box center [778, 400] width 387 height 39
click at [885, 468] on span "Confirm" at bounding box center [878, 462] width 54 height 23
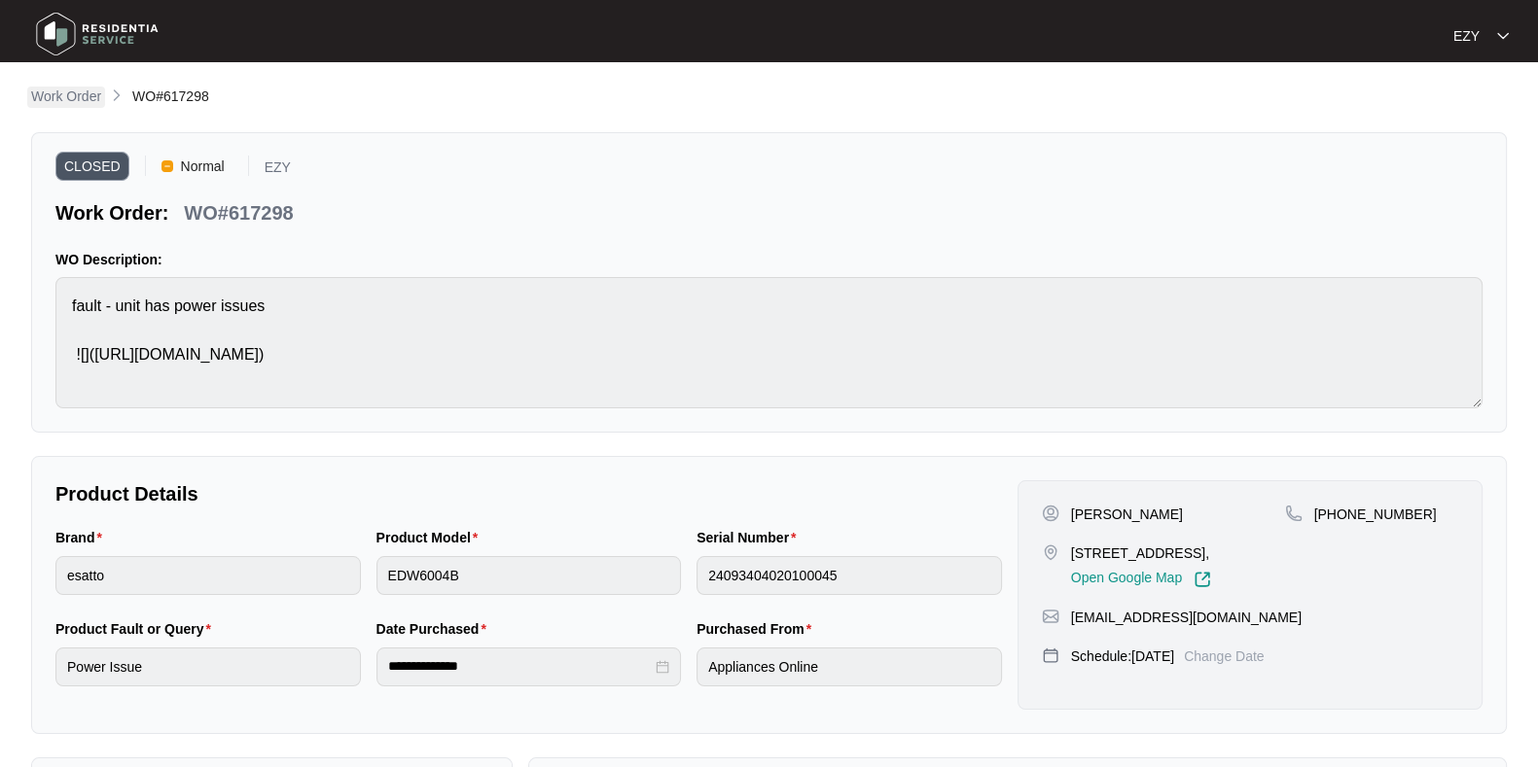
click at [61, 94] on p "Work Order" at bounding box center [66, 96] width 70 height 19
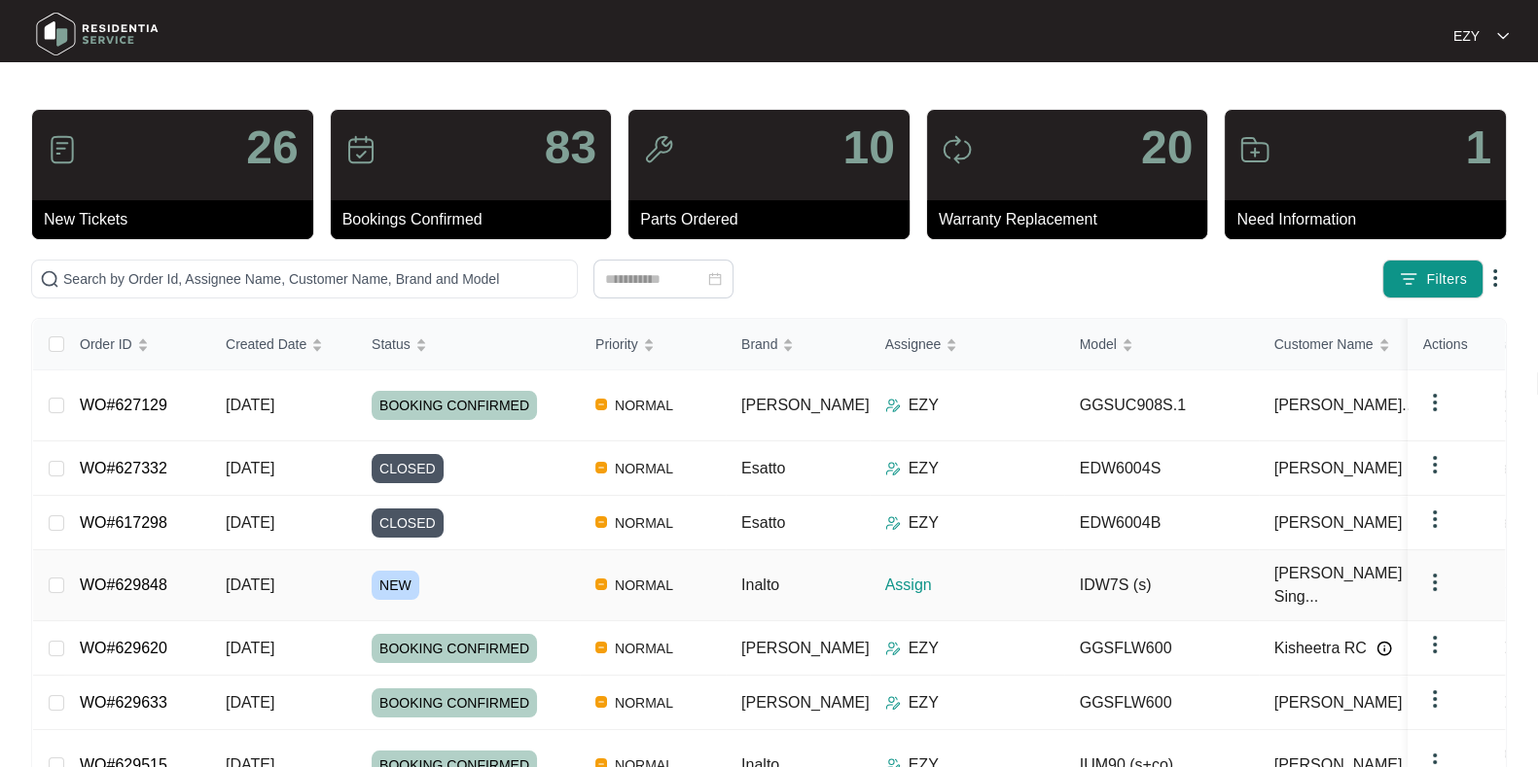
click at [463, 571] on div "NEW" at bounding box center [476, 585] width 208 height 29
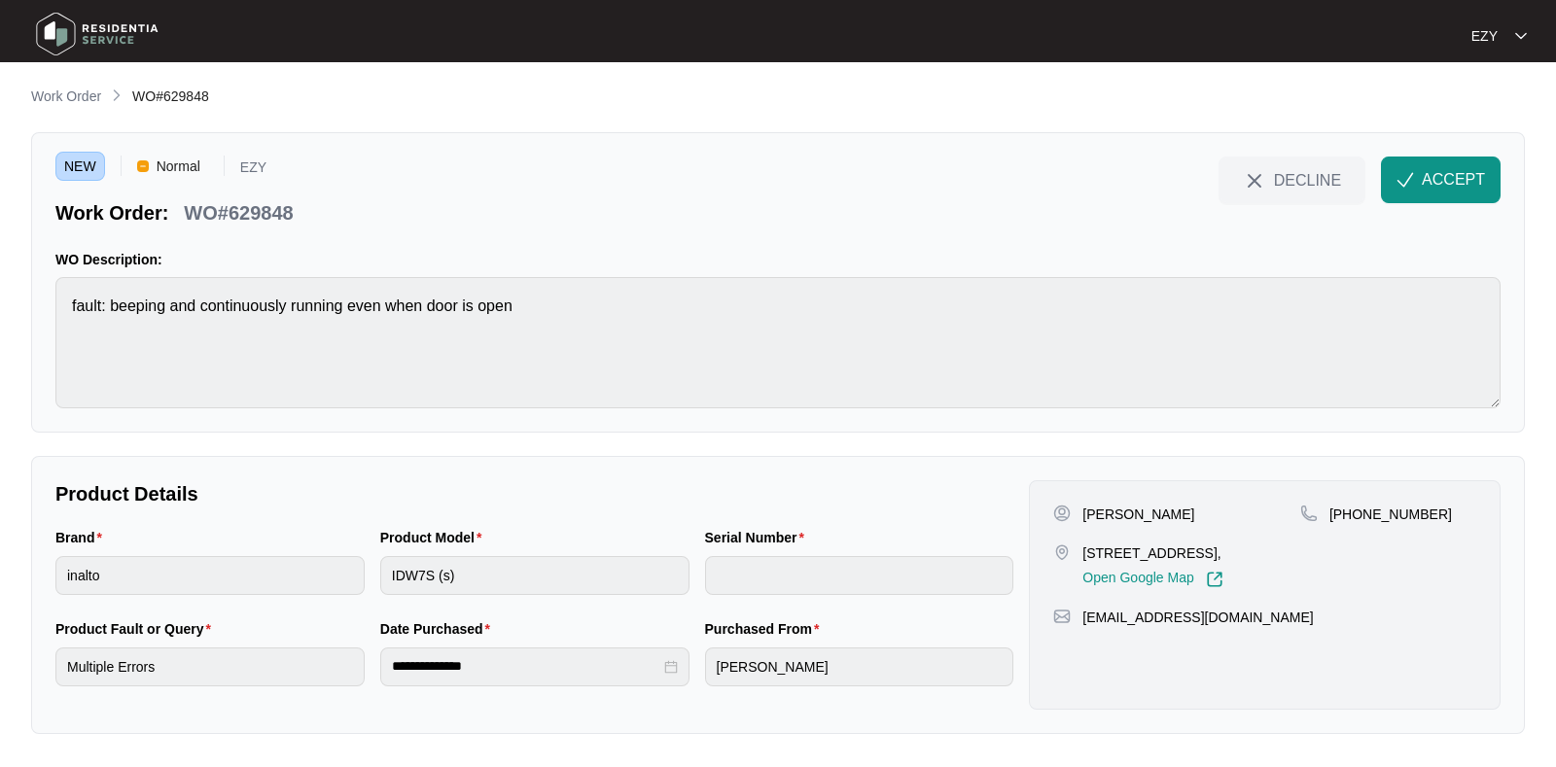
click at [12, 500] on main "**********" at bounding box center [778, 383] width 1556 height 767
click at [1409, 182] on img "button" at bounding box center [1406, 180] width 18 height 18
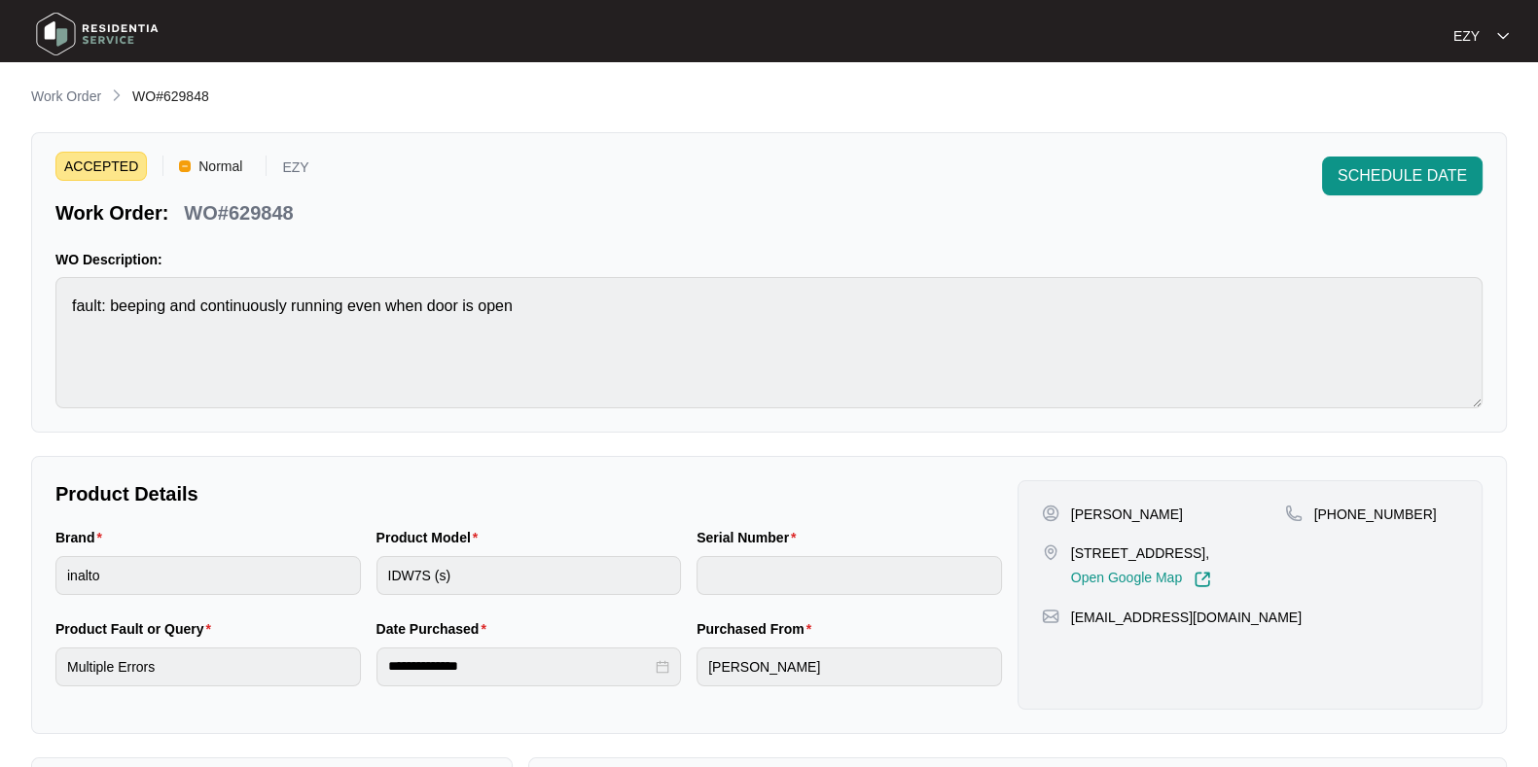
click at [280, 201] on p "WO#629848" at bounding box center [238, 212] width 109 height 27
copy div "WO#629848 SCHEDULE DATE"
click at [1092, 548] on p "5 Cilantro Street Kalkallo Victoria 3064," at bounding box center [1141, 553] width 140 height 19
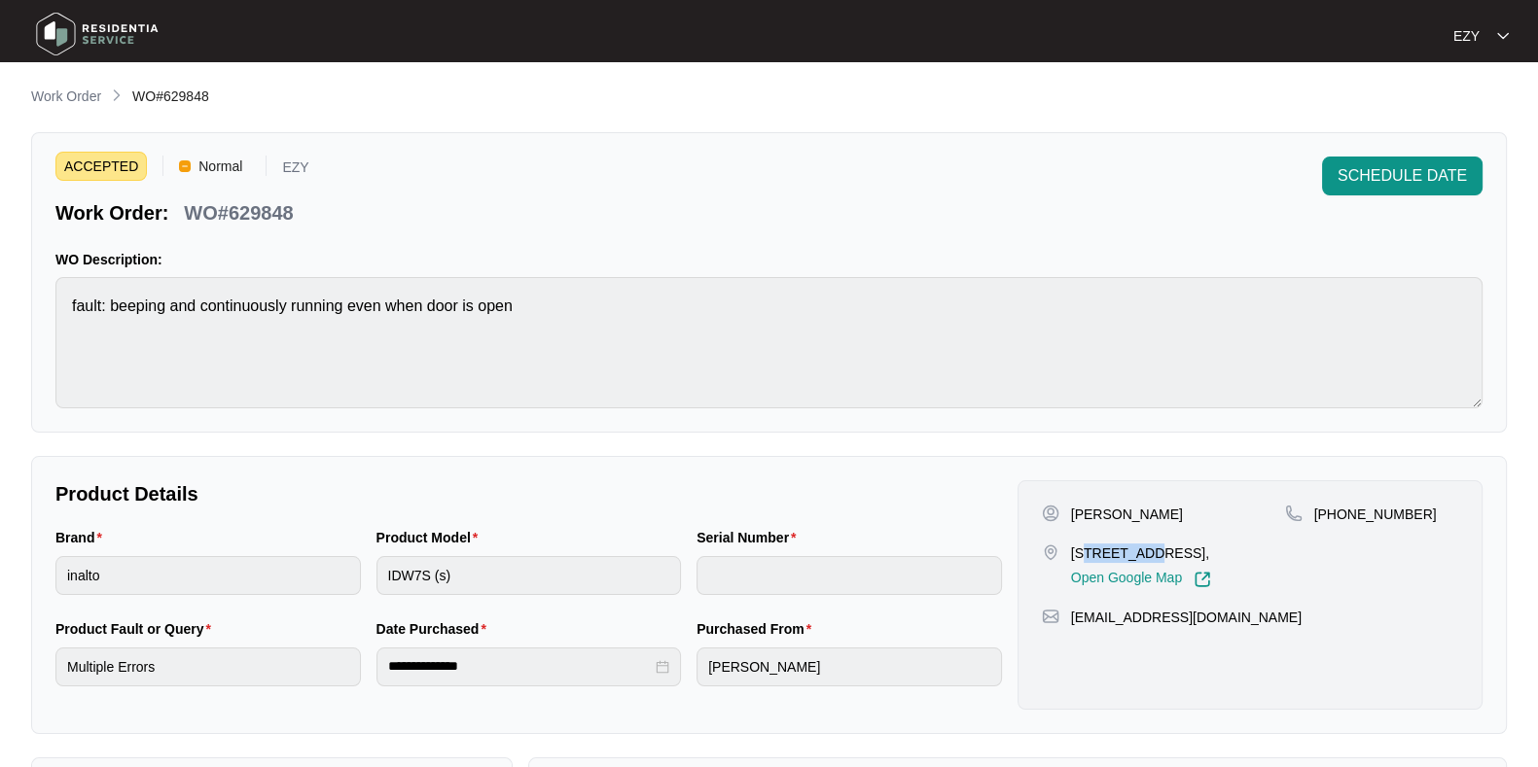
click at [1092, 548] on p "5 Cilantro Street Kalkallo Victoria 3064," at bounding box center [1141, 553] width 140 height 19
copy p "5 Cilantro Street Kalkallo Victoria 3064,"
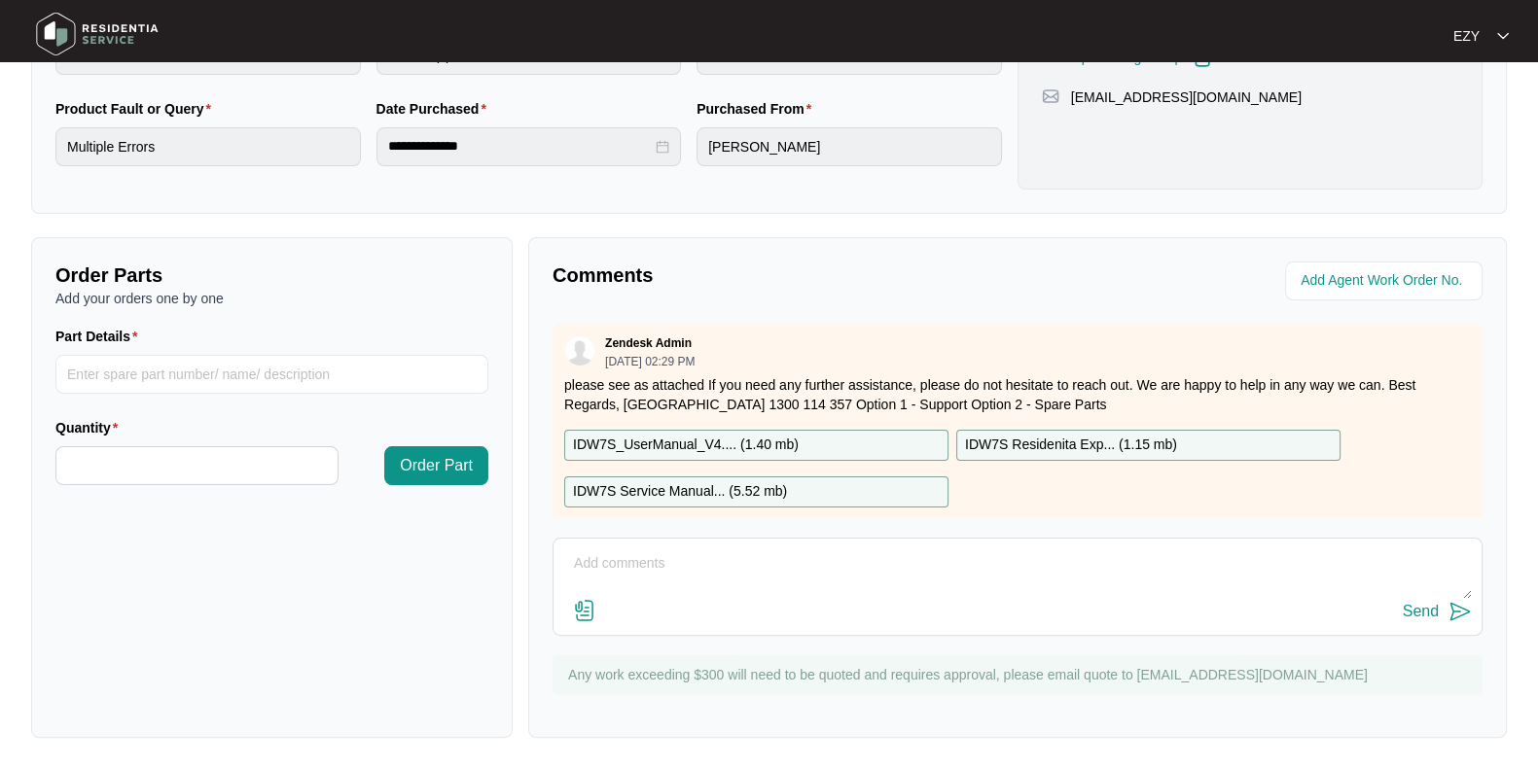
scroll to position [180, 0]
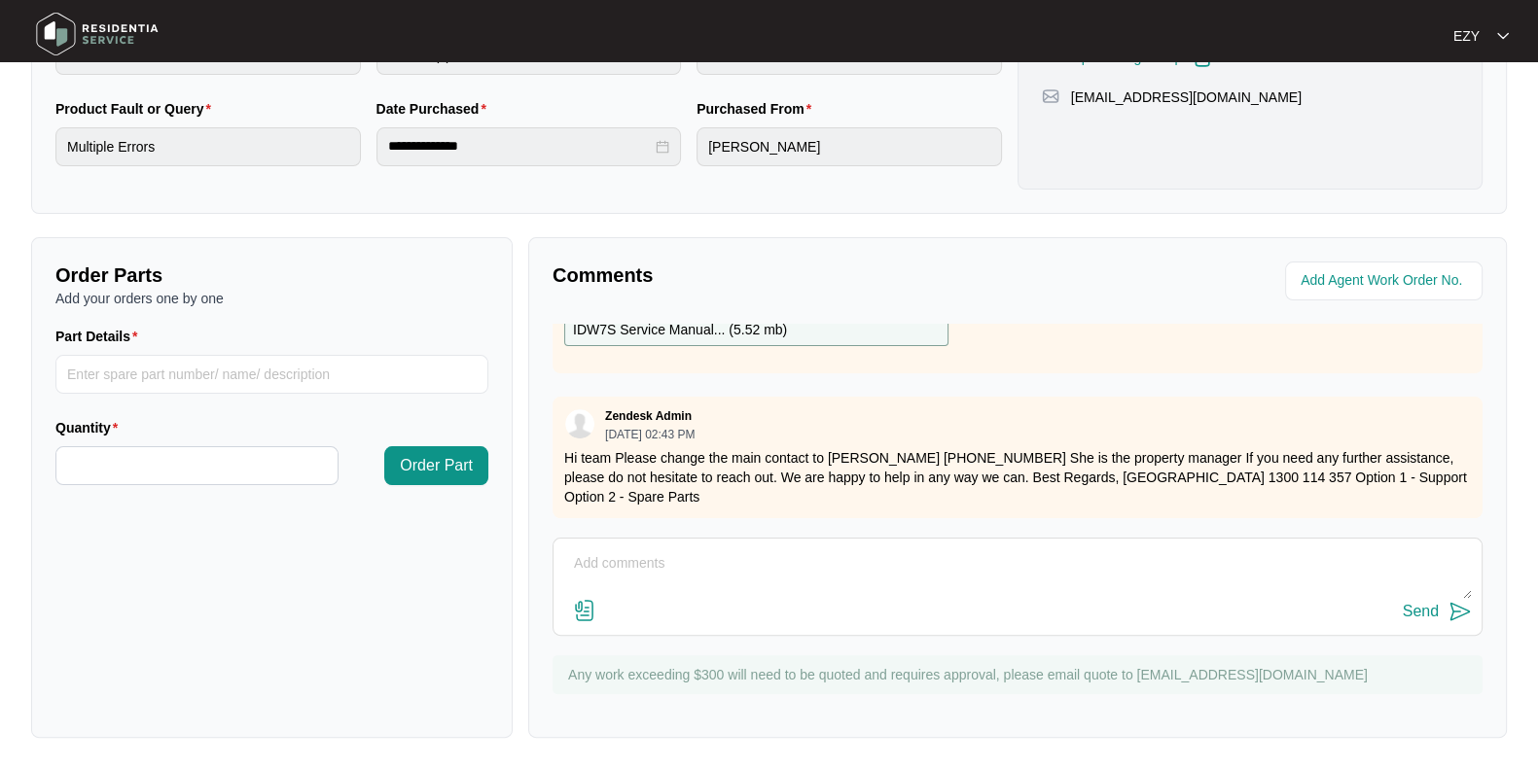
click at [832, 448] on p "Hi team Please change the main contact to Sushmitha kaparthy +61409744173 She i…" at bounding box center [1017, 477] width 906 height 58
drag, startPoint x: 833, startPoint y: 437, endPoint x: 958, endPoint y: 438, distance: 125.5
click at [958, 448] on p "Hi team Please change the main contact to Sushmitha kaparthy +61409744173 She i…" at bounding box center [1017, 477] width 906 height 58
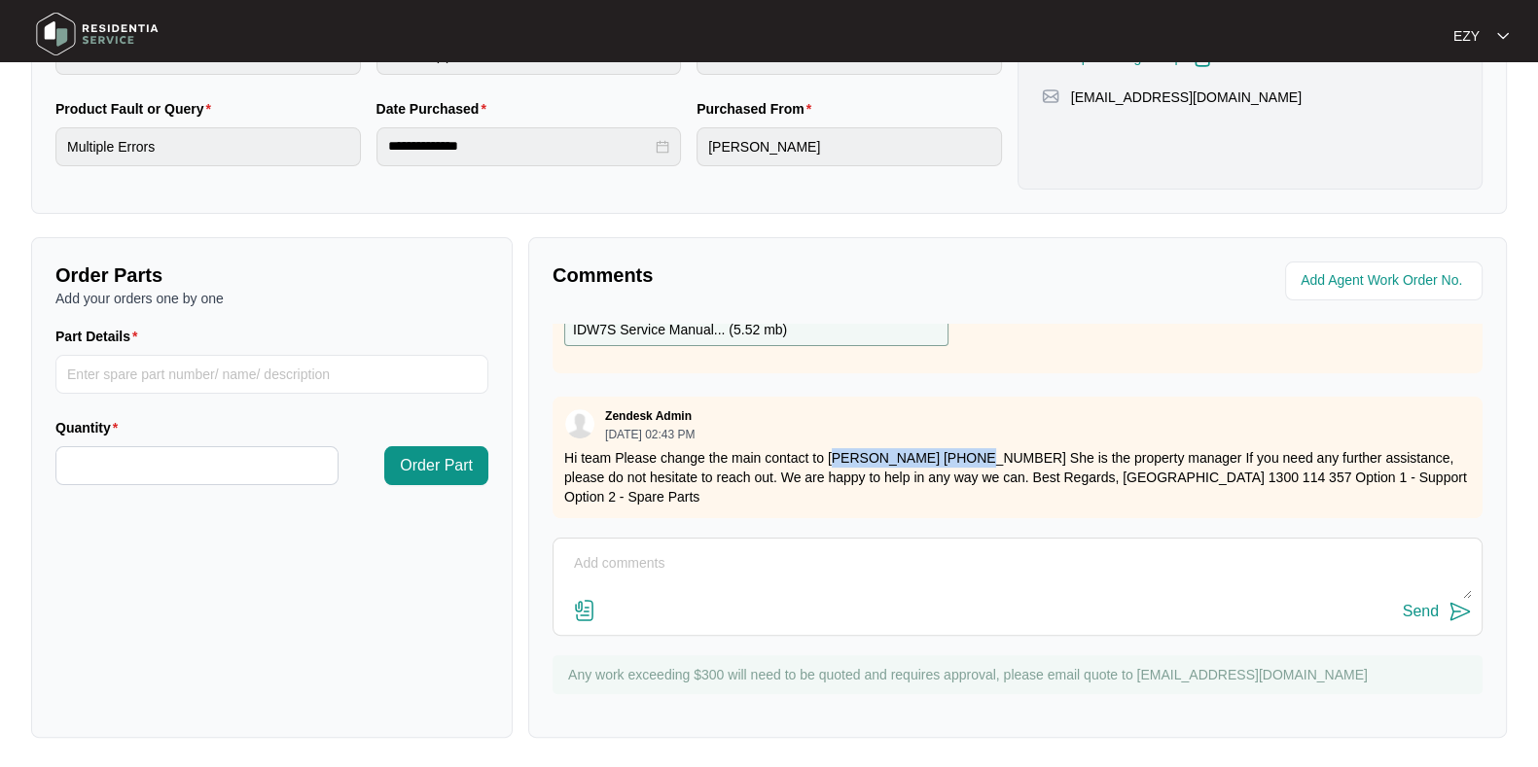
click at [944, 448] on p "Hi team Please change the main contact to Sushmitha kaparthy +61409744173 She i…" at bounding box center [1017, 477] width 906 height 58
drag, startPoint x: 944, startPoint y: 433, endPoint x: 831, endPoint y: 430, distance: 113.8
click at [831, 448] on p "Hi team Please change the main contact to Sushmitha kaparthy +61409744173 She i…" at bounding box center [1017, 477] width 906 height 58
copy p "Sushmitha kaparthy"
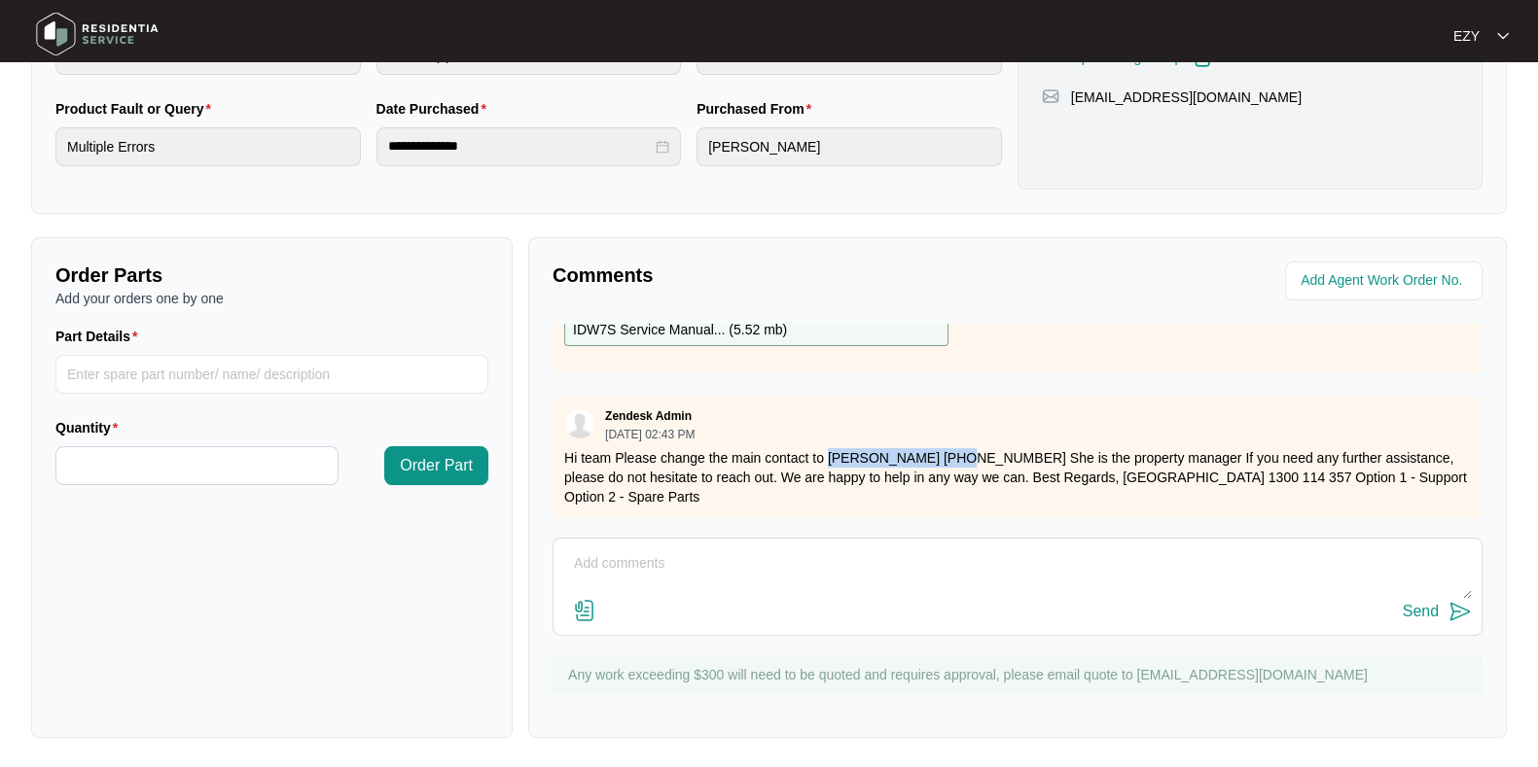
click at [831, 448] on p "Hi team Please change the main contact to Sushmitha kaparthy +61409744173 She i…" at bounding box center [1017, 477] width 906 height 58
click at [997, 448] on p "Hi team Please change the main contact to Sushmitha kaparthy +61409744173 She i…" at bounding box center [1017, 477] width 906 height 58
copy p "61409744173"
click at [997, 448] on p "Hi team Please change the main contact to Sushmitha kaparthy +61409744173 She i…" at bounding box center [1017, 477] width 906 height 58
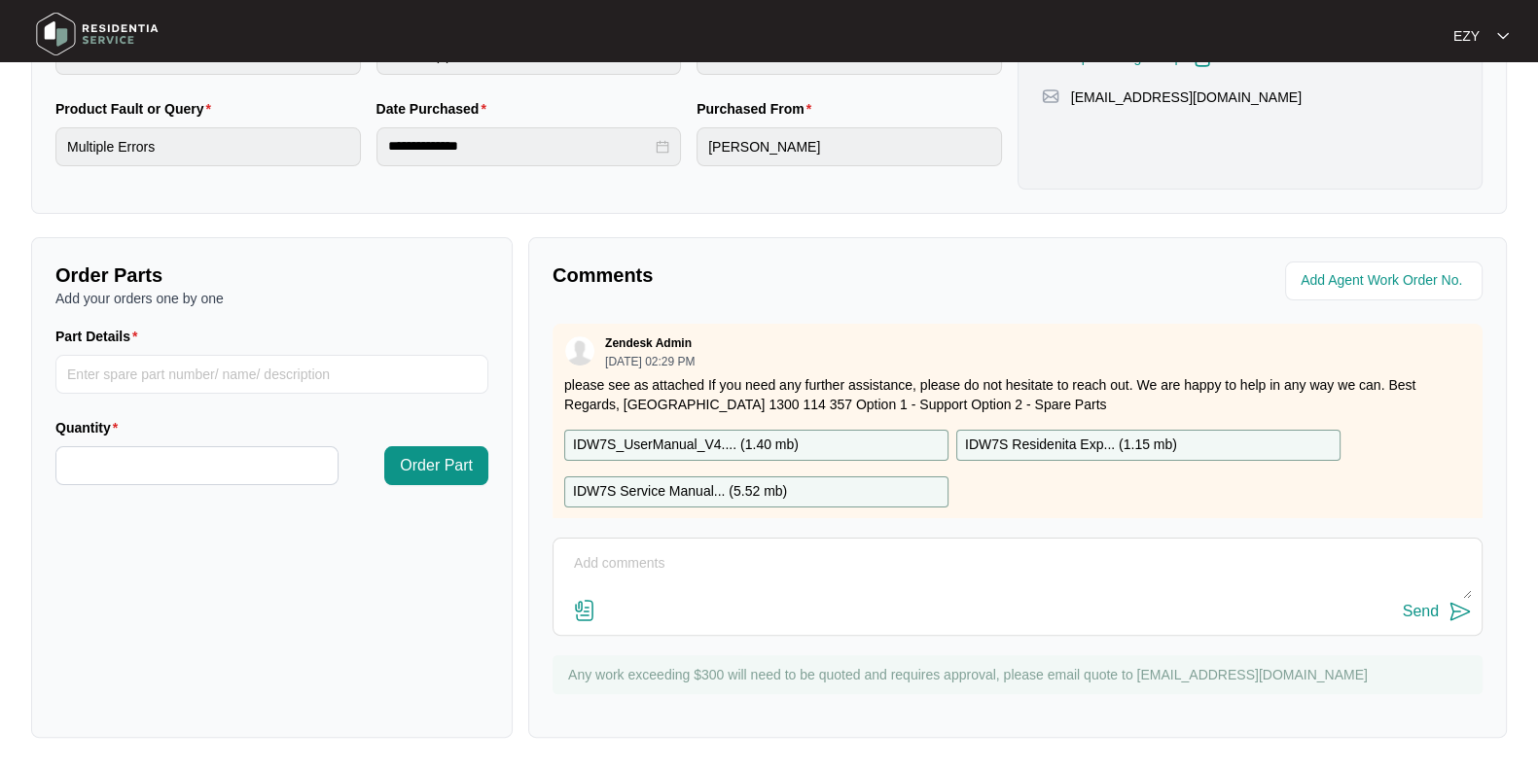
scroll to position [14, 0]
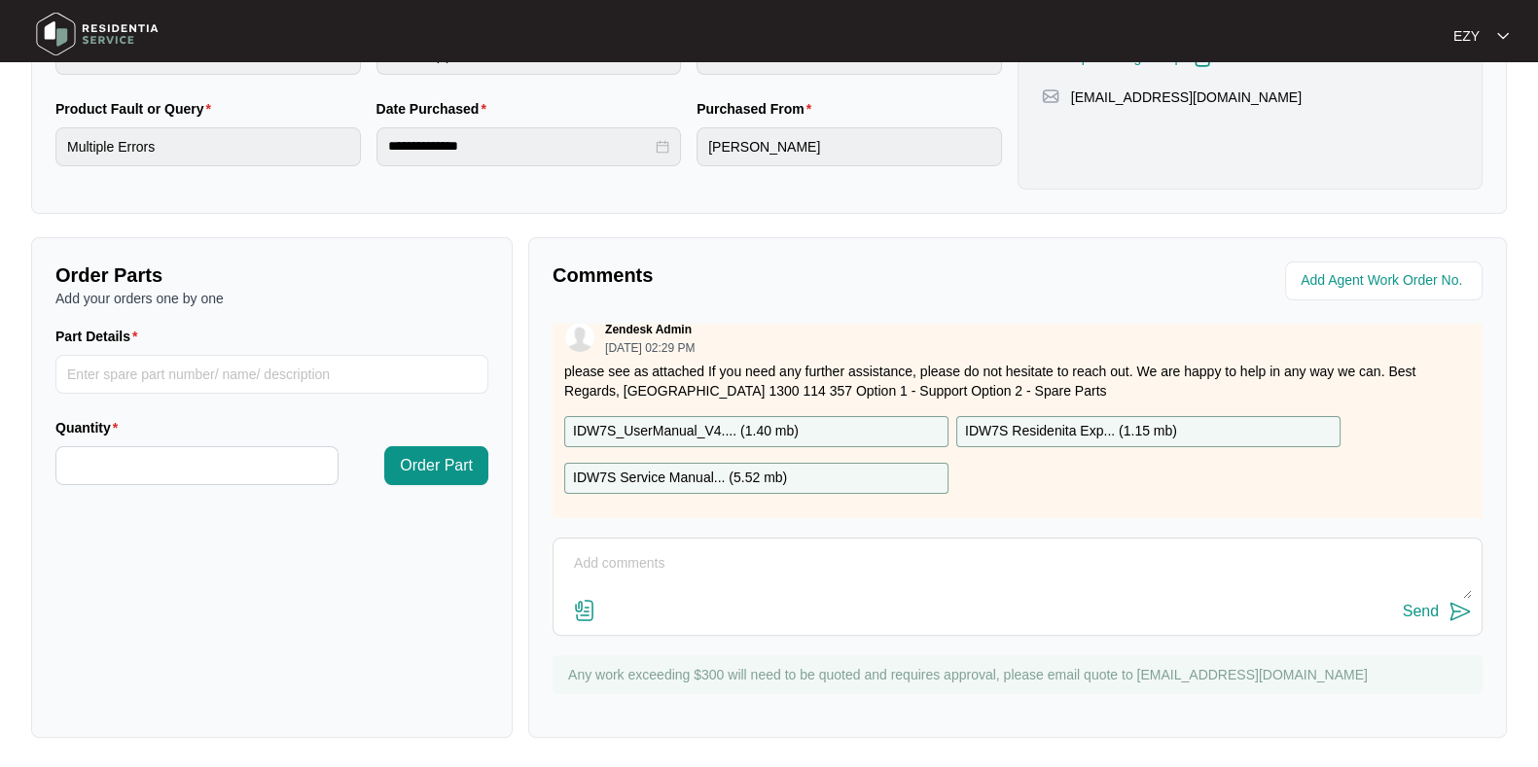
click at [750, 434] on p "IDW7S_UserManual_V4.... ( 1.40 mb )" at bounding box center [686, 431] width 226 height 21
click at [770, 474] on p "IDW7S Service Manual... ( 5.52 mb )" at bounding box center [680, 478] width 214 height 21
click at [1045, 421] on p "IDW7S Residenita Exp... ( 1.15 mb )" at bounding box center [1071, 431] width 212 height 21
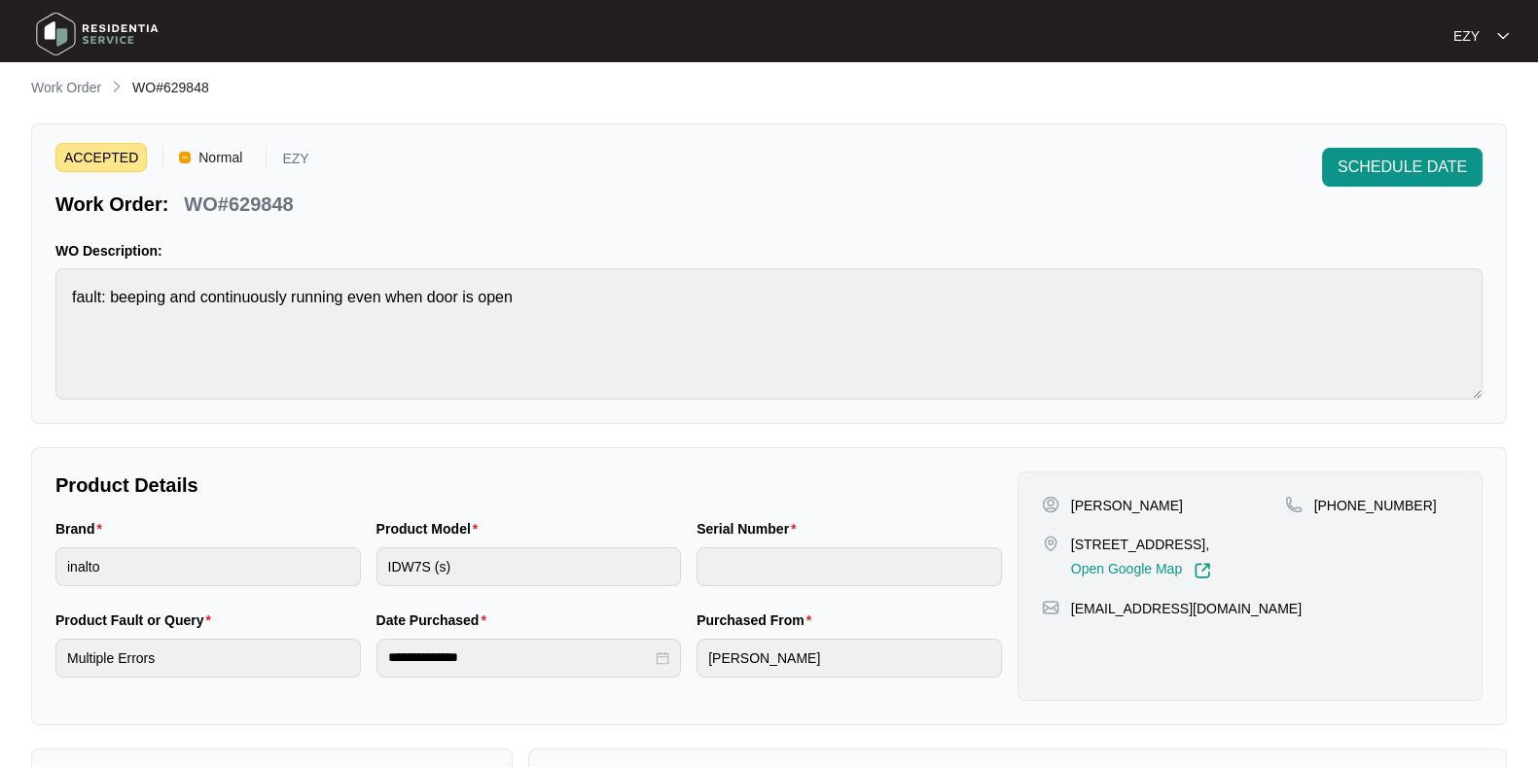
scroll to position [0, 0]
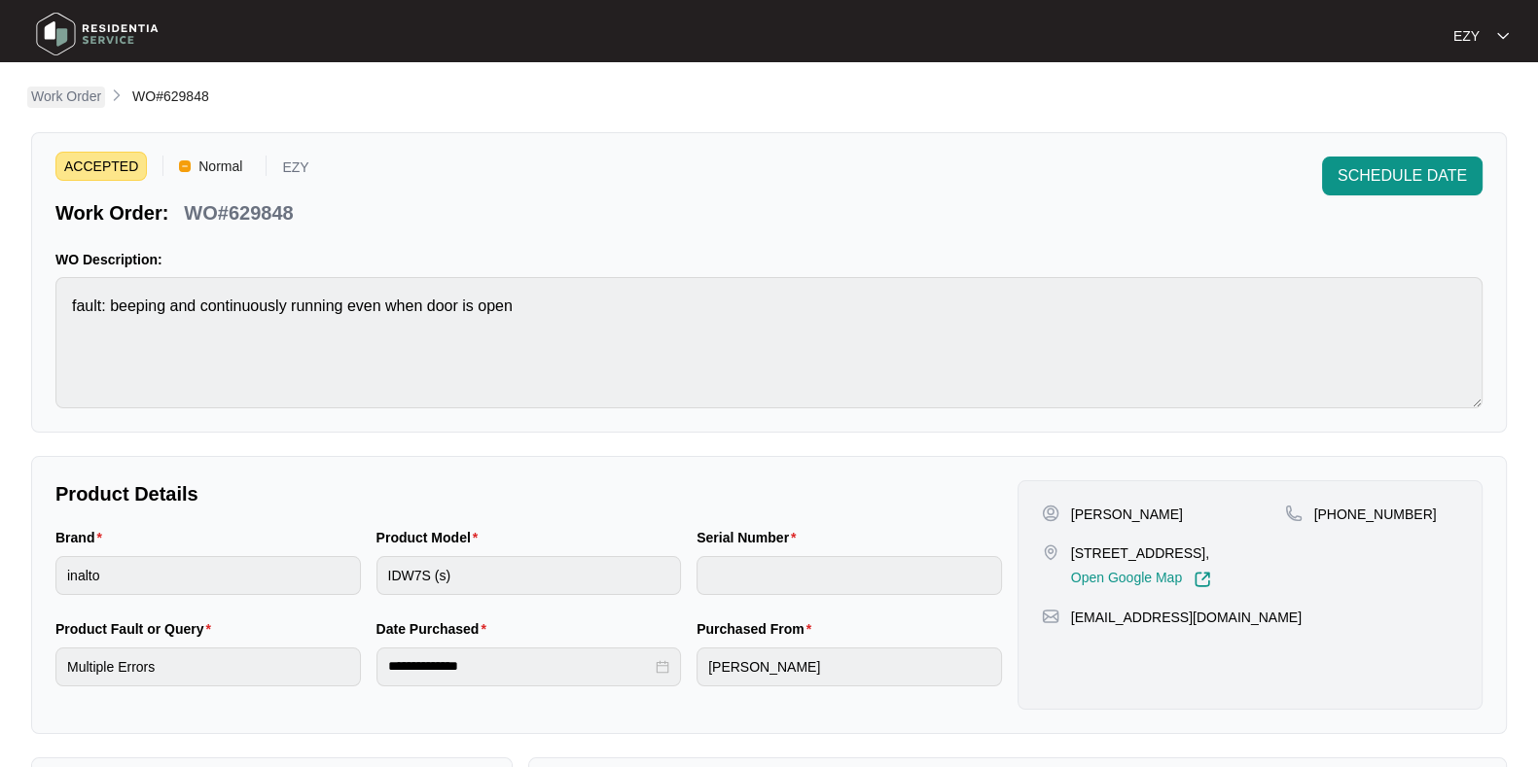
click at [59, 99] on p "Work Order" at bounding box center [66, 96] width 70 height 19
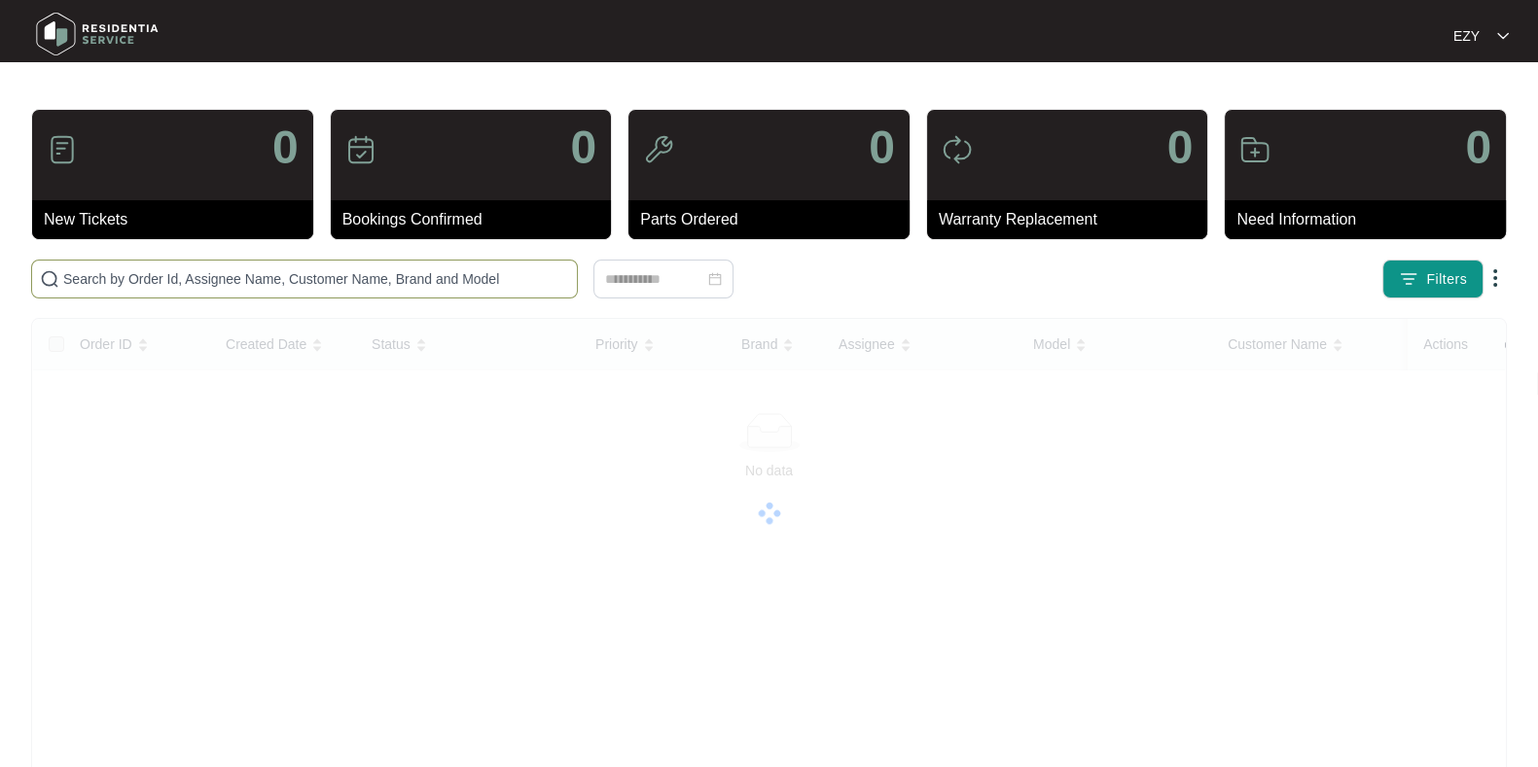
click at [368, 272] on input "text" at bounding box center [316, 278] width 506 height 21
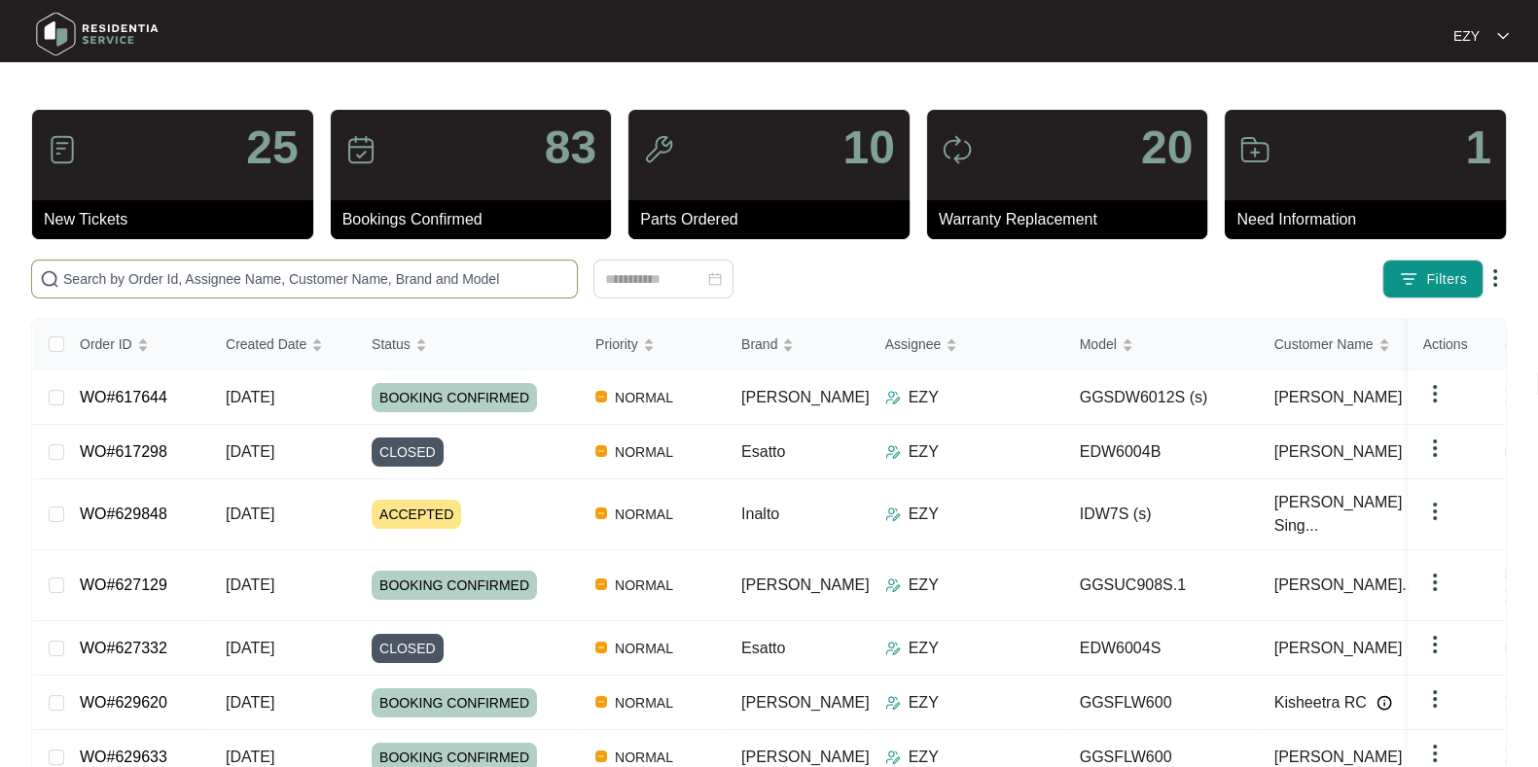
paste input "617644"
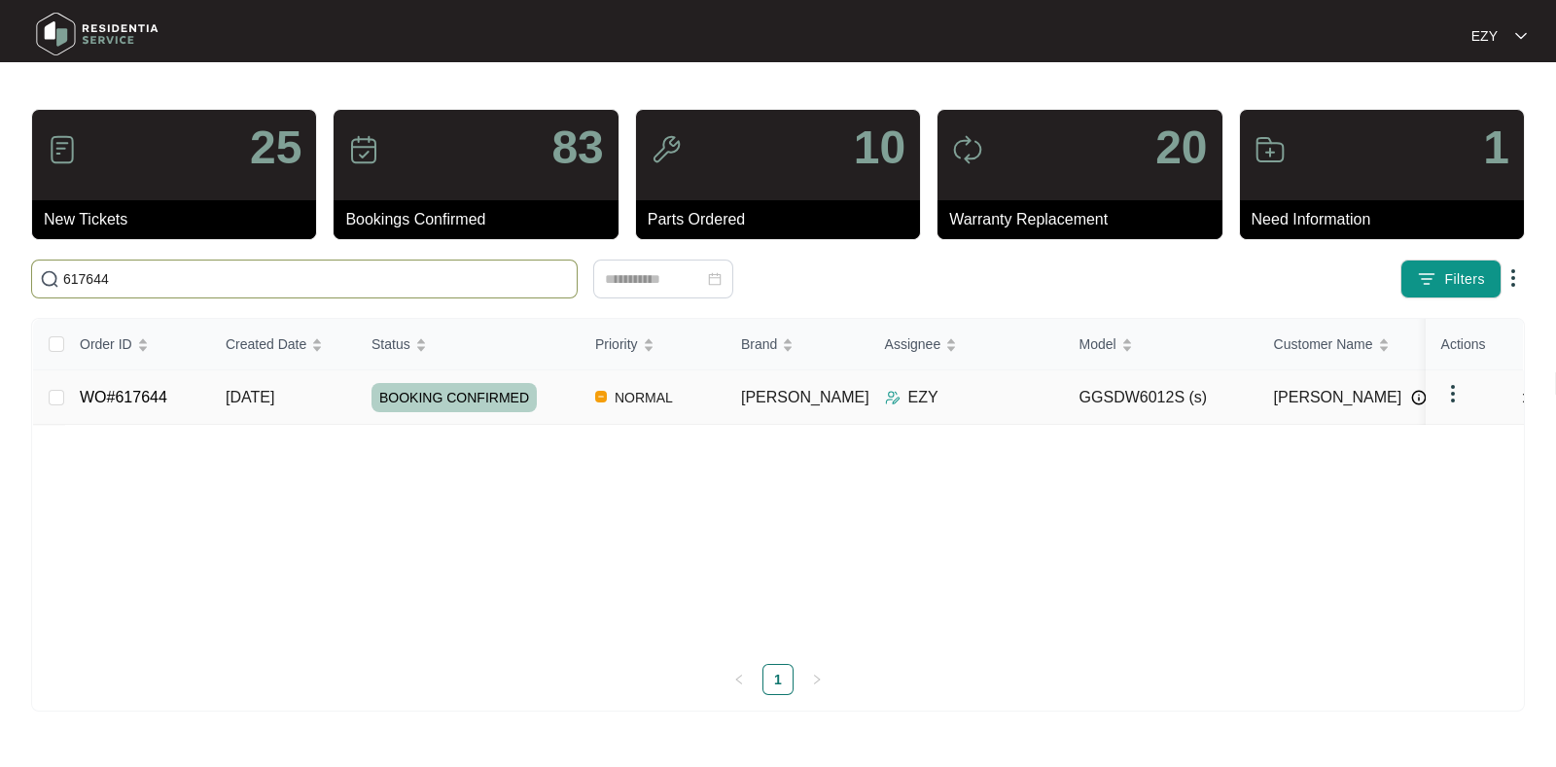
type input "617644"
click at [326, 401] on td "23/07/2025" at bounding box center [283, 398] width 146 height 54
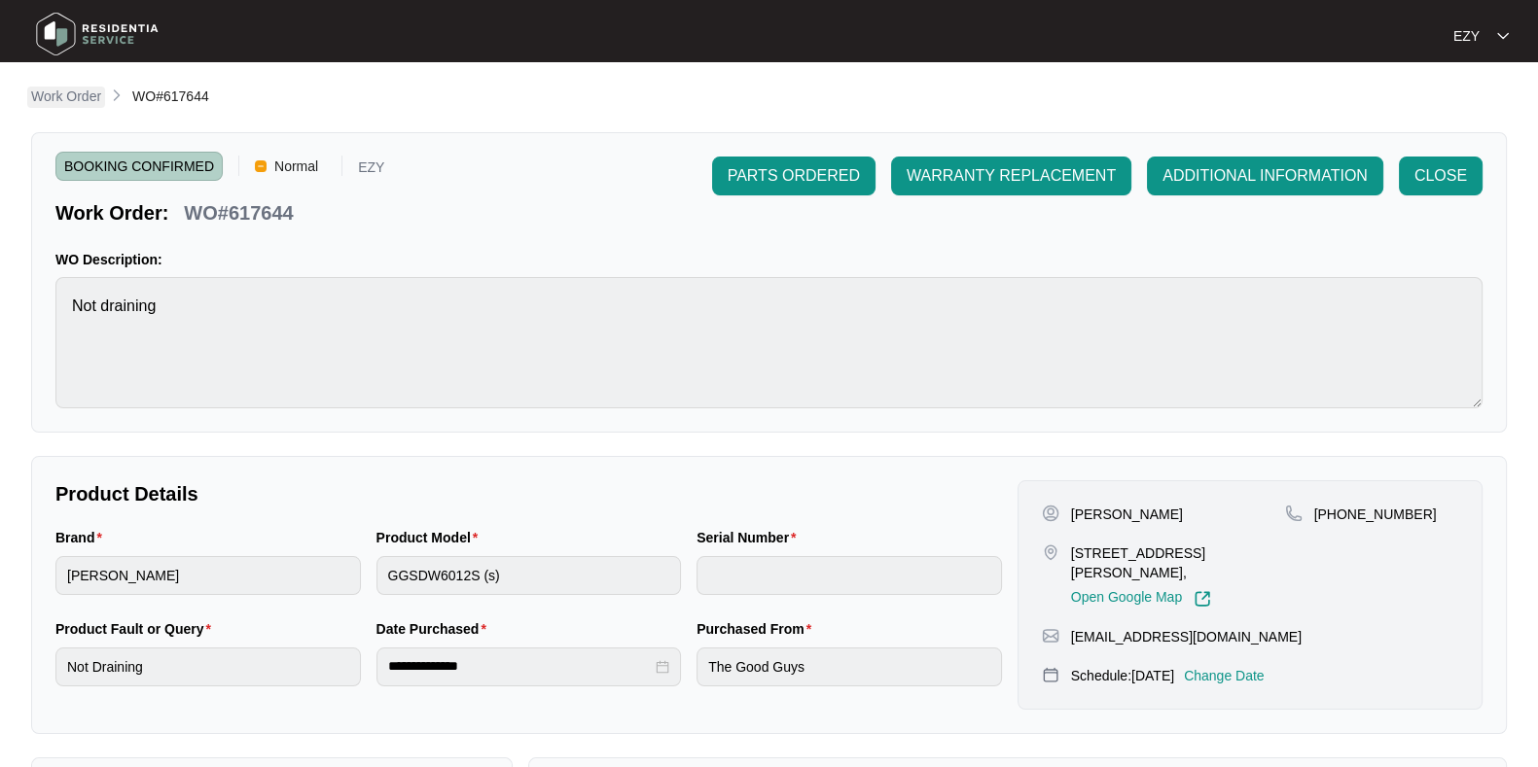
click at [69, 104] on p "Work Order" at bounding box center [66, 96] width 70 height 19
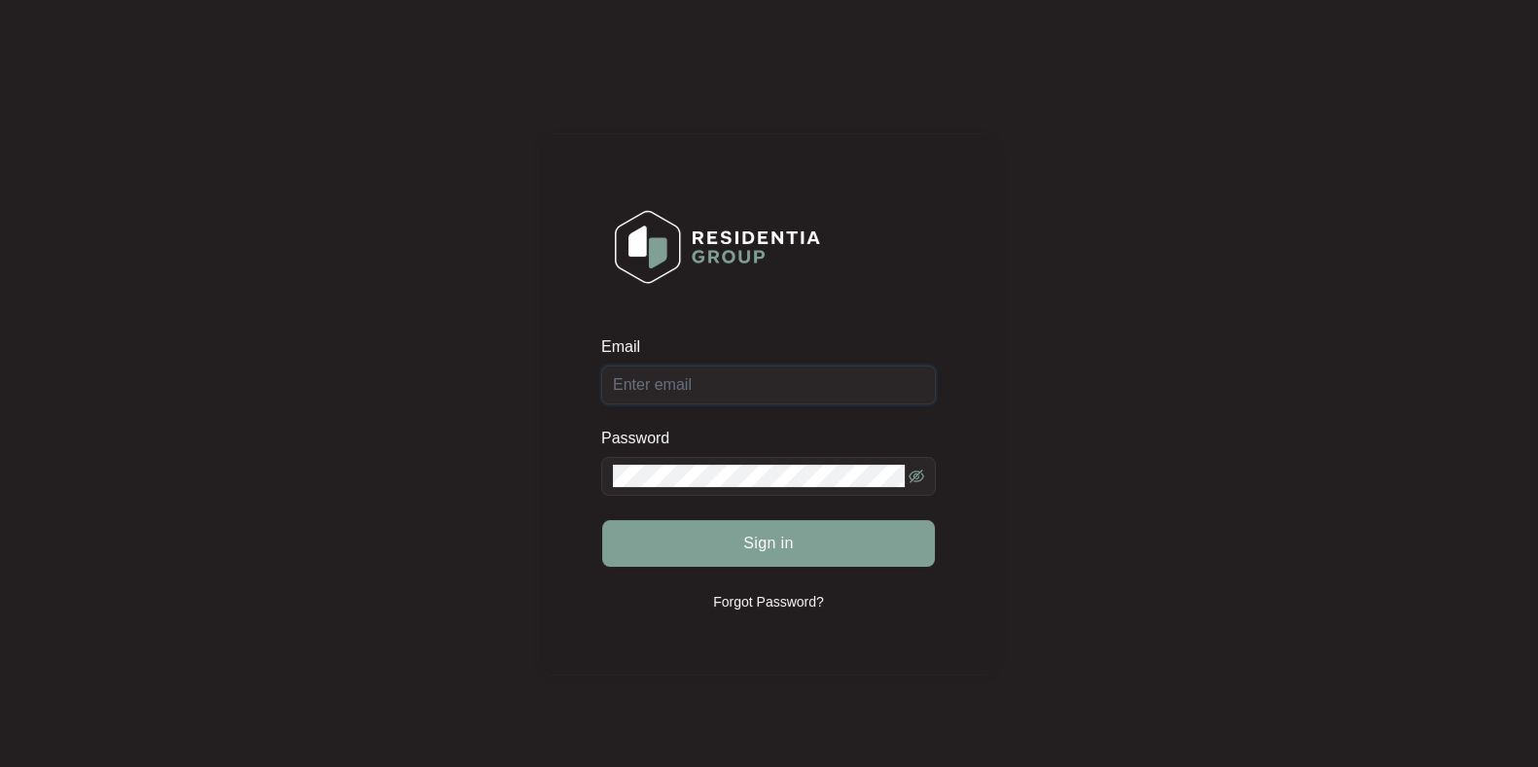
type input "ezywashingmachinerepair@gmail.com"
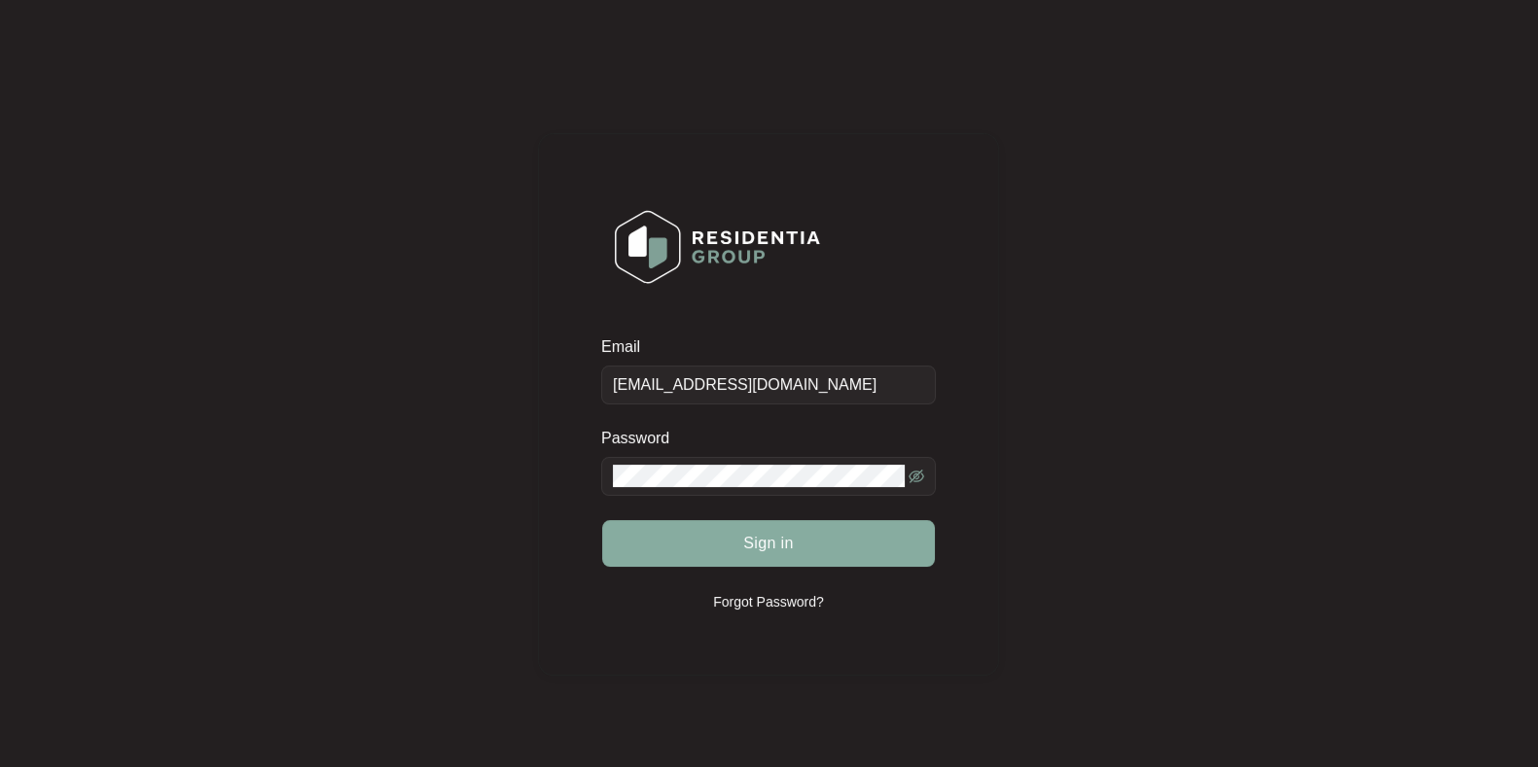
click at [629, 523] on button "Sign in" at bounding box center [768, 543] width 333 height 47
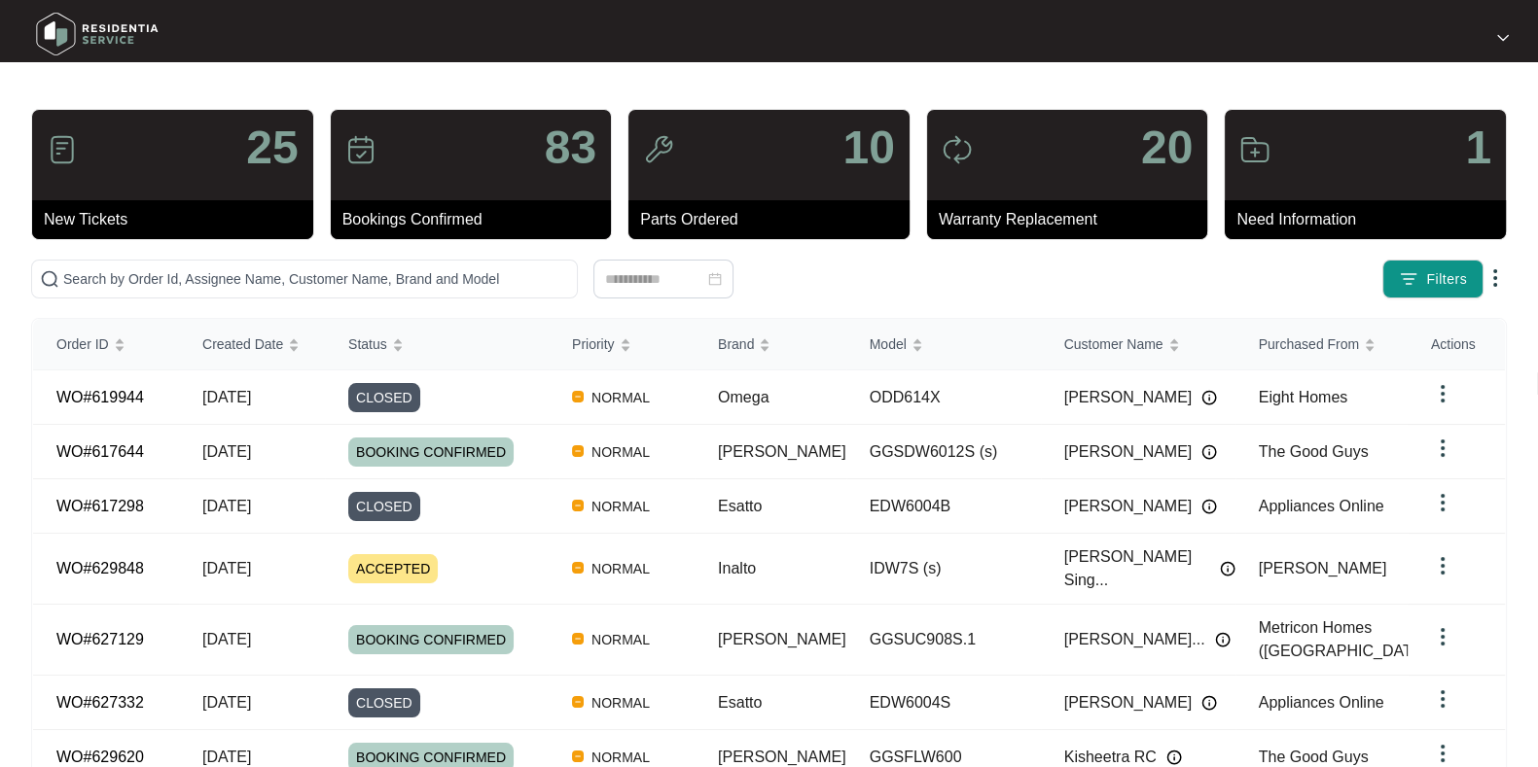
click at [467, 253] on div "25 New Tickets 83 Bookings Confirmed 10 Parts Ordered 20 Warranty Replacement 1…" at bounding box center [768, 568] width 1475 height 919
click at [472, 271] on input "text" at bounding box center [316, 278] width 506 height 21
paste input "627197"
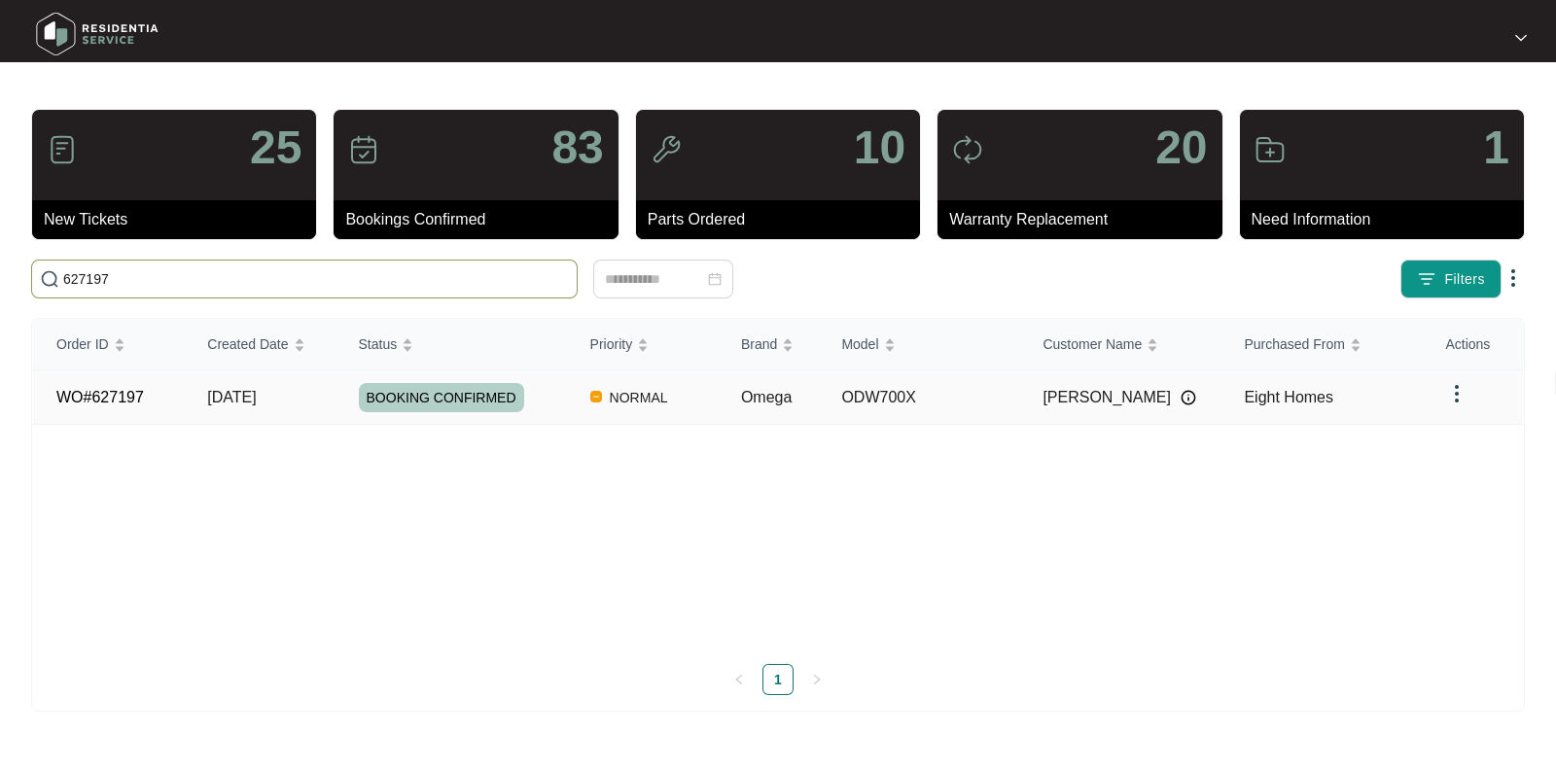
type input "627197"
click at [539, 402] on div "BOOKING CONFIRMED" at bounding box center [463, 397] width 208 height 29
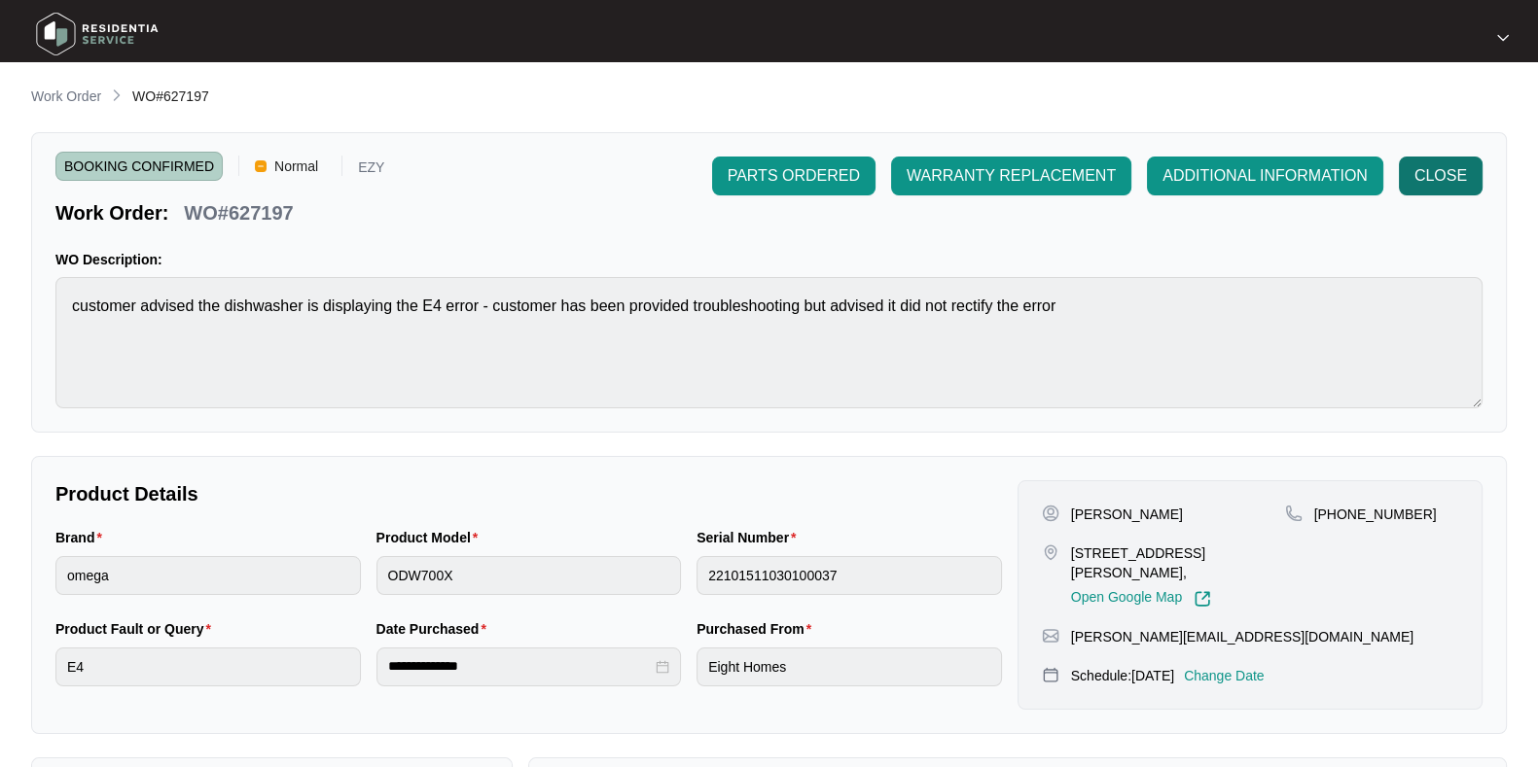
click at [1439, 165] on span "CLOSE" at bounding box center [1440, 175] width 53 height 23
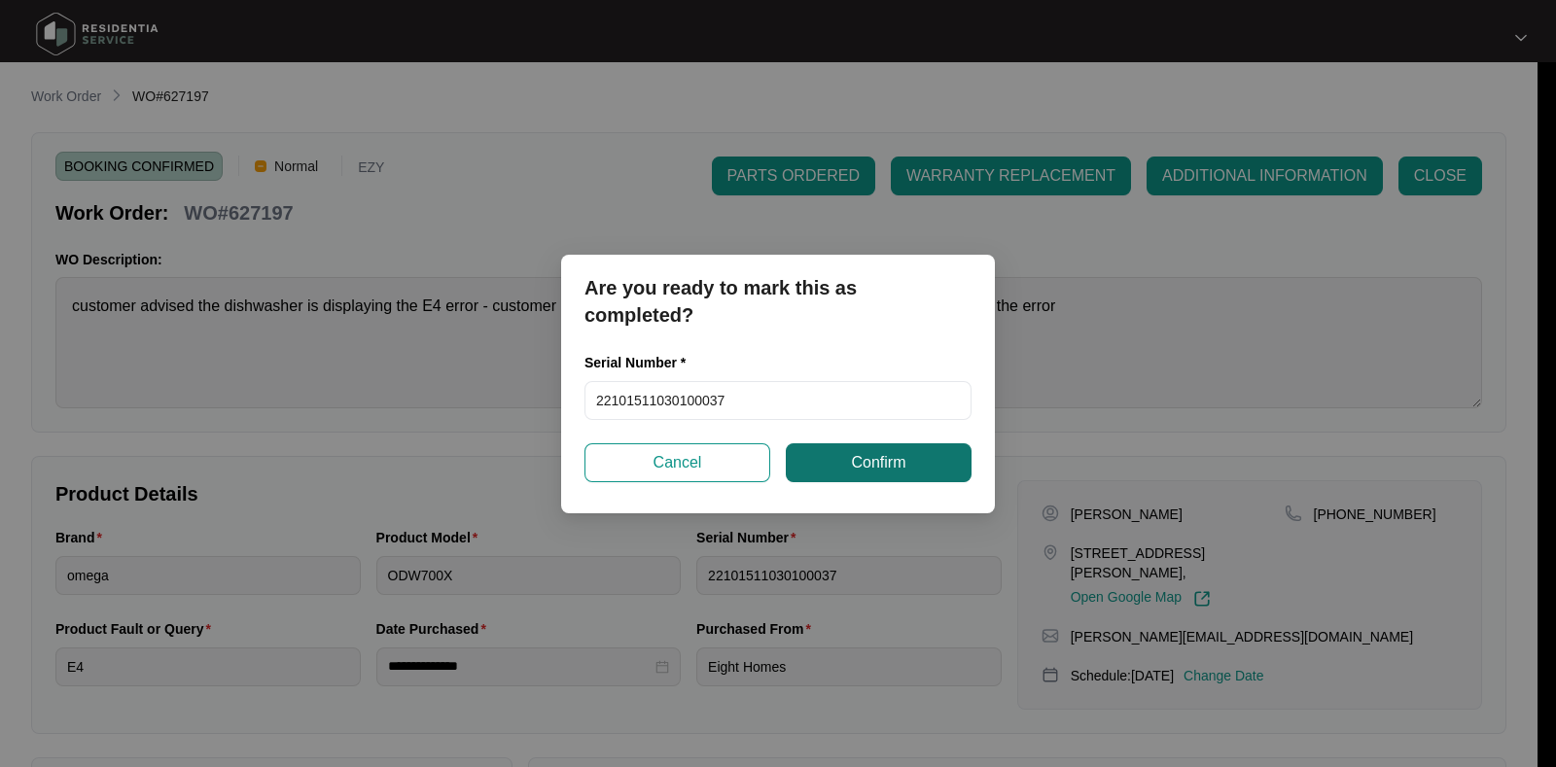
click at [843, 470] on button "Confirm" at bounding box center [879, 462] width 186 height 39
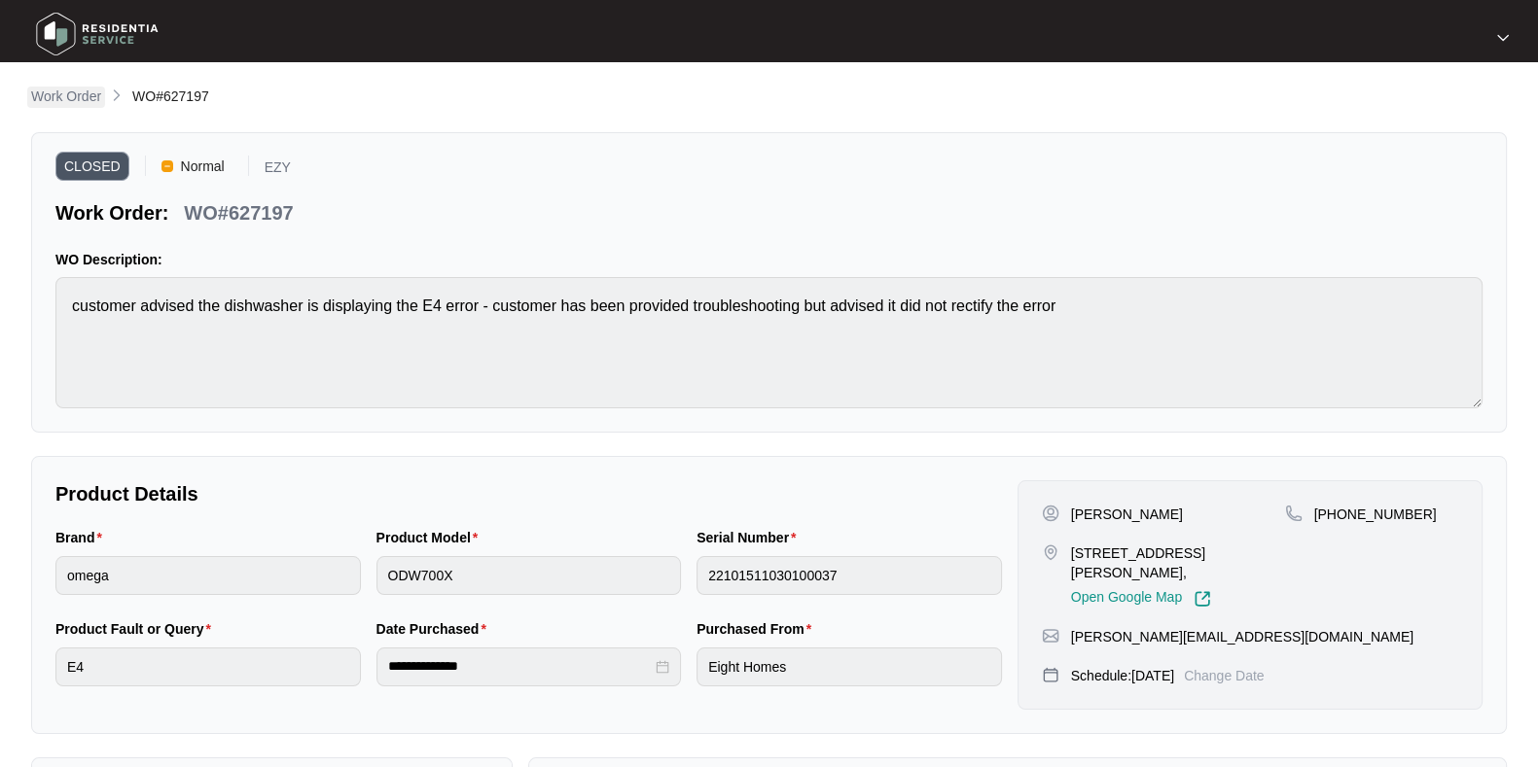
click at [65, 104] on p "Work Order" at bounding box center [66, 96] width 70 height 19
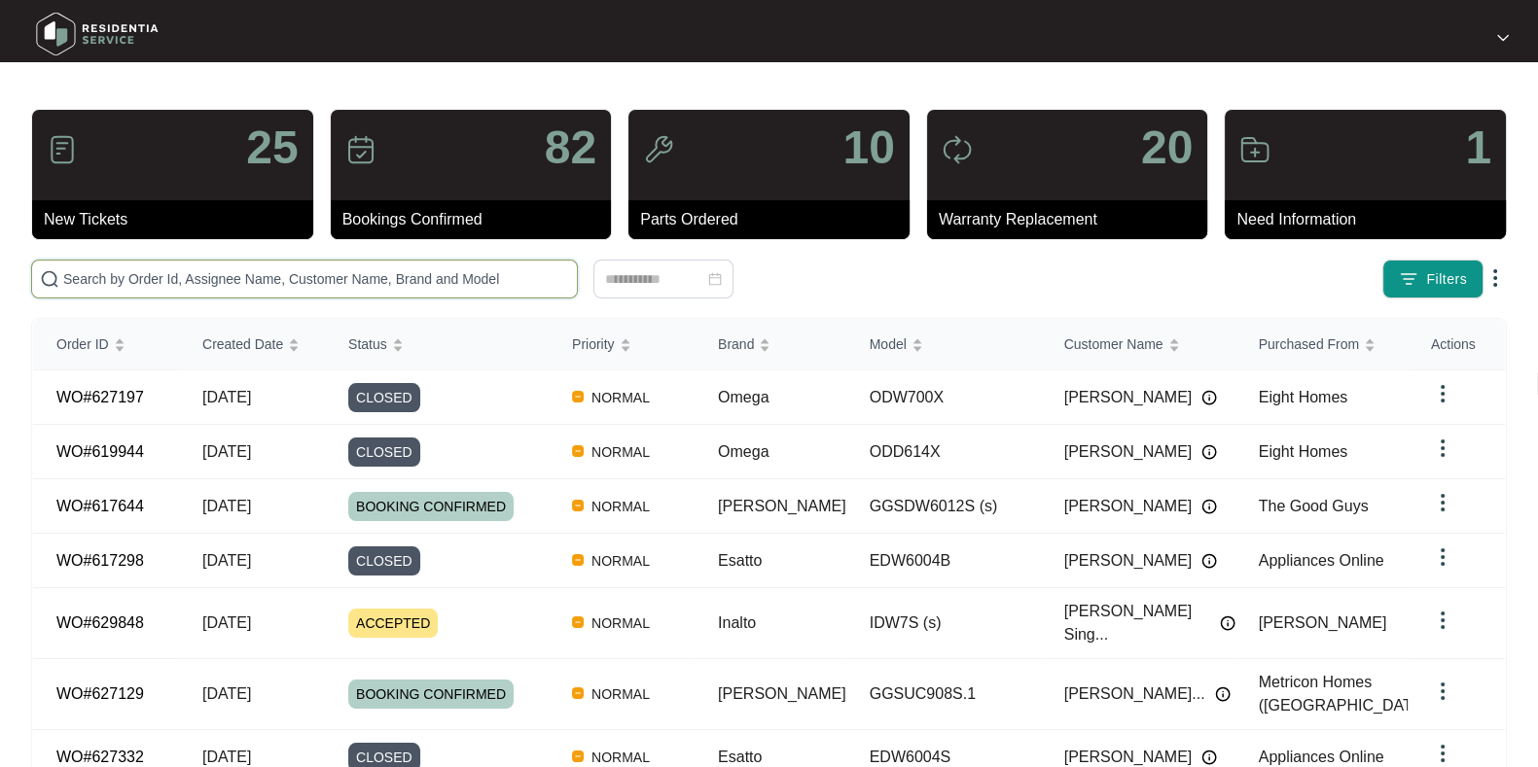
click at [299, 274] on input "text" at bounding box center [316, 278] width 506 height 21
paste input "625530"
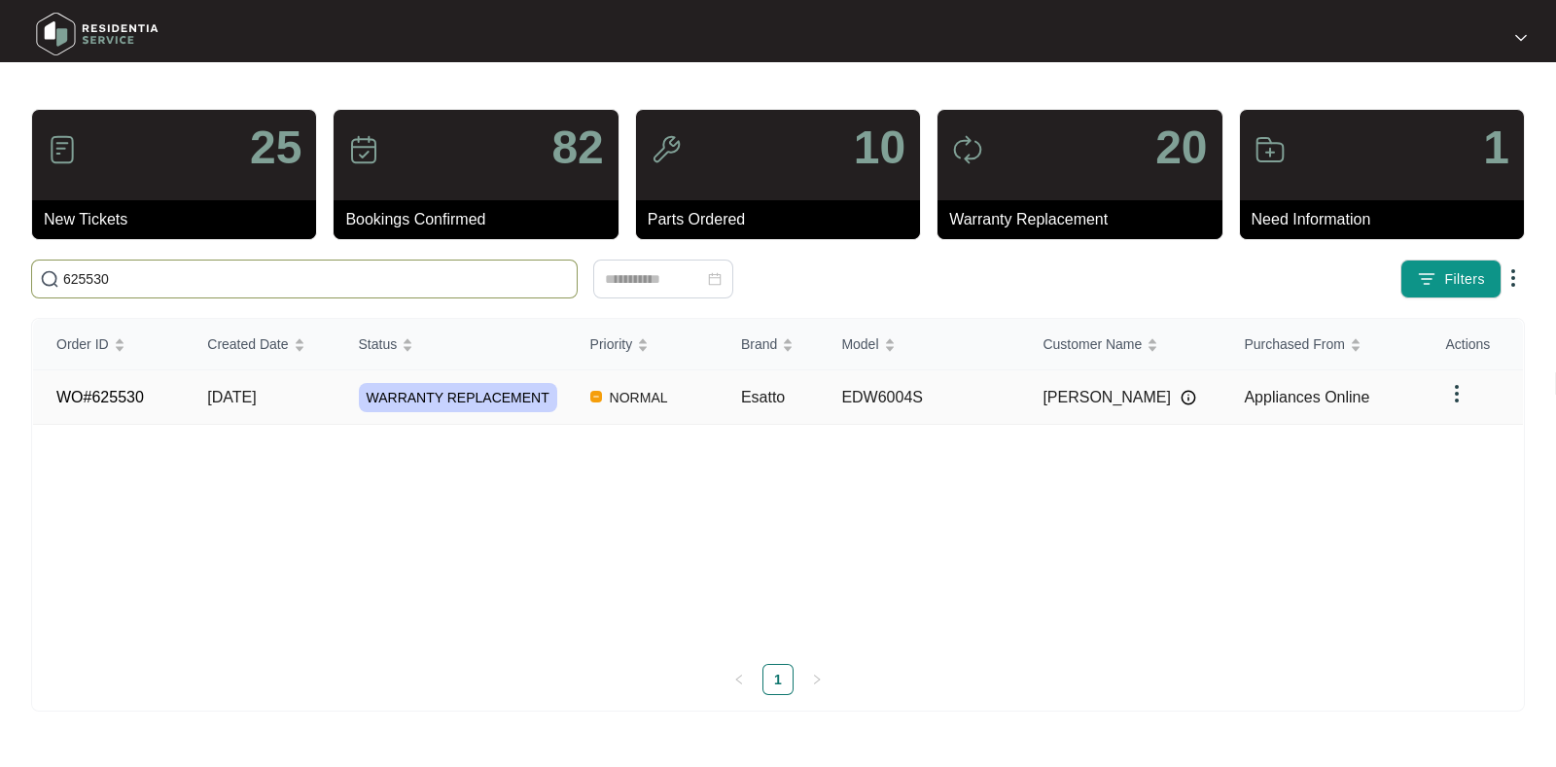
type input "625530"
click at [319, 393] on td "[DATE]" at bounding box center [259, 398] width 151 height 54
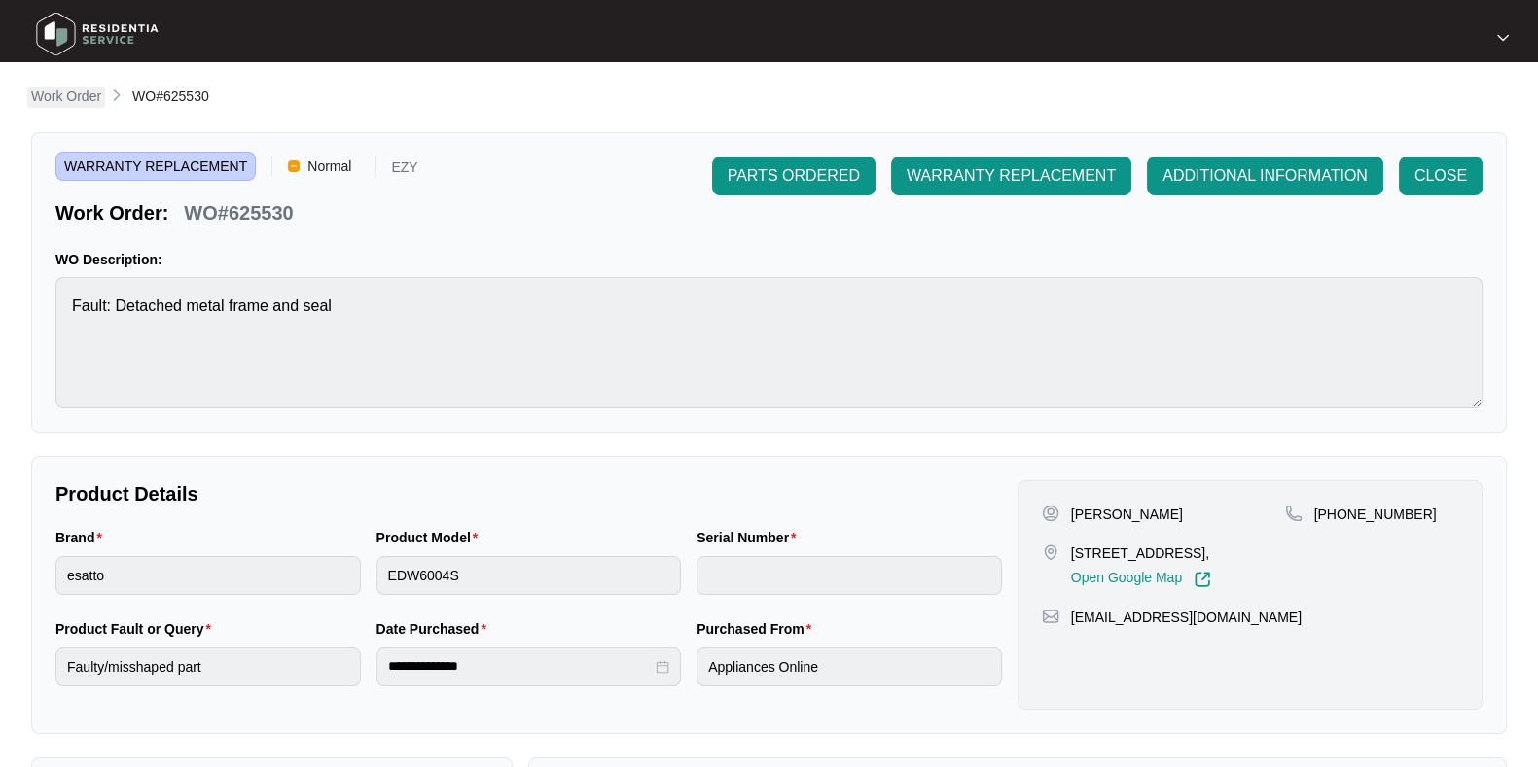
click at [92, 95] on p "Work Order" at bounding box center [66, 96] width 70 height 19
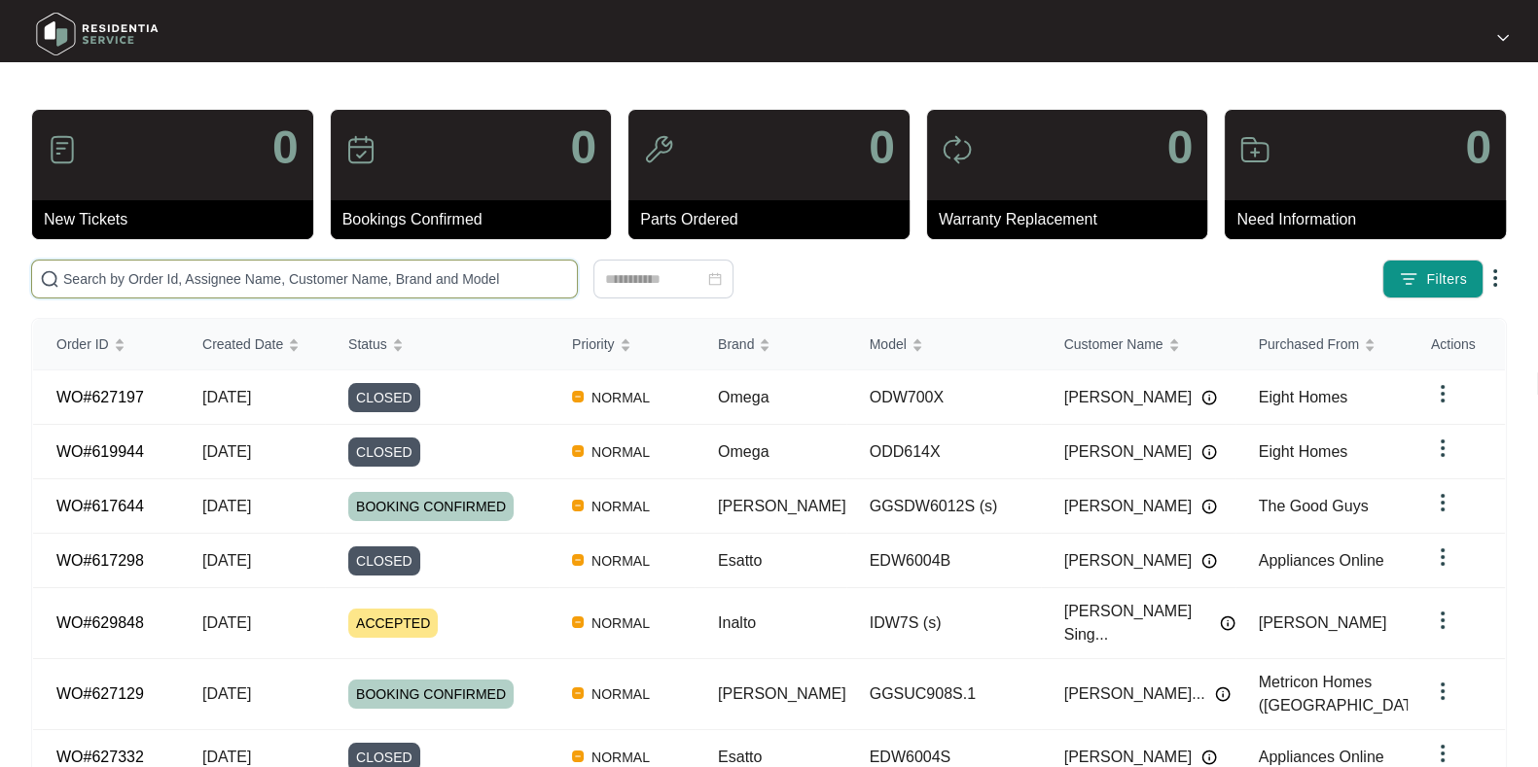
click at [340, 289] on input "text" at bounding box center [316, 278] width 506 height 21
paste input "625530"
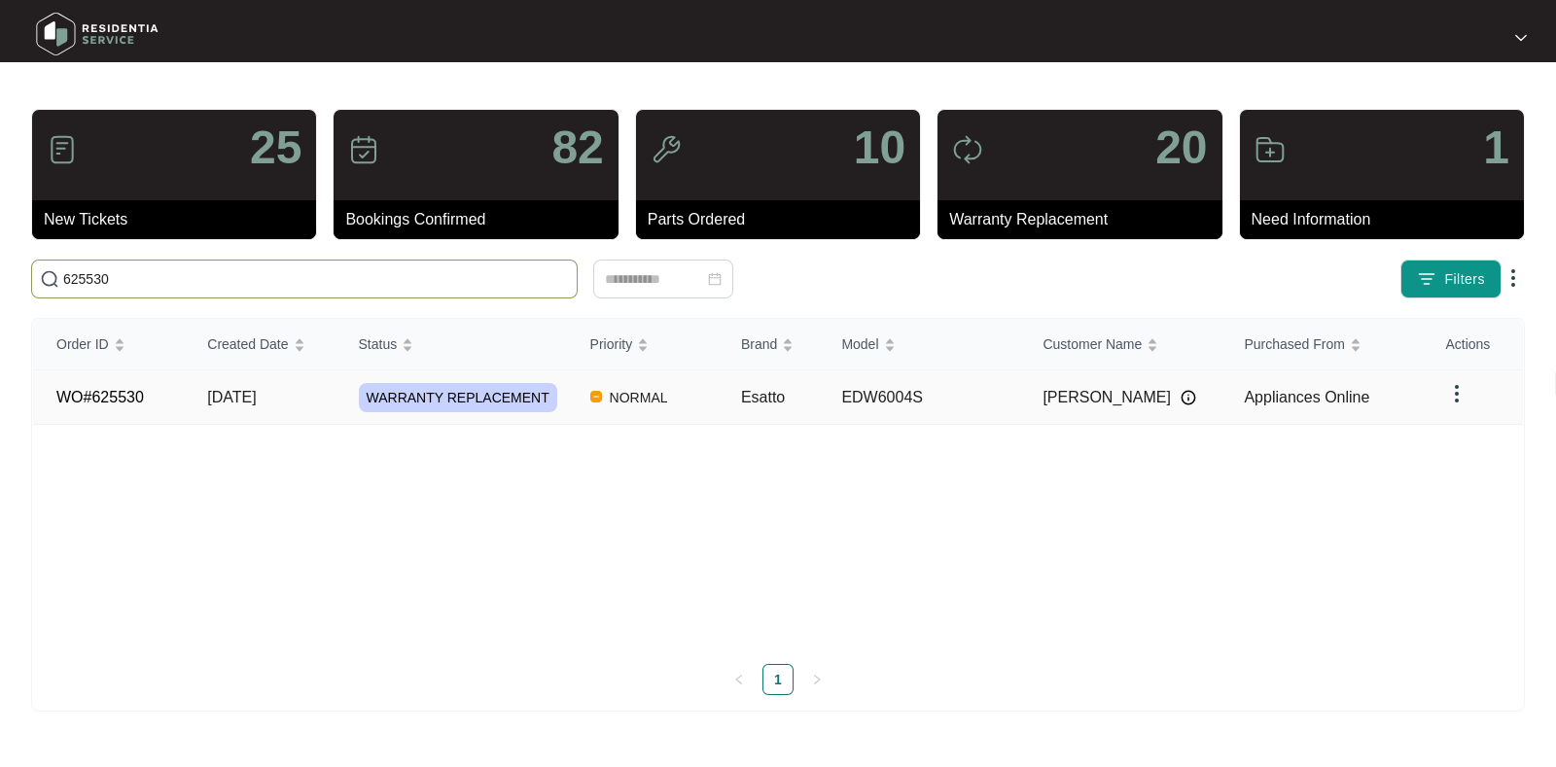
type input "625530"
click at [179, 397] on td "WO#625530" at bounding box center [108, 398] width 151 height 54
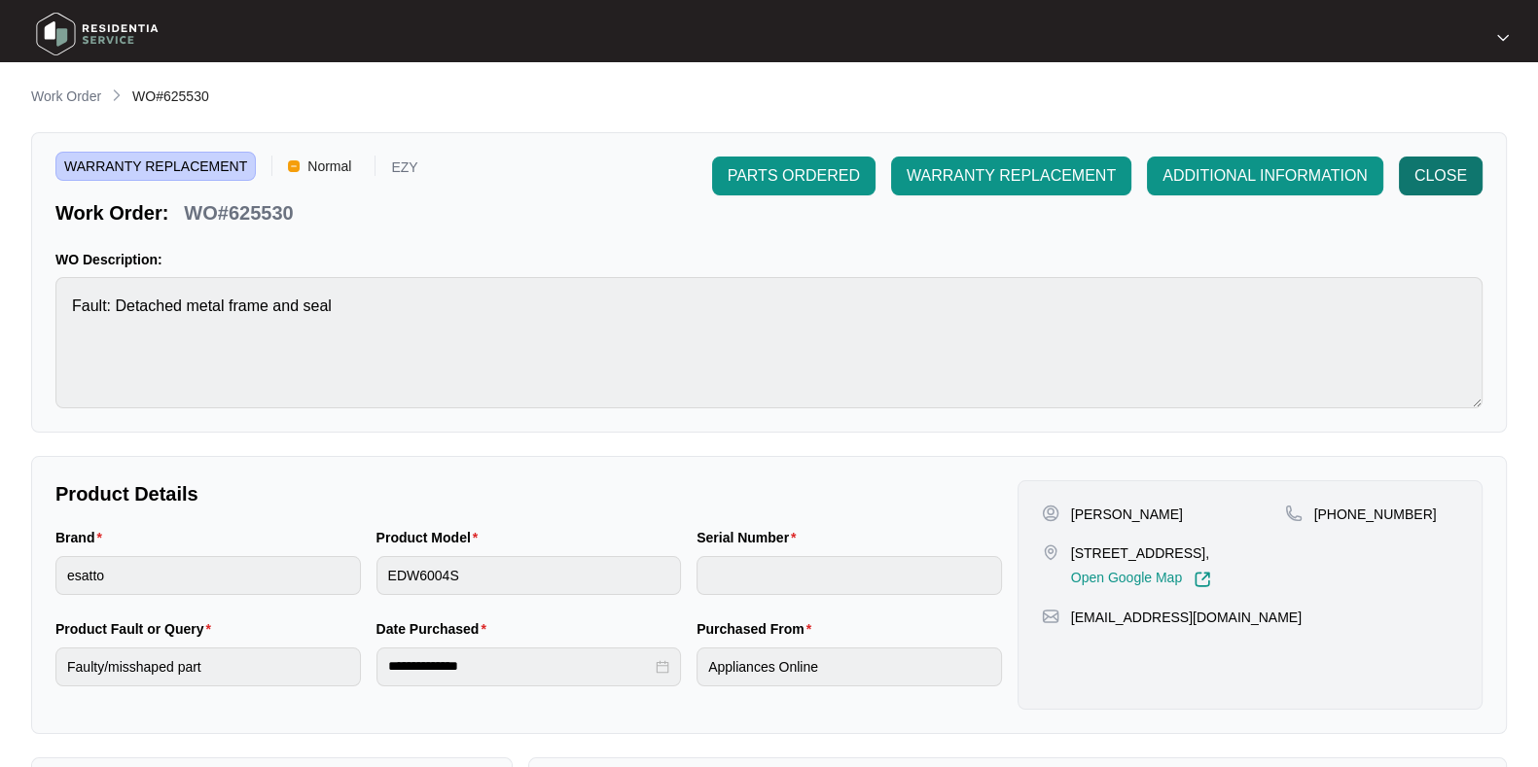
click at [1415, 171] on span "CLOSE" at bounding box center [1440, 175] width 53 height 23
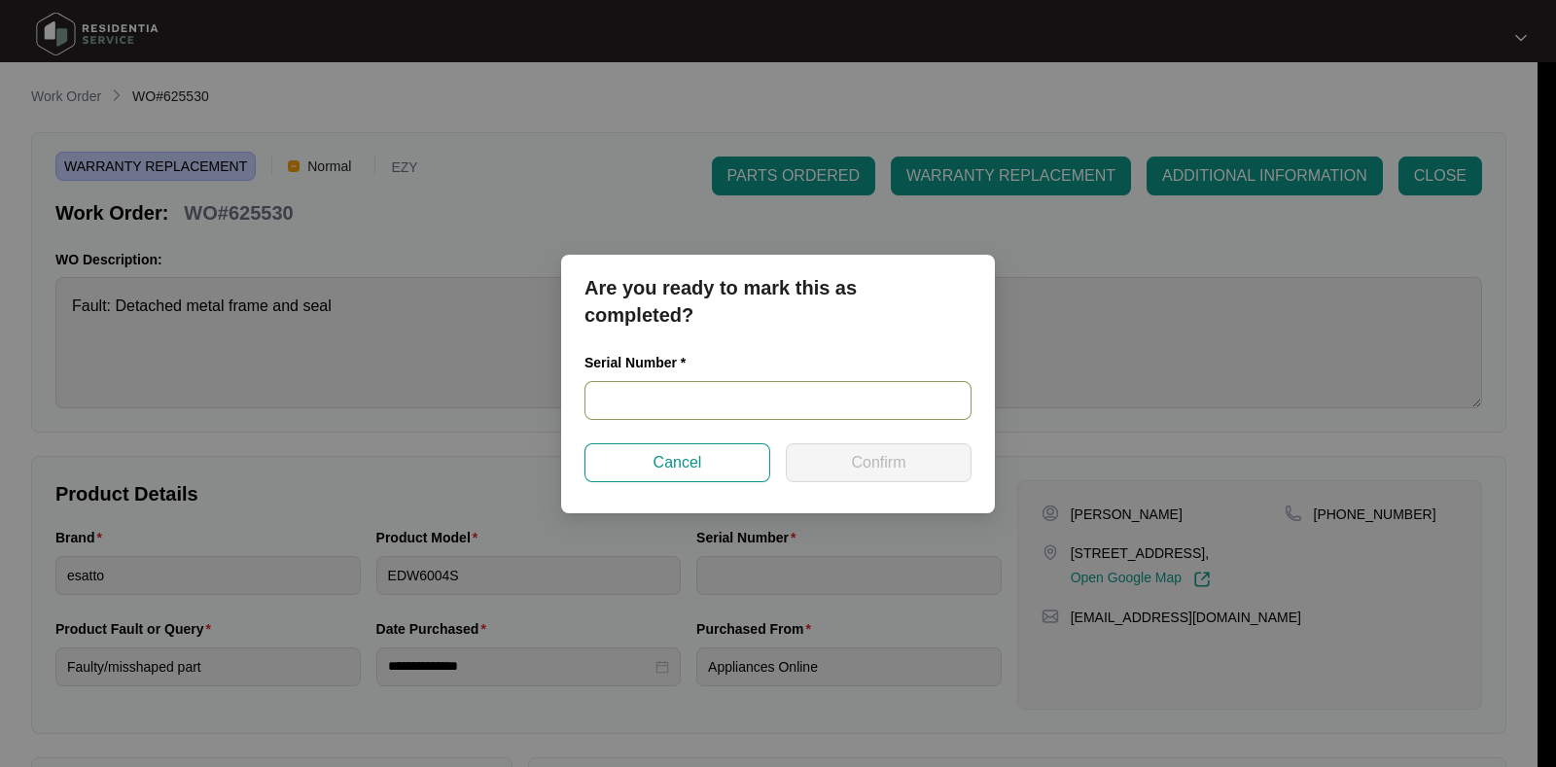
click at [763, 407] on input "text" at bounding box center [778, 400] width 387 height 39
paste input "23117853010200061"
type input "23117853010200061"
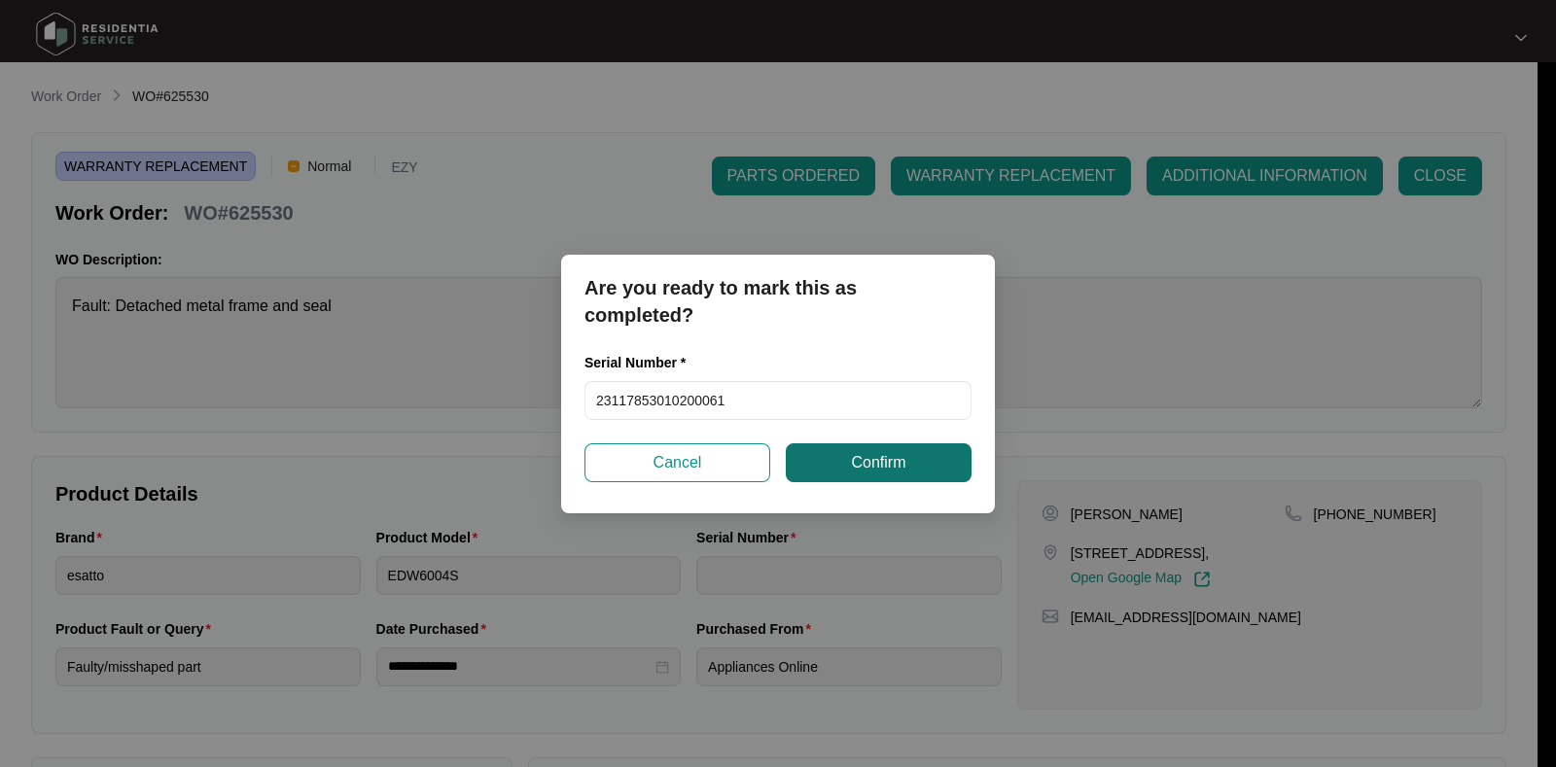
click at [861, 462] on span "Confirm" at bounding box center [878, 462] width 54 height 23
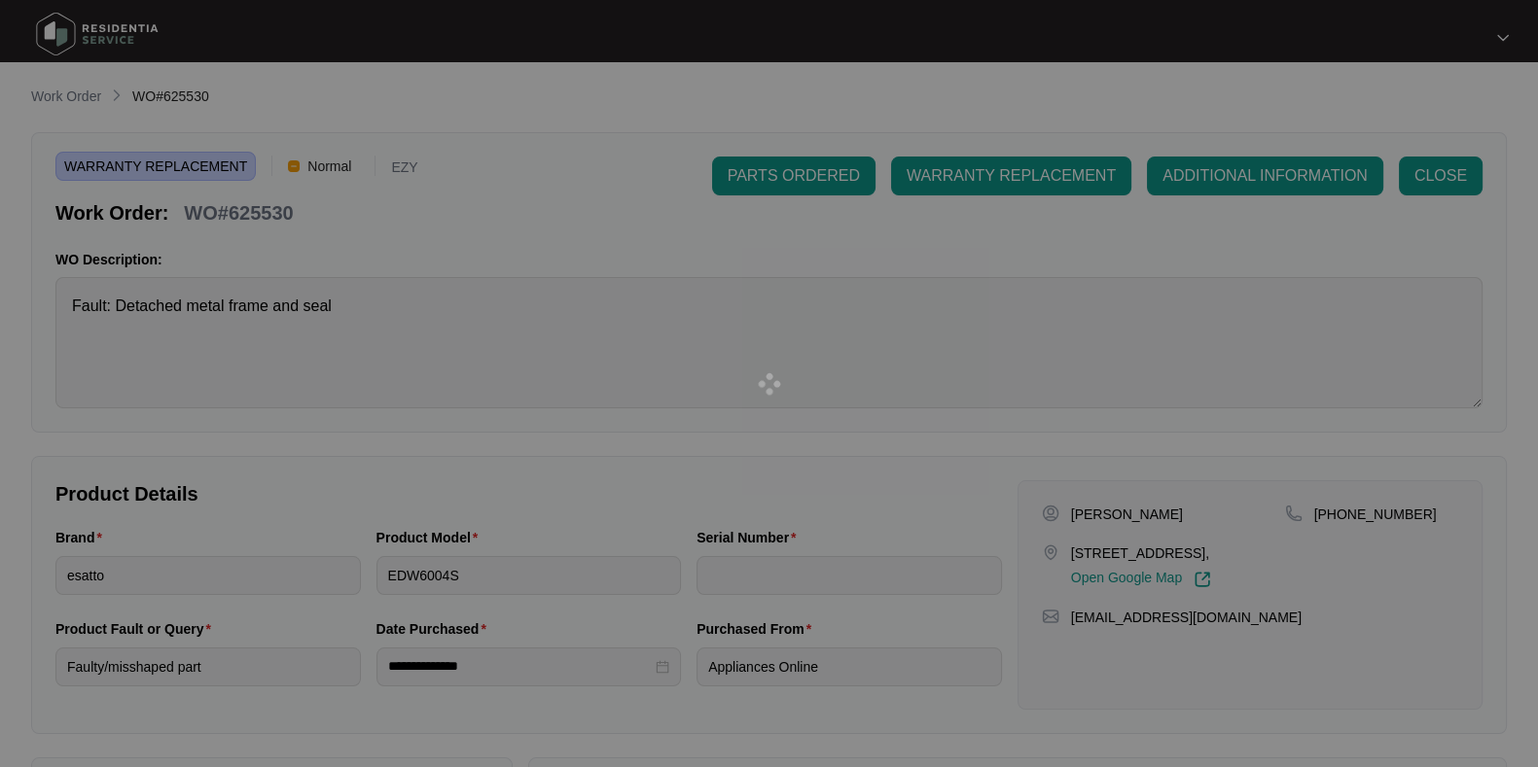
type input "23117853010200061"
